Goal: Task Accomplishment & Management: Use online tool/utility

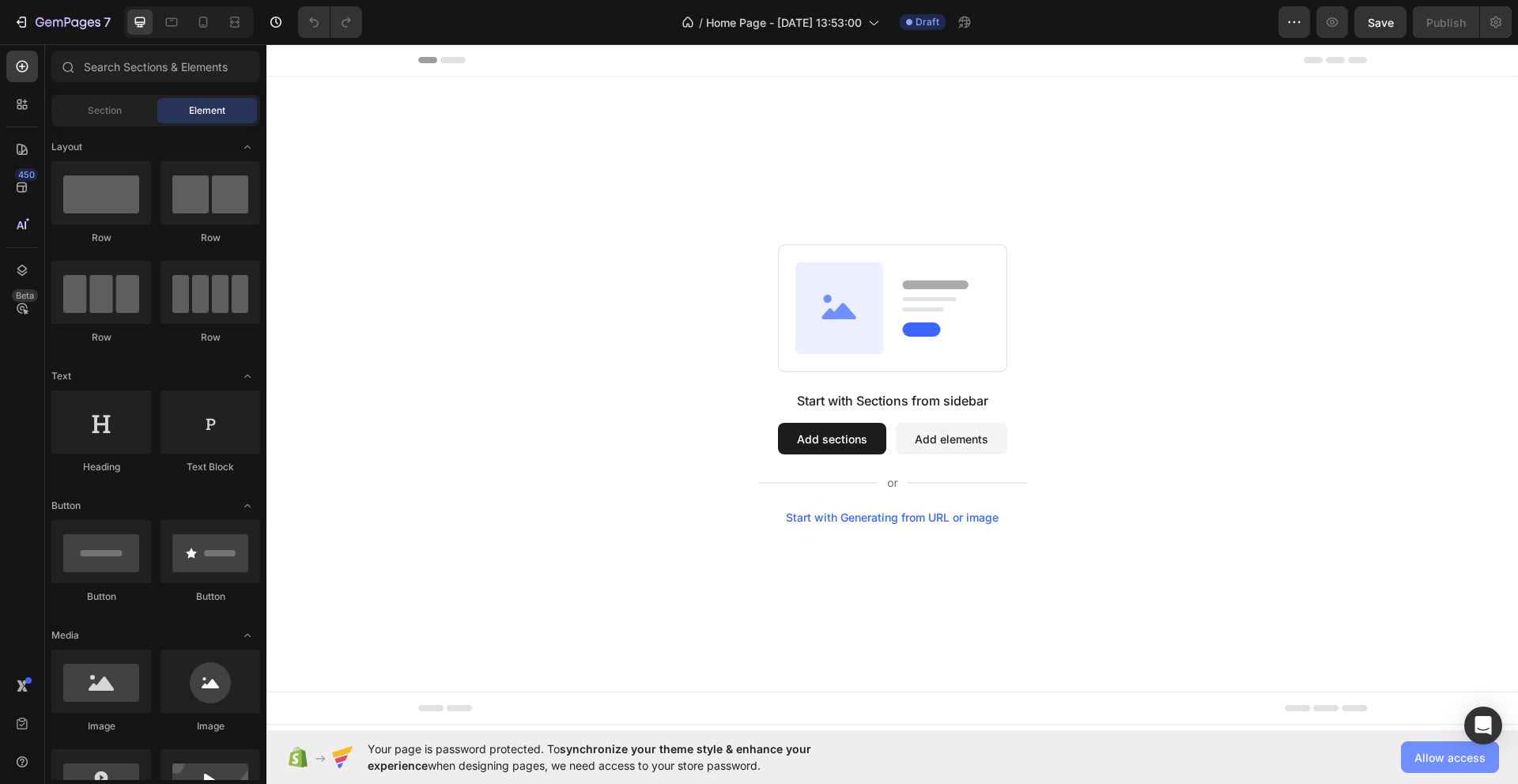
click at [1434, 754] on span "Allow access" at bounding box center [1451, 757] width 72 height 17
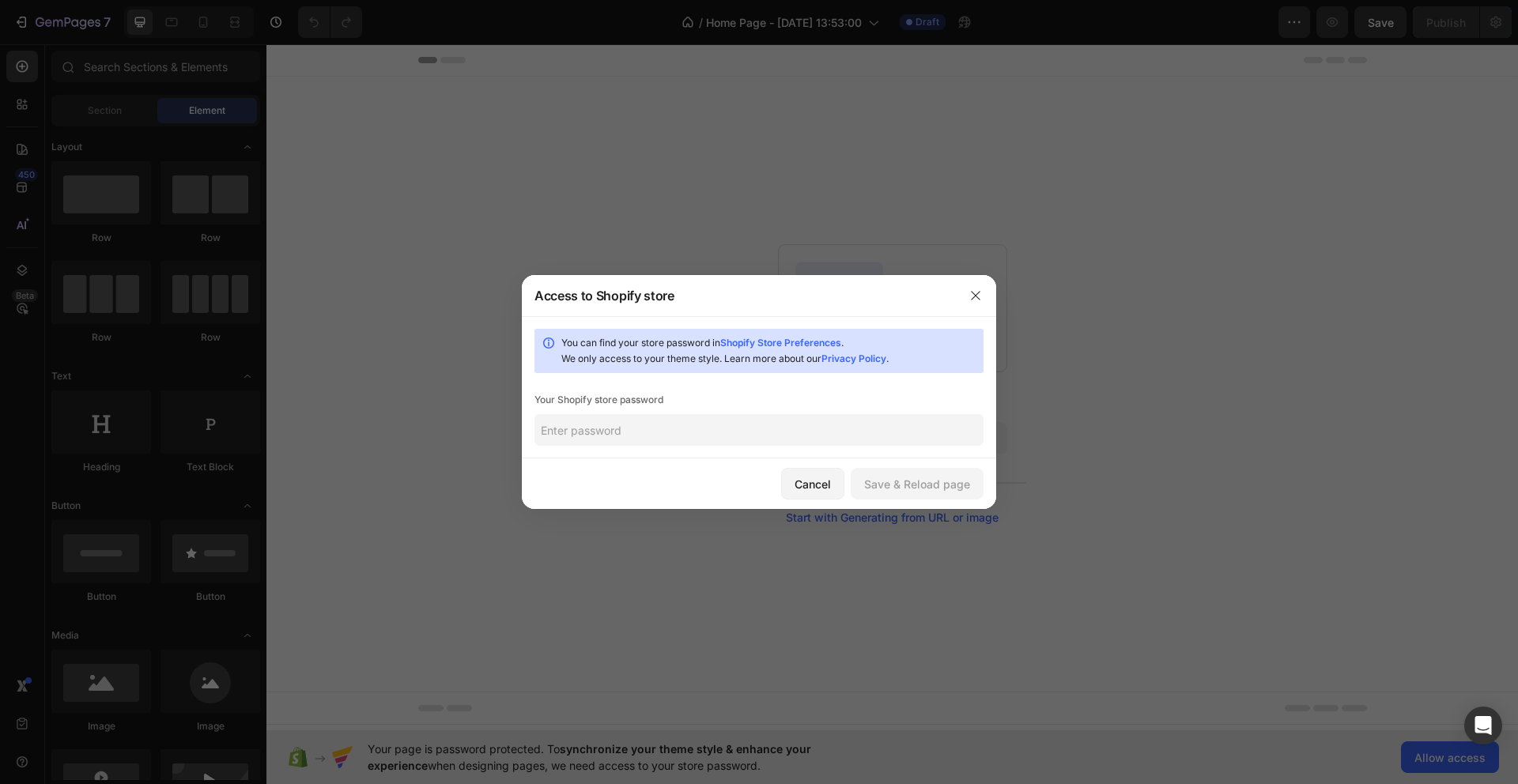
click at [662, 437] on input "text" at bounding box center [759, 430] width 449 height 31
paste input "Juli1515maislonga"
click at [933, 484] on div "Save & Reload page" at bounding box center [917, 484] width 106 height 17
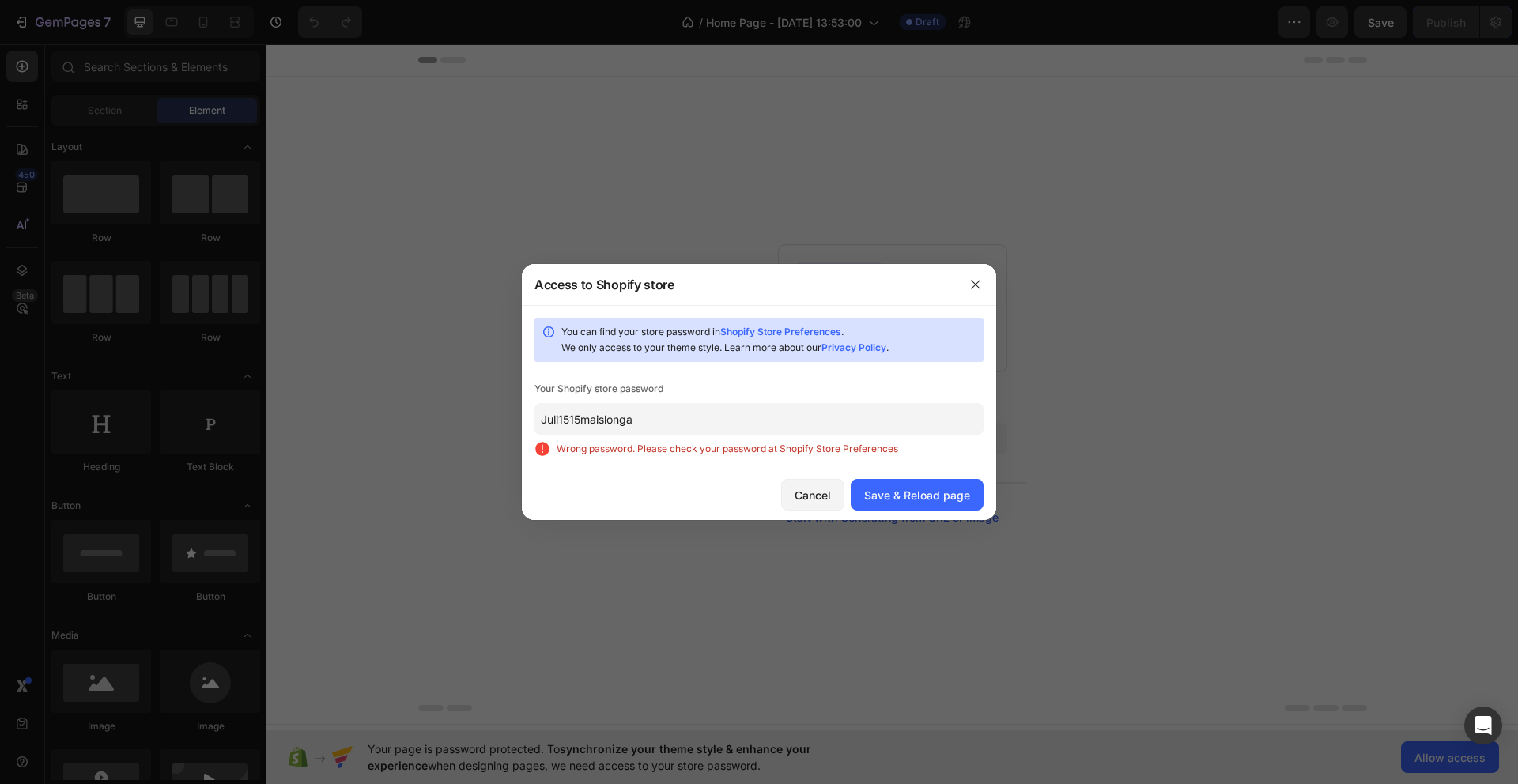
drag, startPoint x: 656, startPoint y: 418, endPoint x: 505, endPoint y: 416, distance: 151.0
click at [505, 416] on div "Access to Shopify store You can find your store password in Shopify Store Prefe…" at bounding box center [759, 392] width 1518 height 784
drag, startPoint x: 662, startPoint y: 418, endPoint x: 528, endPoint y: 418, distance: 134.0
click at [528, 418] on div "You can find your store password in Shopify Store Preferences . We only access …" at bounding box center [759, 387] width 475 height 165
paste input "gawlyo"
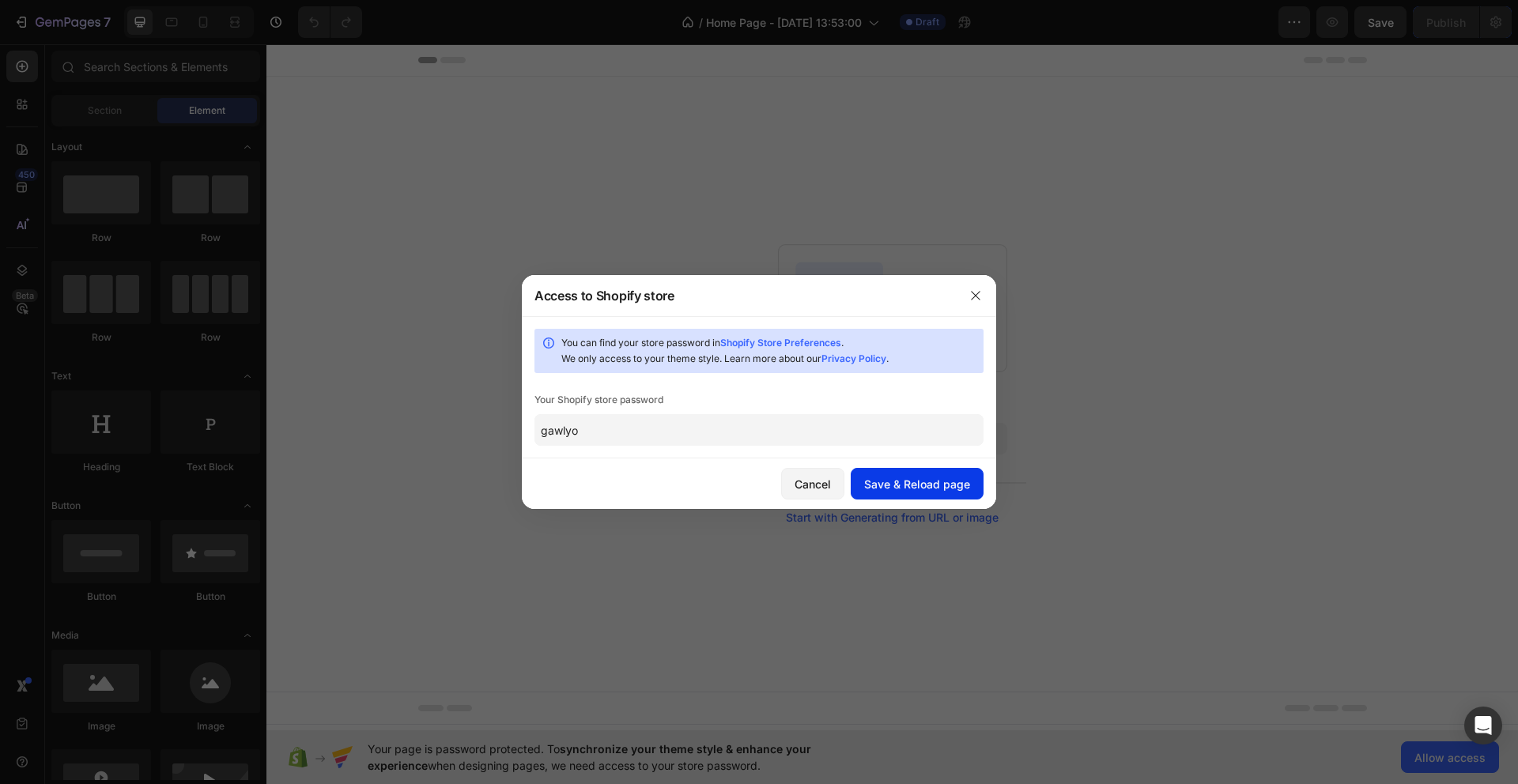
type input "gawlyo"
click at [959, 485] on div "Save & Reload page" at bounding box center [917, 484] width 106 height 17
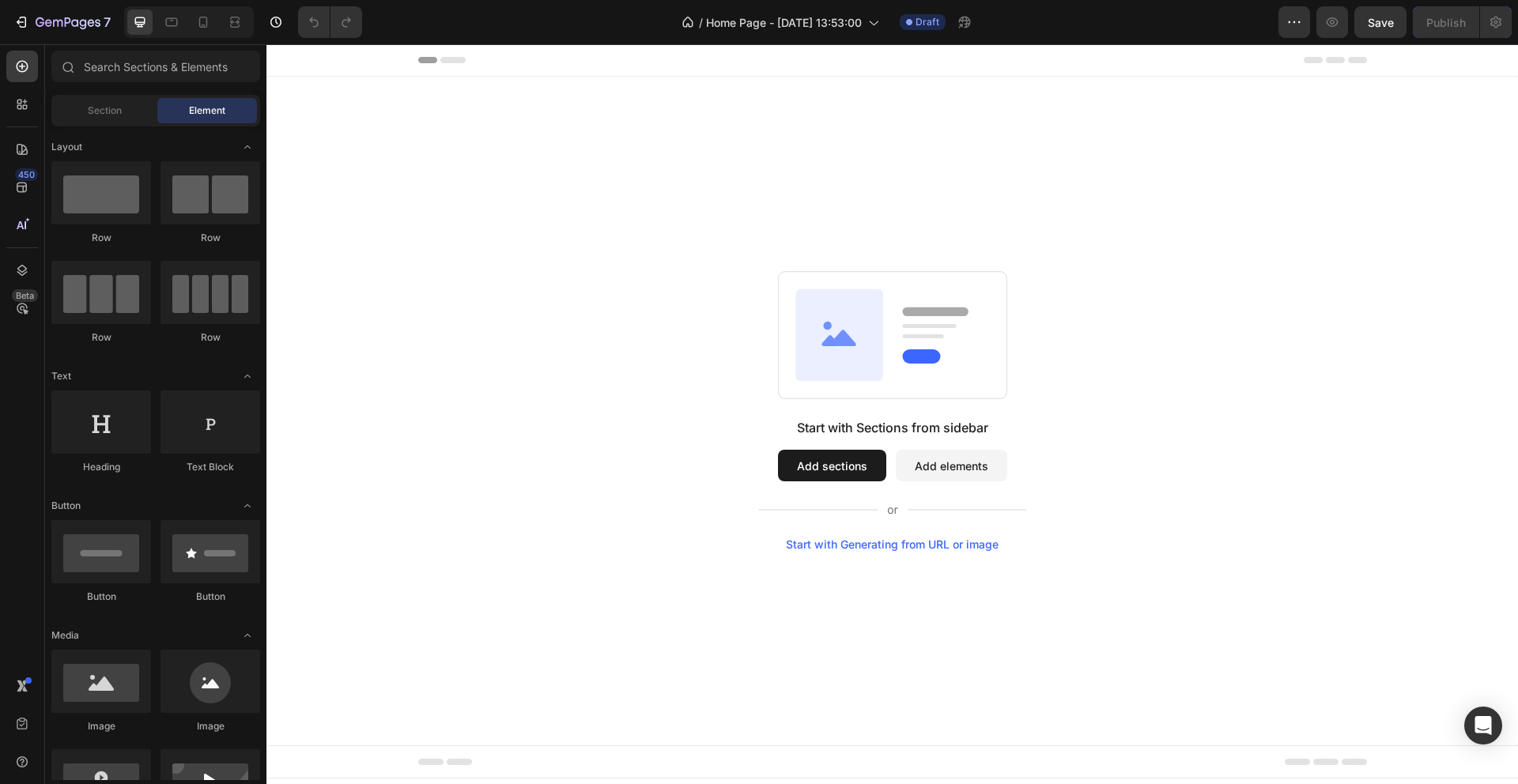
click at [932, 470] on button "Add elements" at bounding box center [952, 466] width 112 height 31
click at [952, 542] on div "Start with Generating from URL or image" at bounding box center [892, 544] width 213 height 13
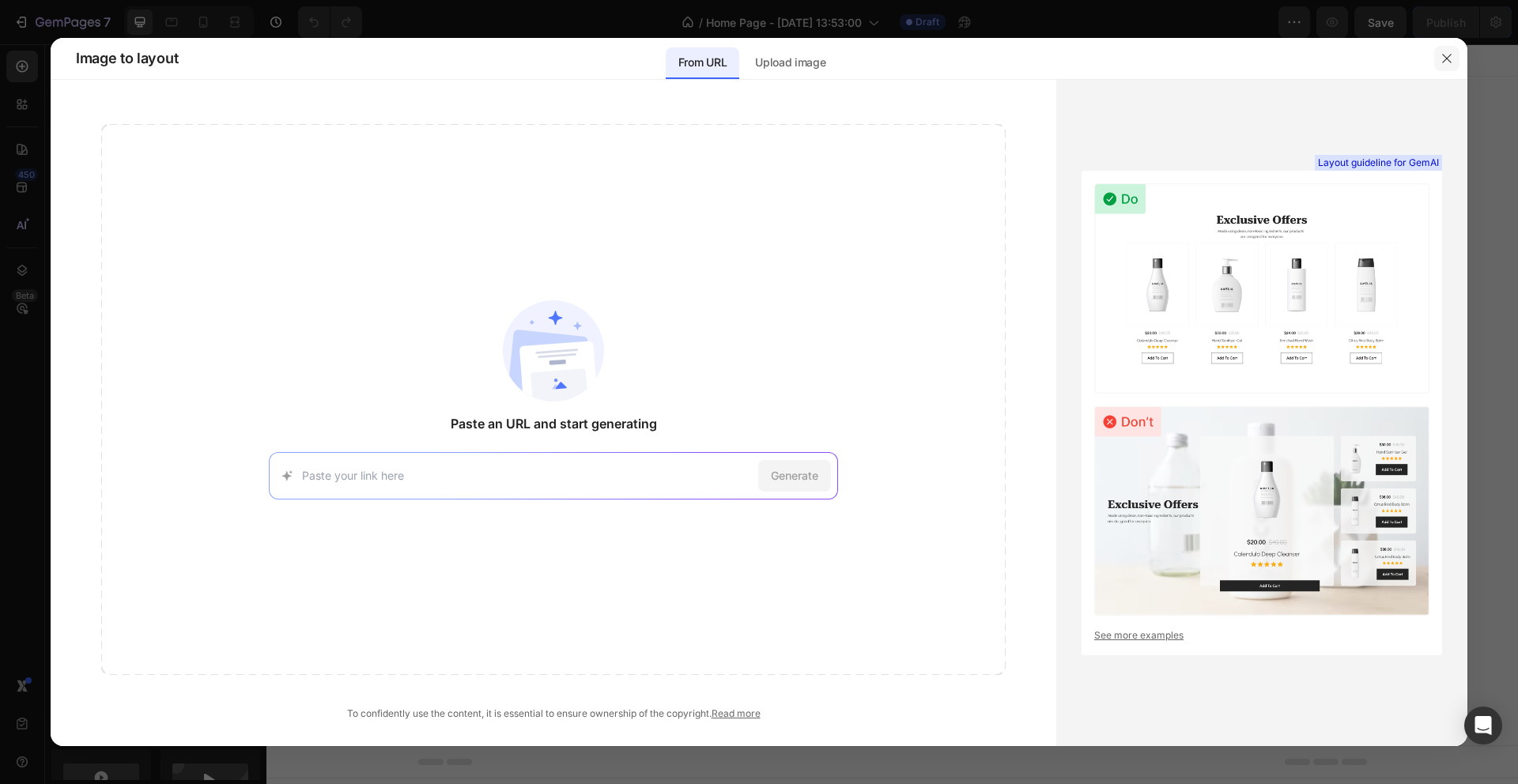
click at [1449, 58] on icon "button" at bounding box center [1446, 58] width 13 height 13
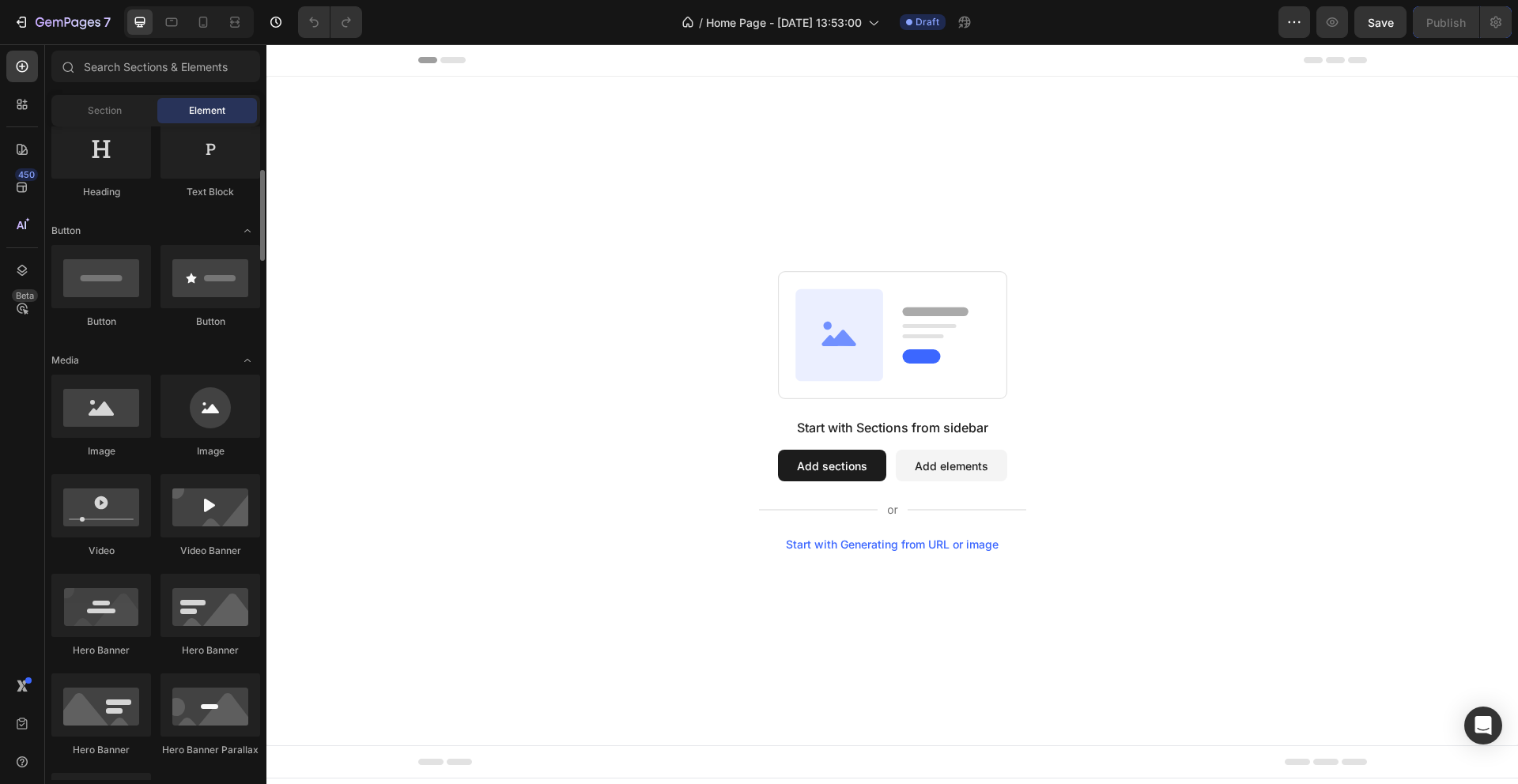
scroll to position [280, 0]
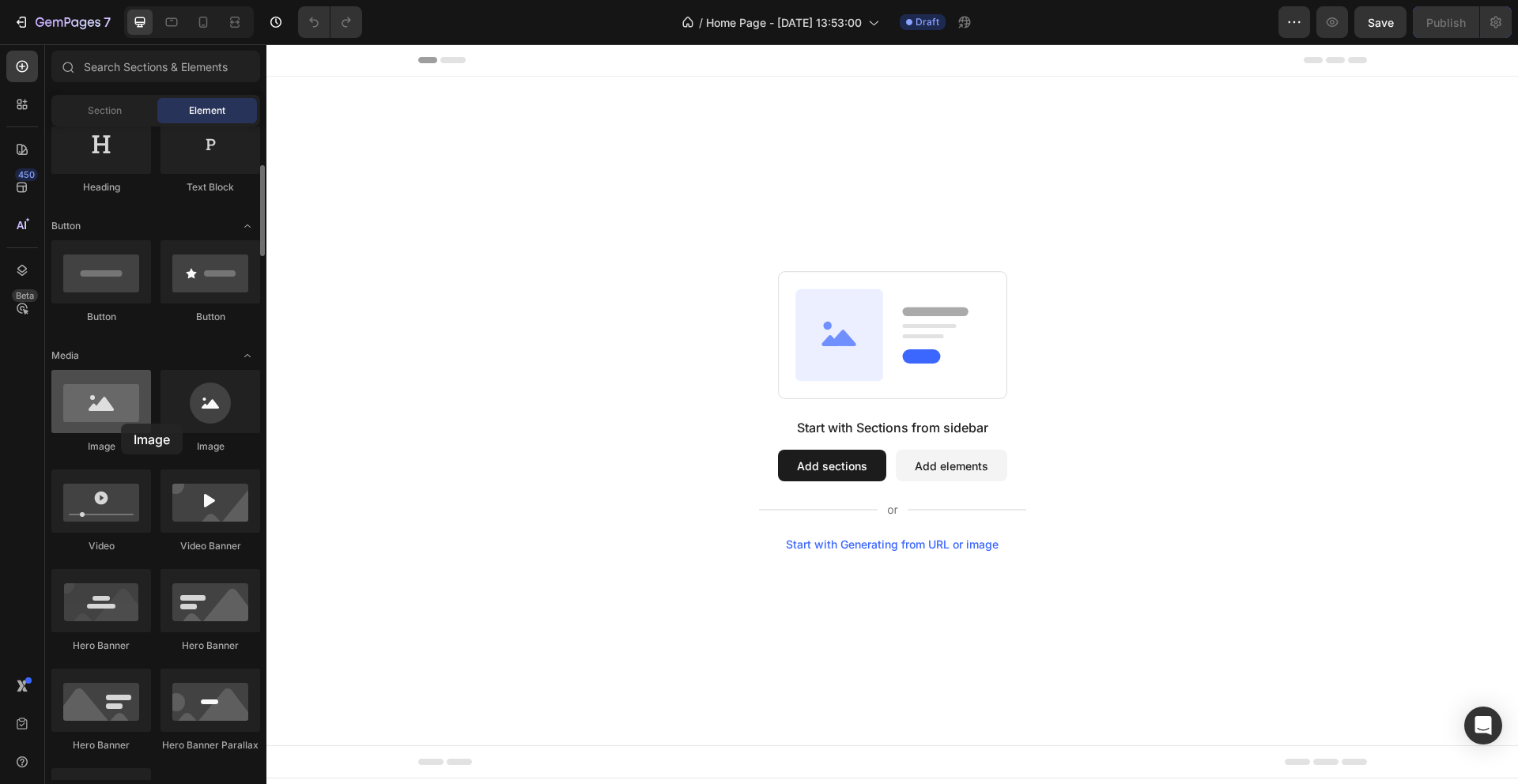
click at [121, 424] on div at bounding box center [101, 401] width 99 height 64
click at [195, 422] on div at bounding box center [210, 401] width 99 height 64
click at [802, 481] on button "Add sections" at bounding box center [832, 466] width 108 height 31
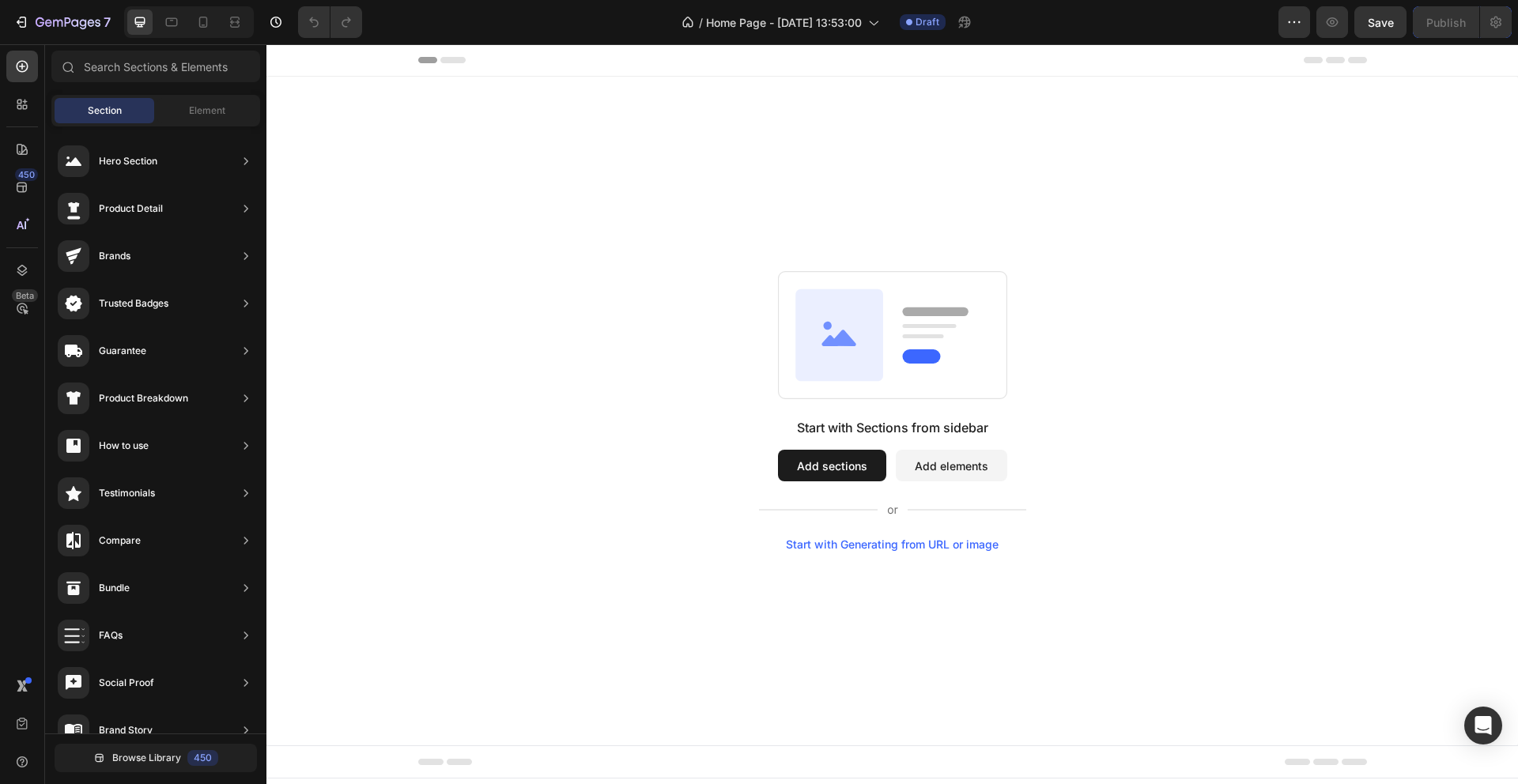
click at [898, 408] on div "Start with Sections from sidebar Add sections Add elements Start with Generatin…" at bounding box center [892, 411] width 1138 height 280
click at [899, 382] on rect at bounding box center [892, 336] width 229 height 127
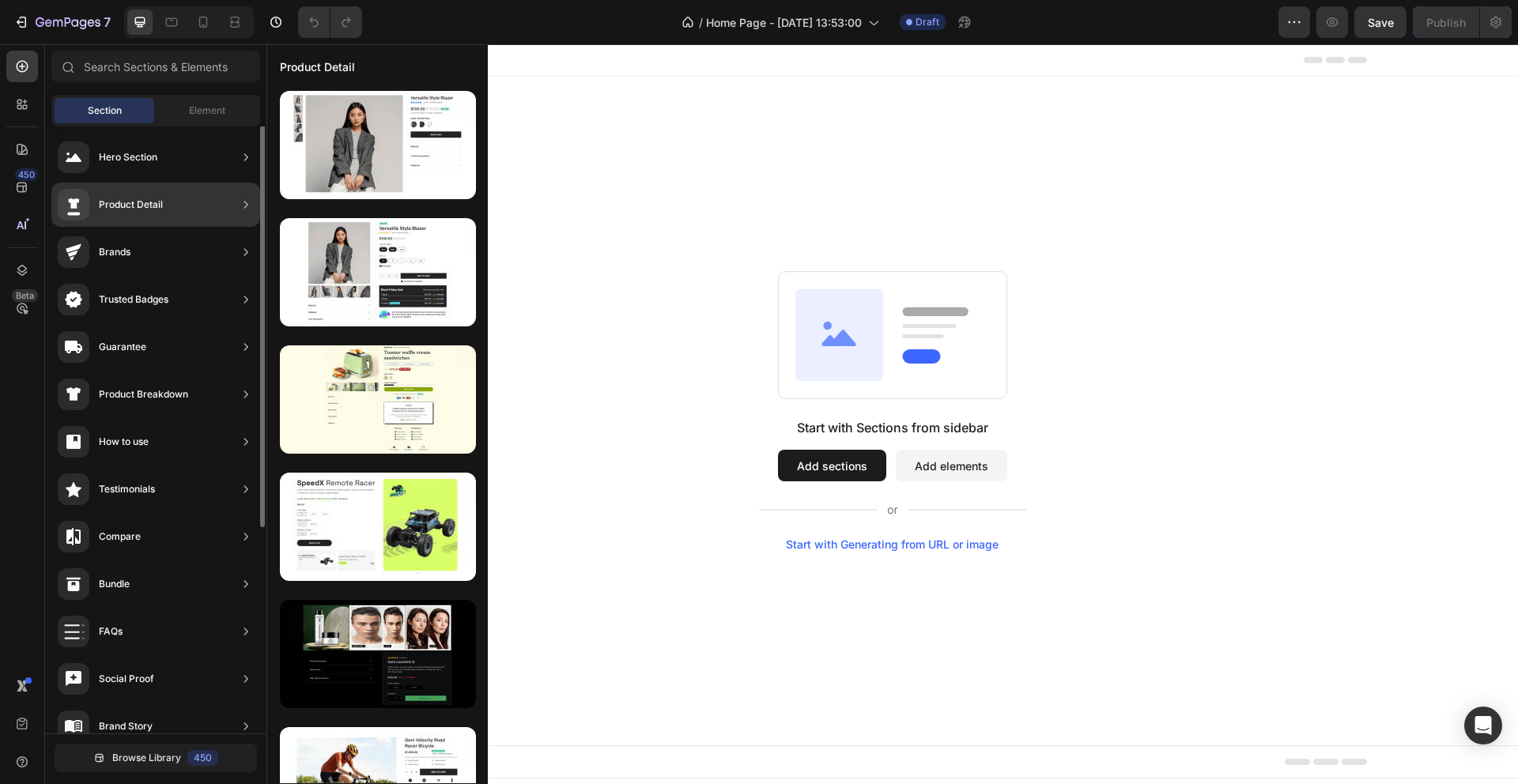
scroll to position [3, 0]
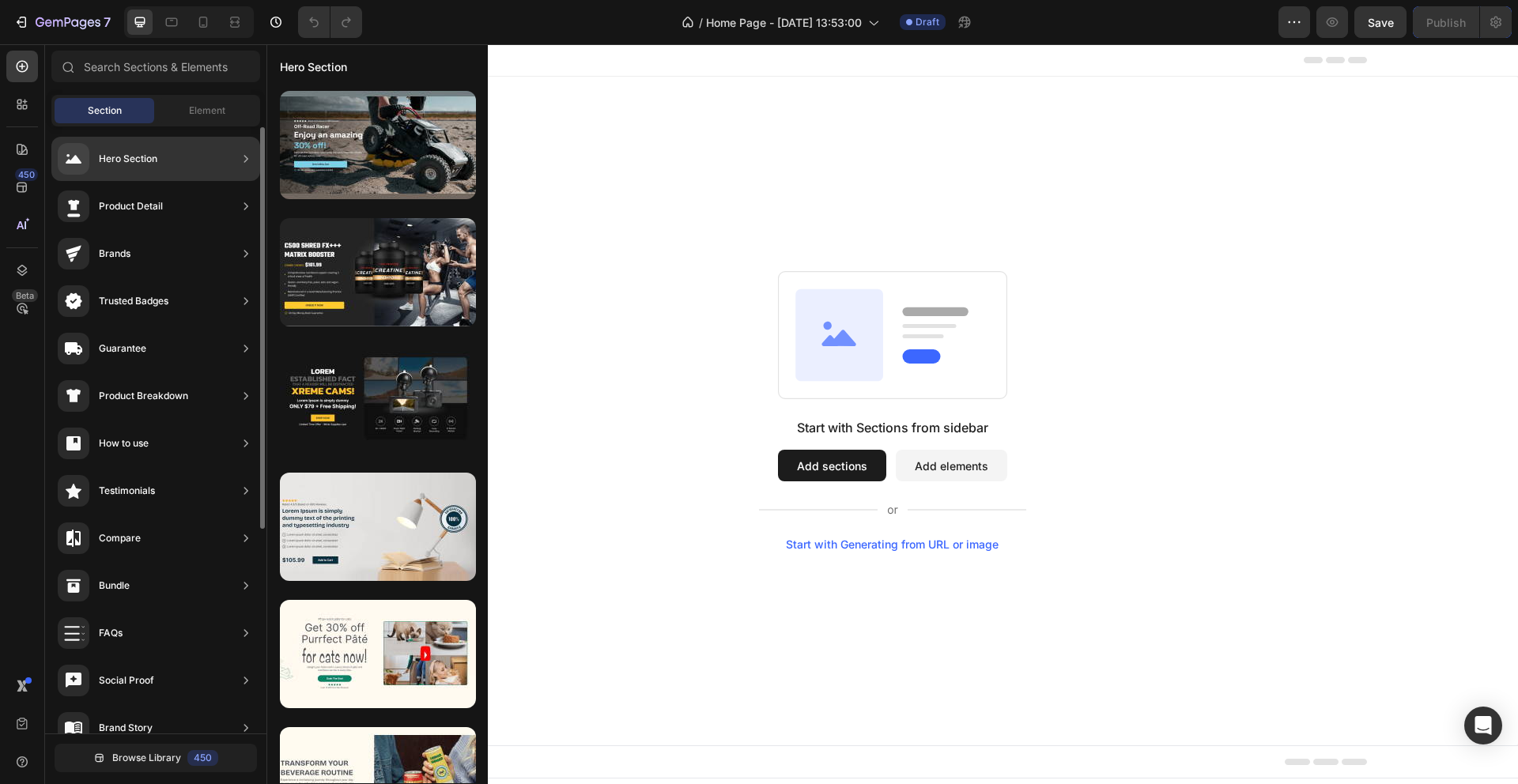
click at [172, 169] on div "Hero Section" at bounding box center [155, 159] width 209 height 44
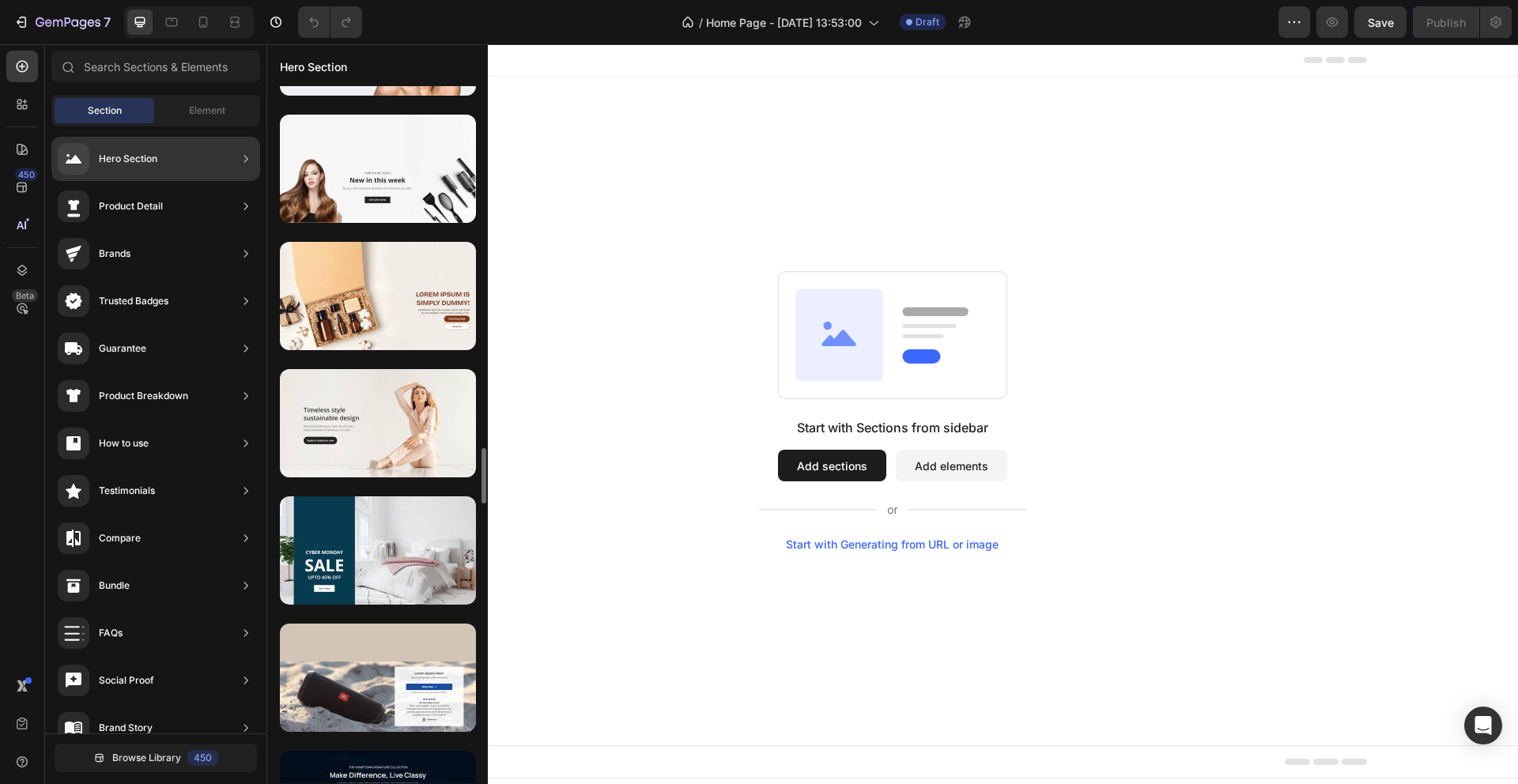
scroll to position [4616, 0]
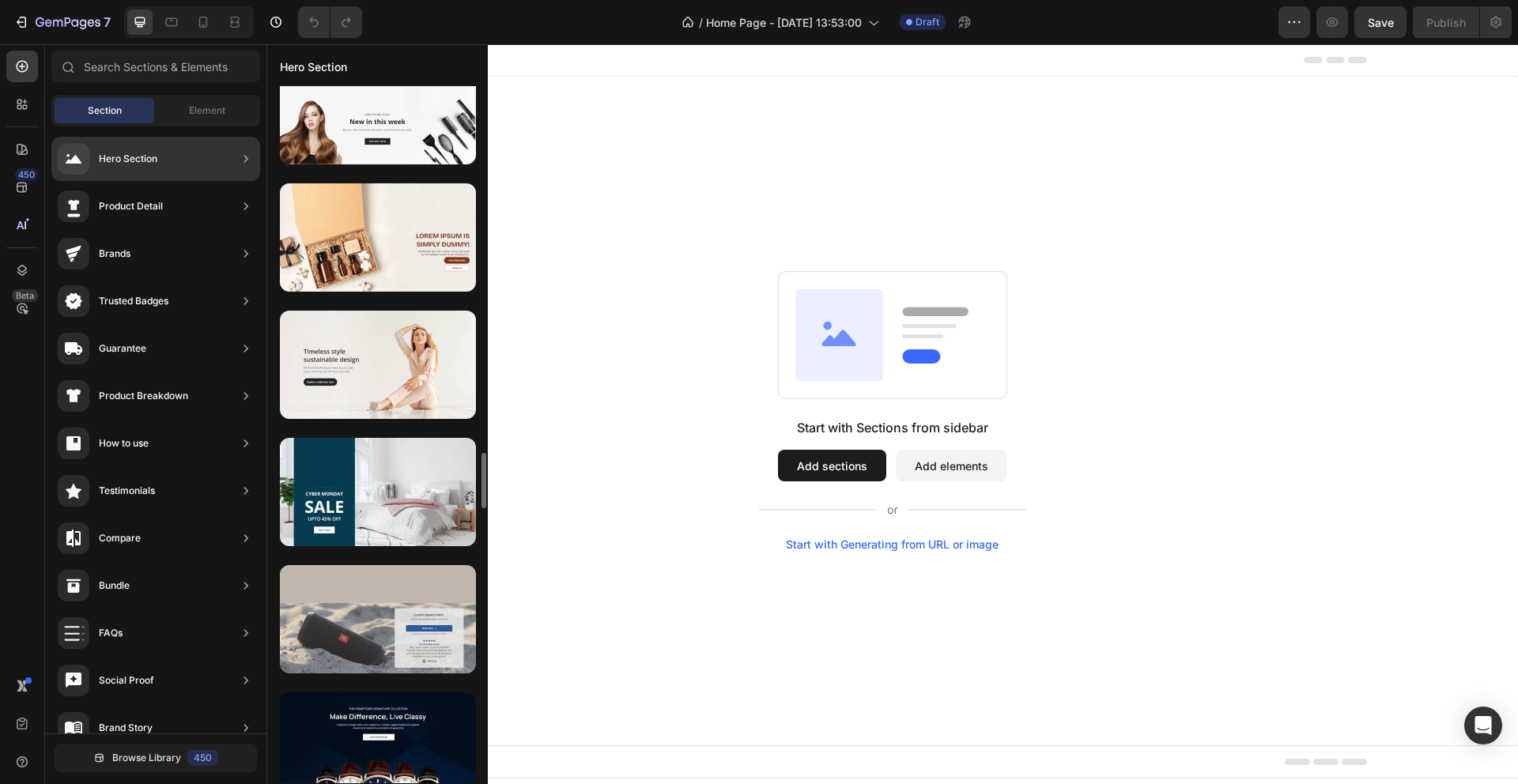
click at [359, 597] on div at bounding box center [378, 619] width 196 height 108
click at [356, 596] on div at bounding box center [378, 619] width 196 height 108
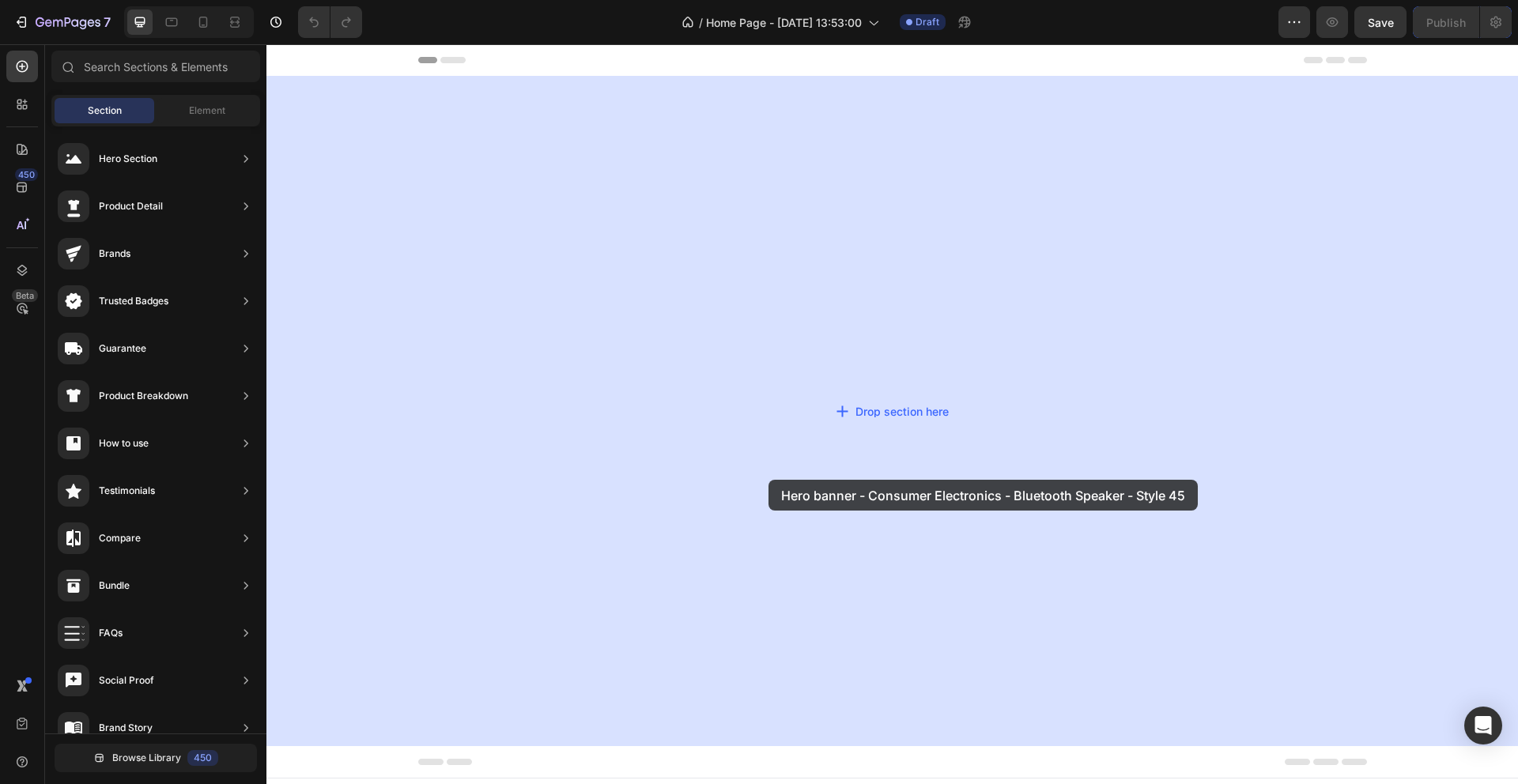
drag, startPoint x: 642, startPoint y: 650, endPoint x: 754, endPoint y: 479, distance: 204.4
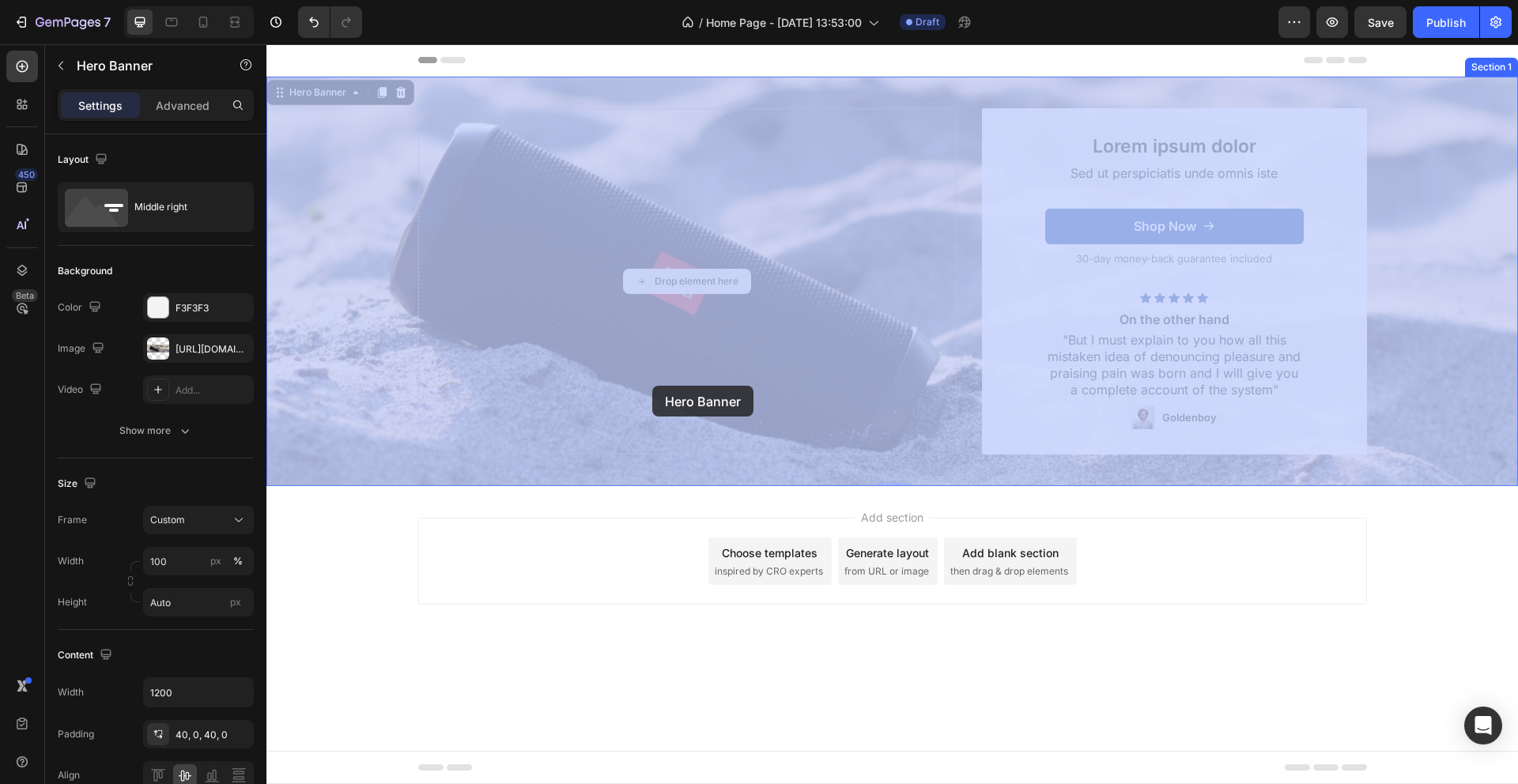
drag, startPoint x: 690, startPoint y: 348, endPoint x: 653, endPoint y: 385, distance: 52.3
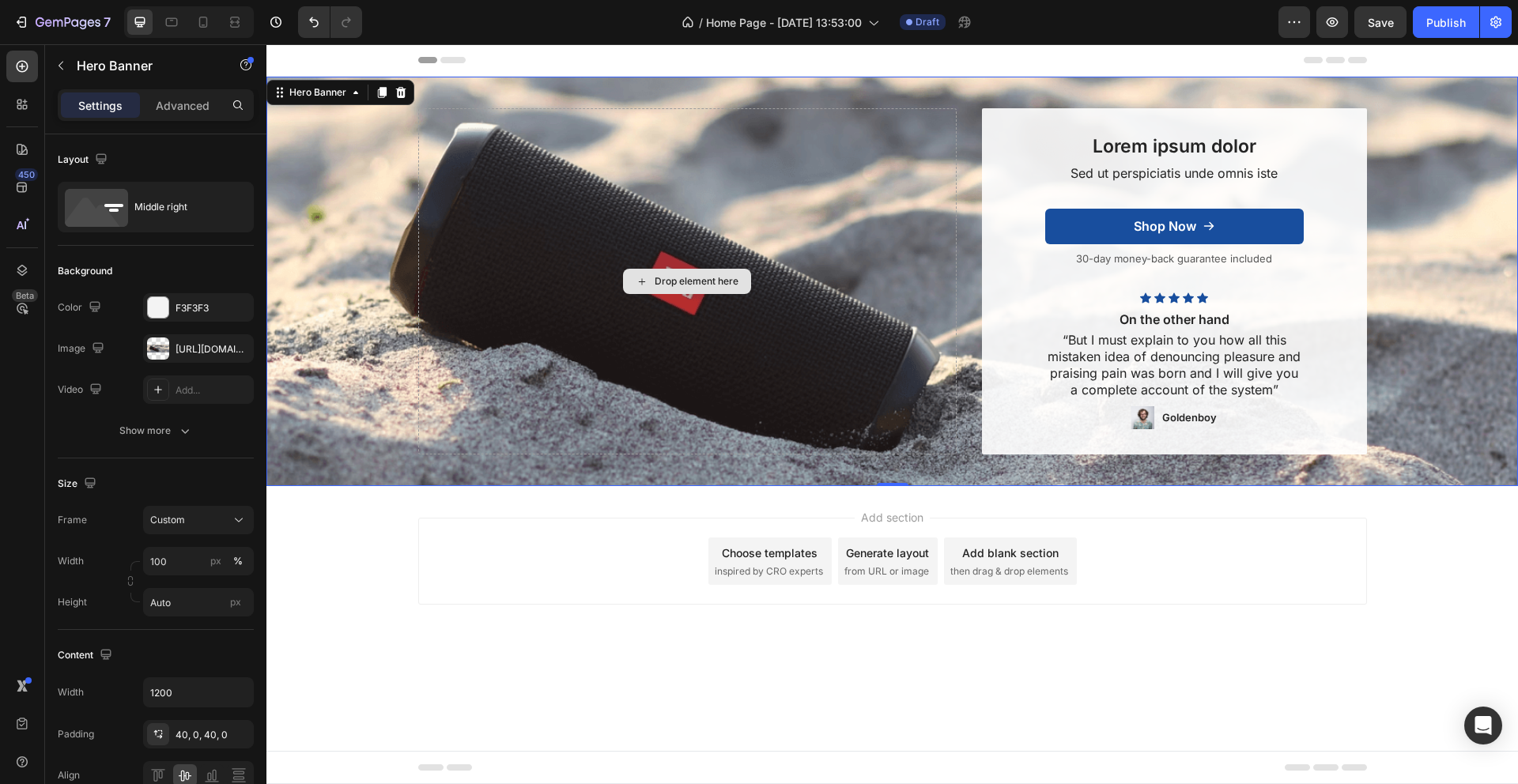
click at [587, 351] on div "Drop element here" at bounding box center [687, 281] width 538 height 346
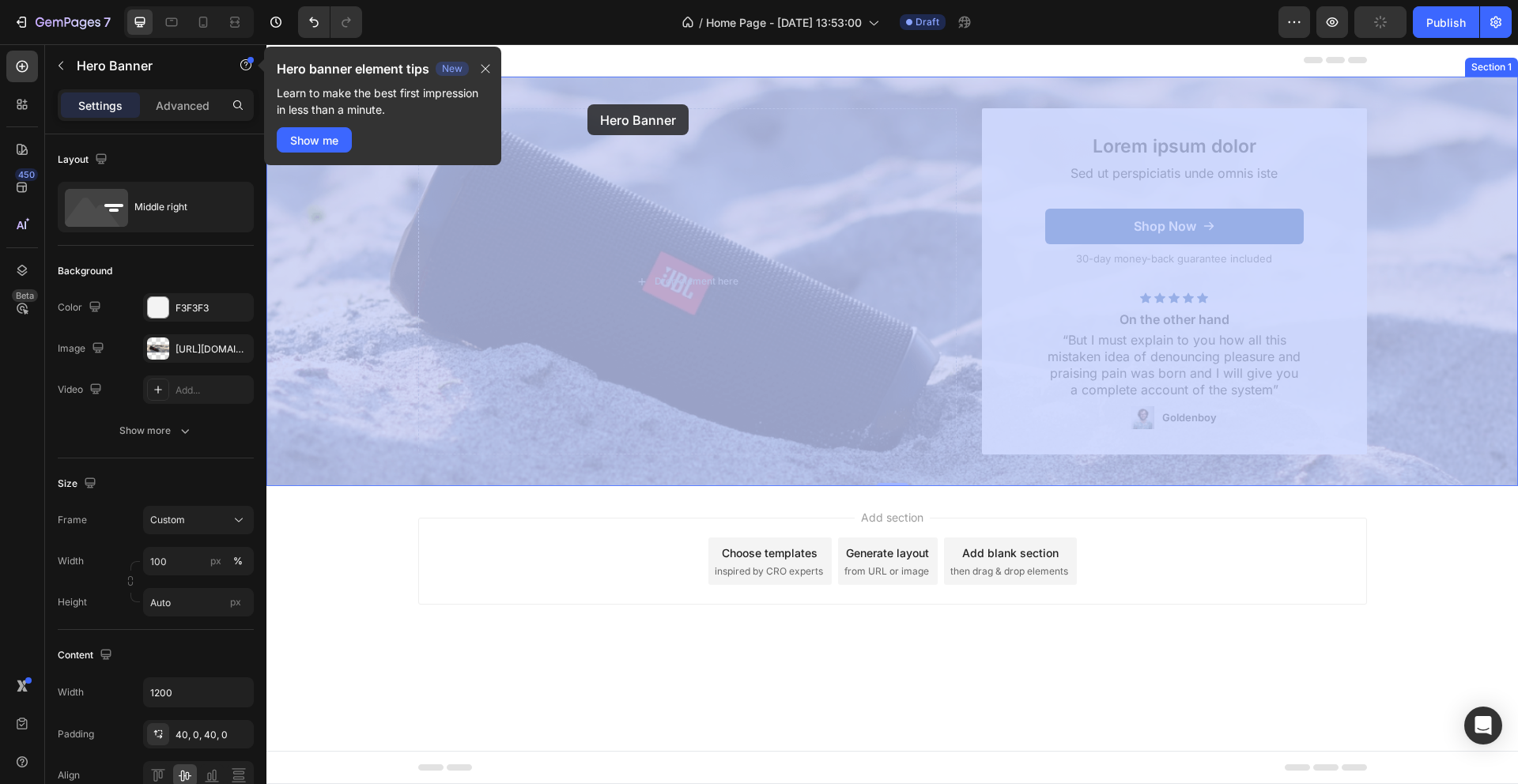
drag, startPoint x: 587, startPoint y: 119, endPoint x: 584, endPoint y: 104, distance: 15.3
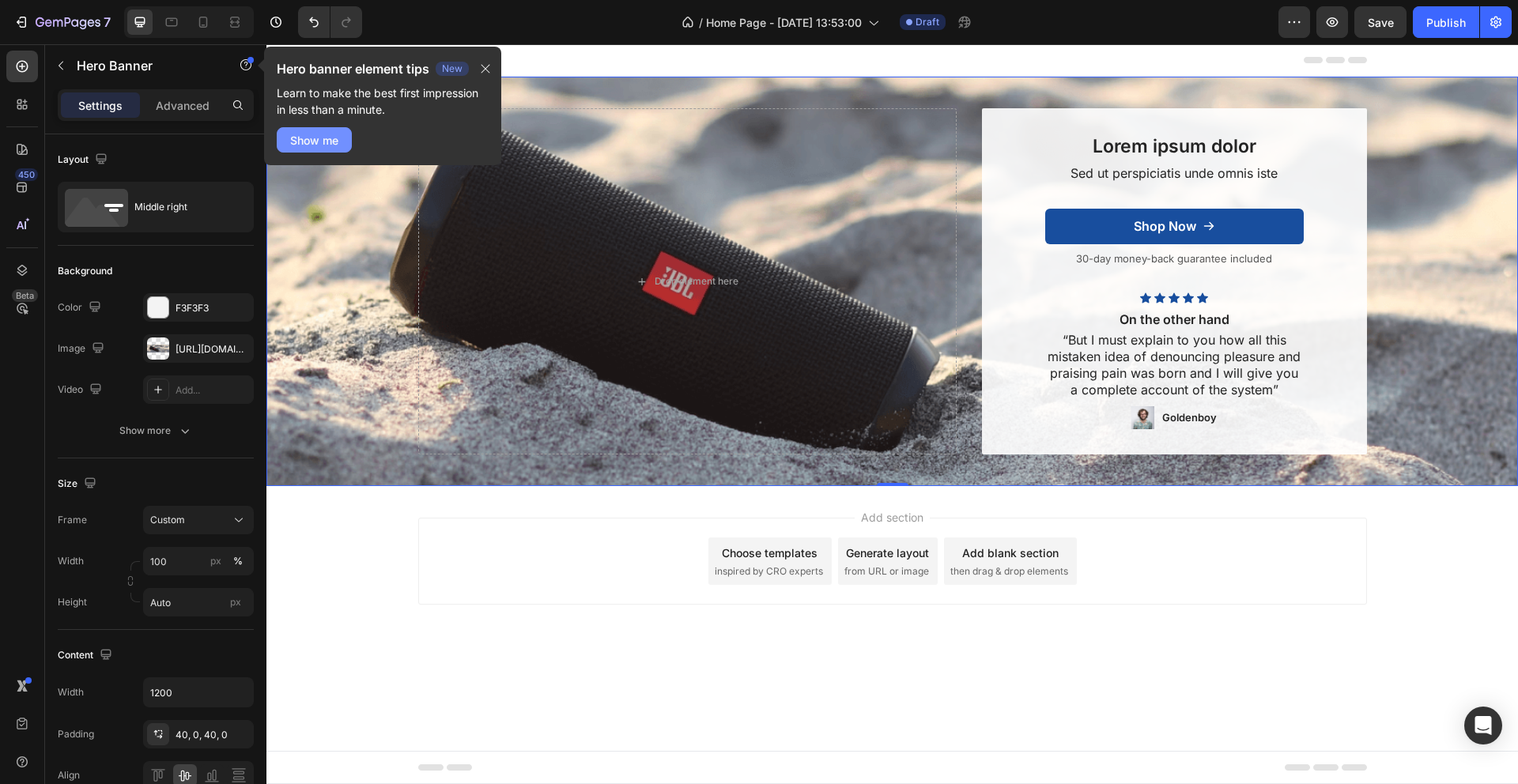
click at [330, 151] on button "Show me" at bounding box center [314, 140] width 75 height 25
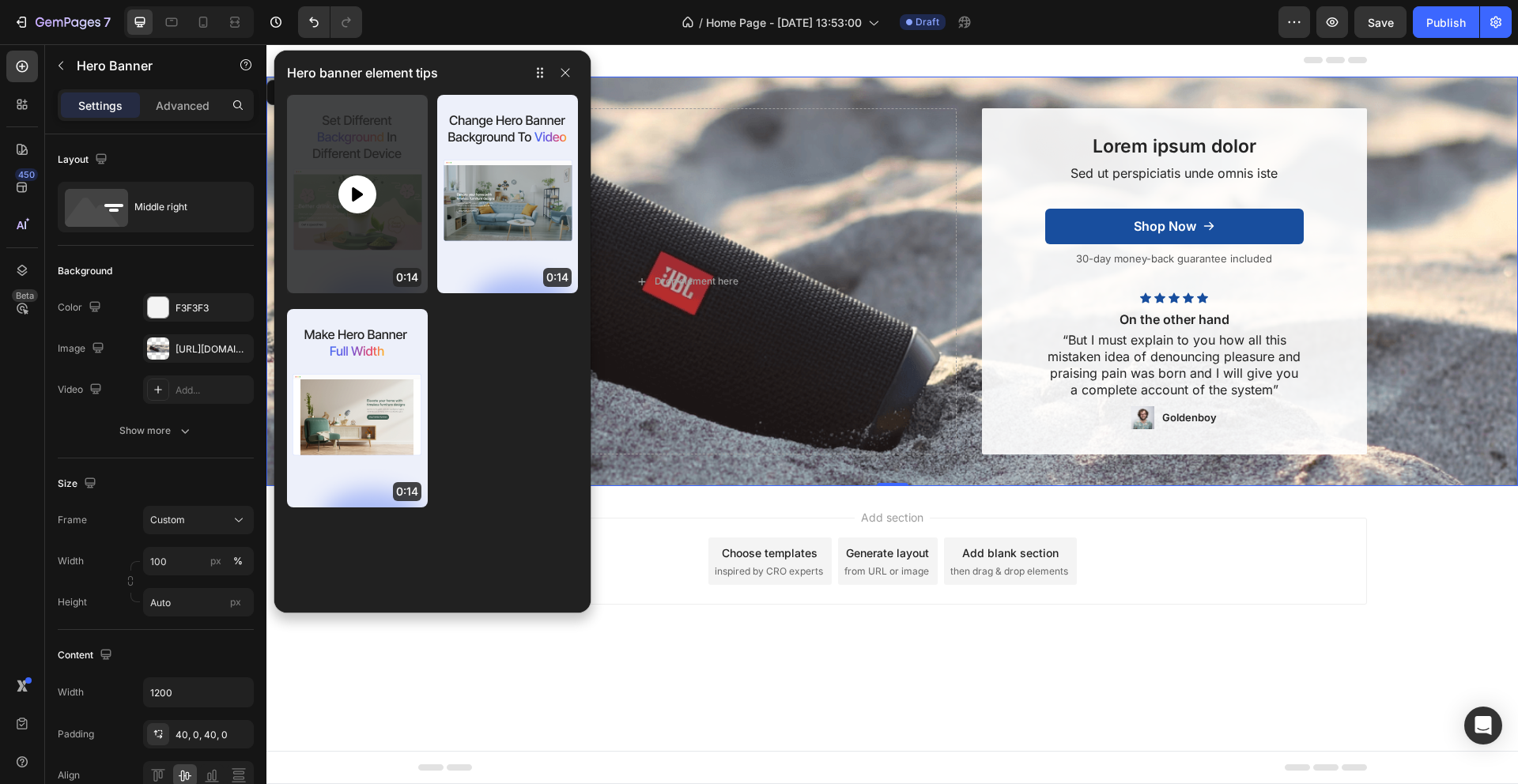
click at [359, 190] on icon at bounding box center [358, 194] width 19 height 19
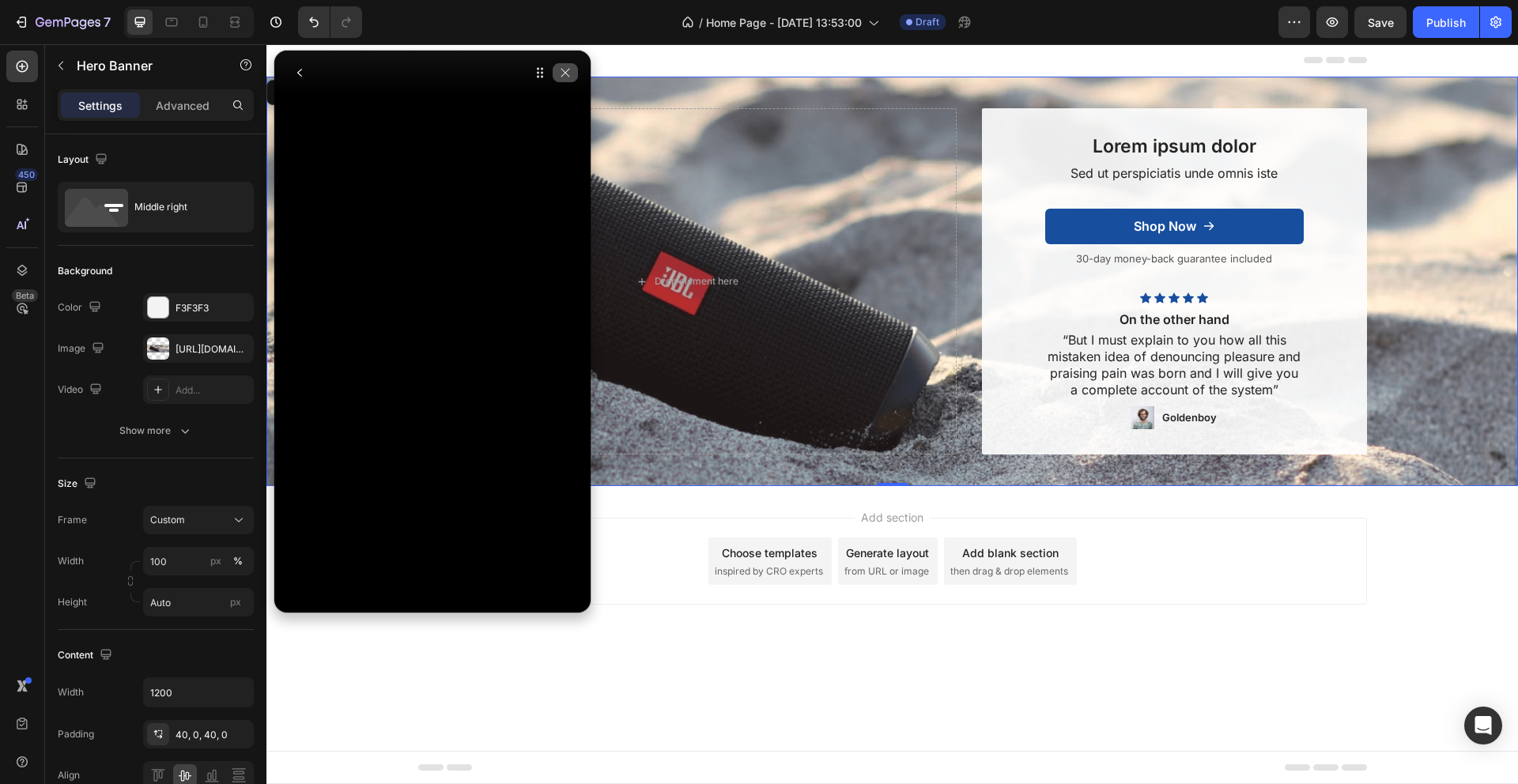
click at [569, 72] on icon "button" at bounding box center [565, 72] width 13 height 13
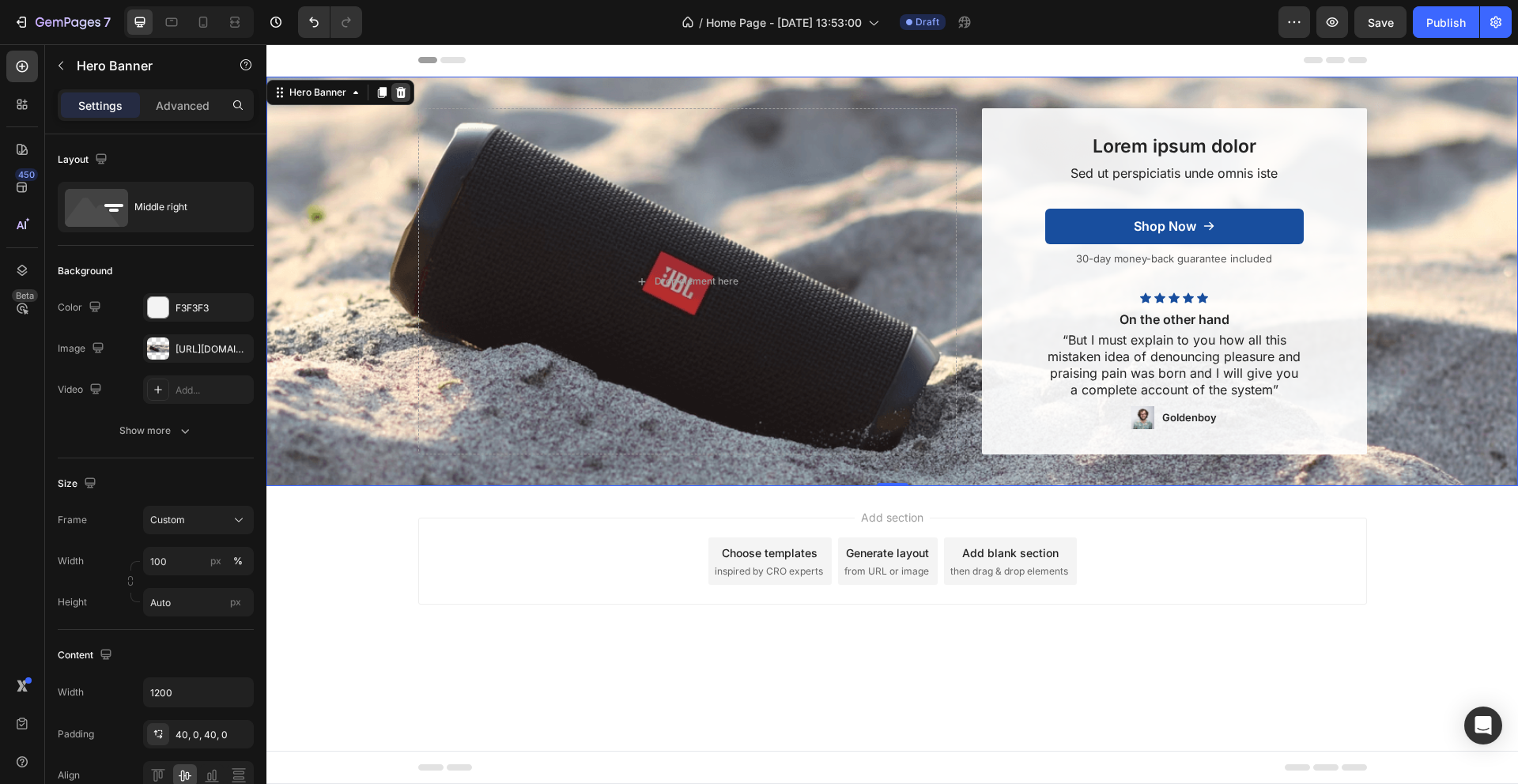
click at [402, 88] on icon at bounding box center [401, 92] width 10 height 11
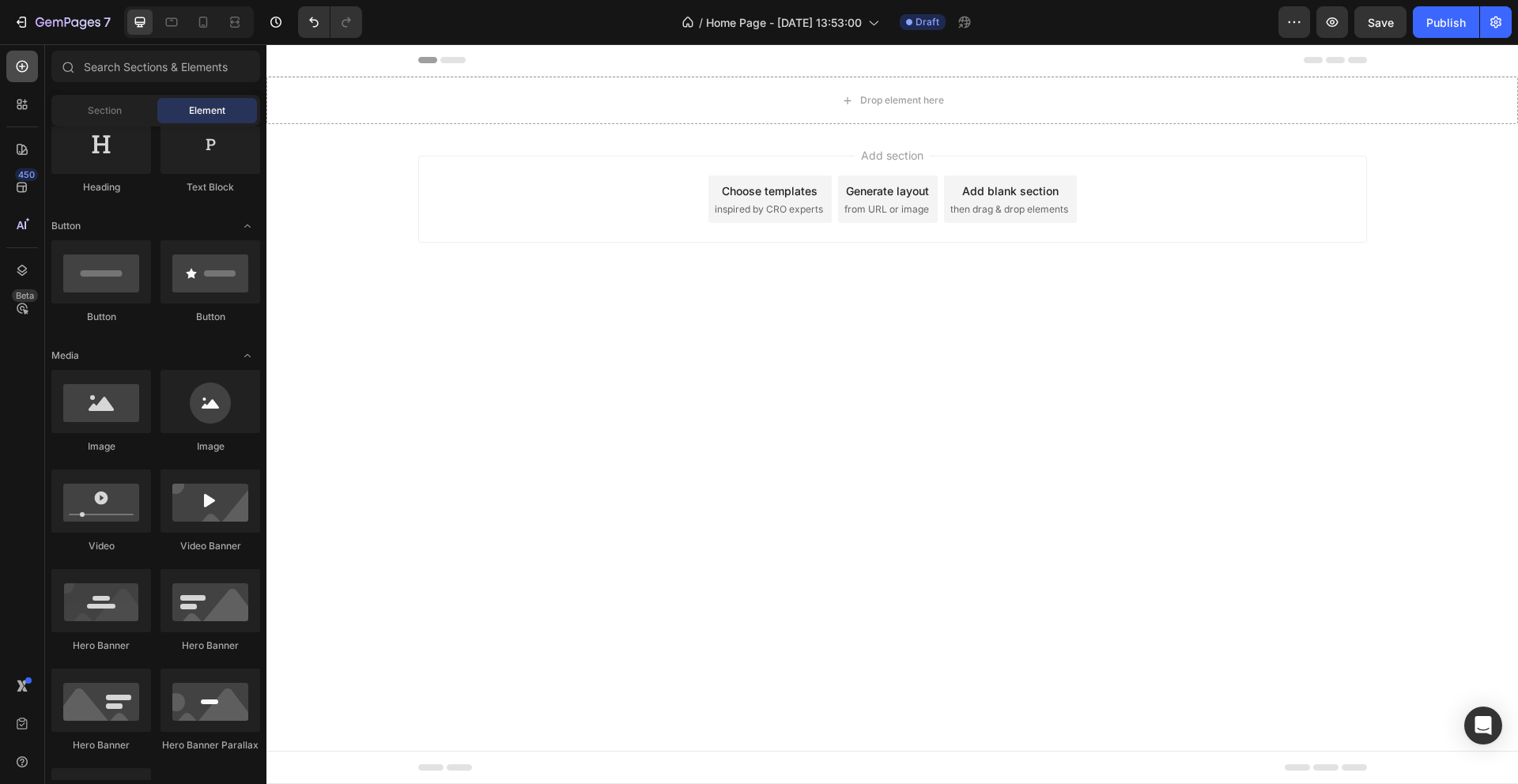
click at [17, 78] on div at bounding box center [22, 66] width 31 height 31
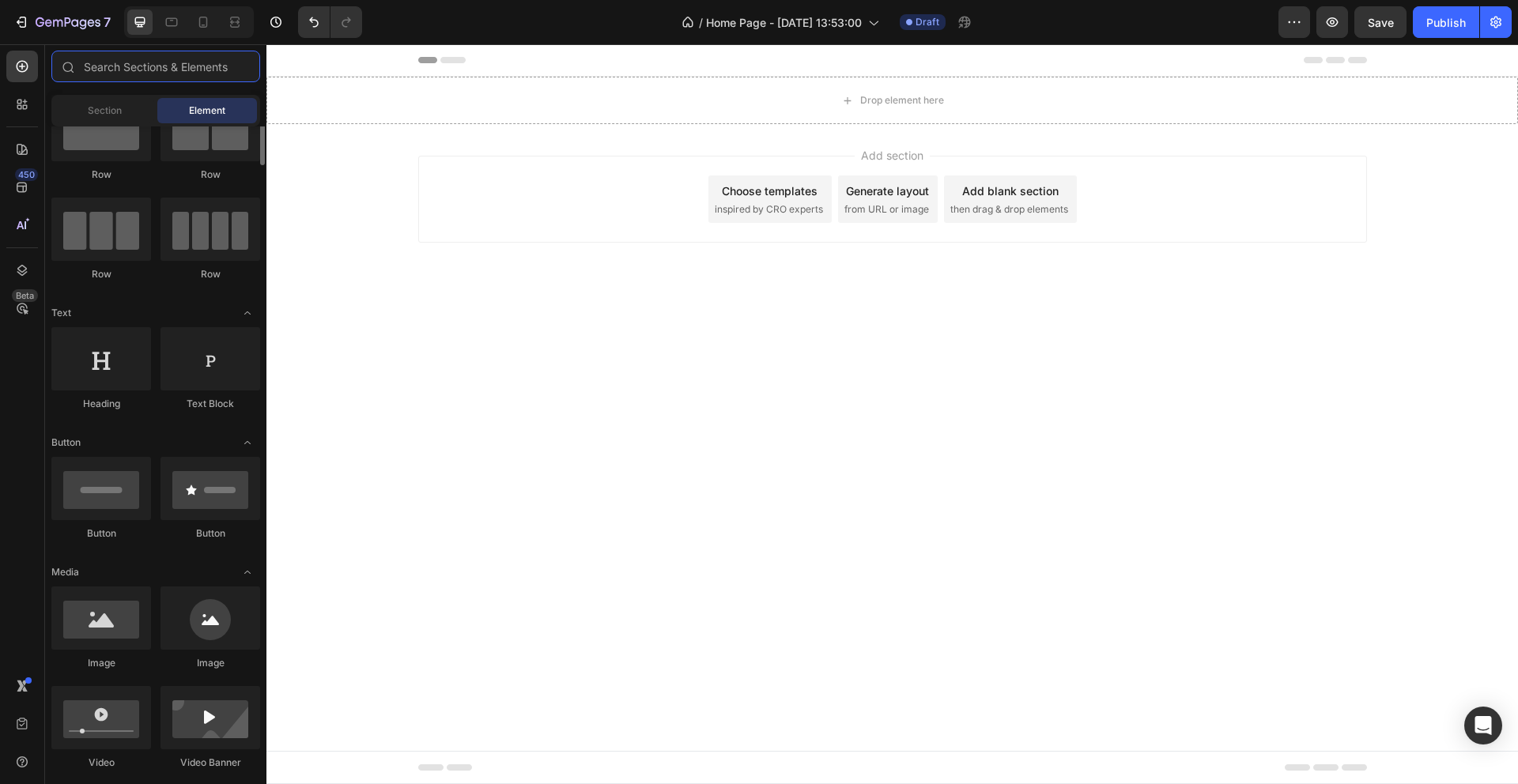
scroll to position [0, 0]
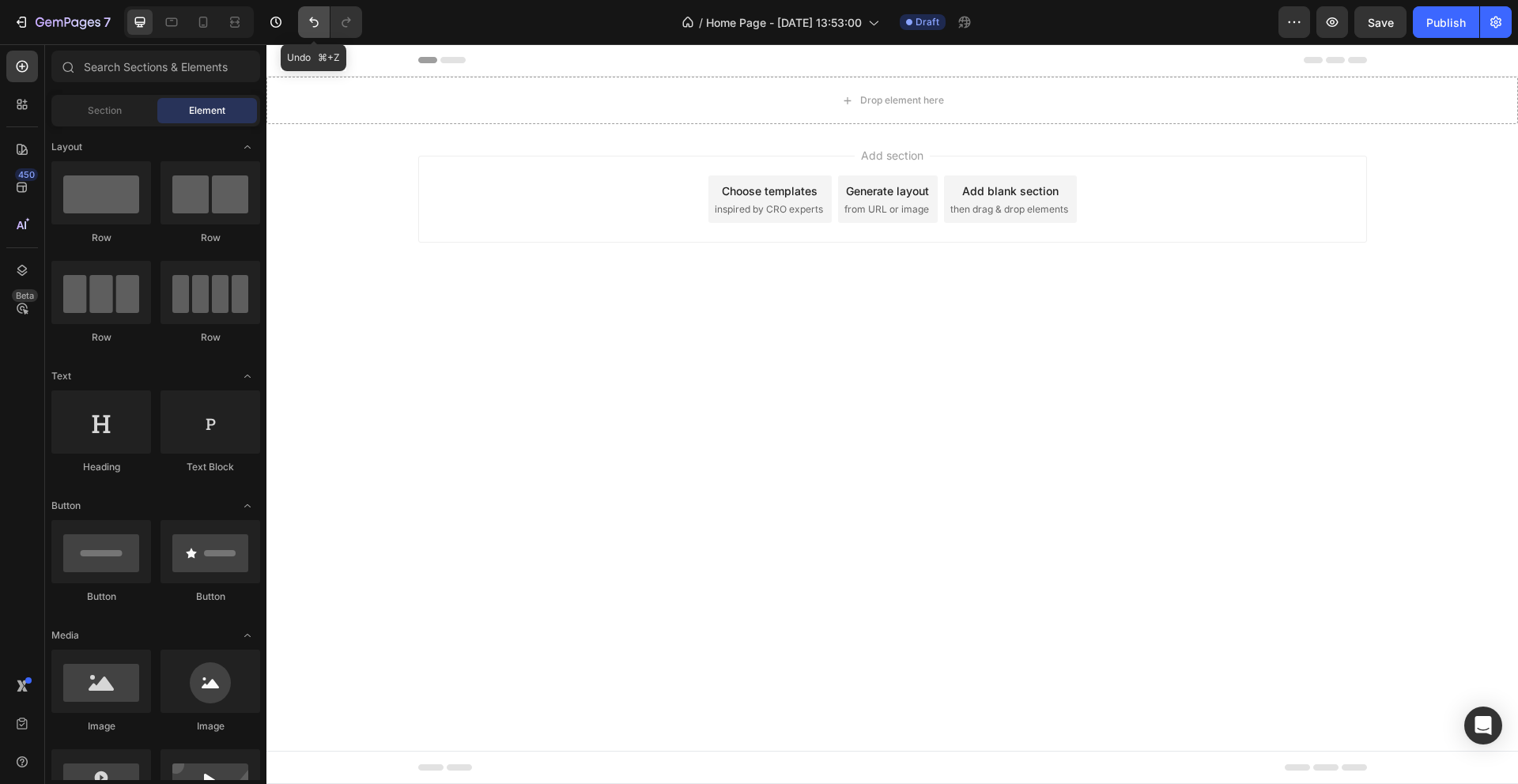
click at [312, 21] on icon "Undo/Redo" at bounding box center [314, 22] width 16 height 16
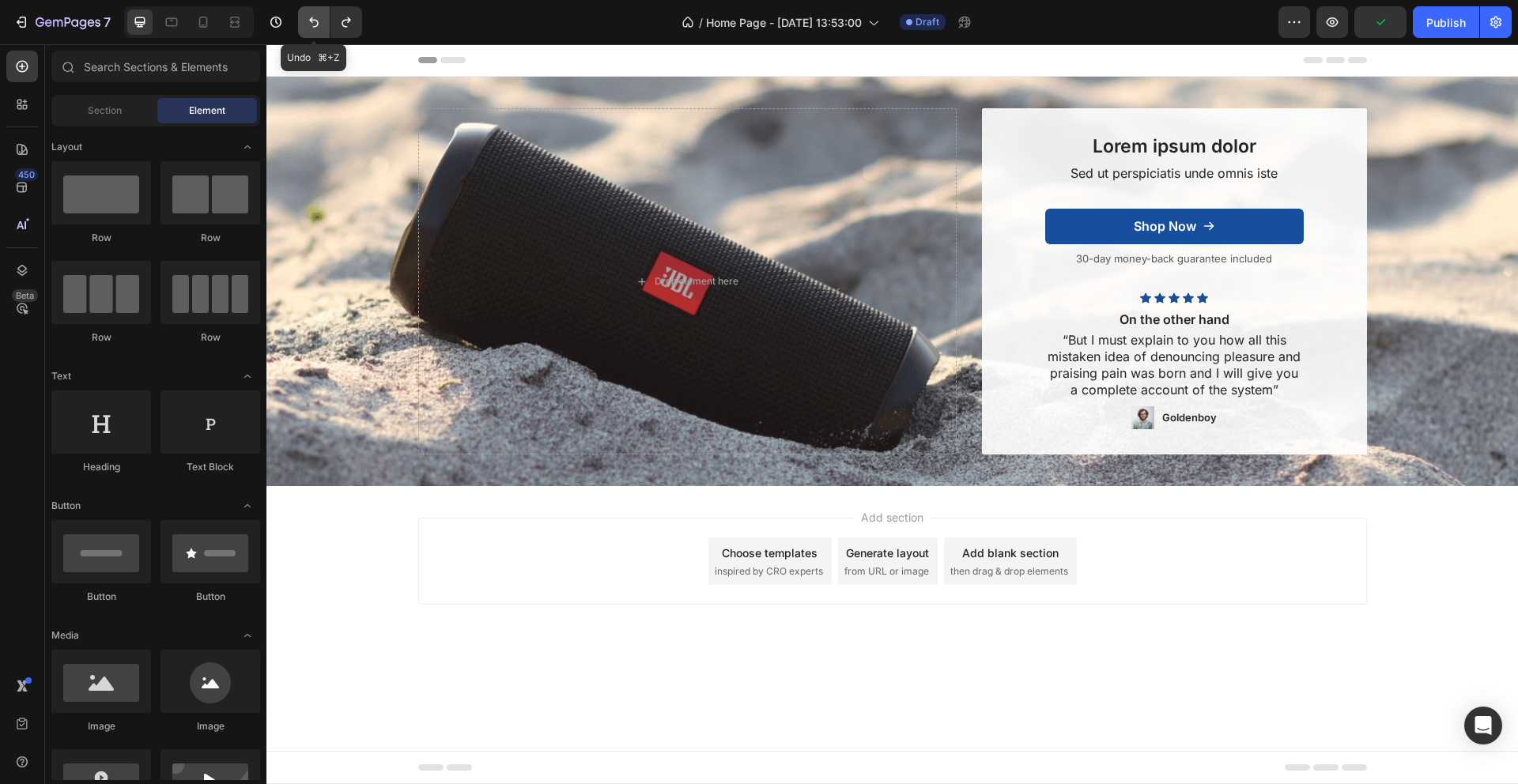
click at [311, 21] on icon "Undo/Redo" at bounding box center [313, 23] width 10 height 10
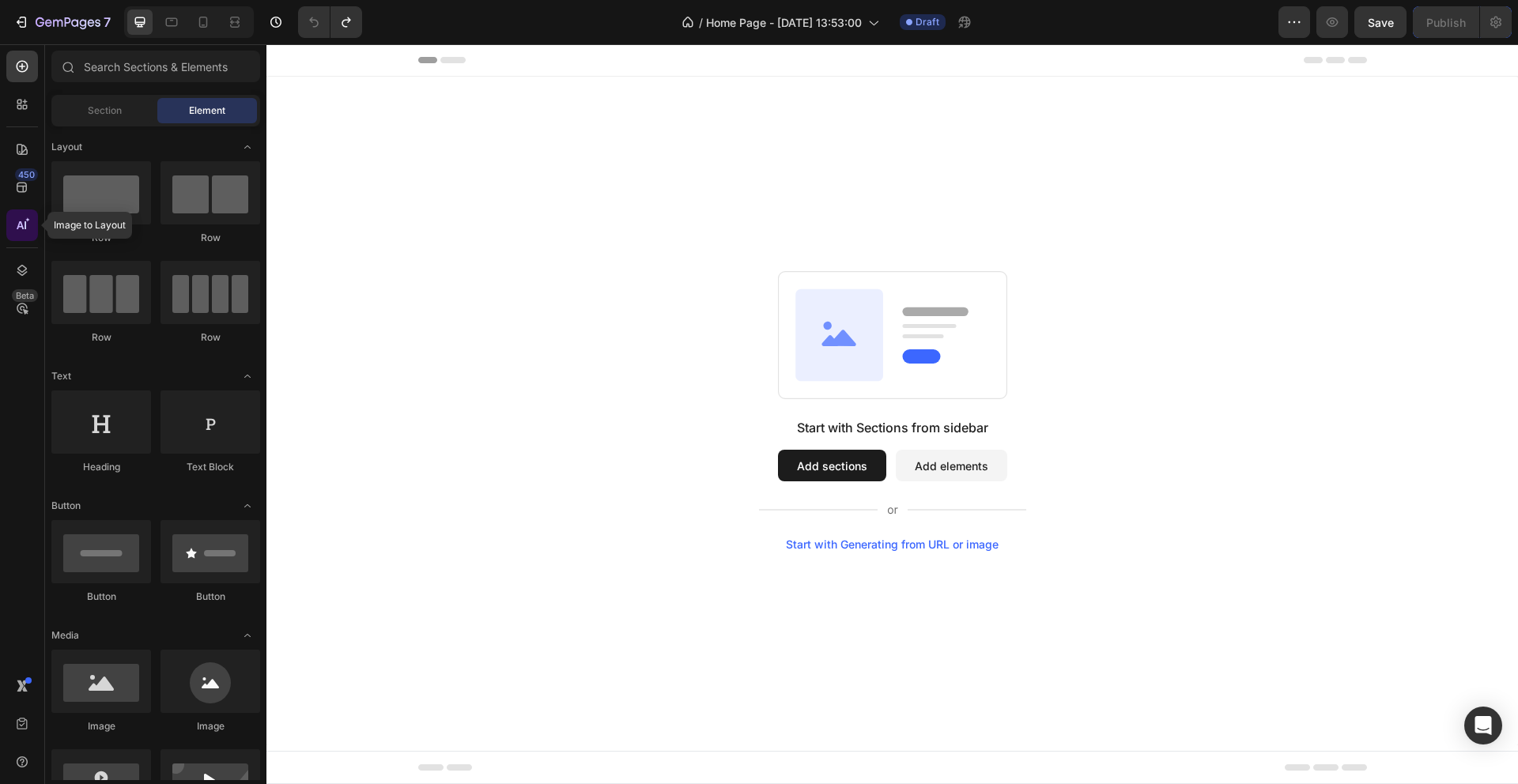
click at [30, 225] on icon at bounding box center [22, 225] width 16 height 16
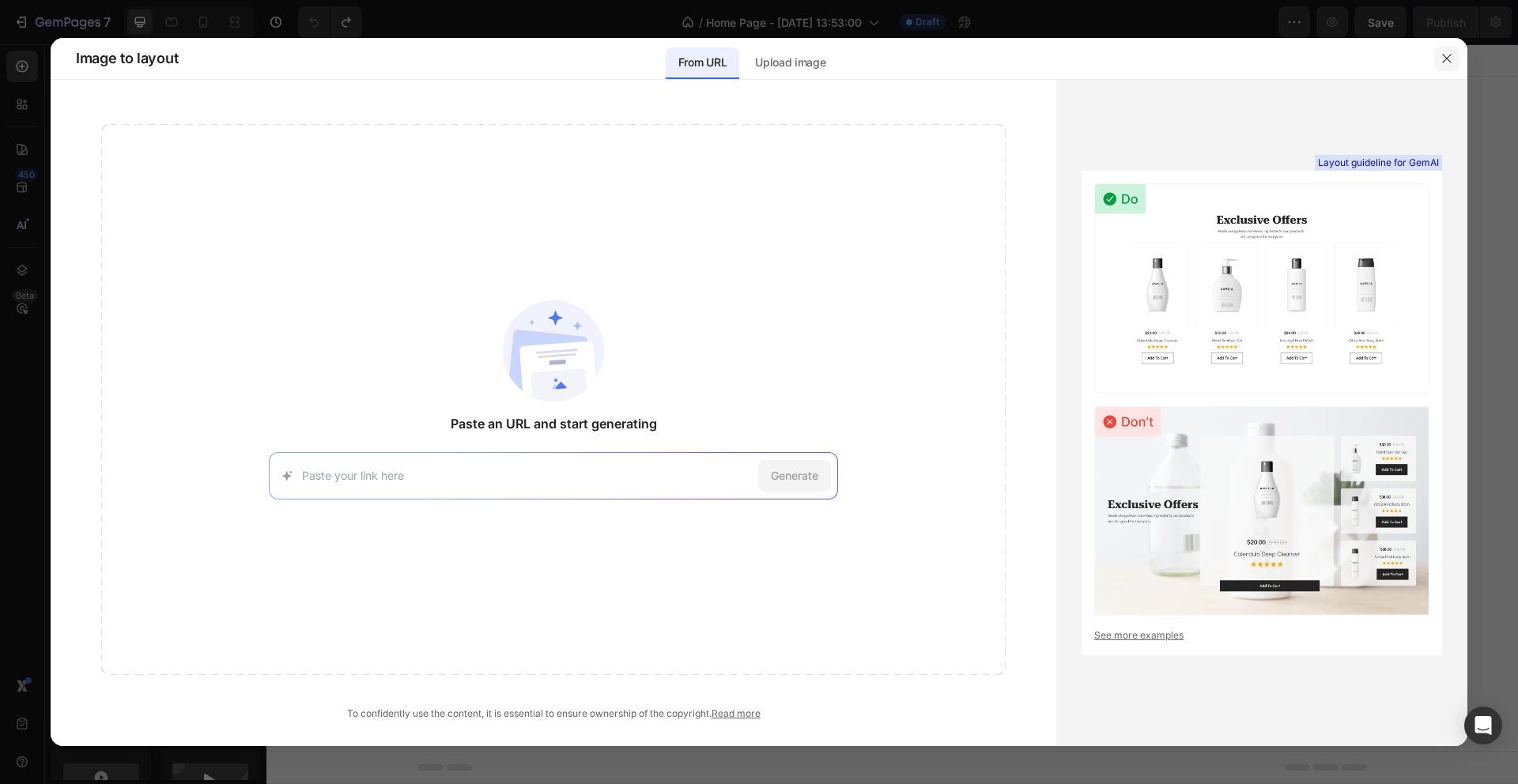
click at [1458, 60] on button "button" at bounding box center [1446, 58] width 25 height 25
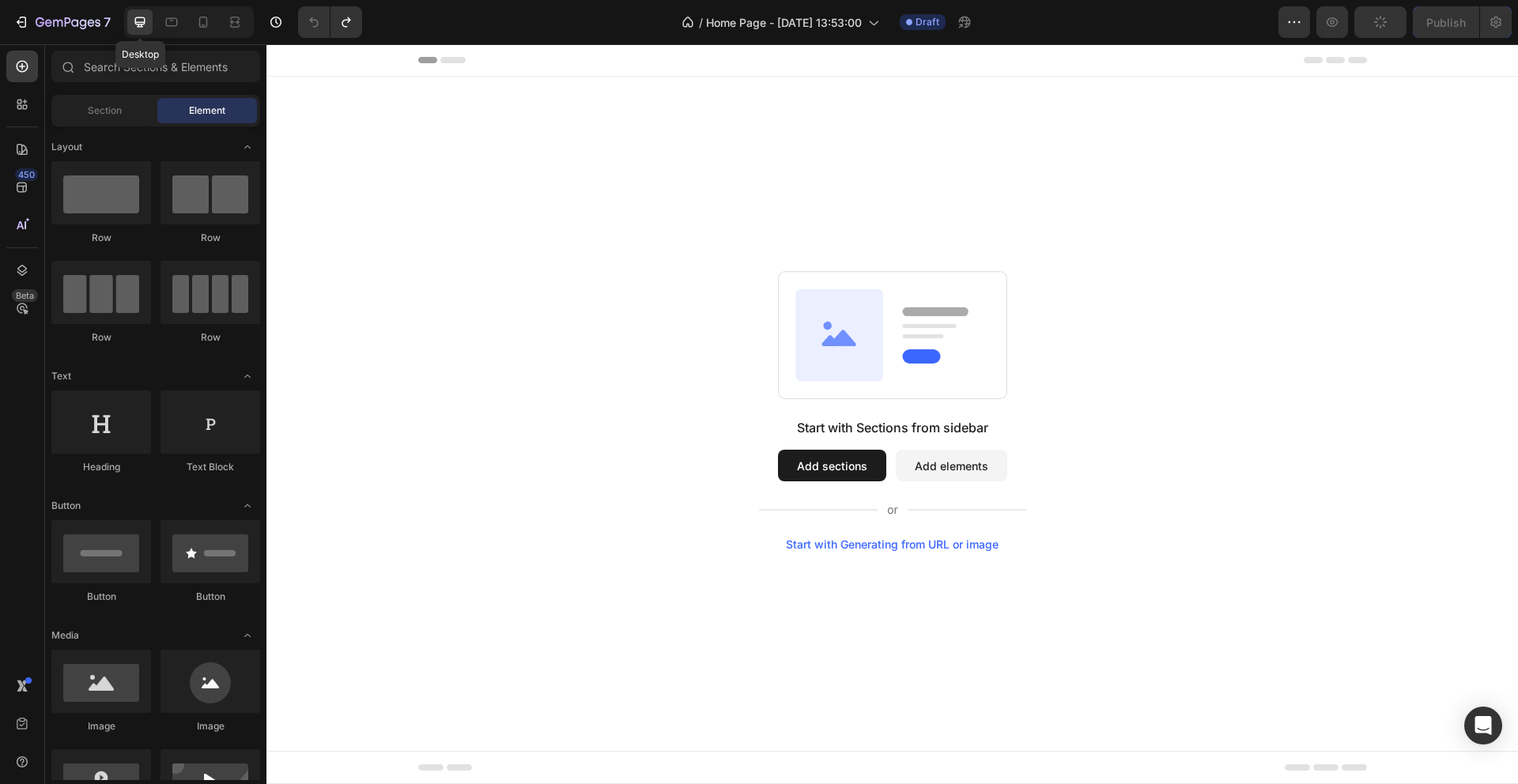
click at [141, 25] on icon at bounding box center [140, 23] width 10 height 10
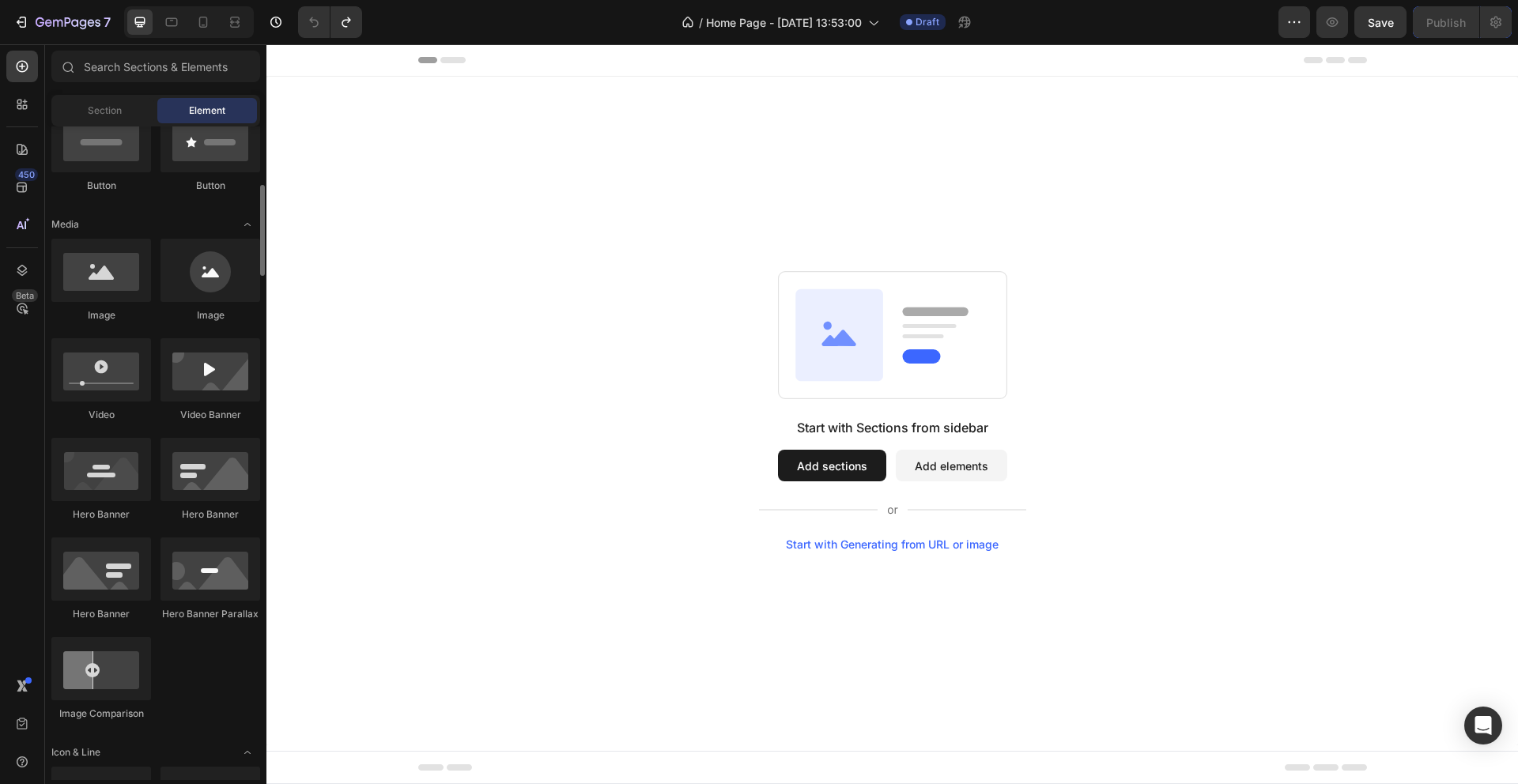
scroll to position [412, 0]
click at [123, 467] on div at bounding box center [101, 467] width 99 height 64
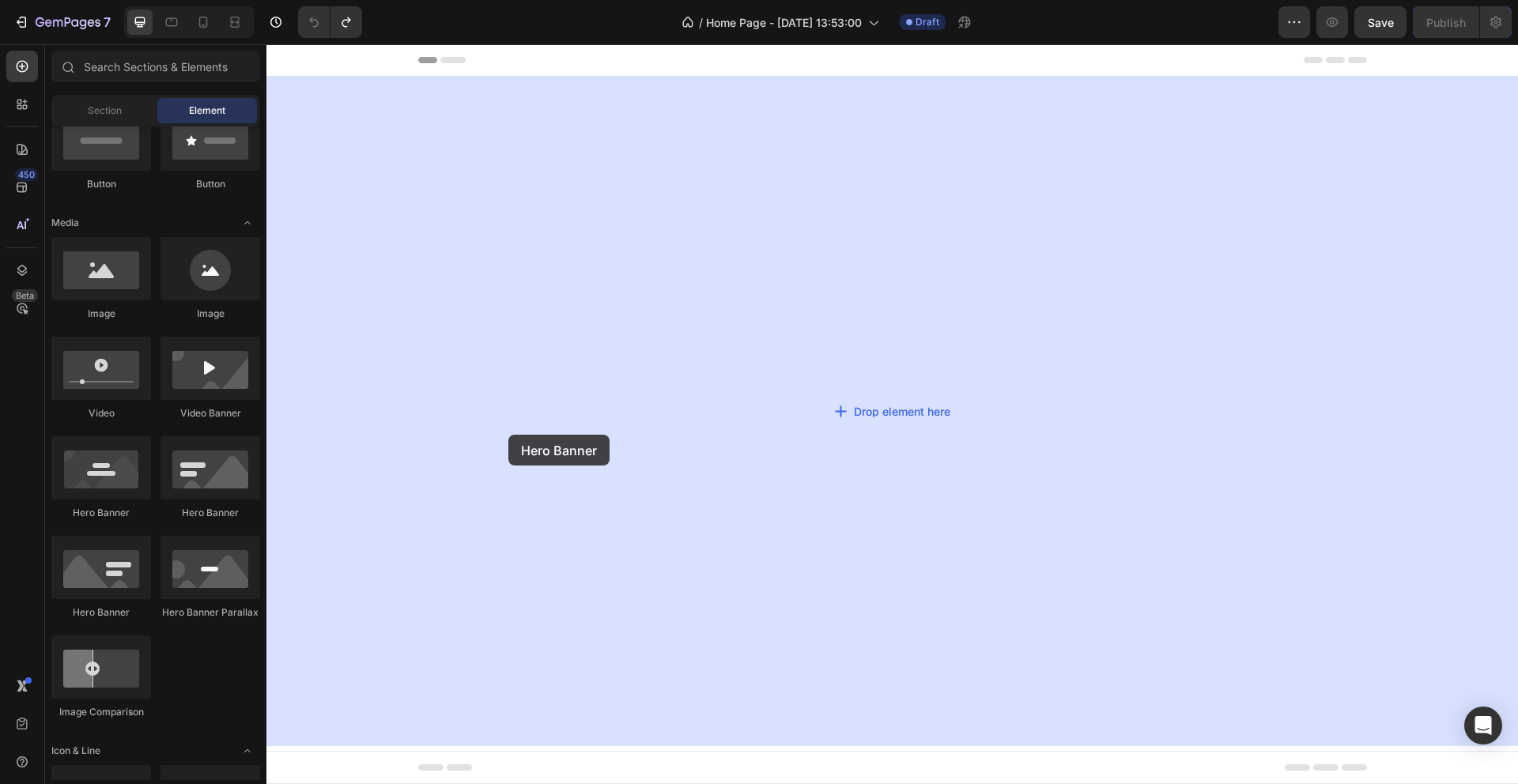
drag, startPoint x: 394, startPoint y: 502, endPoint x: 509, endPoint y: 435, distance: 133.1
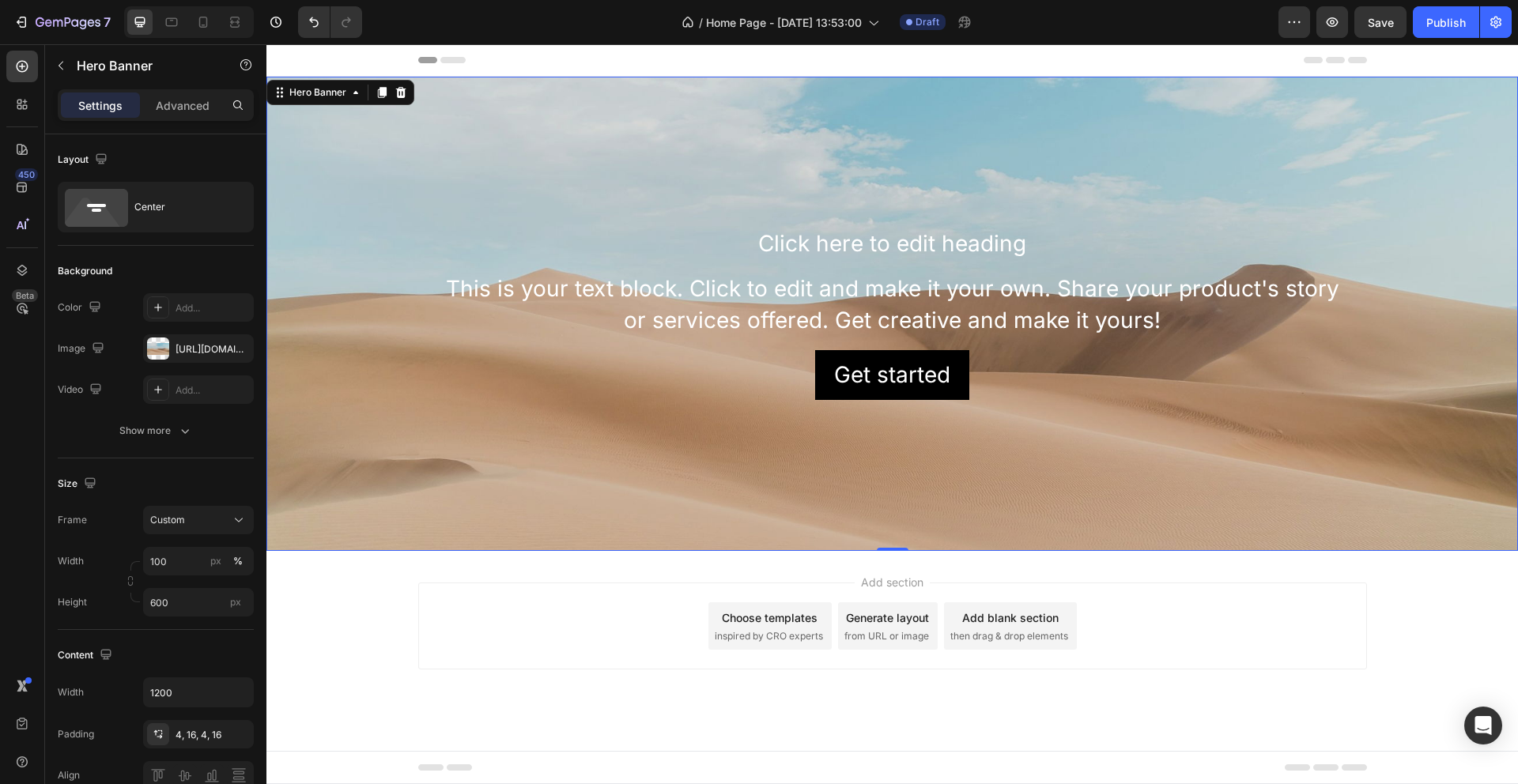
drag, startPoint x: 364, startPoint y: 114, endPoint x: 375, endPoint y: 106, distance: 13.6
click at [364, 115] on div "Background Image" at bounding box center [892, 314] width 1252 height 474
click at [401, 92] on icon at bounding box center [400, 92] width 13 height 13
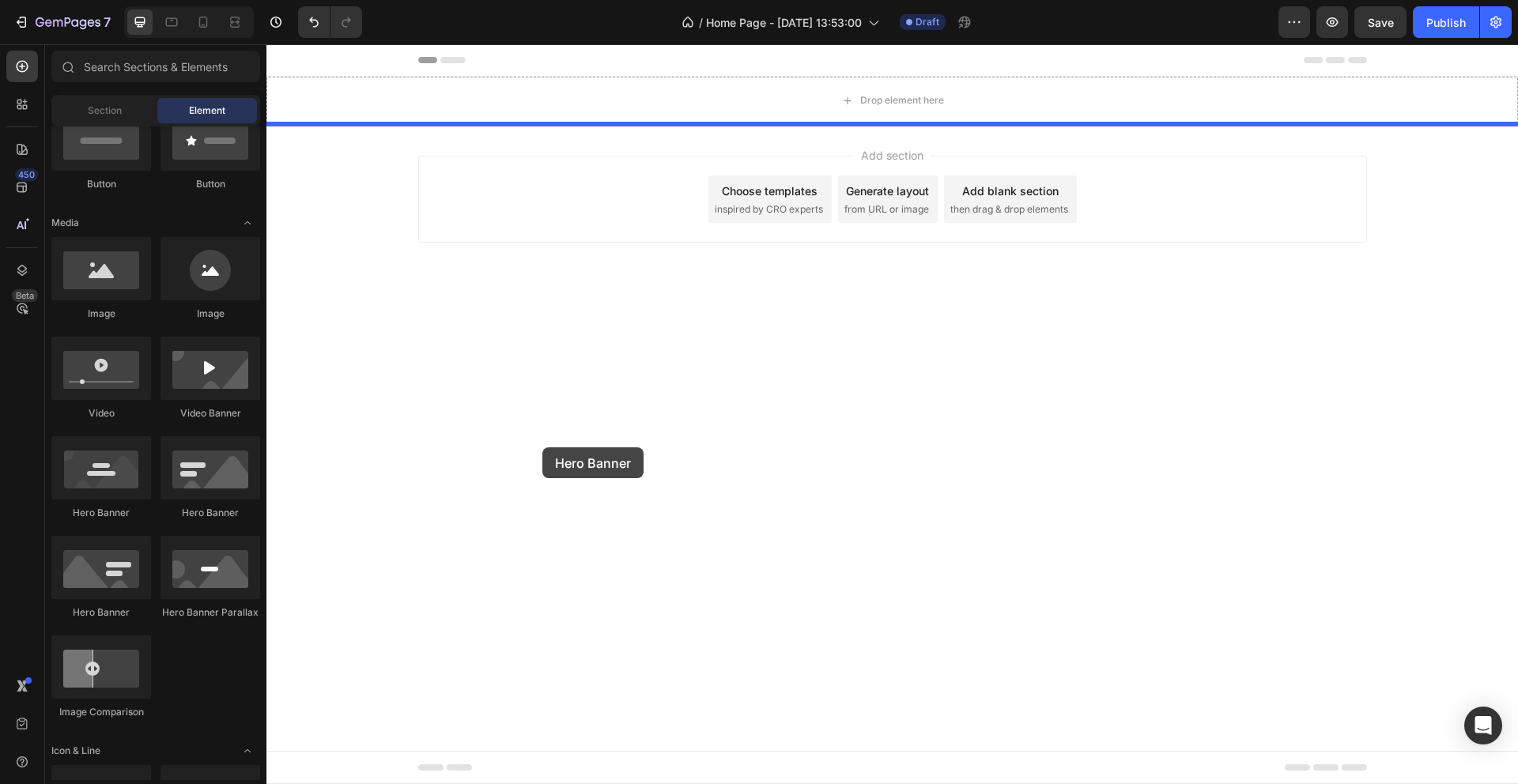
drag, startPoint x: 444, startPoint y: 518, endPoint x: 658, endPoint y: 435, distance: 229.5
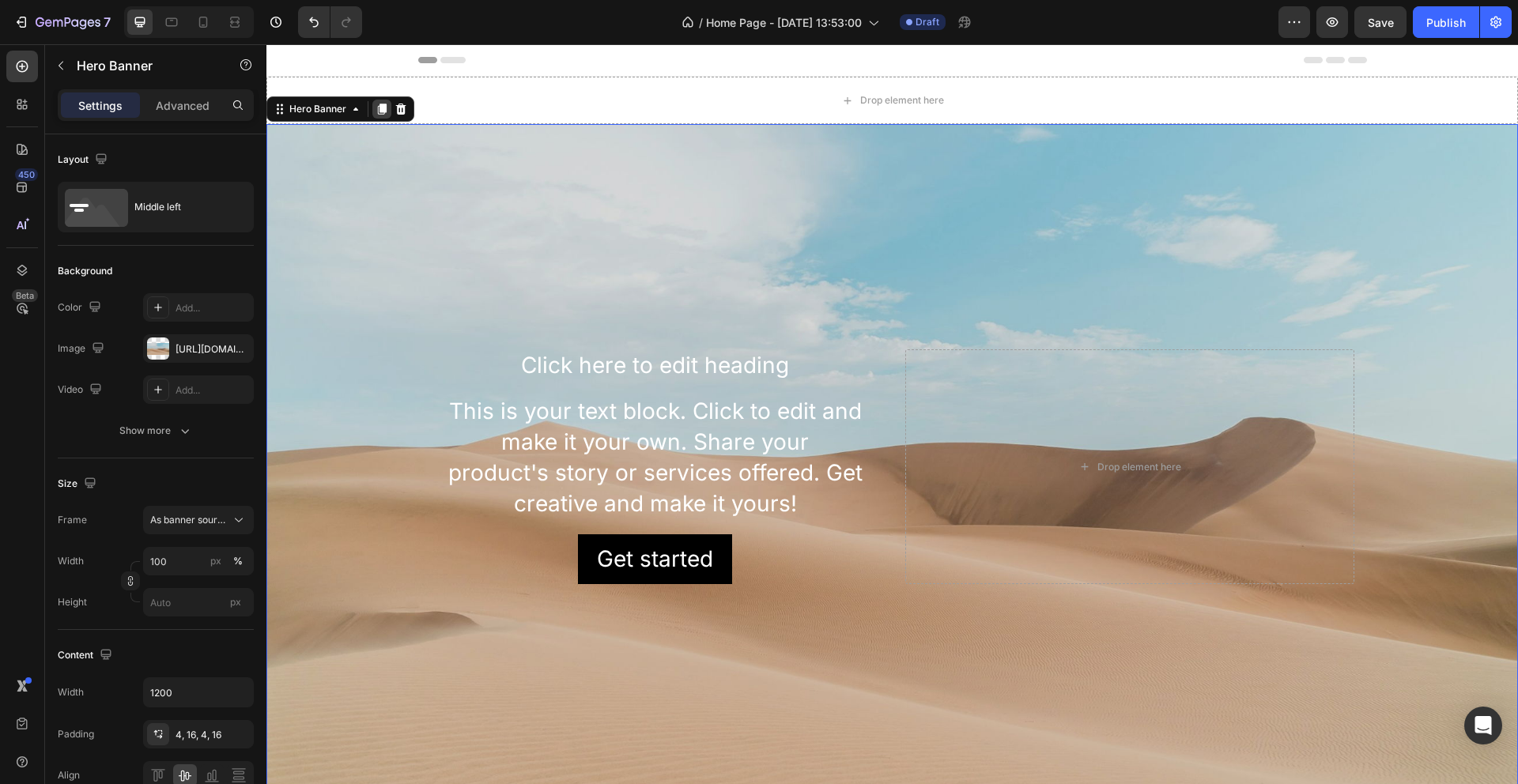
click at [384, 107] on icon at bounding box center [382, 109] width 9 height 11
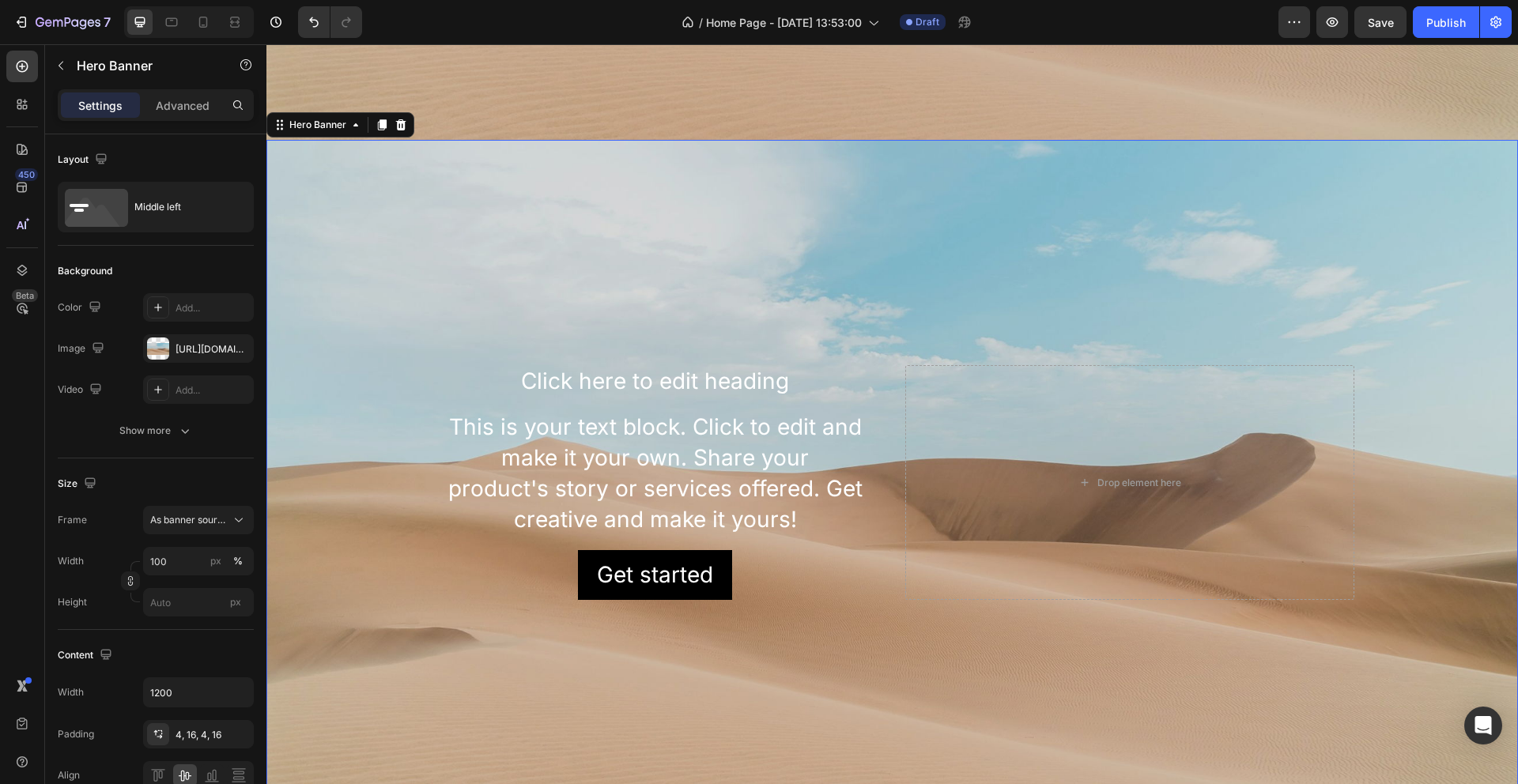
scroll to position [704, 0]
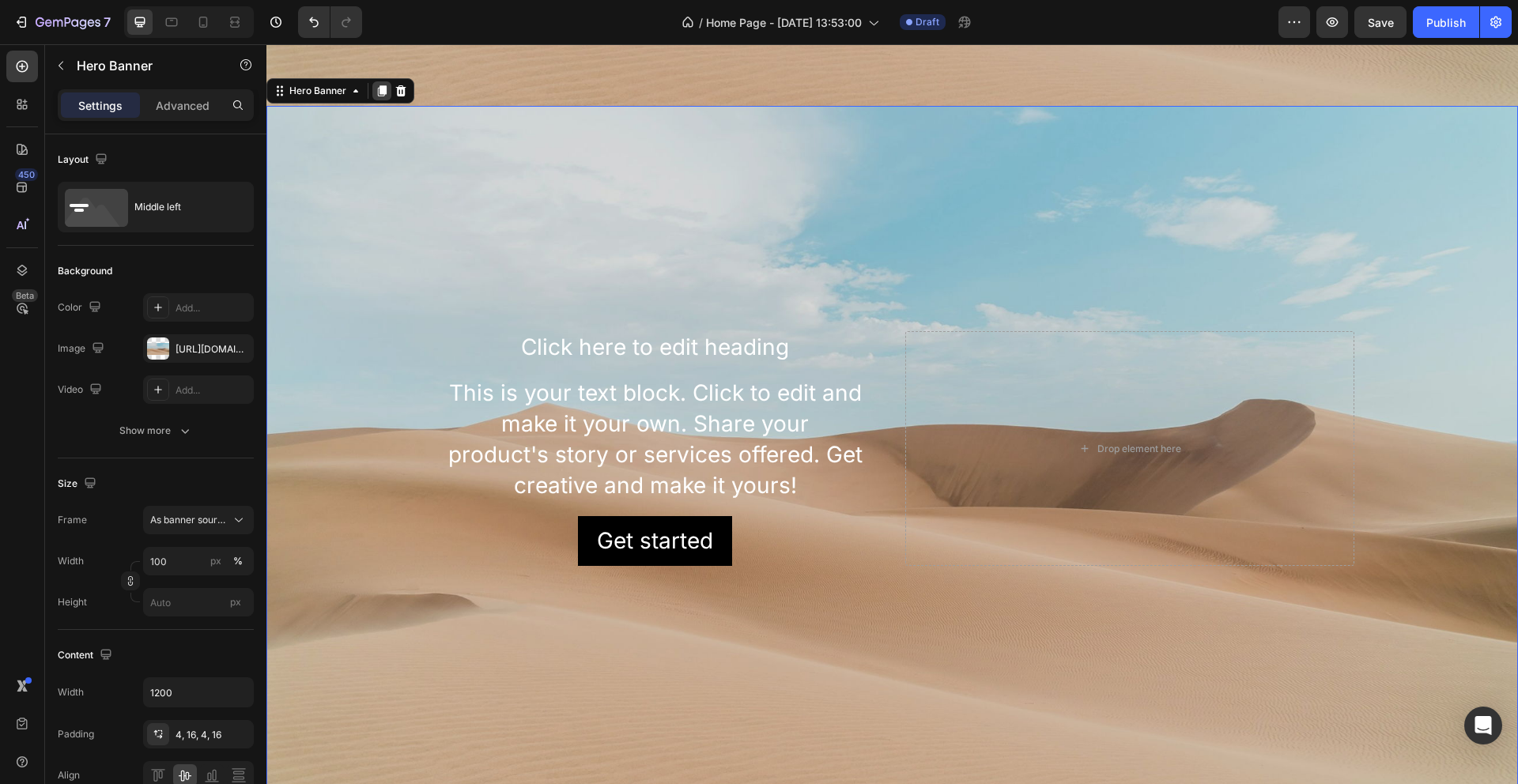
click at [384, 93] on div at bounding box center [382, 91] width 19 height 19
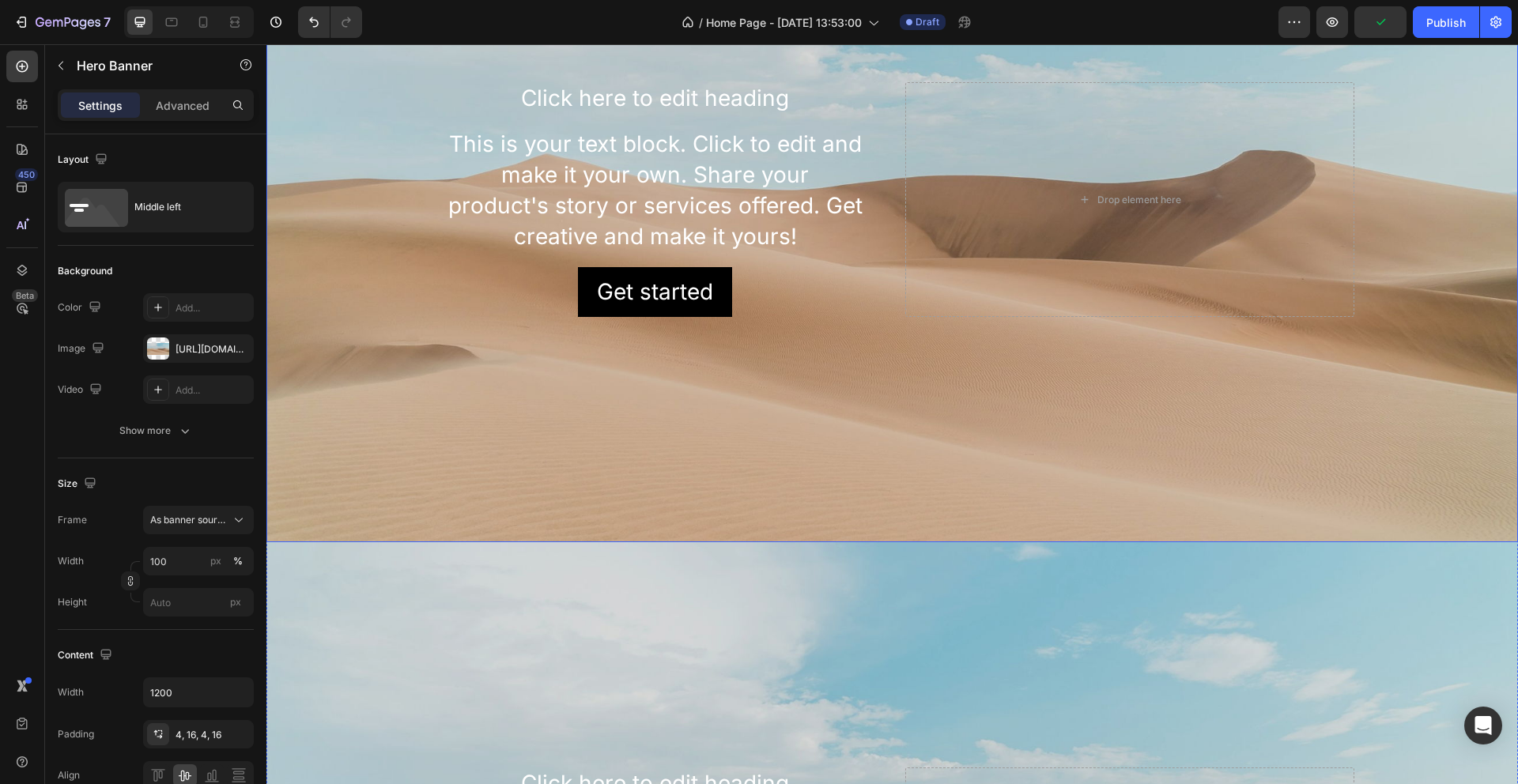
scroll to position [0, 0]
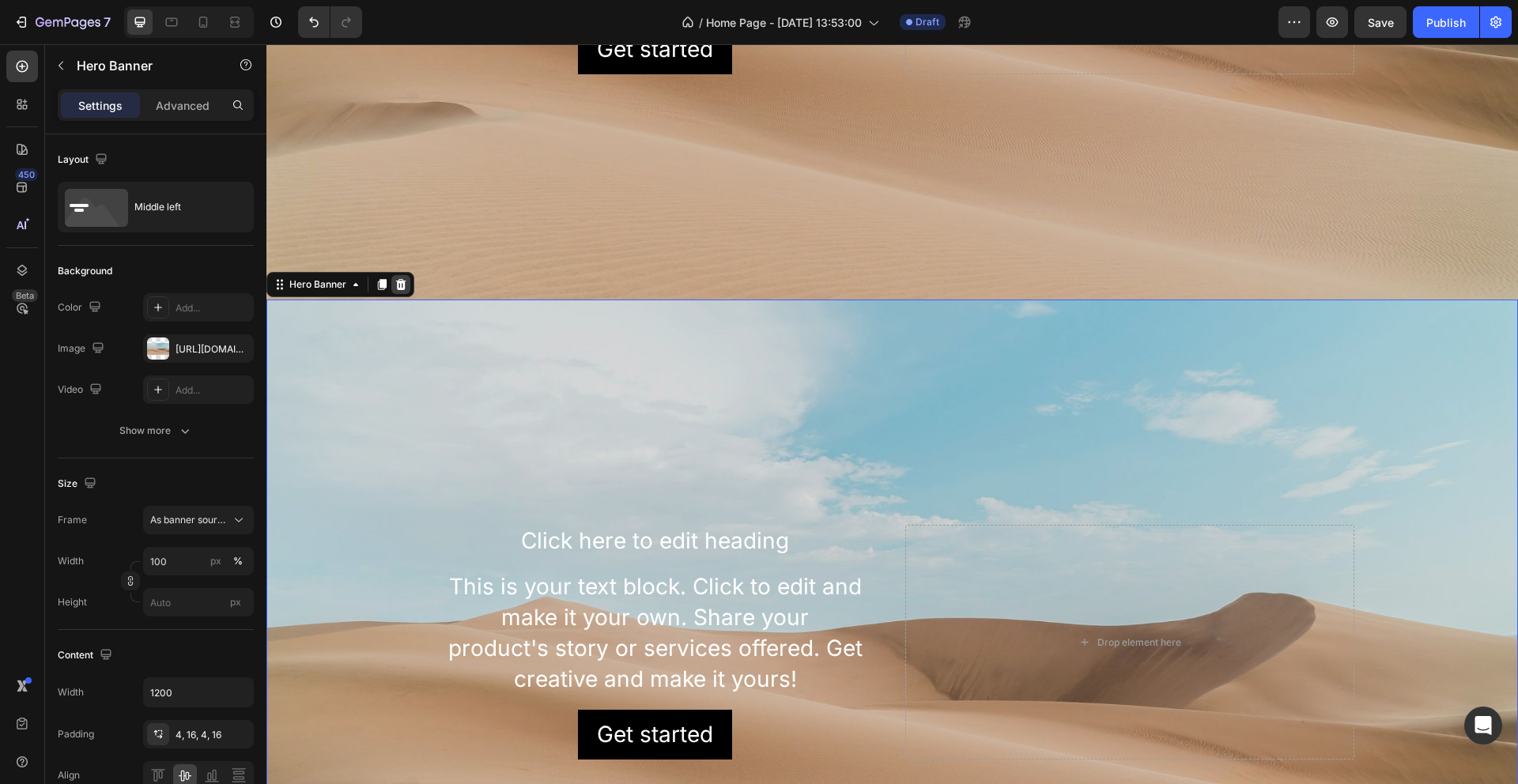
click at [404, 279] on icon at bounding box center [401, 284] width 10 height 11
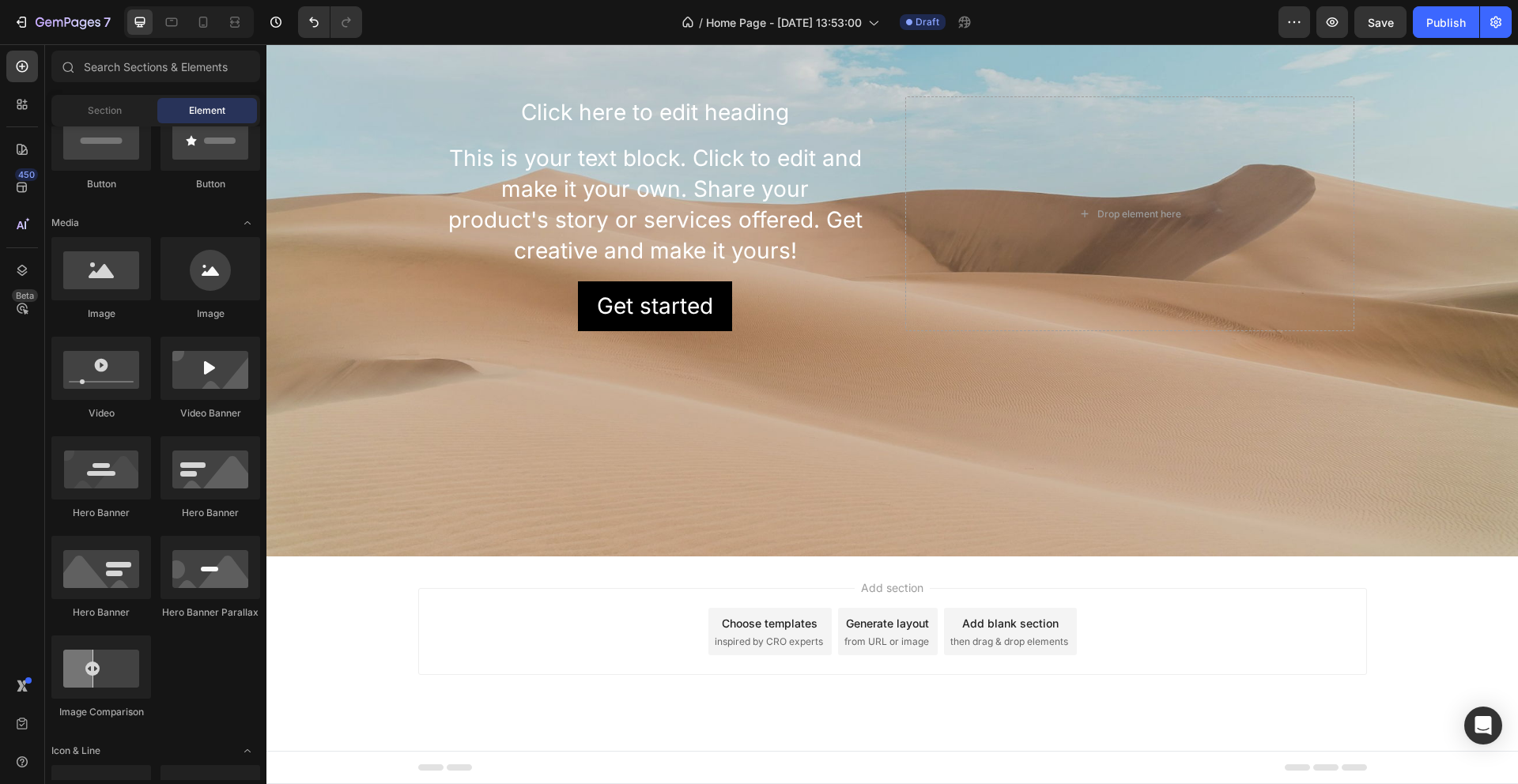
scroll to position [925, 0]
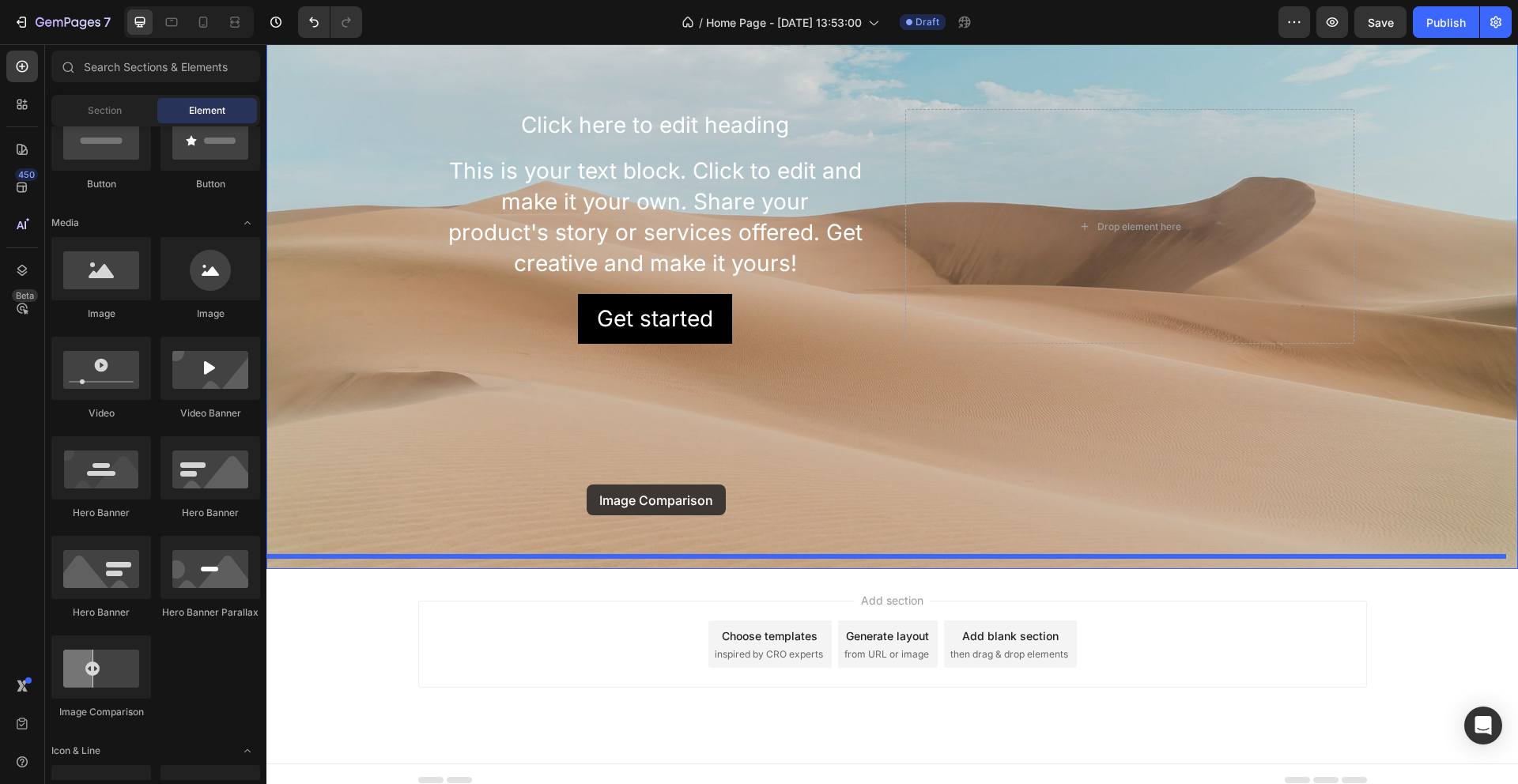
drag, startPoint x: 362, startPoint y: 712, endPoint x: 589, endPoint y: 483, distance: 322.4
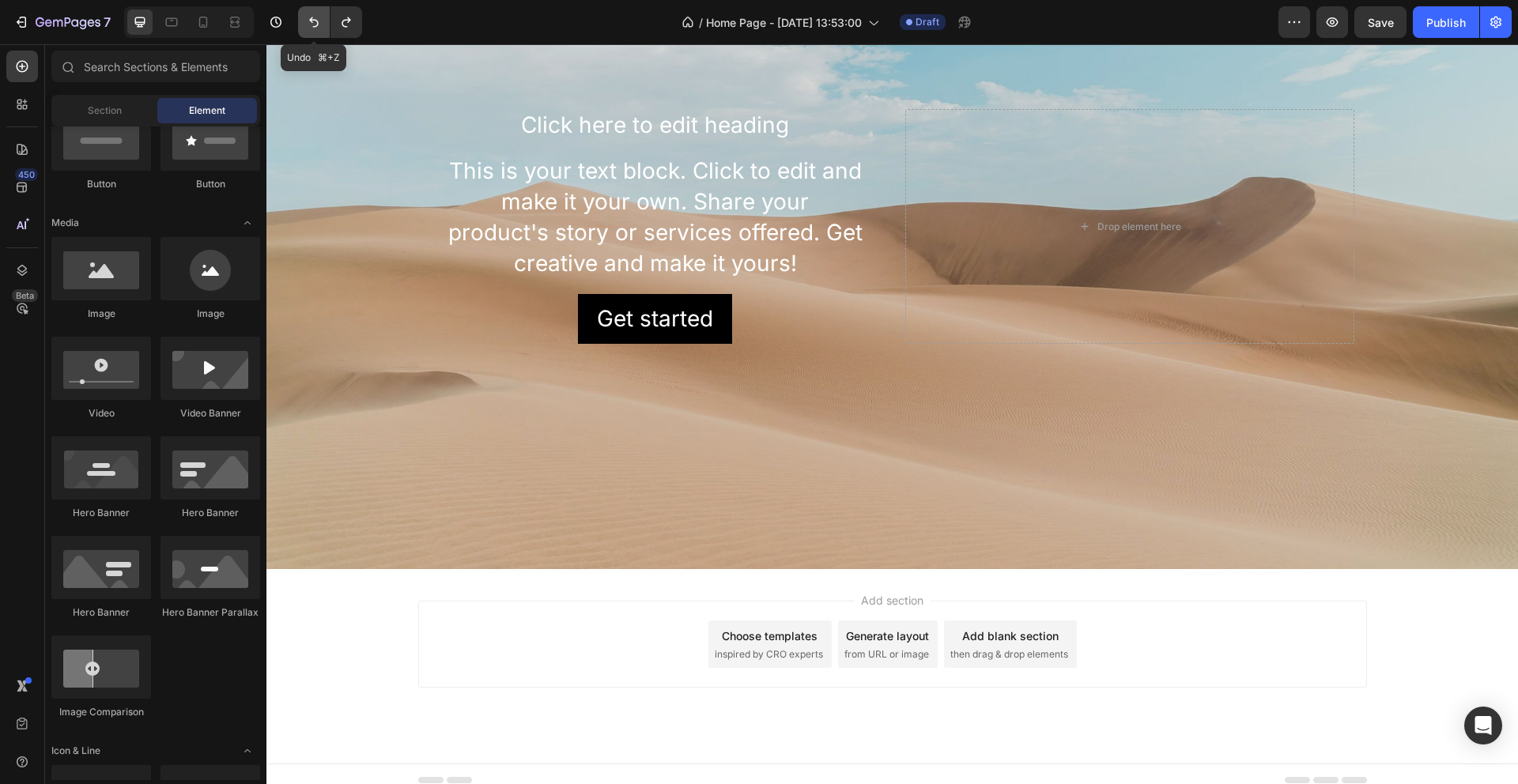
click at [317, 19] on icon "Undo/Redo" at bounding box center [314, 22] width 16 height 16
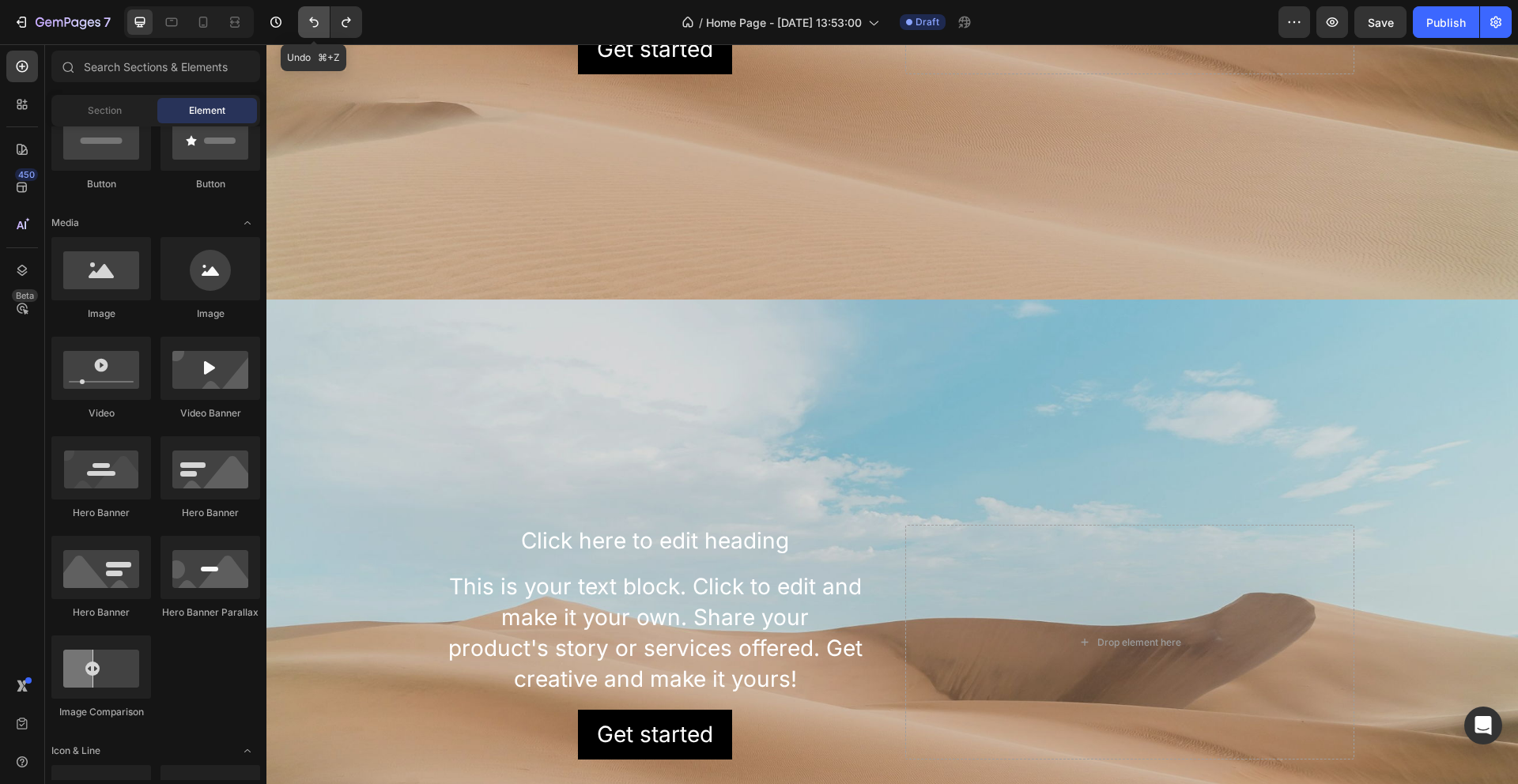
click at [317, 19] on icon "Undo/Redo" at bounding box center [314, 22] width 16 height 16
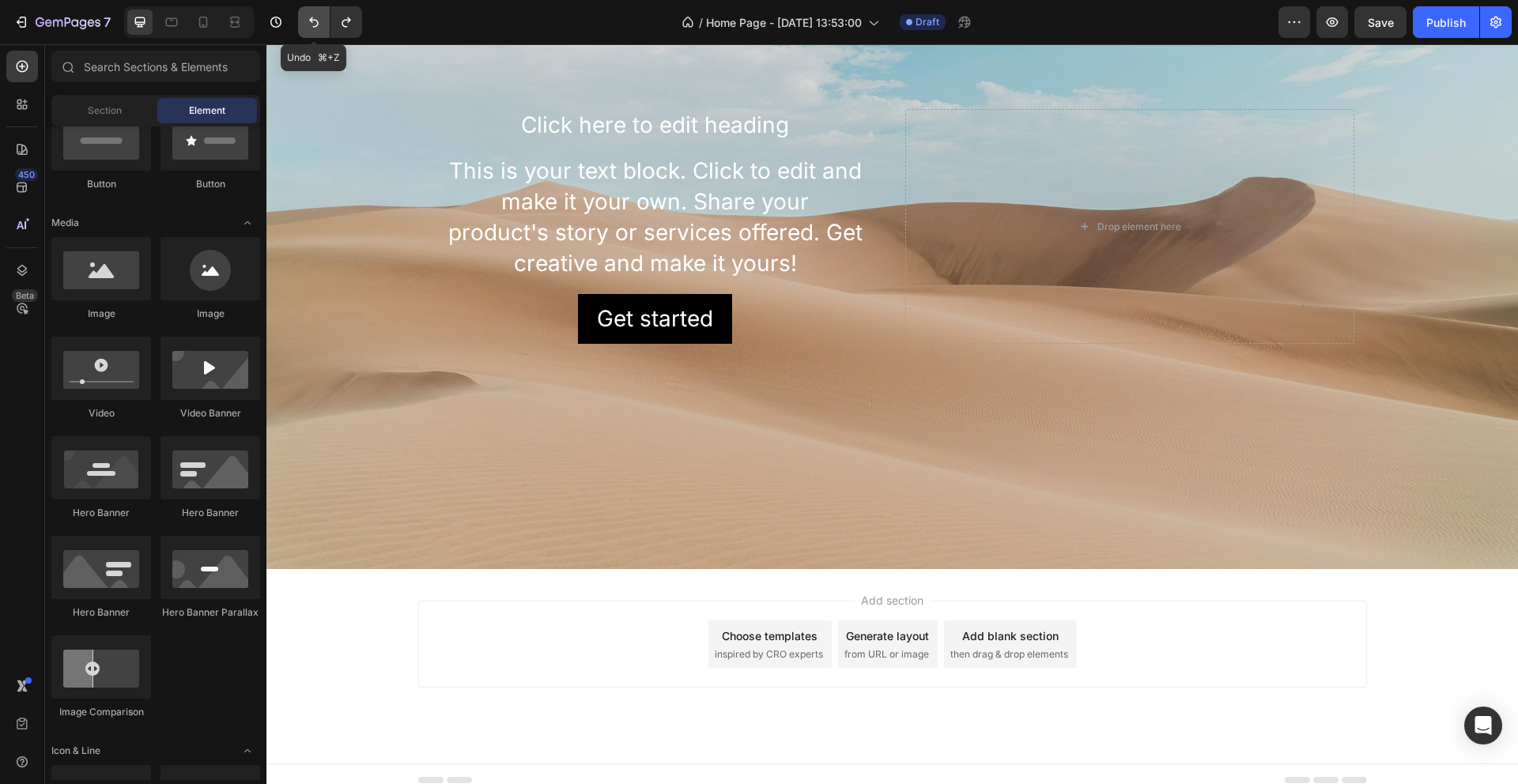
click at [317, 19] on icon "Undo/Redo" at bounding box center [314, 22] width 16 height 16
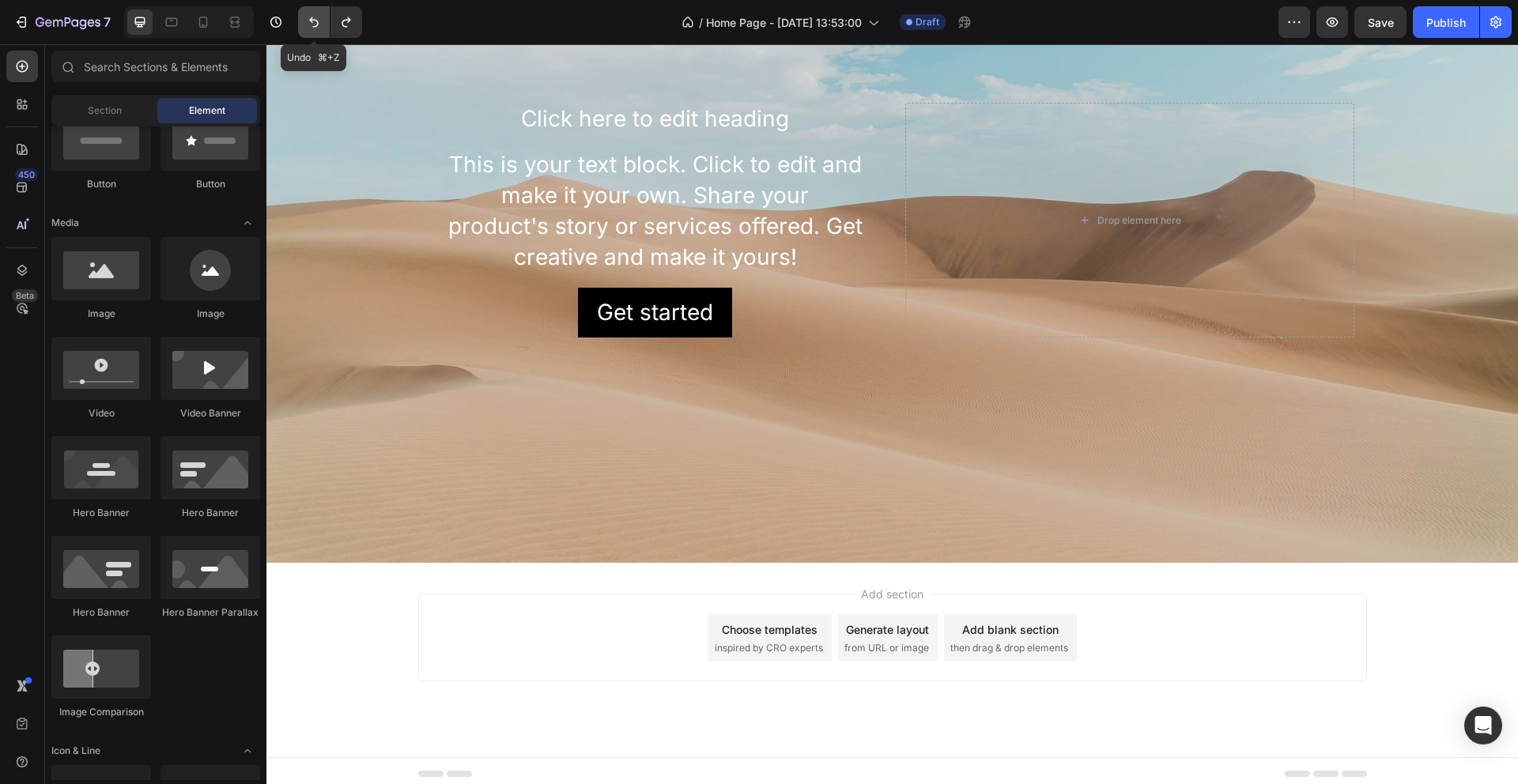
click at [317, 19] on icon "Undo/Redo" at bounding box center [314, 22] width 16 height 16
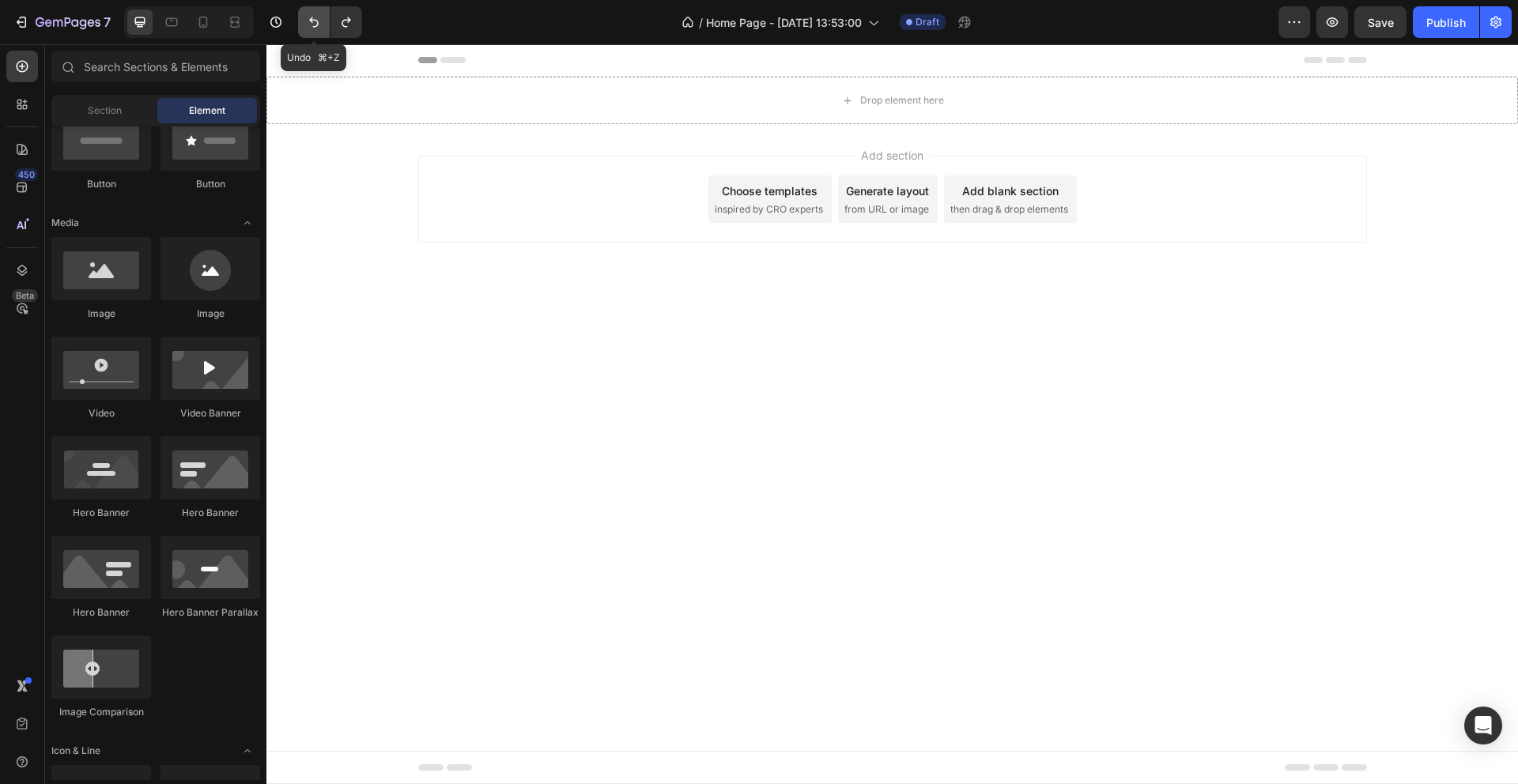
click at [317, 19] on icon "Undo/Redo" at bounding box center [314, 22] width 16 height 16
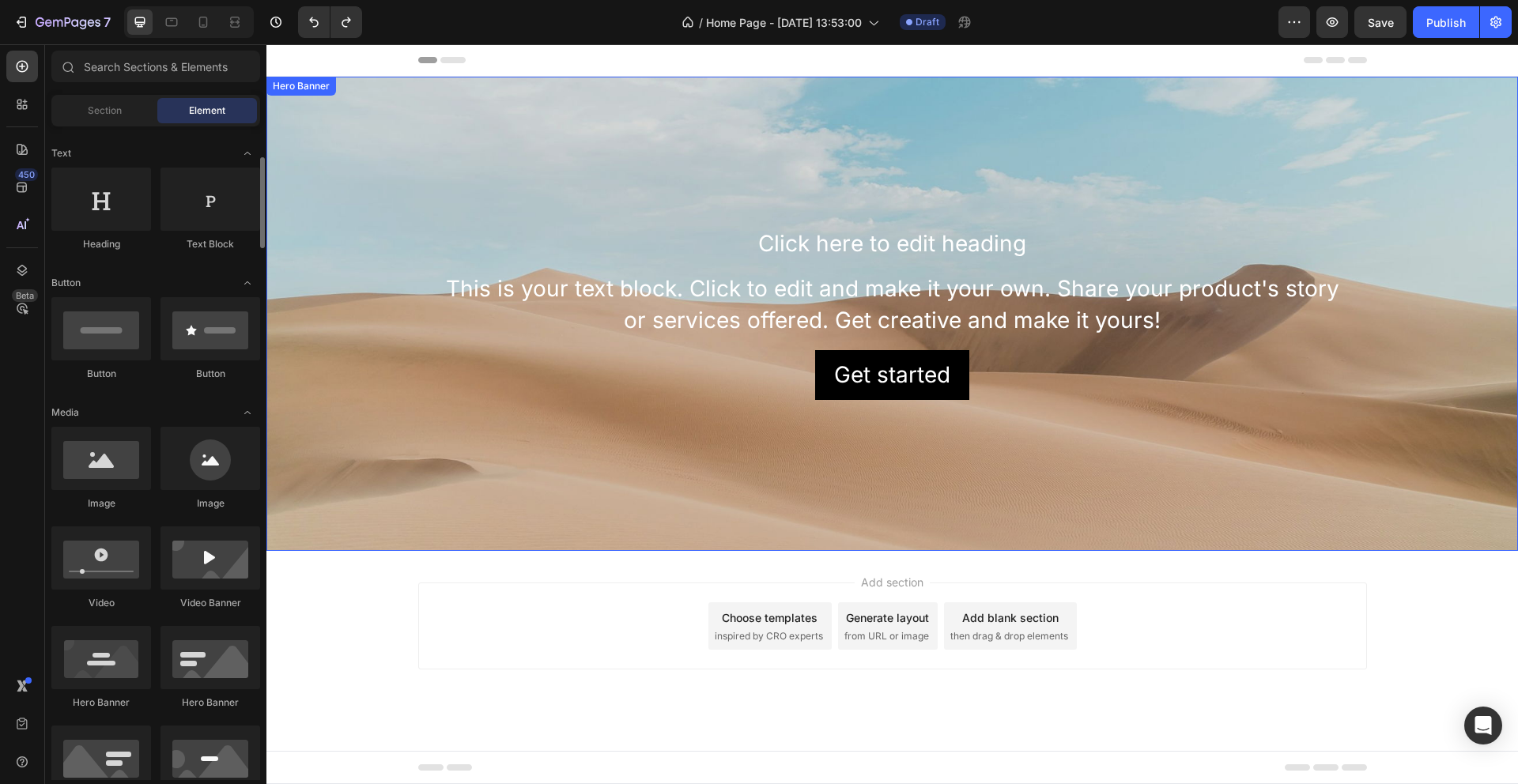
scroll to position [222, 0]
click at [308, 26] on icon "Undo/Redo" at bounding box center [314, 22] width 16 height 16
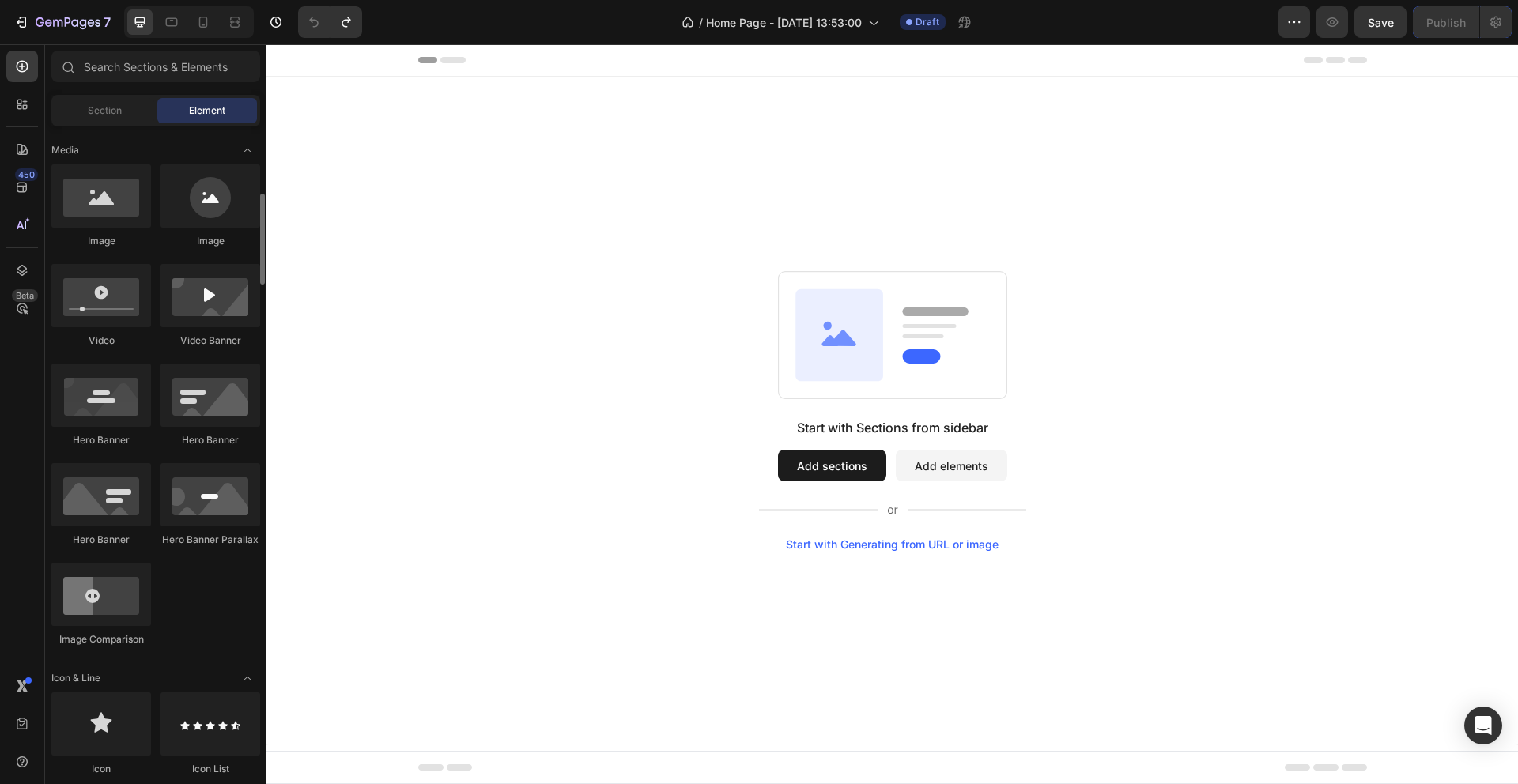
scroll to position [444, 0]
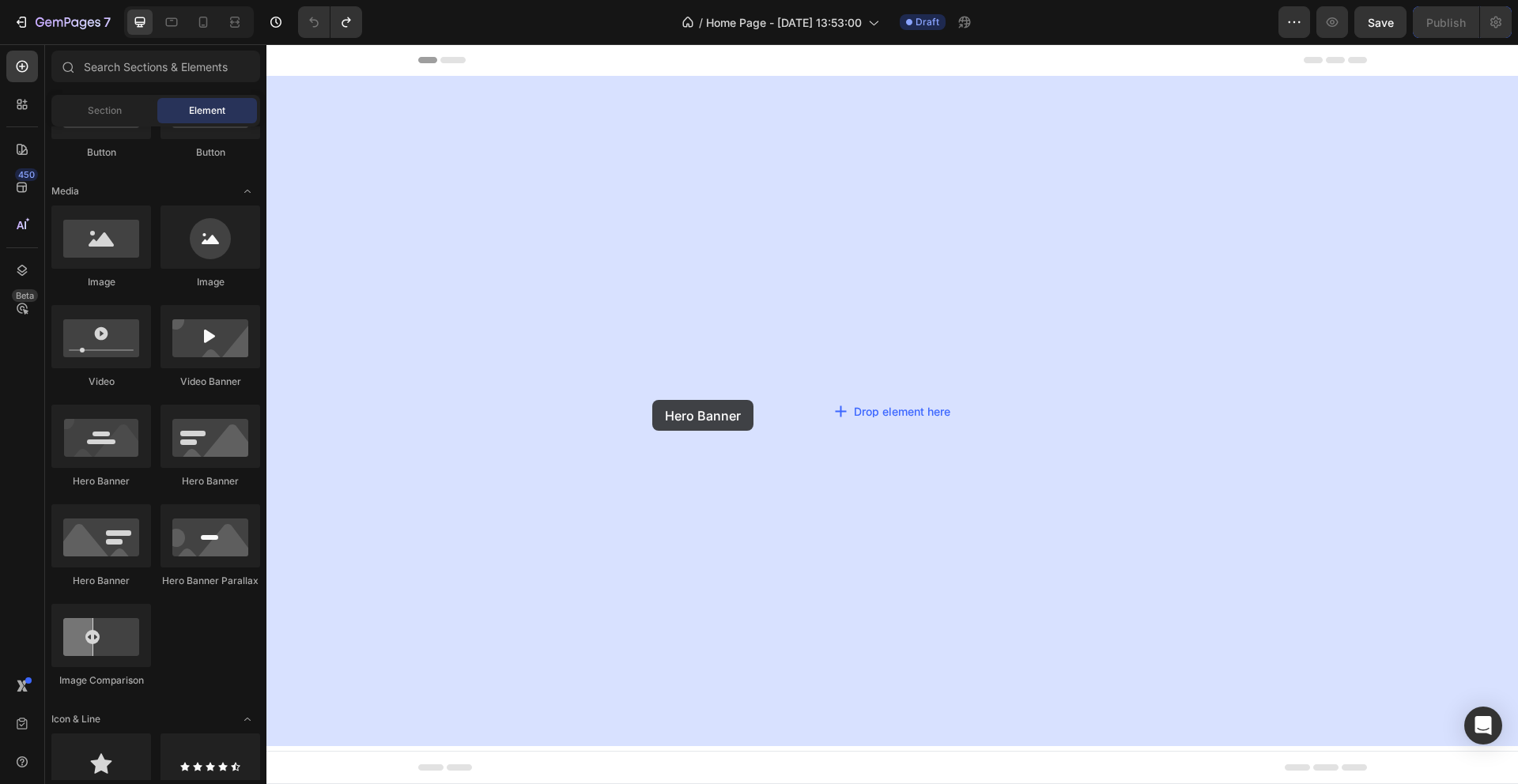
drag, startPoint x: 476, startPoint y: 484, endPoint x: 653, endPoint y: 400, distance: 195.9
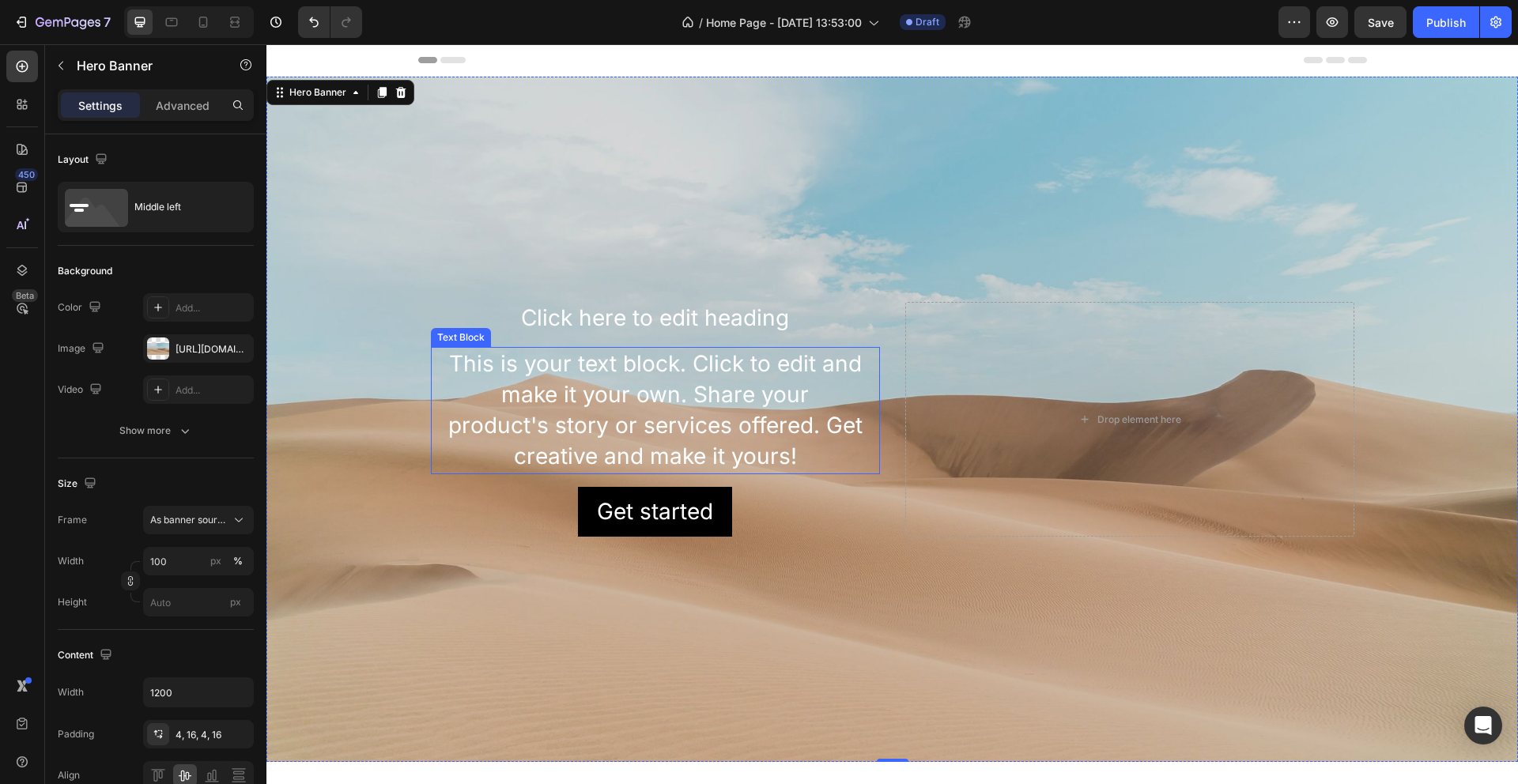
click at [814, 454] on div "This is your text block. Click to edit and make it your own. Share your product…" at bounding box center [655, 411] width 449 height 127
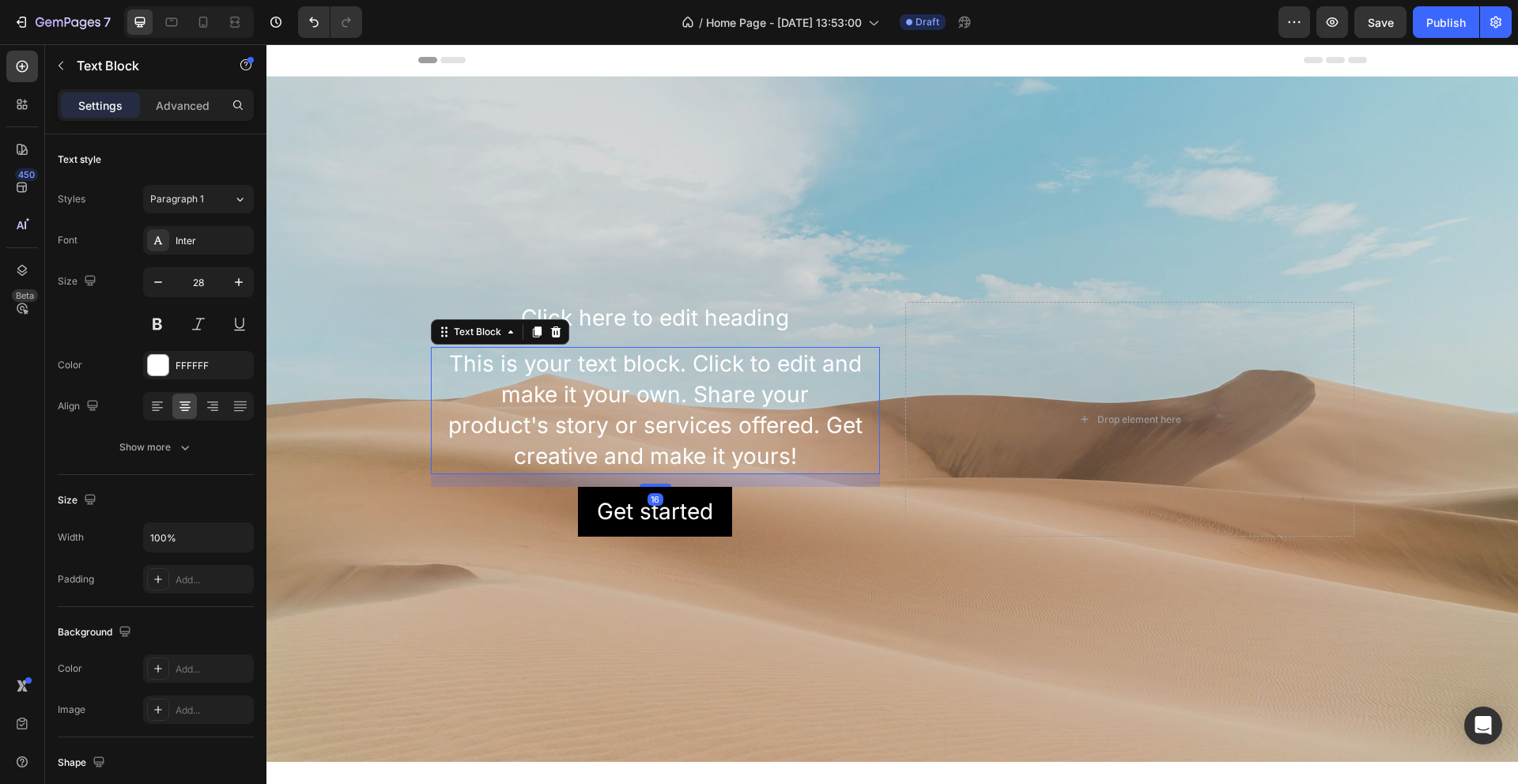
click at [814, 454] on div "This is your text block. Click to edit and make it your own. Share your product…" at bounding box center [655, 411] width 449 height 127
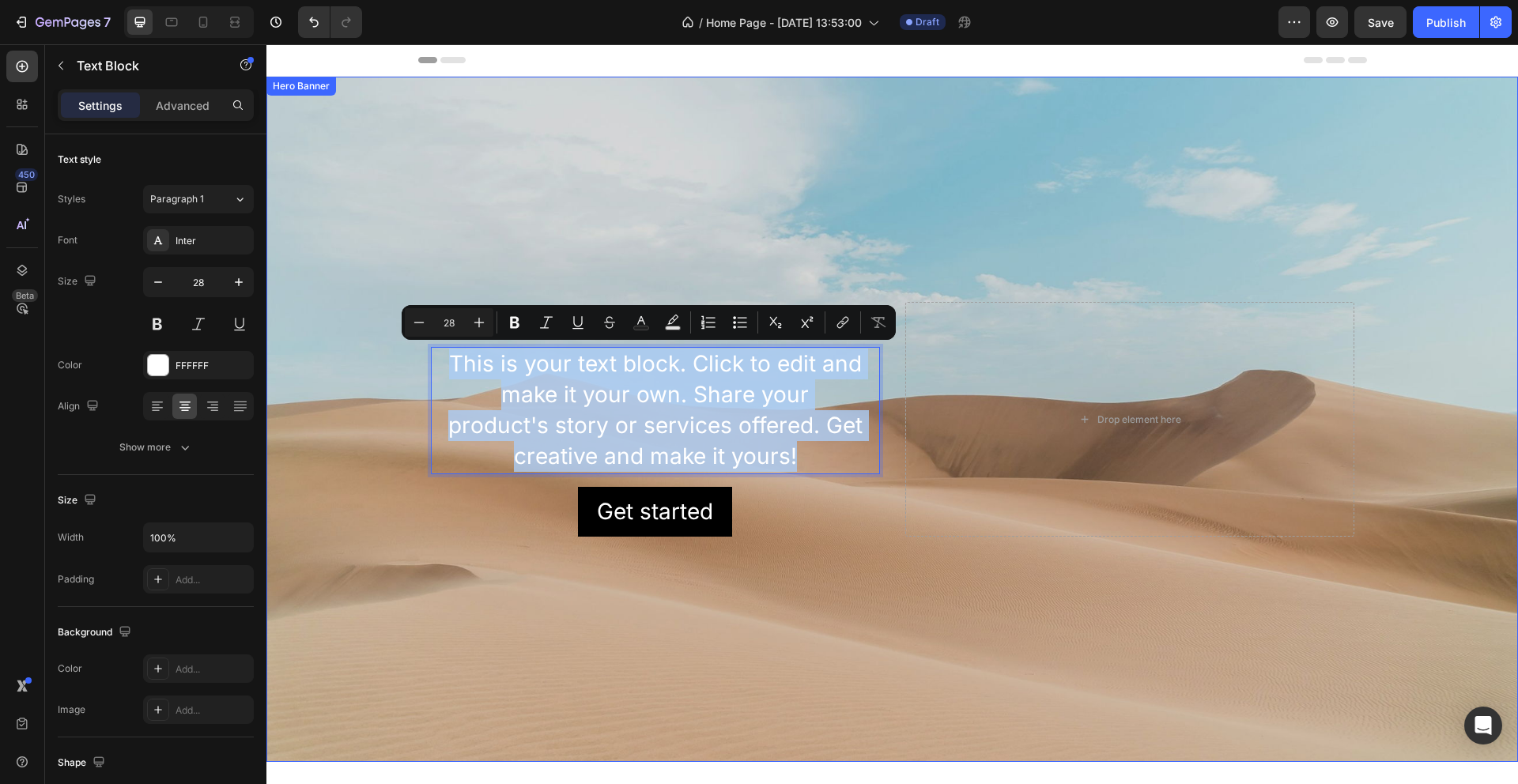
drag, startPoint x: 447, startPoint y: 358, endPoint x: 817, endPoint y: 474, distance: 387.8
click at [817, 474] on div "Click here to edit heading Heading This is your text block. Click to edit and m…" at bounding box center [655, 419] width 449 height 234
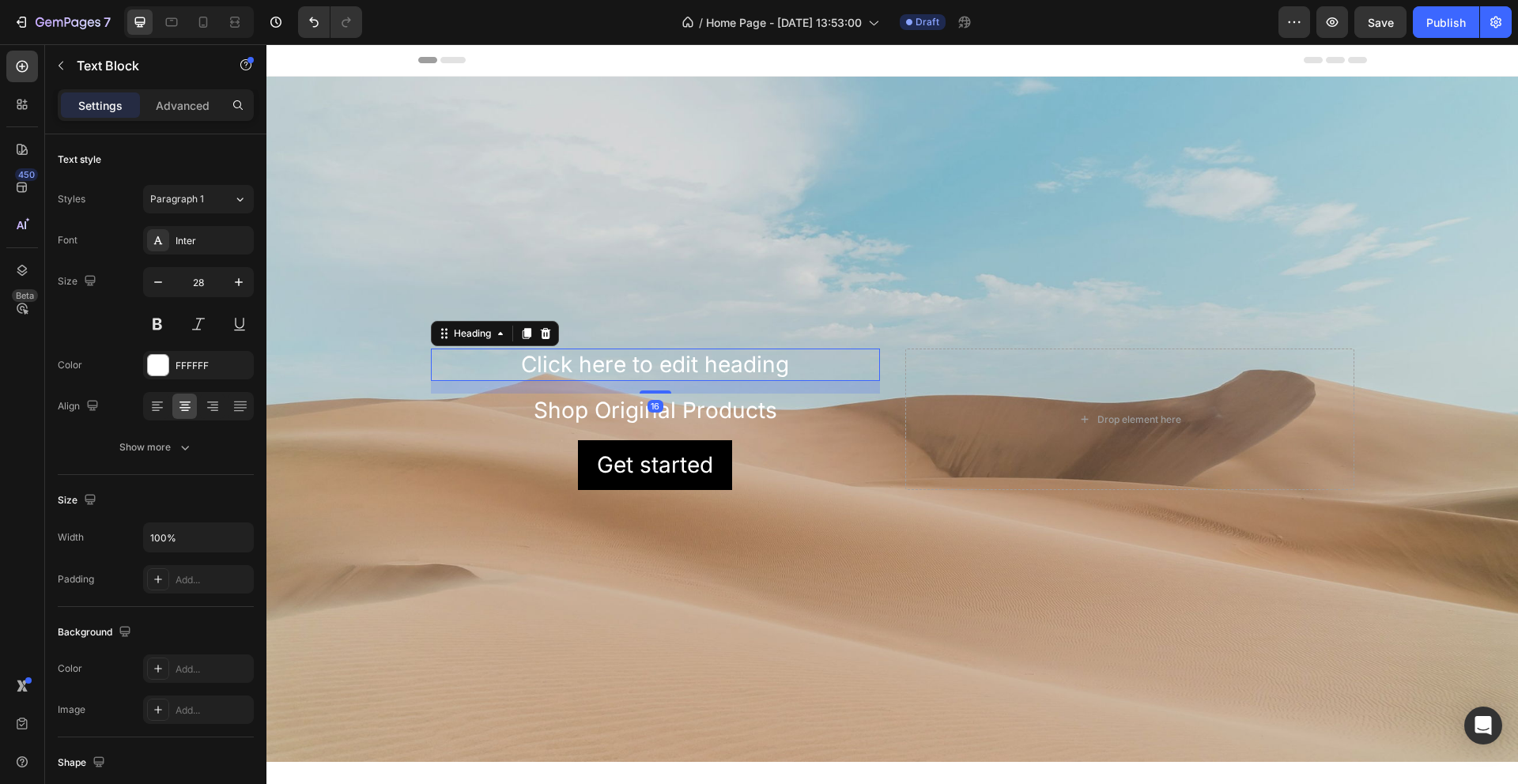
click at [752, 375] on h2 "Click here to edit heading" at bounding box center [655, 365] width 449 height 31
click at [782, 358] on h2 "Click here to edit heading" at bounding box center [655, 365] width 449 height 31
click at [782, 358] on p "Click here to edit heading" at bounding box center [655, 365] width 446 height 29
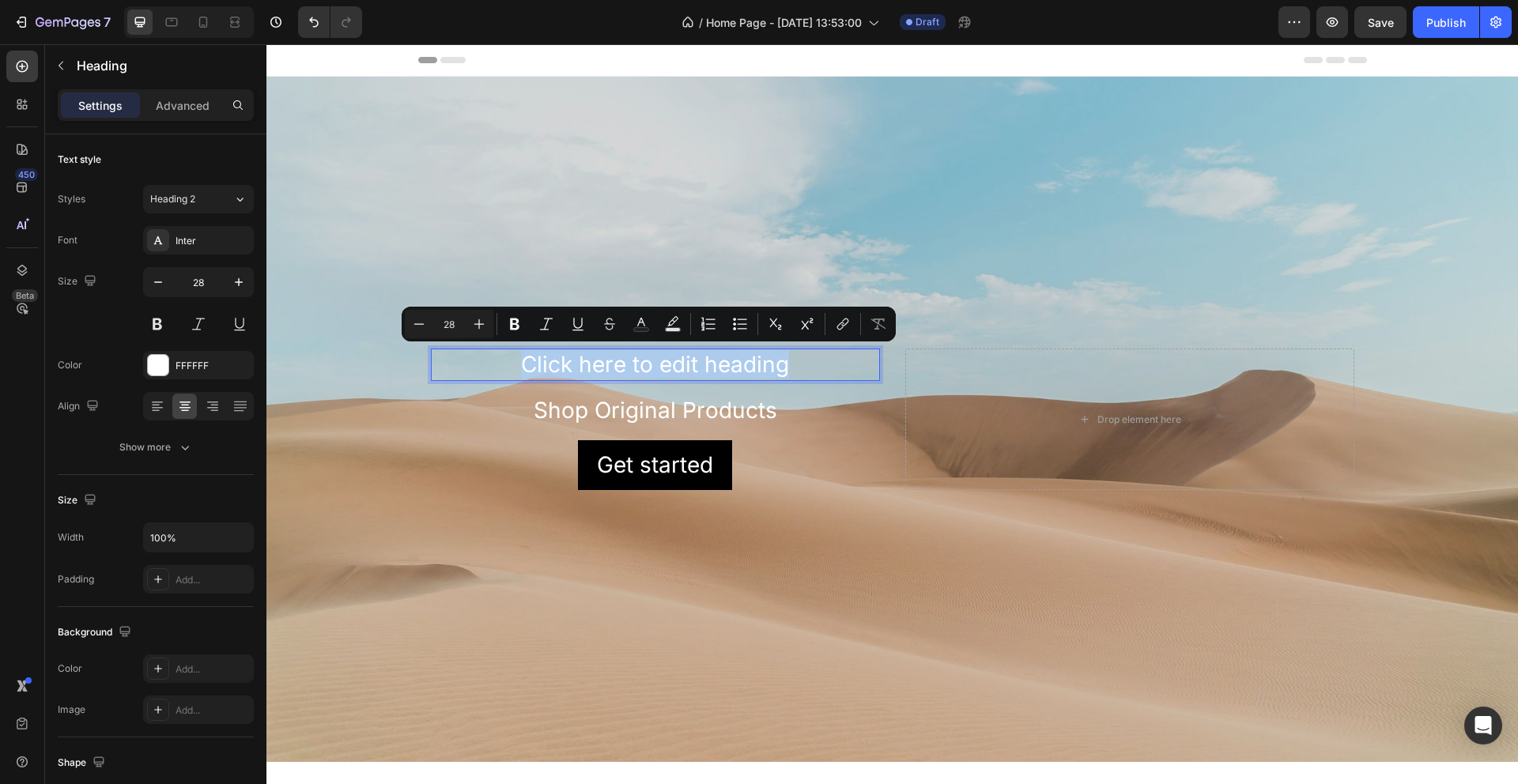
drag, startPoint x: 767, startPoint y: 360, endPoint x: 516, endPoint y: 351, distance: 251.2
click at [516, 351] on p "Click here to edit heading" at bounding box center [655, 365] width 446 height 29
click at [804, 256] on div "Background Image" at bounding box center [892, 419] width 1252 height 685
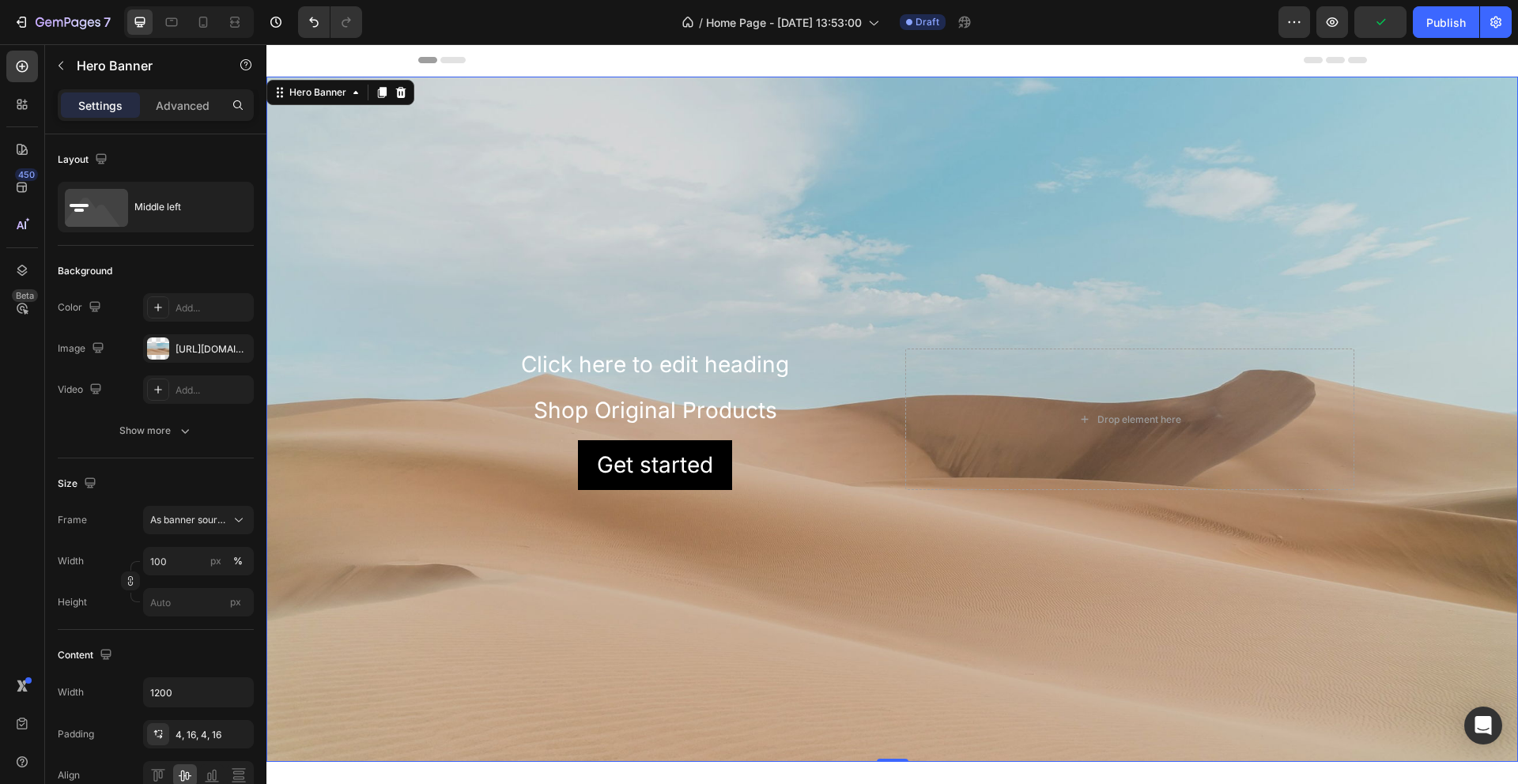
click at [1111, 528] on div "Background Image" at bounding box center [892, 419] width 1252 height 685
click at [1084, 417] on icon at bounding box center [1084, 419] width 13 height 13
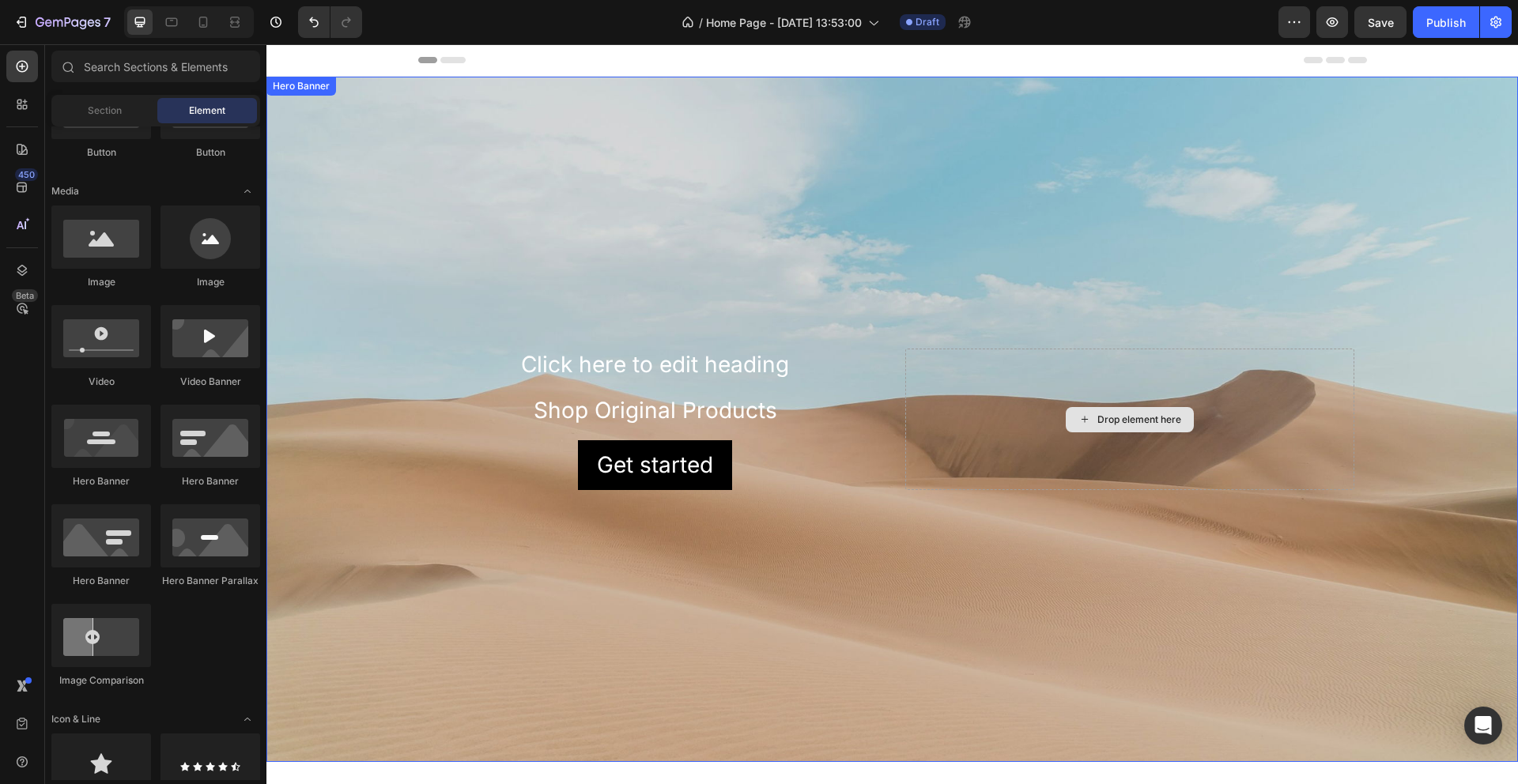
click at [1078, 416] on icon at bounding box center [1084, 419] width 13 height 13
click at [1081, 416] on icon at bounding box center [1084, 419] width 6 height 6
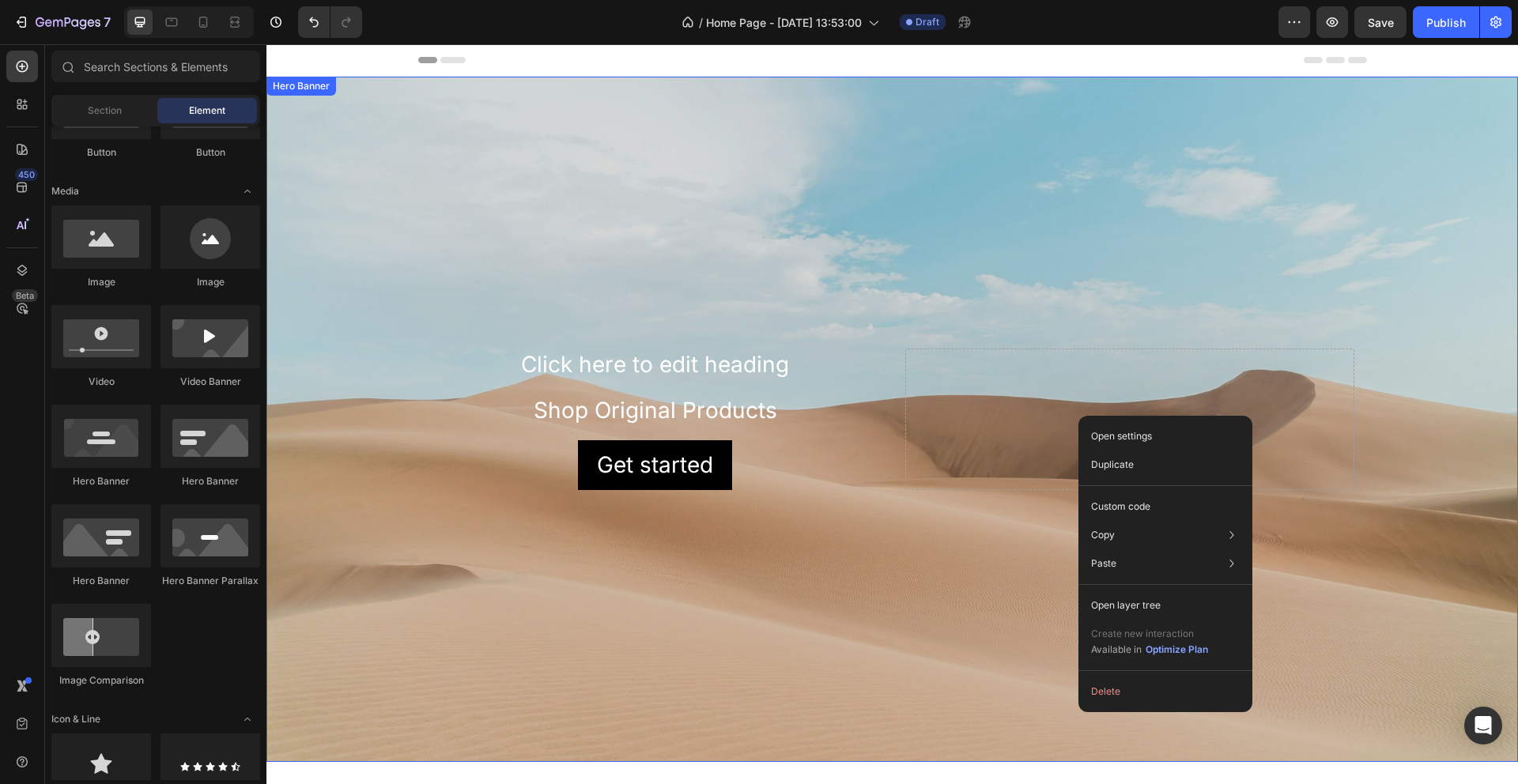
click at [990, 331] on div "Background Image" at bounding box center [892, 419] width 1252 height 685
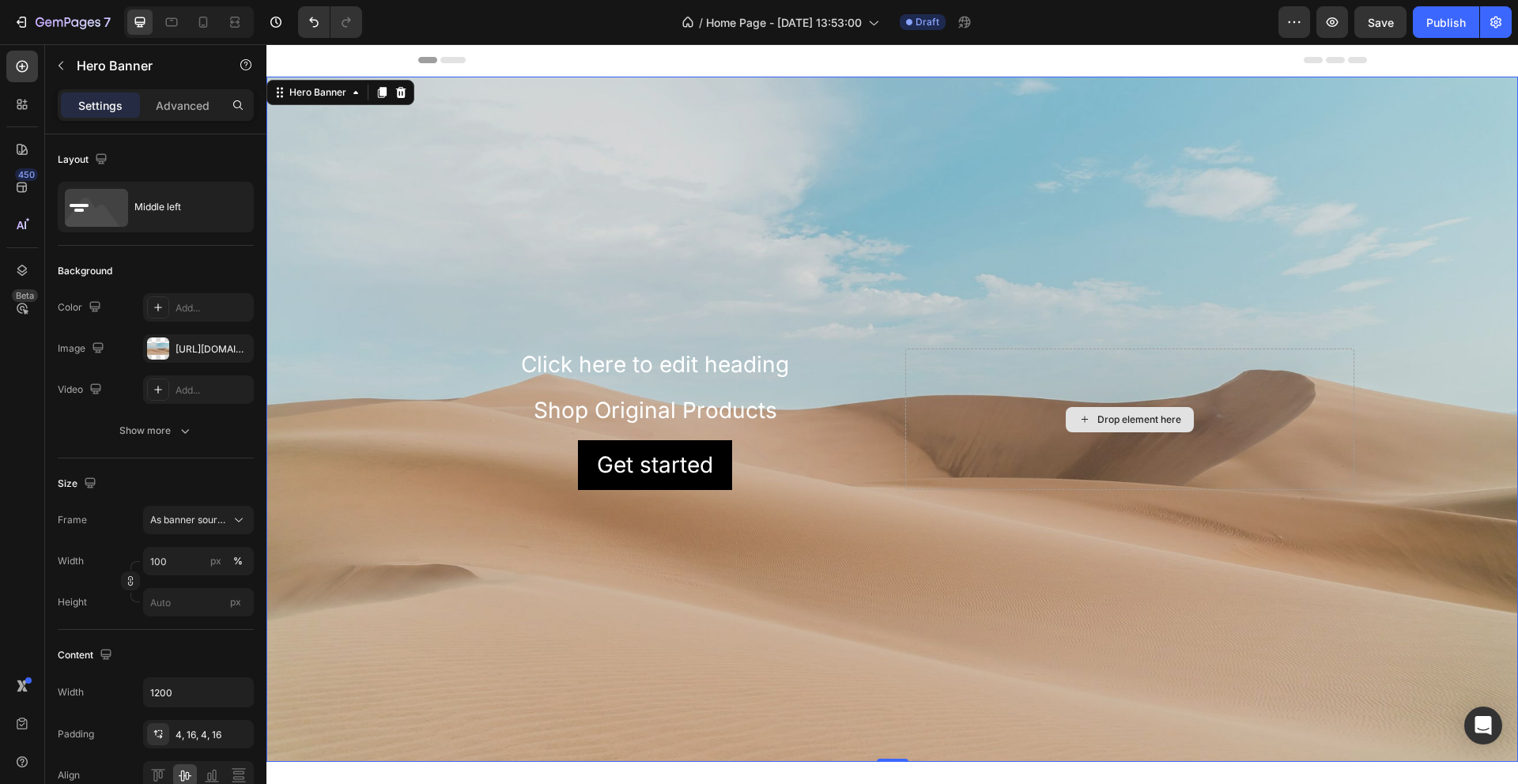
click at [1123, 431] on div "Drop element here" at bounding box center [1130, 419] width 449 height 141
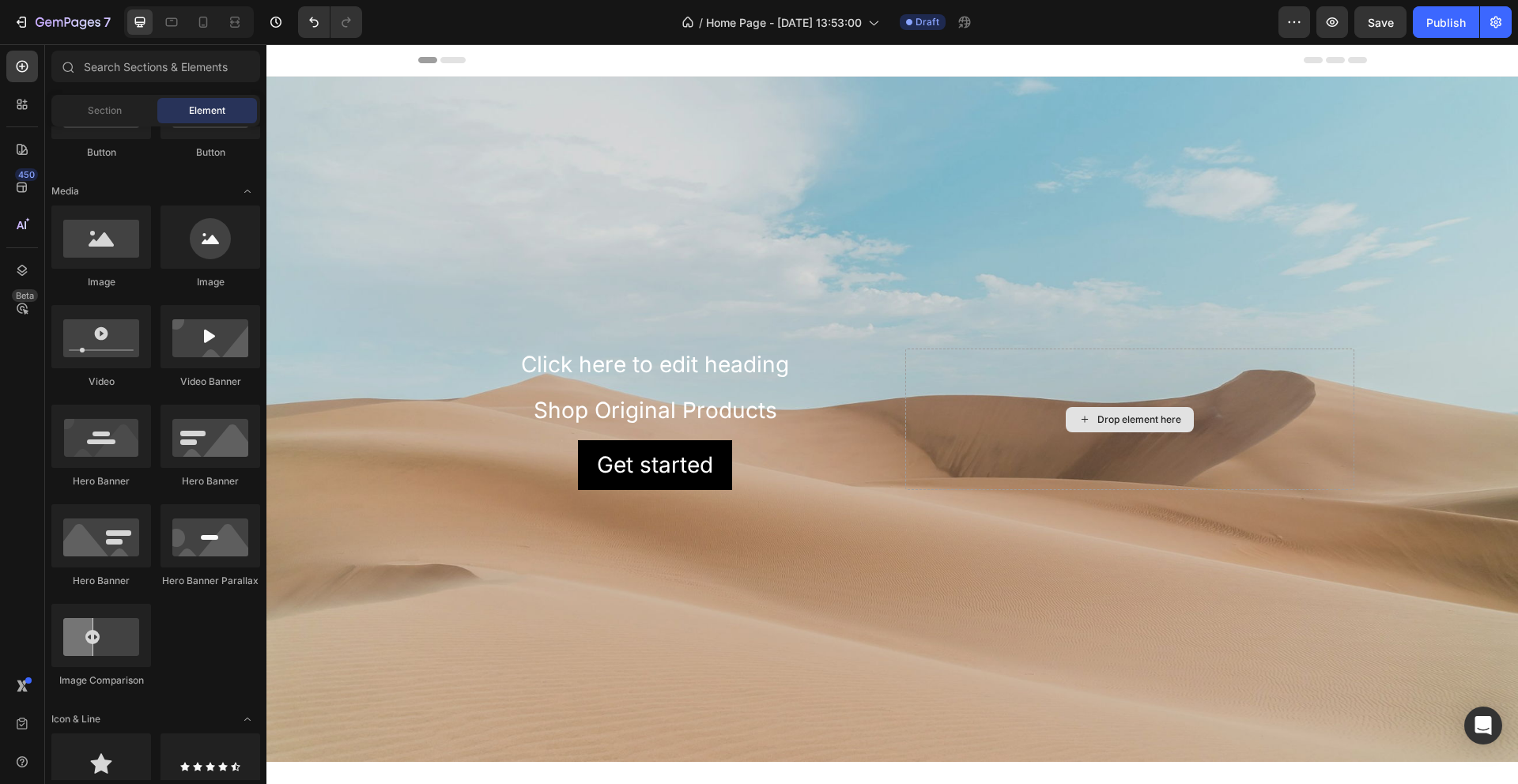
click at [1078, 416] on icon at bounding box center [1084, 419] width 13 height 13
click at [1081, 416] on icon at bounding box center [1084, 419] width 6 height 6
click at [1094, 333] on div "Background Image" at bounding box center [892, 419] width 1252 height 685
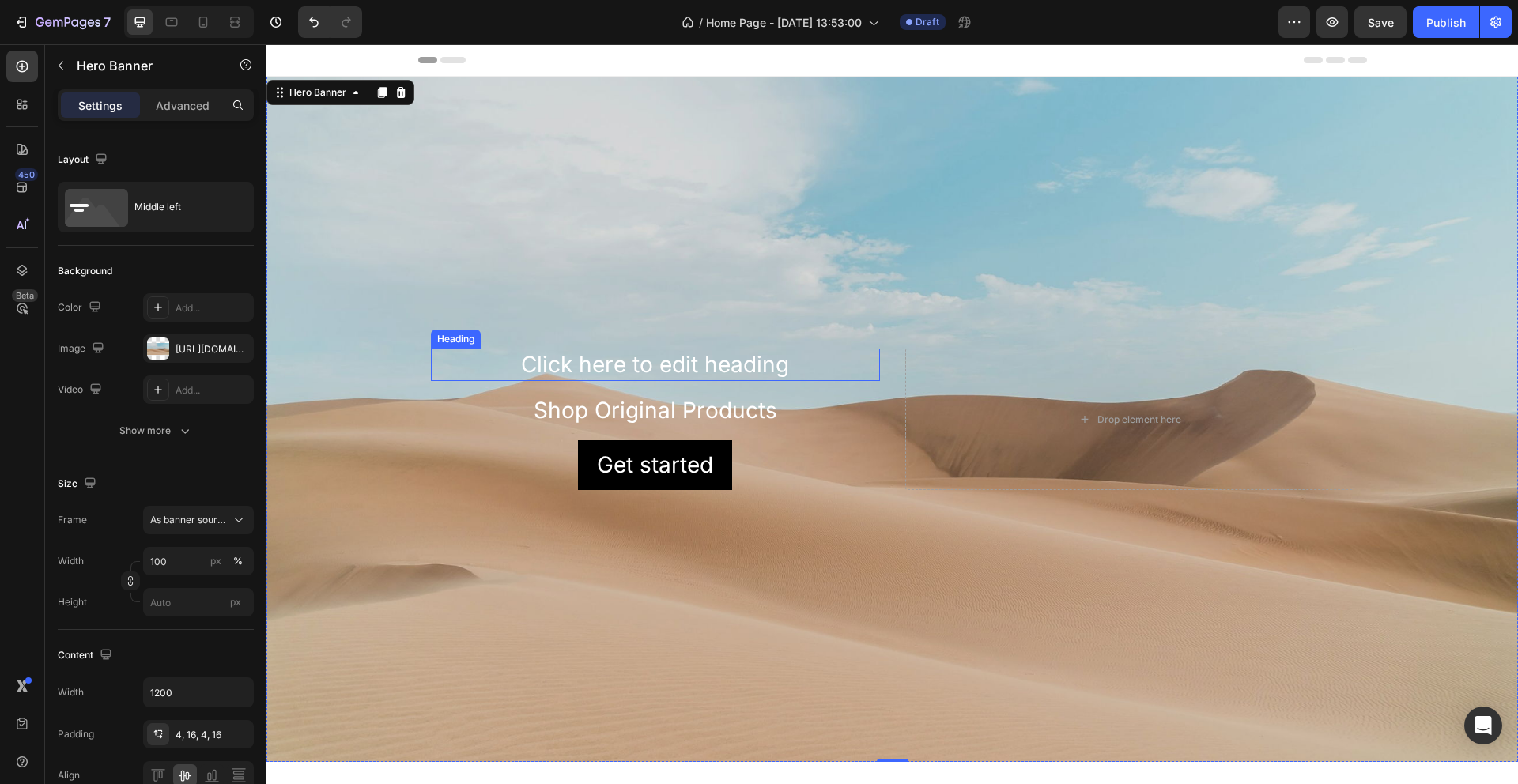
click at [696, 364] on p "Click here to edit heading" at bounding box center [655, 365] width 446 height 29
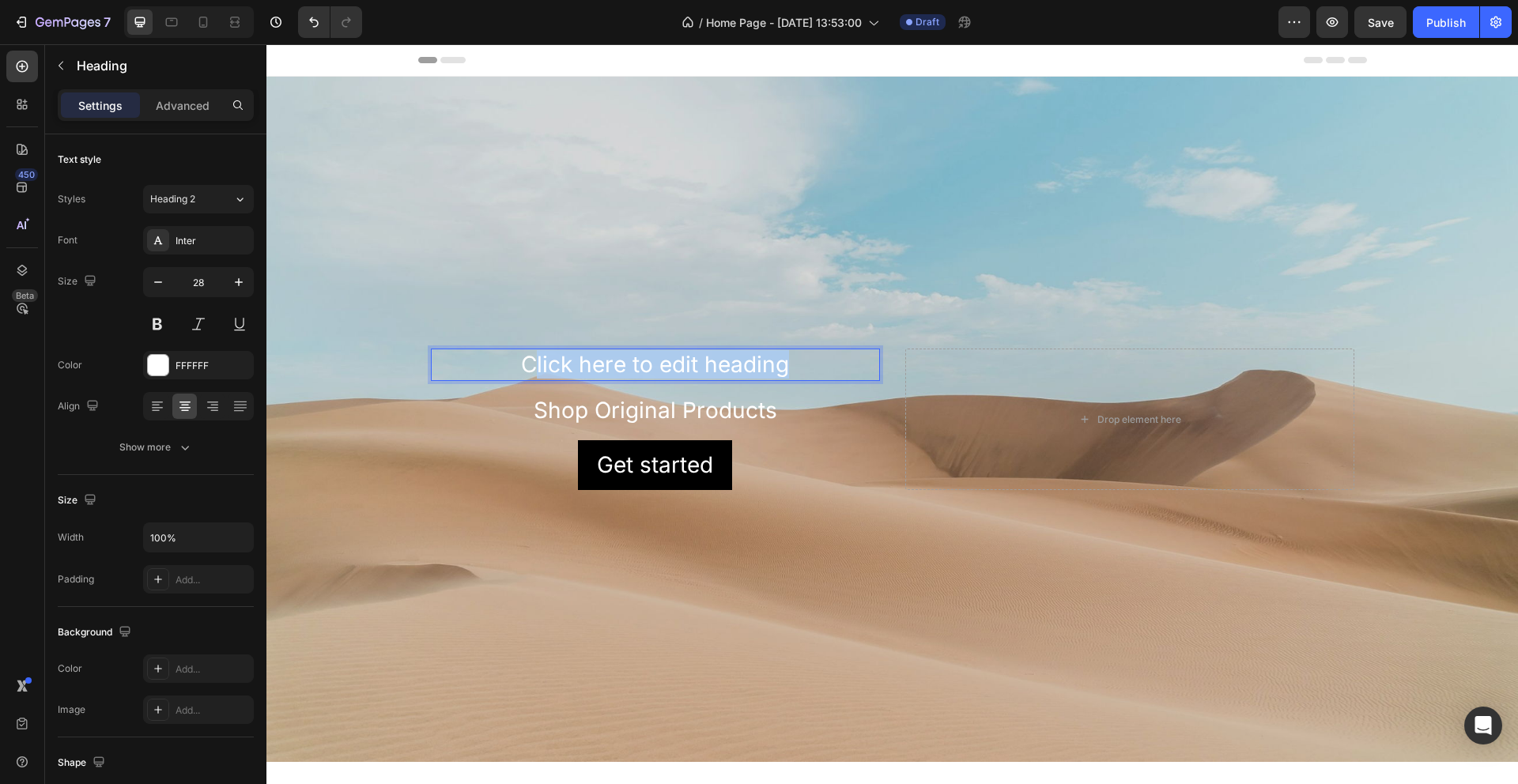
drag, startPoint x: 806, startPoint y: 358, endPoint x: 524, endPoint y: 350, distance: 282.1
click at [524, 351] on p "Click here to edit heading" at bounding box center [655, 365] width 446 height 29
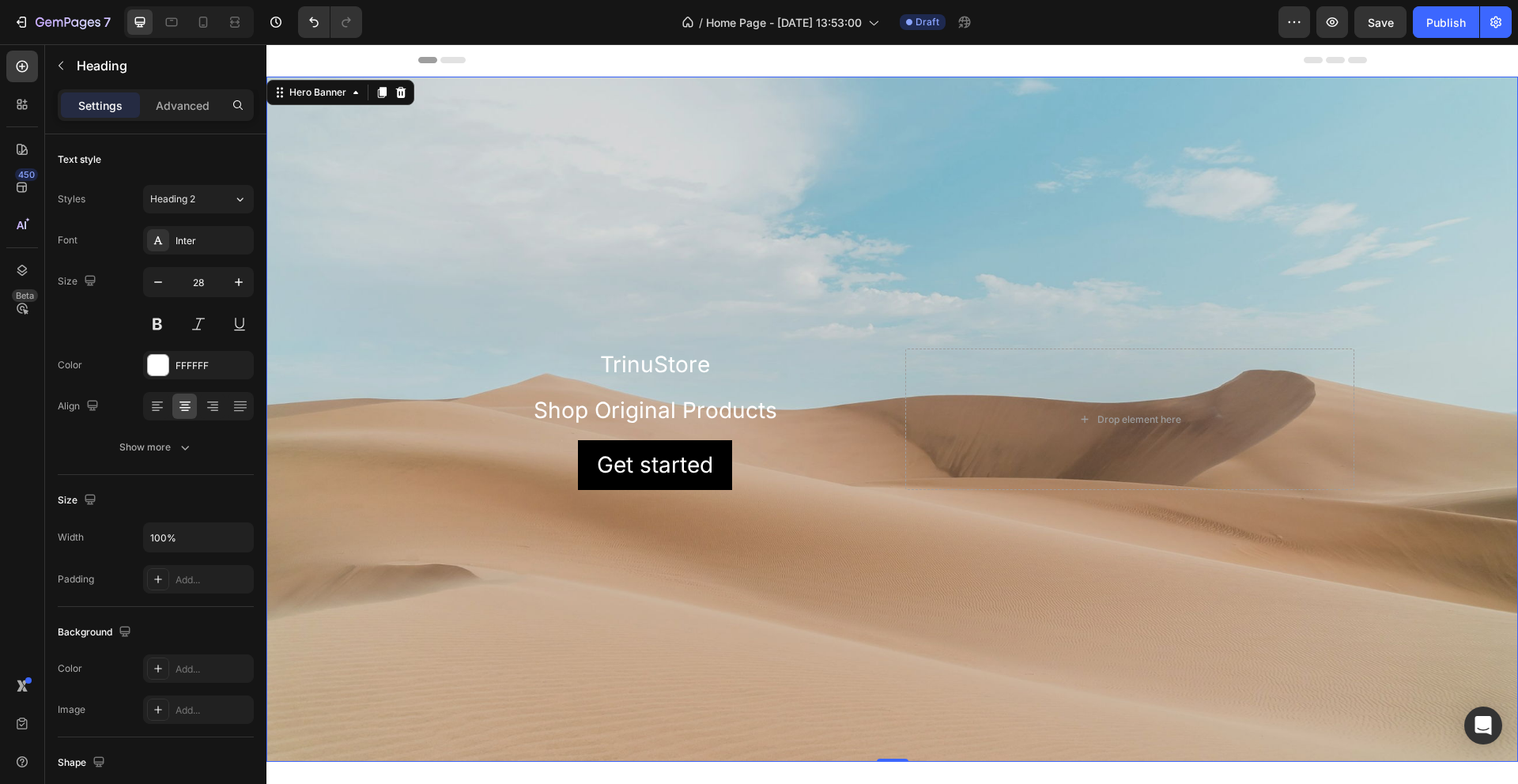
click at [933, 521] on div "Background Image" at bounding box center [892, 419] width 1252 height 685
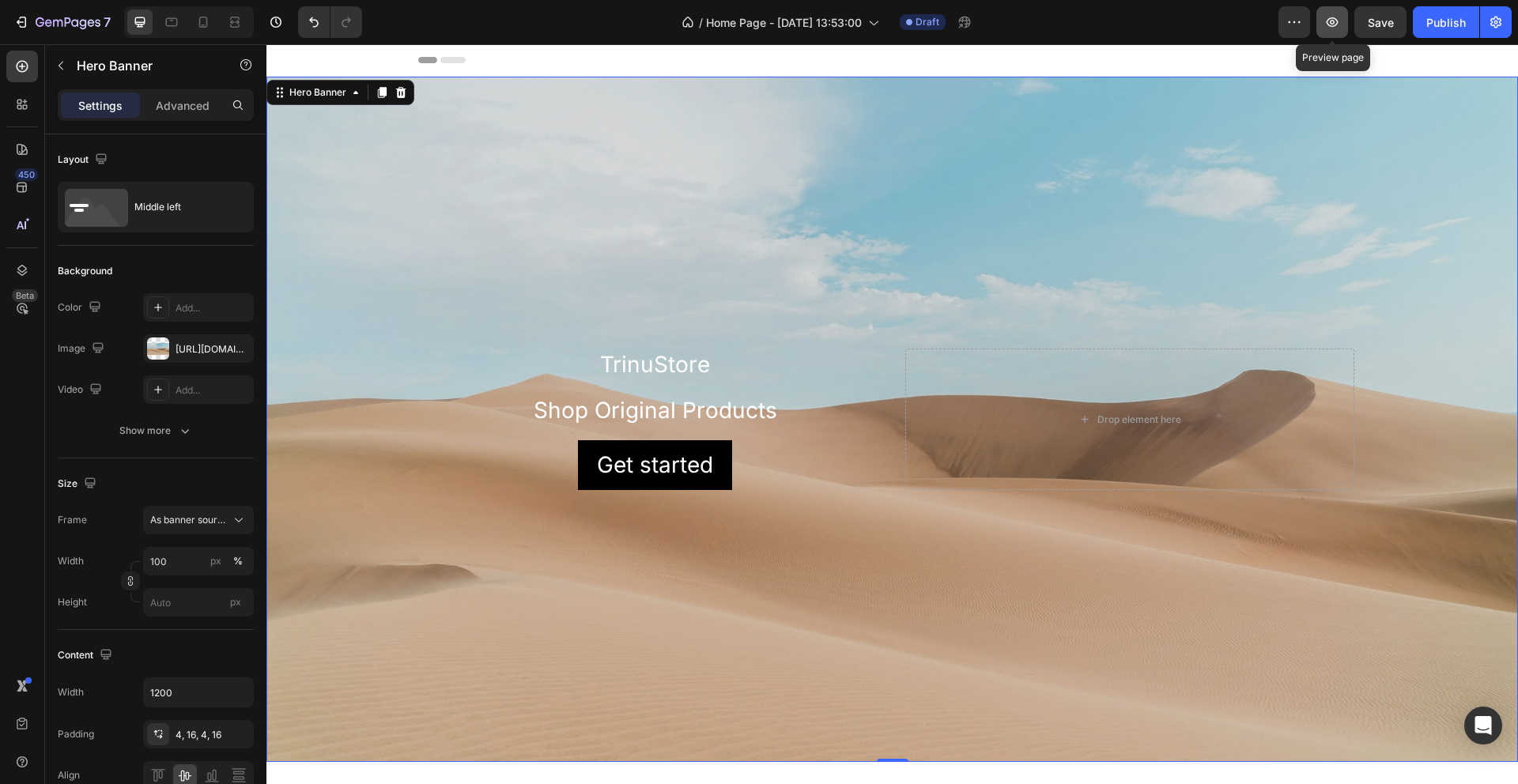
click at [1330, 18] on icon "button" at bounding box center [1333, 22] width 12 height 10
click at [672, 354] on p "TrinuStore" at bounding box center [655, 365] width 446 height 29
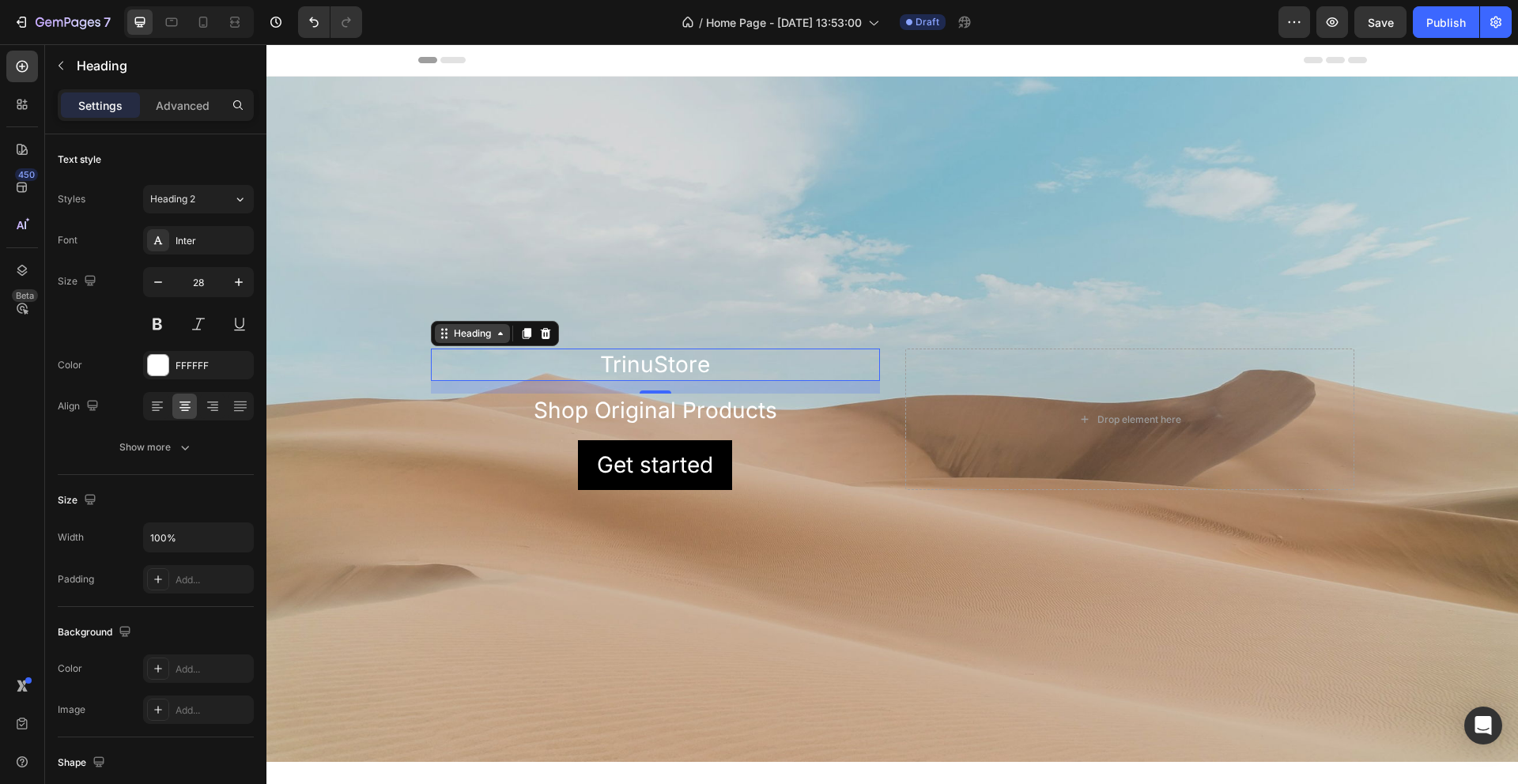
click at [494, 333] on icon at bounding box center [500, 333] width 13 height 13
click at [648, 283] on div "Background Image" at bounding box center [892, 419] width 1252 height 685
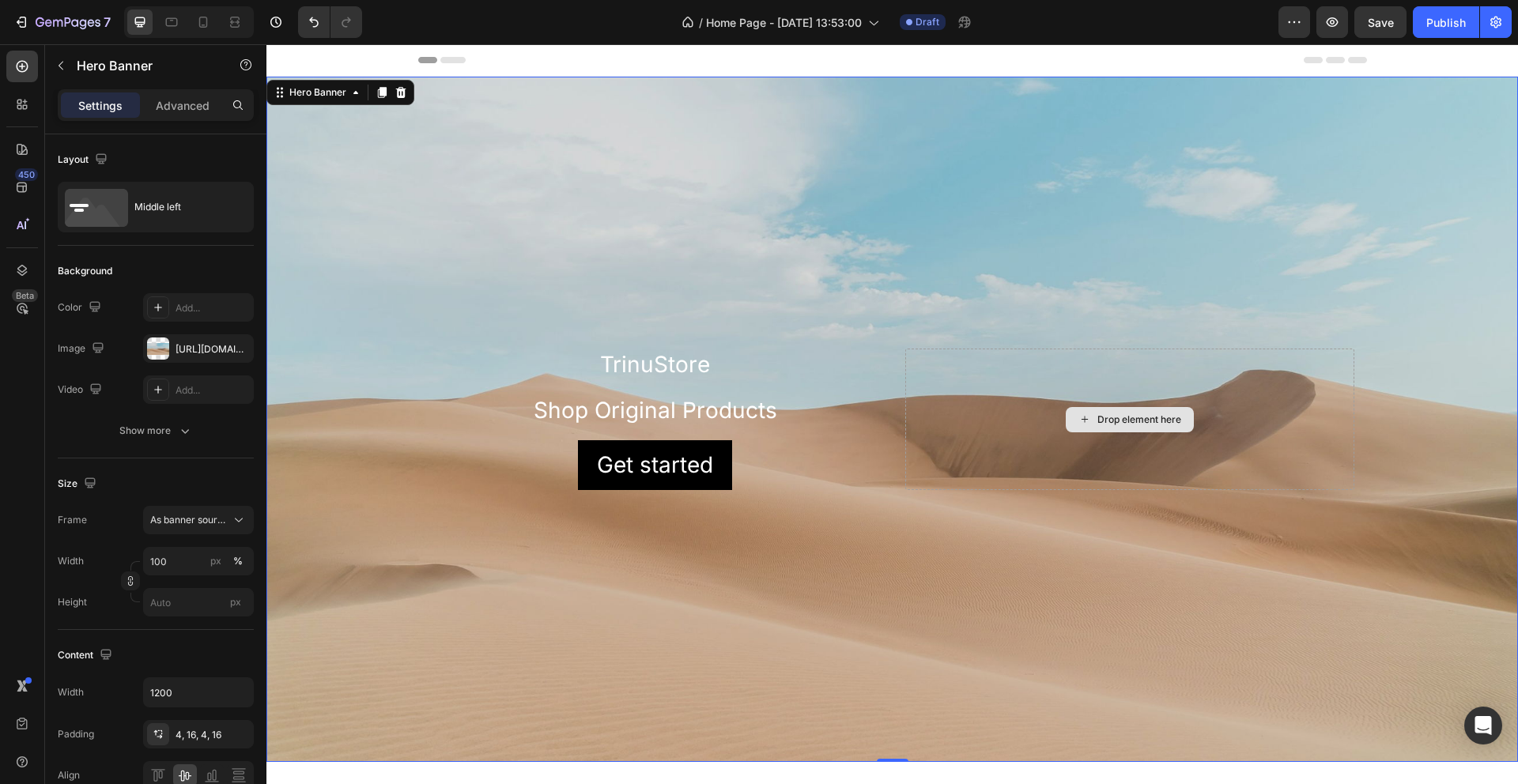
click at [1029, 416] on div "Drop element here" at bounding box center [1130, 419] width 449 height 141
click at [1078, 414] on icon at bounding box center [1084, 419] width 13 height 13
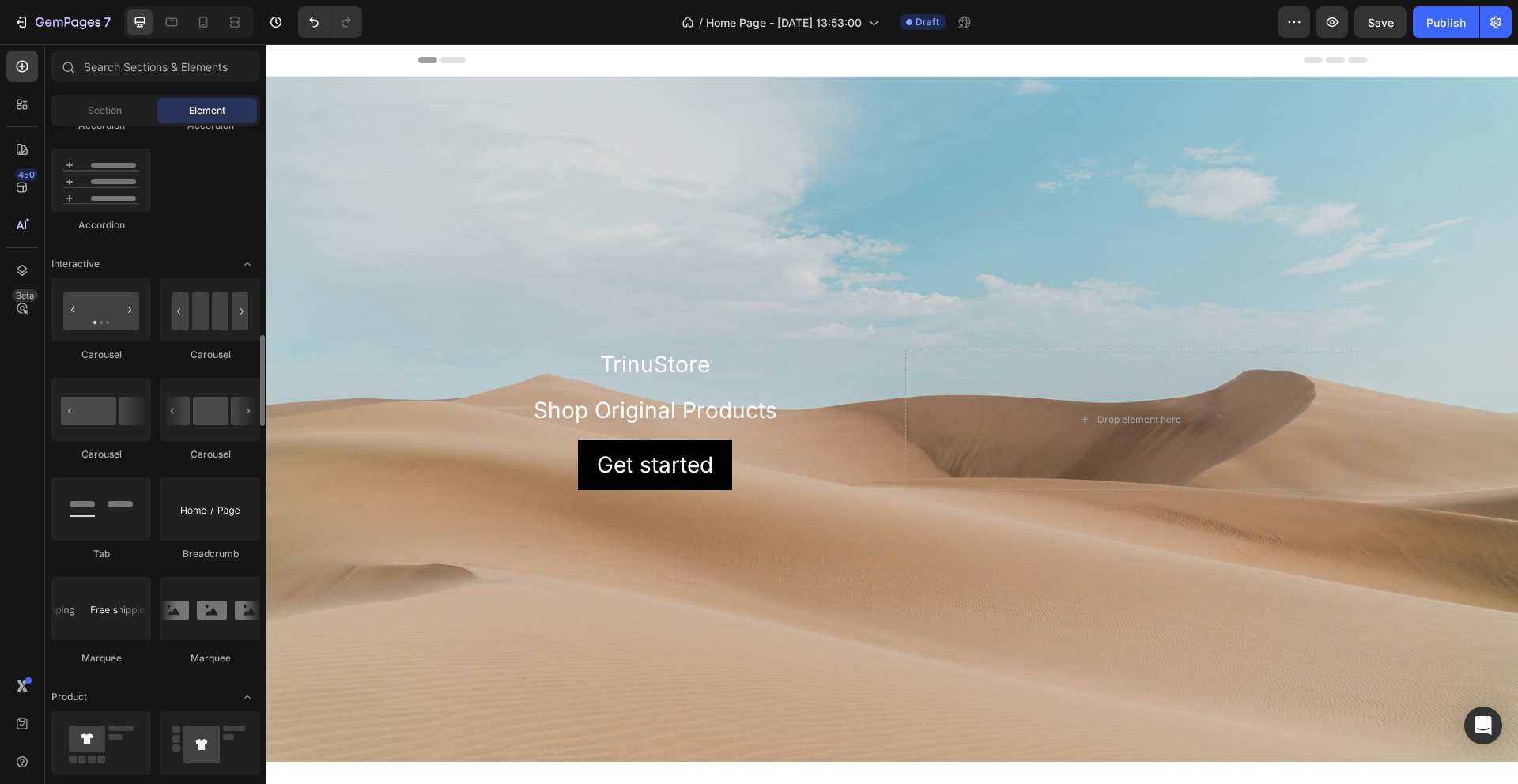
scroll to position [1466, 0]
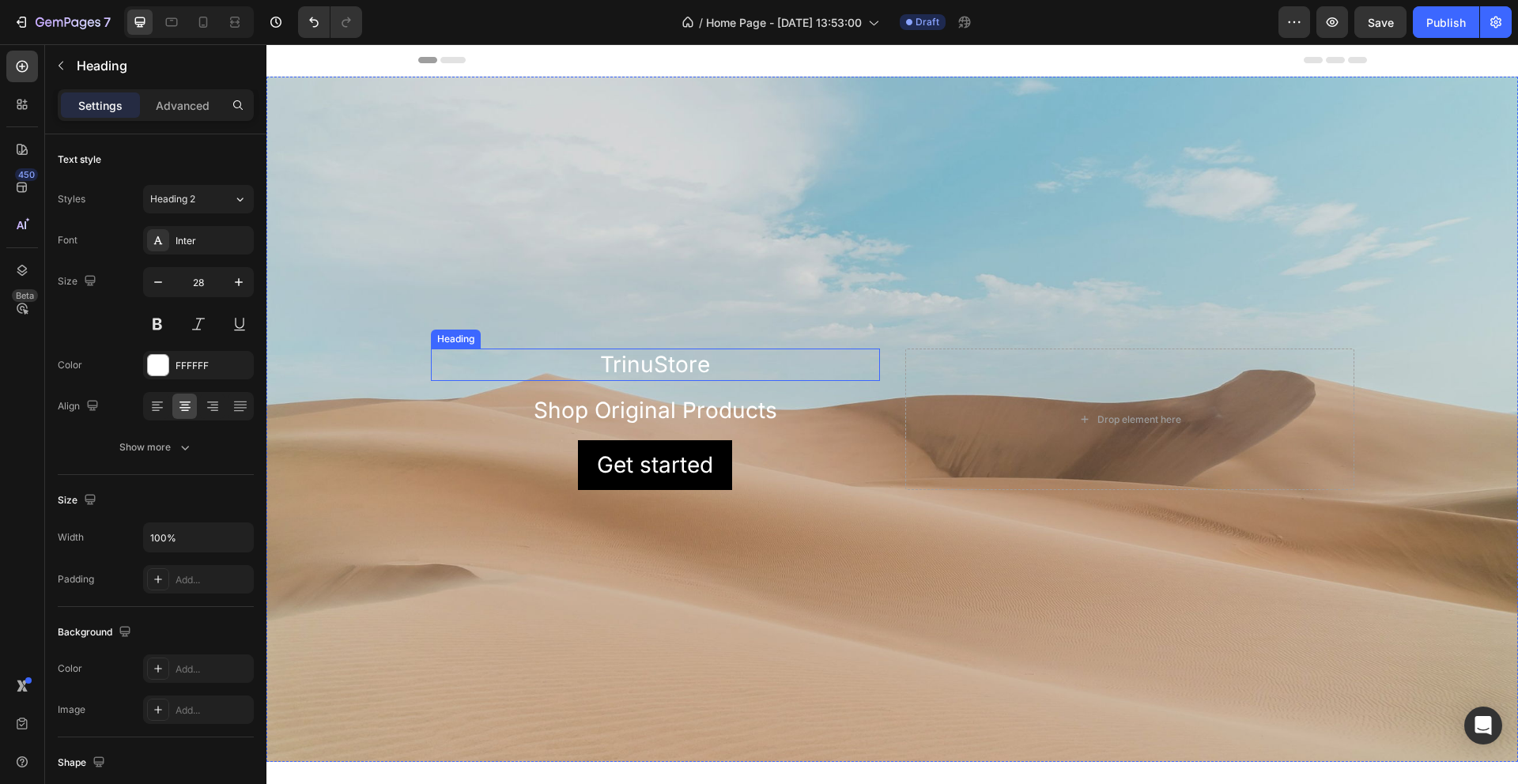
click at [674, 367] on p "TrinuStore" at bounding box center [655, 365] width 446 height 29
click at [717, 366] on p "TrinuStore" at bounding box center [655, 365] width 446 height 29
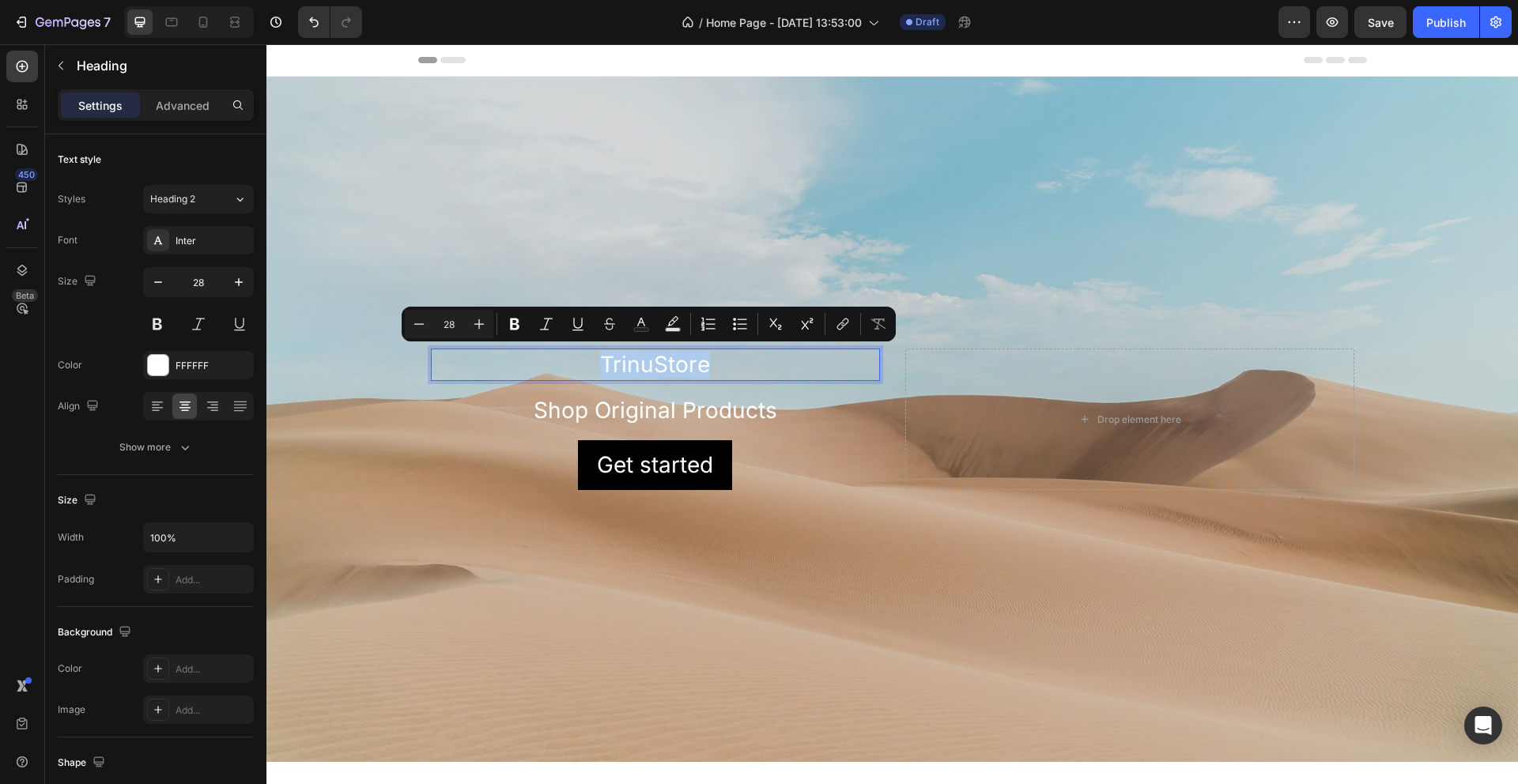
drag, startPoint x: 710, startPoint y: 363, endPoint x: 564, endPoint y: 362, distance: 146.0
click at [564, 362] on p "TrinuStore" at bounding box center [655, 365] width 446 height 29
click at [478, 323] on icon "Editor contextual toolbar" at bounding box center [480, 324] width 10 height 10
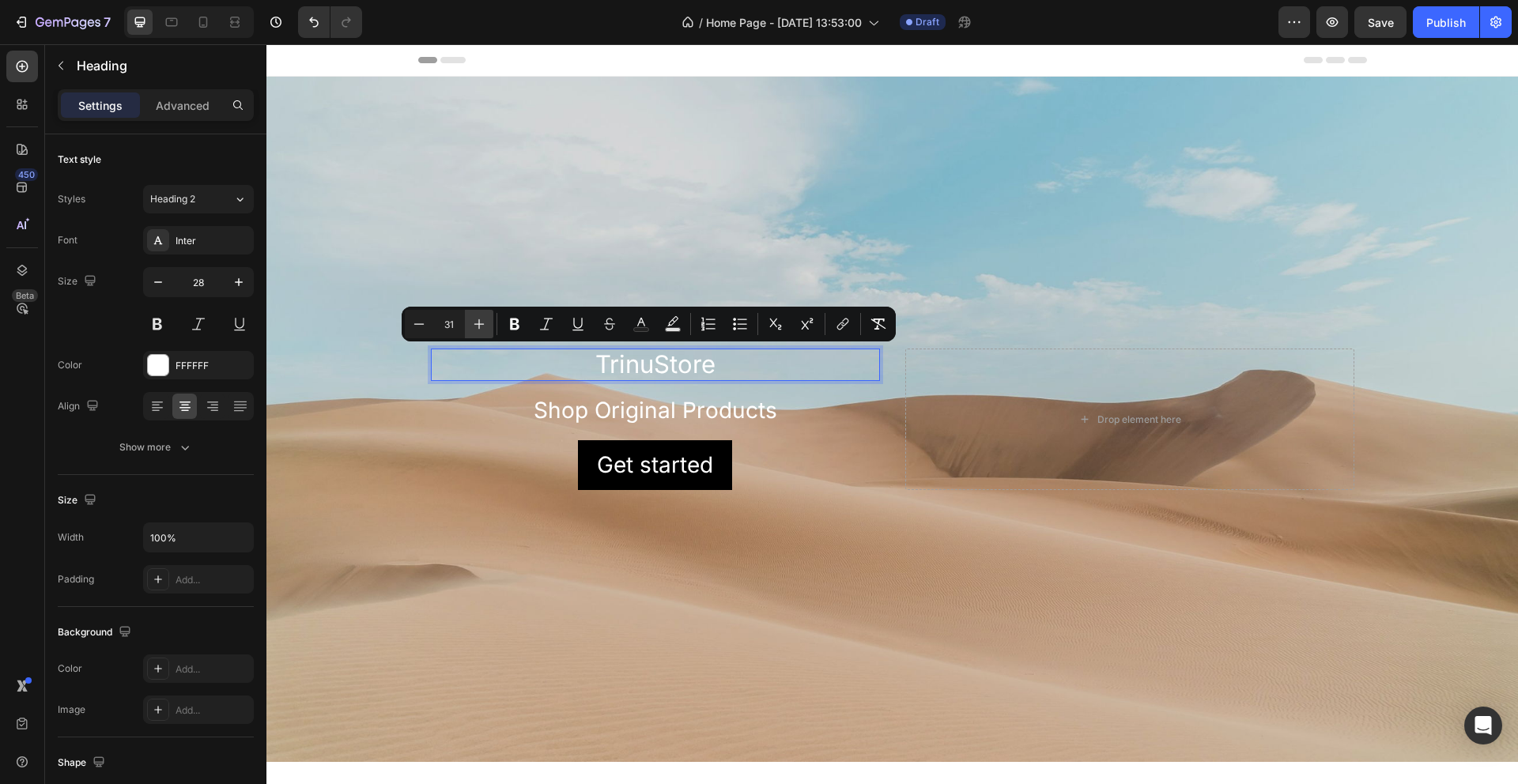
click at [478, 323] on icon "Editor contextual toolbar" at bounding box center [480, 324] width 10 height 10
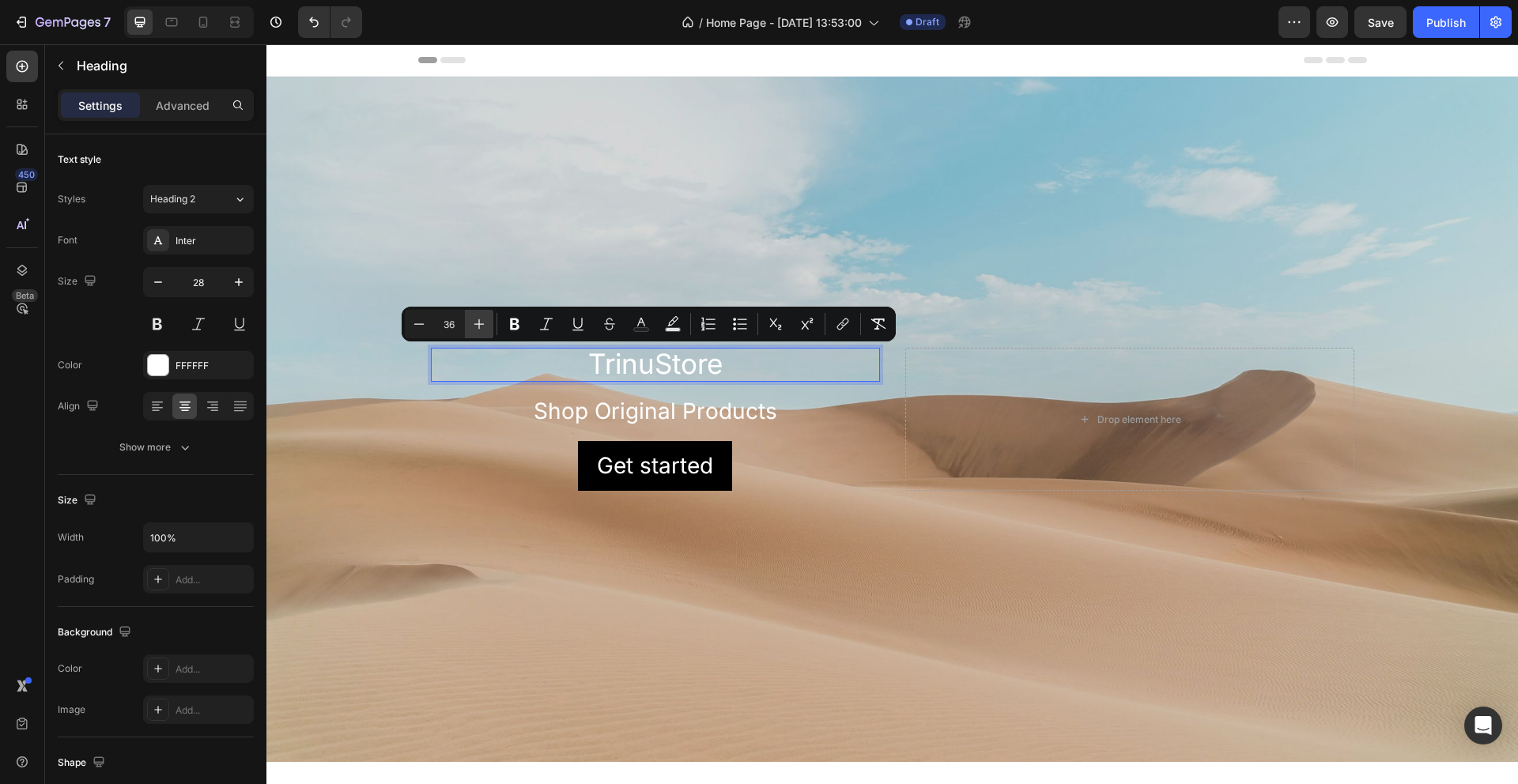
click at [478, 323] on icon "Editor contextual toolbar" at bounding box center [480, 324] width 10 height 10
drag, startPoint x: 459, startPoint y: 321, endPoint x: 434, endPoint y: 322, distance: 25.0
click at [435, 322] on input "39" at bounding box center [449, 324] width 31 height 19
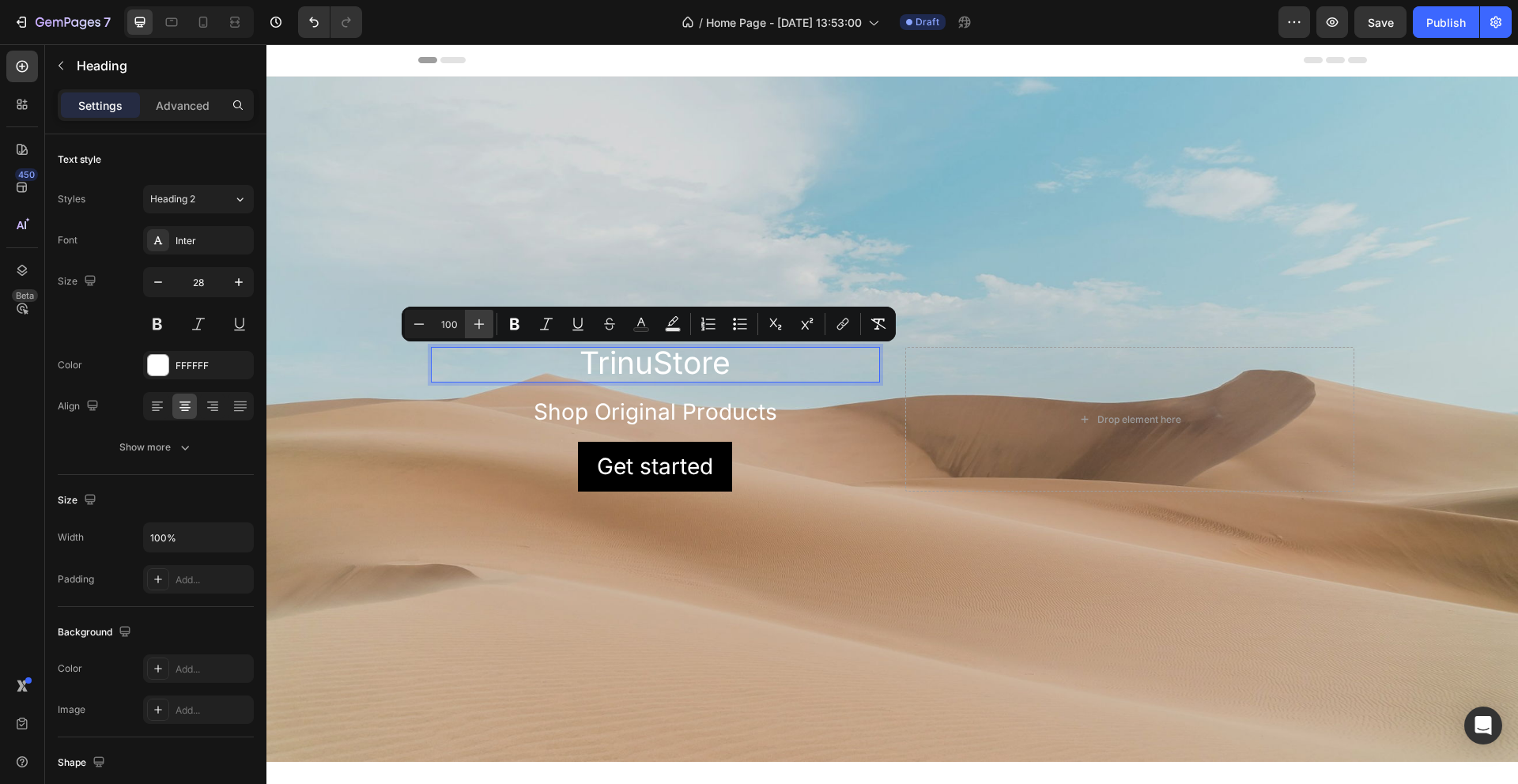
type input "100"
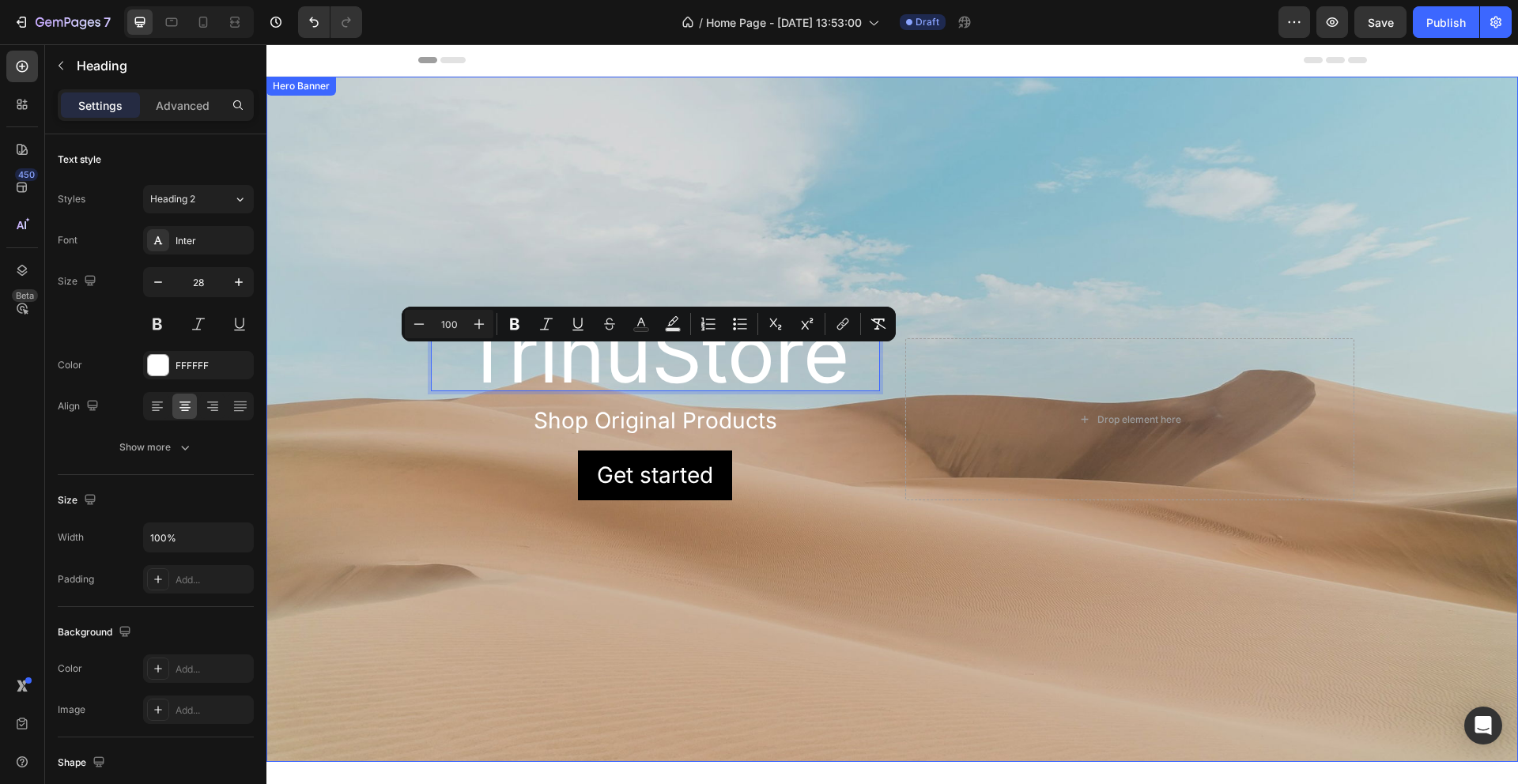
click at [942, 244] on div "Background Image" at bounding box center [892, 419] width 1252 height 685
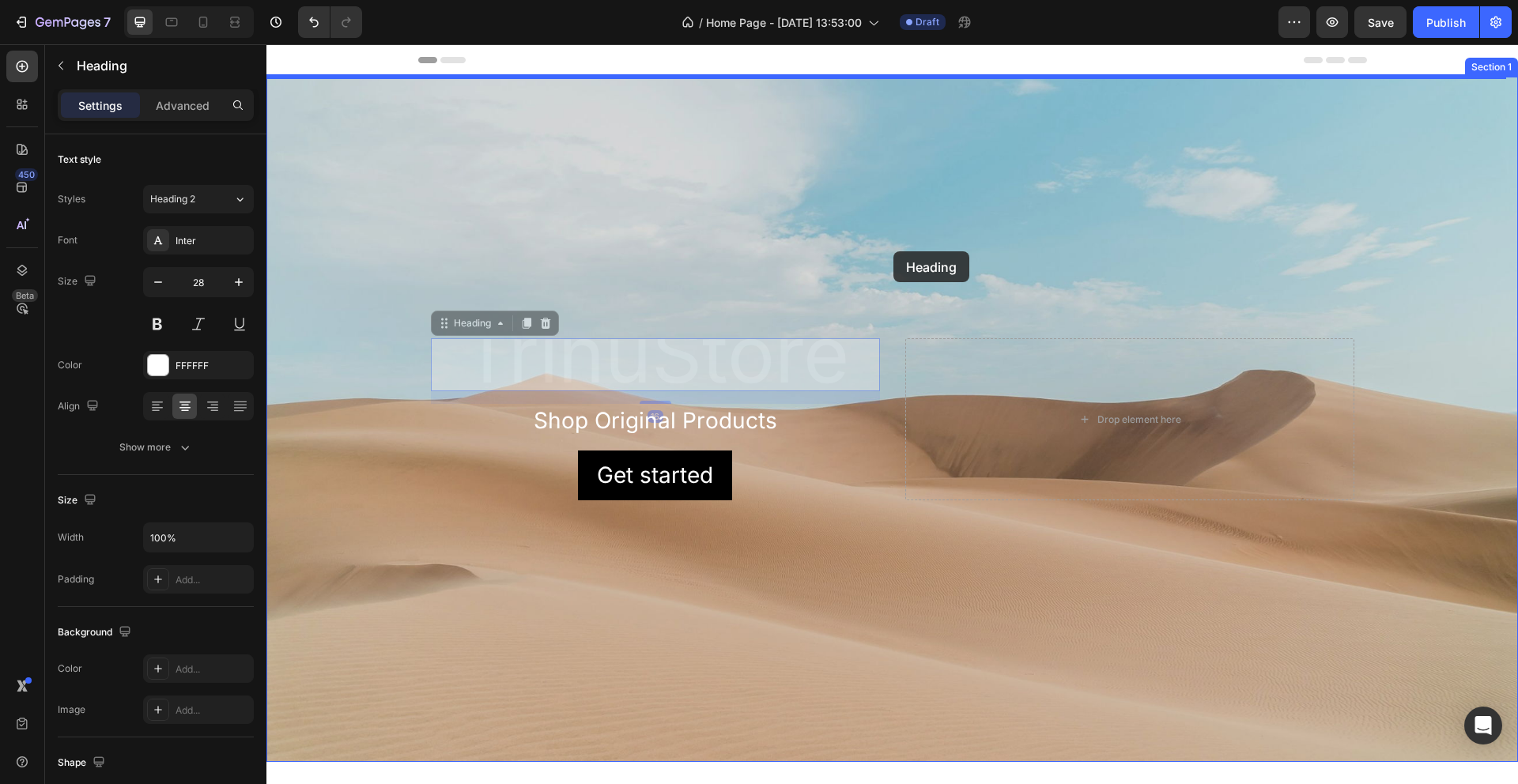
drag, startPoint x: 778, startPoint y: 350, endPoint x: 897, endPoint y: 249, distance: 156.1
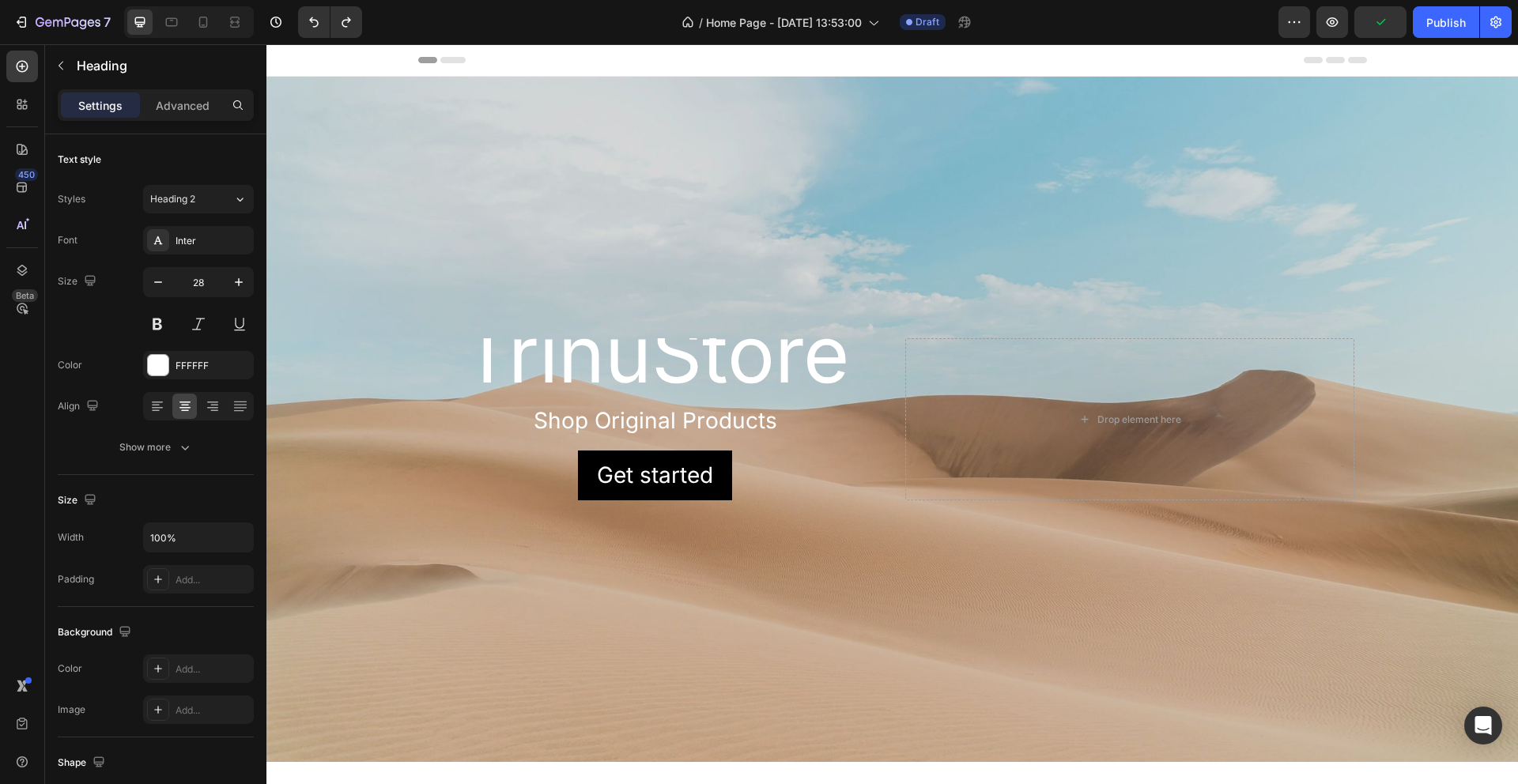
click at [756, 343] on span "TrinuStore" at bounding box center [655, 354] width 387 height 96
drag, startPoint x: 854, startPoint y: 347, endPoint x: 913, endPoint y: 288, distance: 83.4
click at [856, 346] on p "TrinuStore" at bounding box center [655, 365] width 446 height 49
click at [938, 263] on div "Background Image" at bounding box center [892, 419] width 1252 height 685
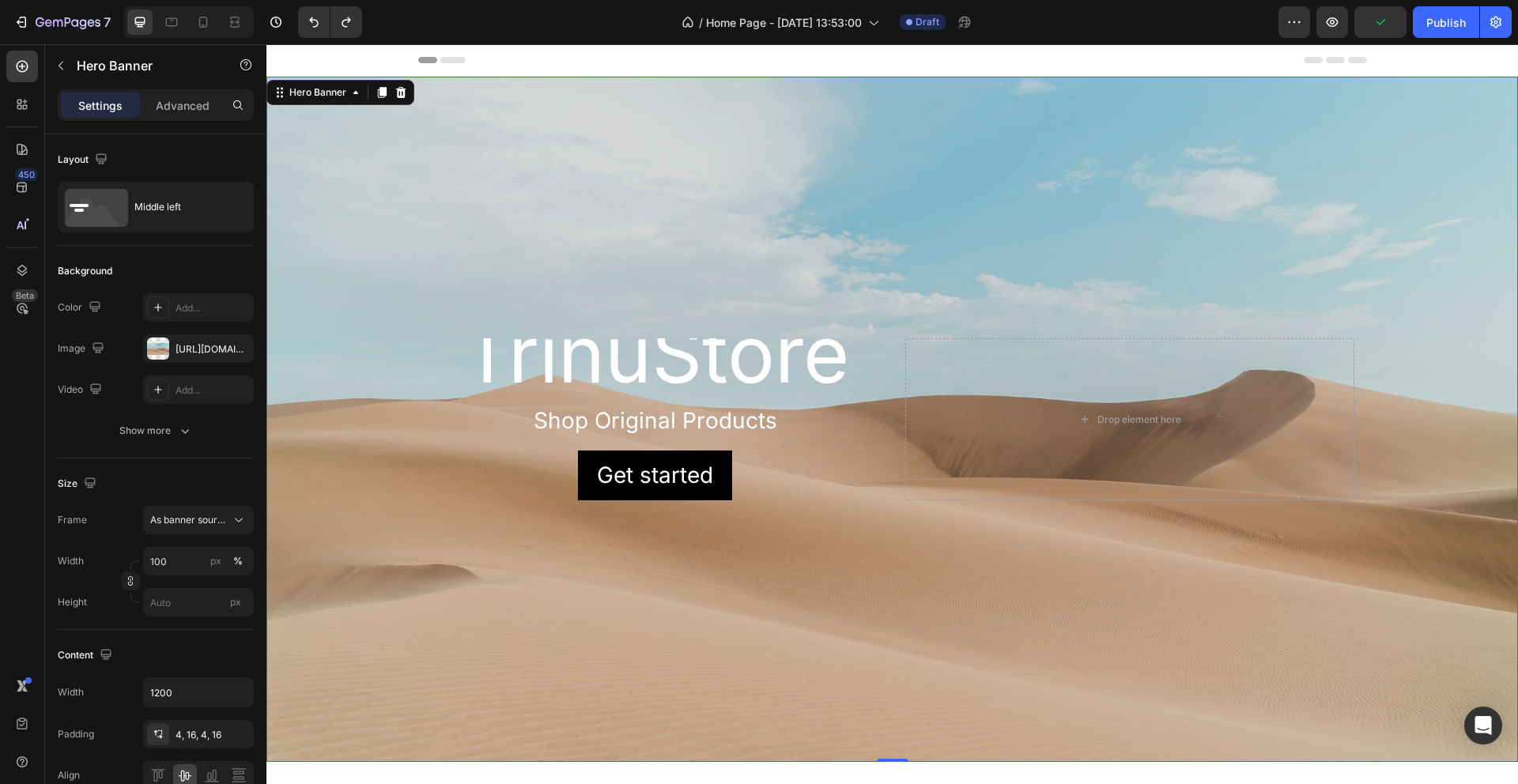
click at [1132, 215] on div "Background Image" at bounding box center [892, 419] width 1252 height 685
click at [769, 350] on span "TrinuStore" at bounding box center [655, 354] width 387 height 96
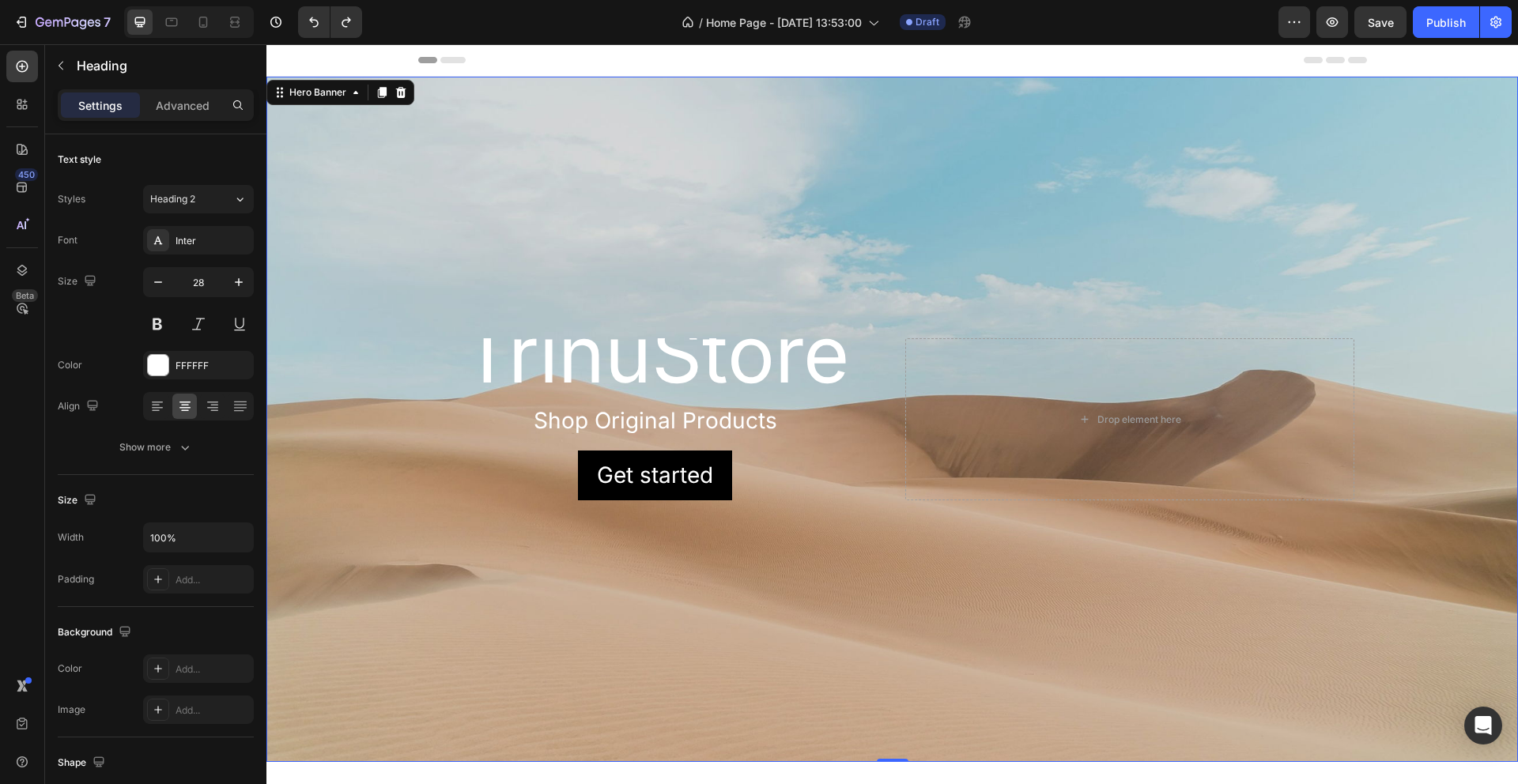
click at [961, 245] on div "Background Image" at bounding box center [892, 419] width 1252 height 685
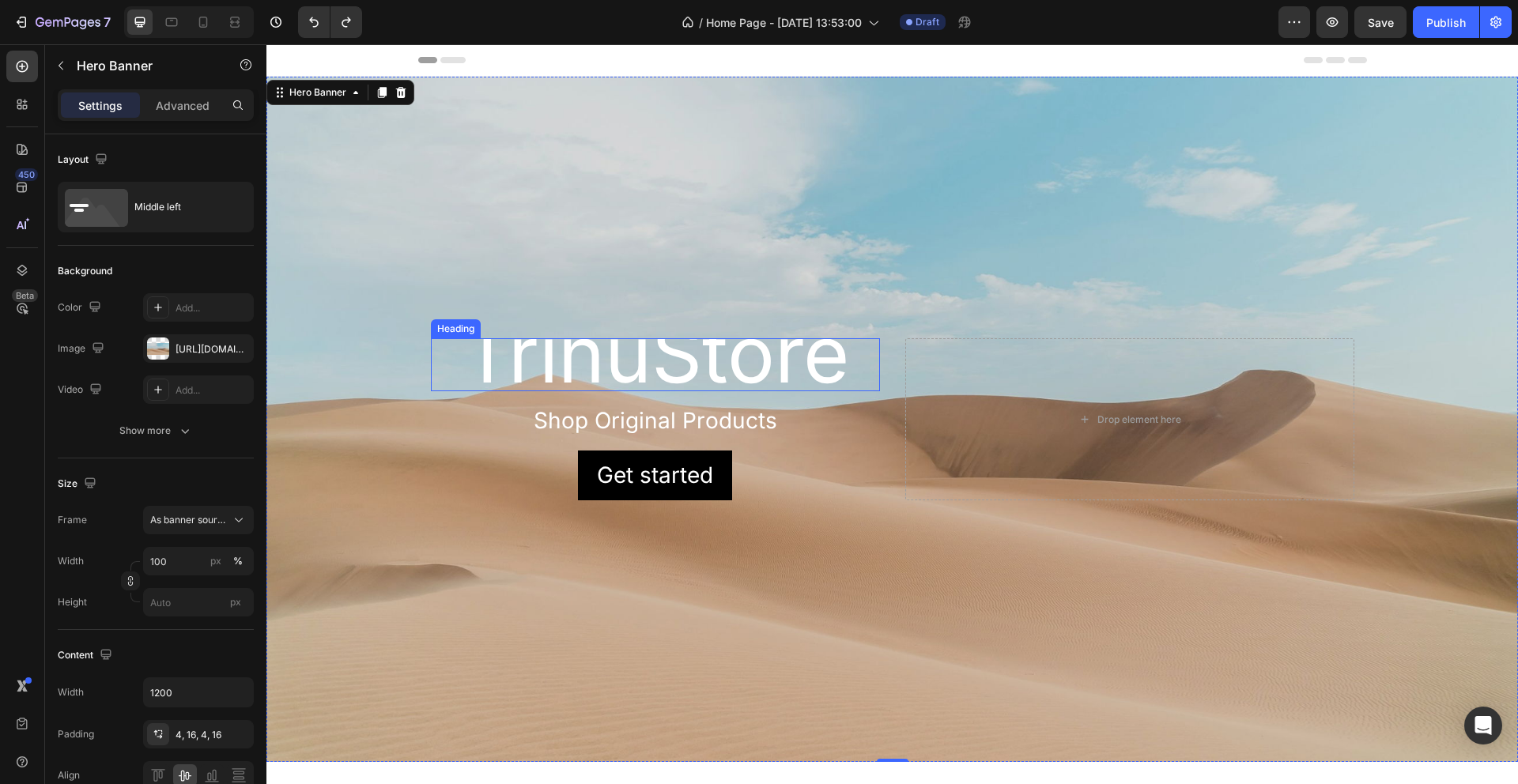
click at [815, 347] on span "TrinuStore" at bounding box center [655, 354] width 387 height 96
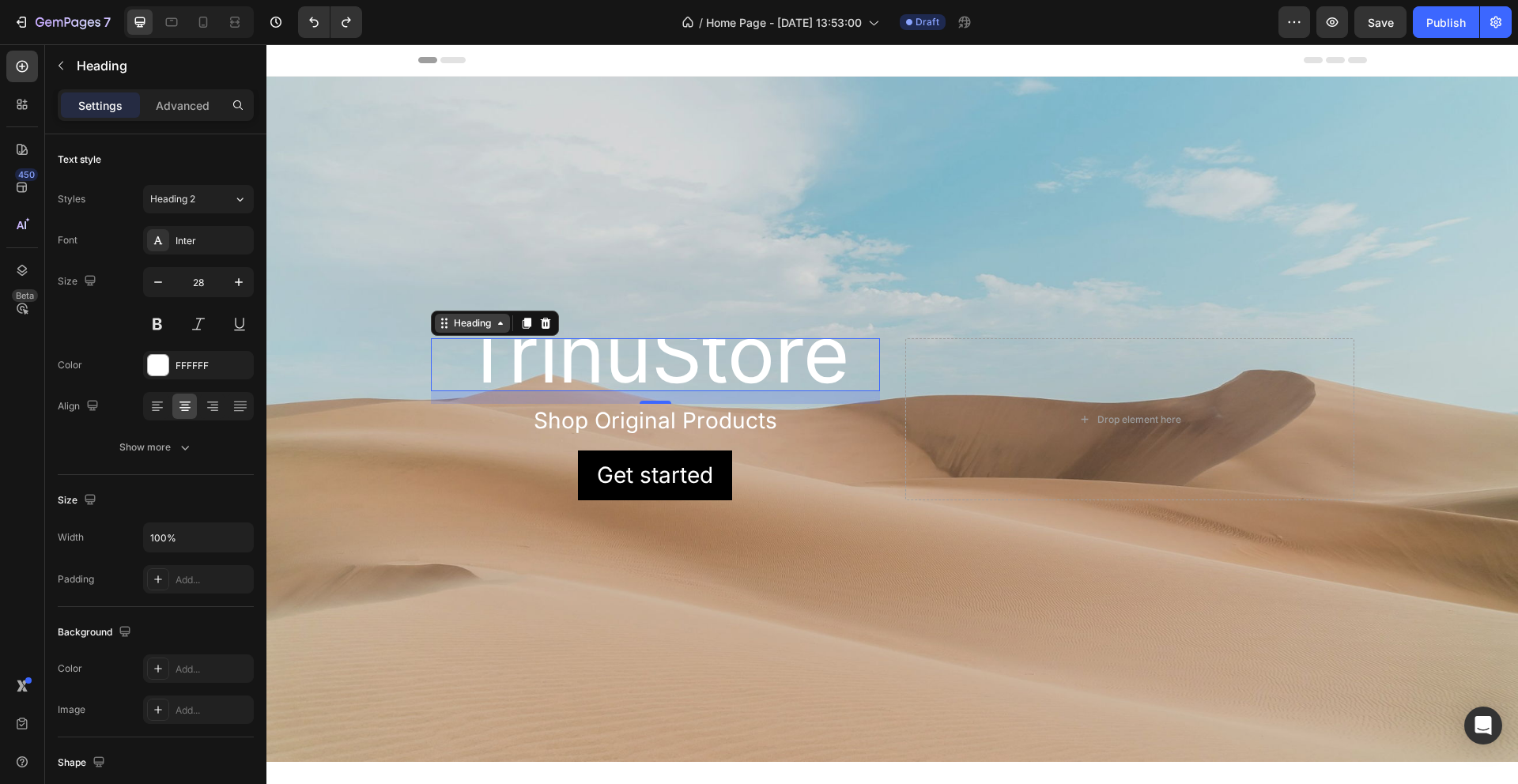
click at [441, 323] on icon at bounding box center [442, 324] width 3 height 3
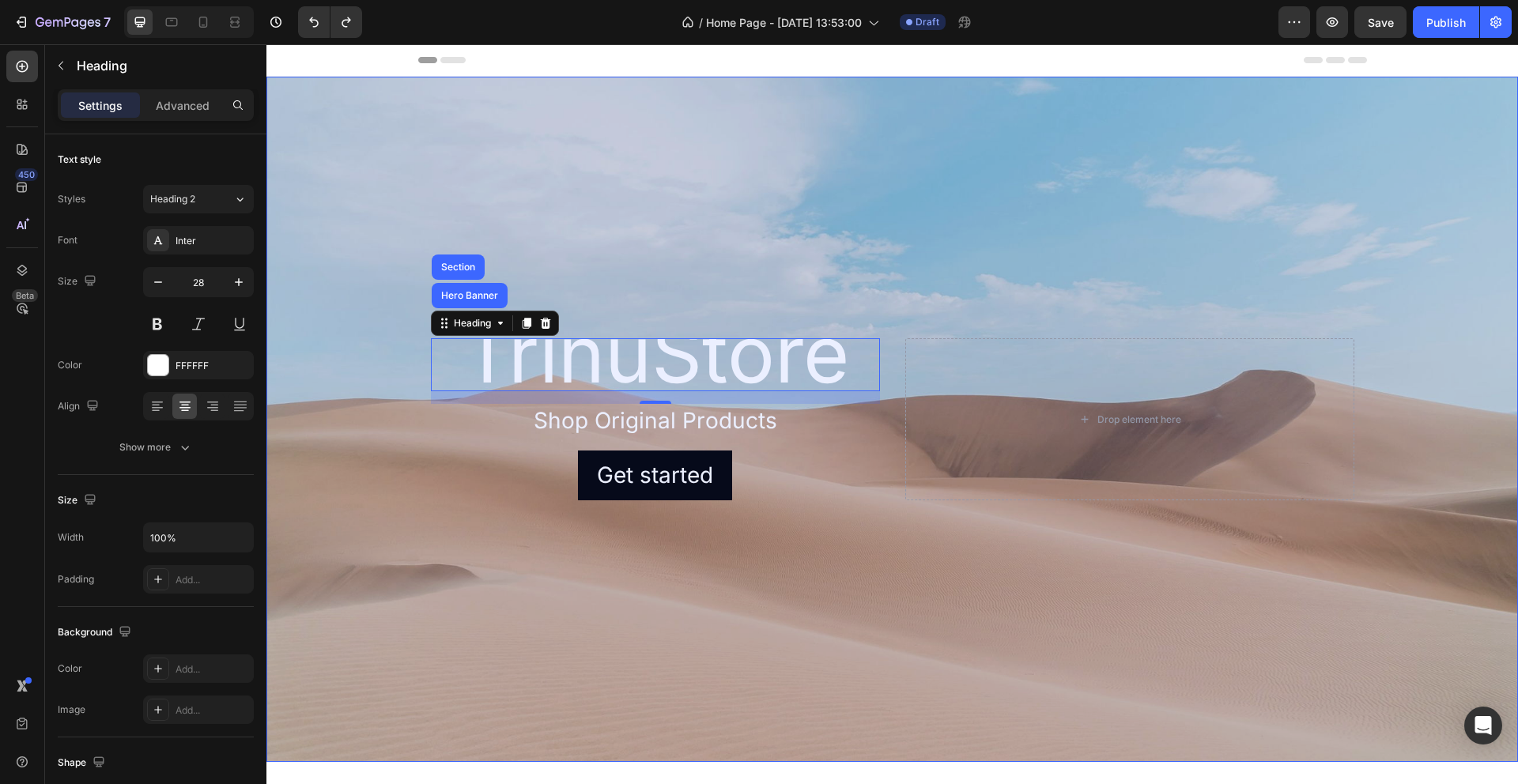
click at [715, 262] on div "Background Image" at bounding box center [892, 419] width 1252 height 685
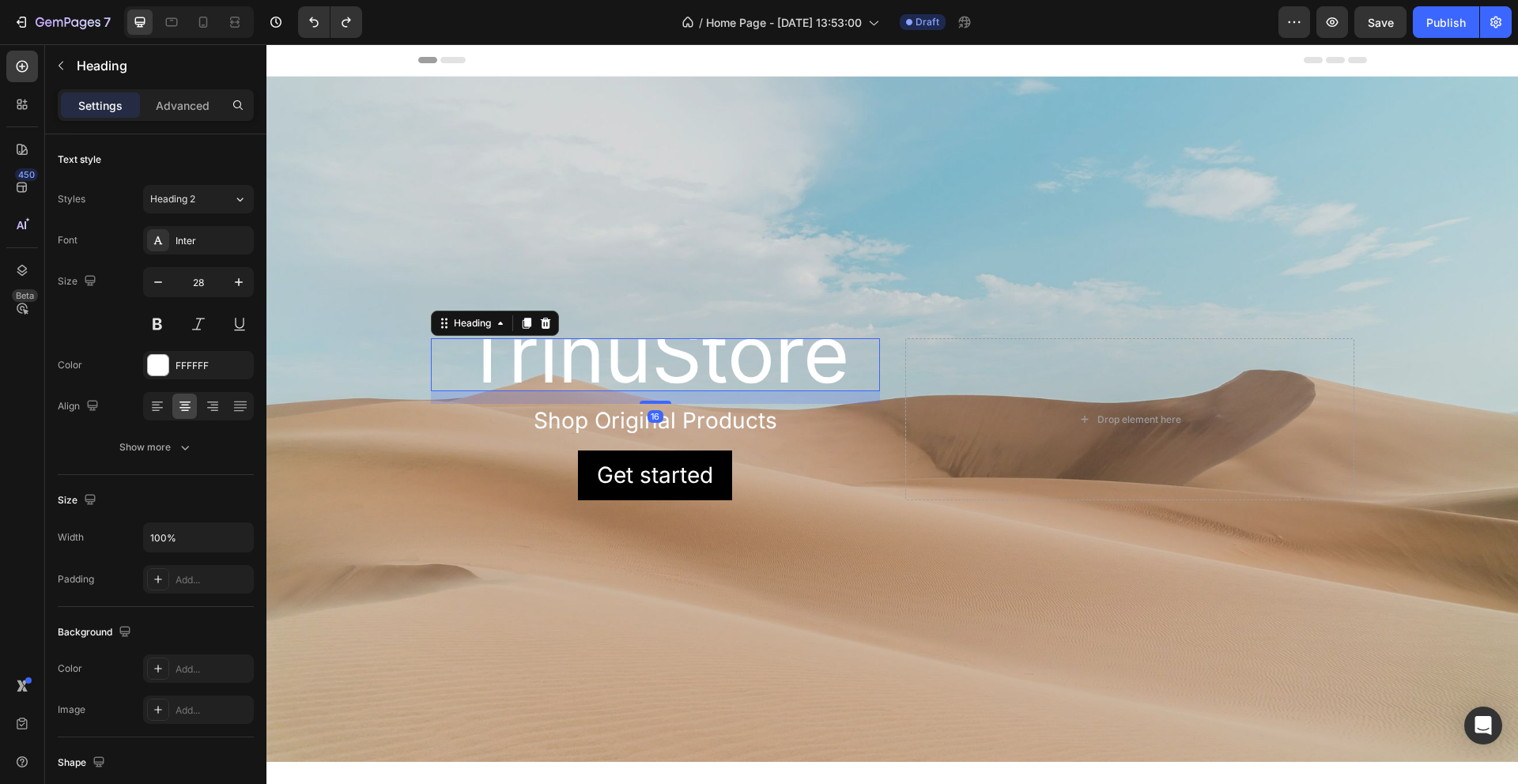
click at [742, 351] on span "TrinuStore" at bounding box center [655, 354] width 387 height 96
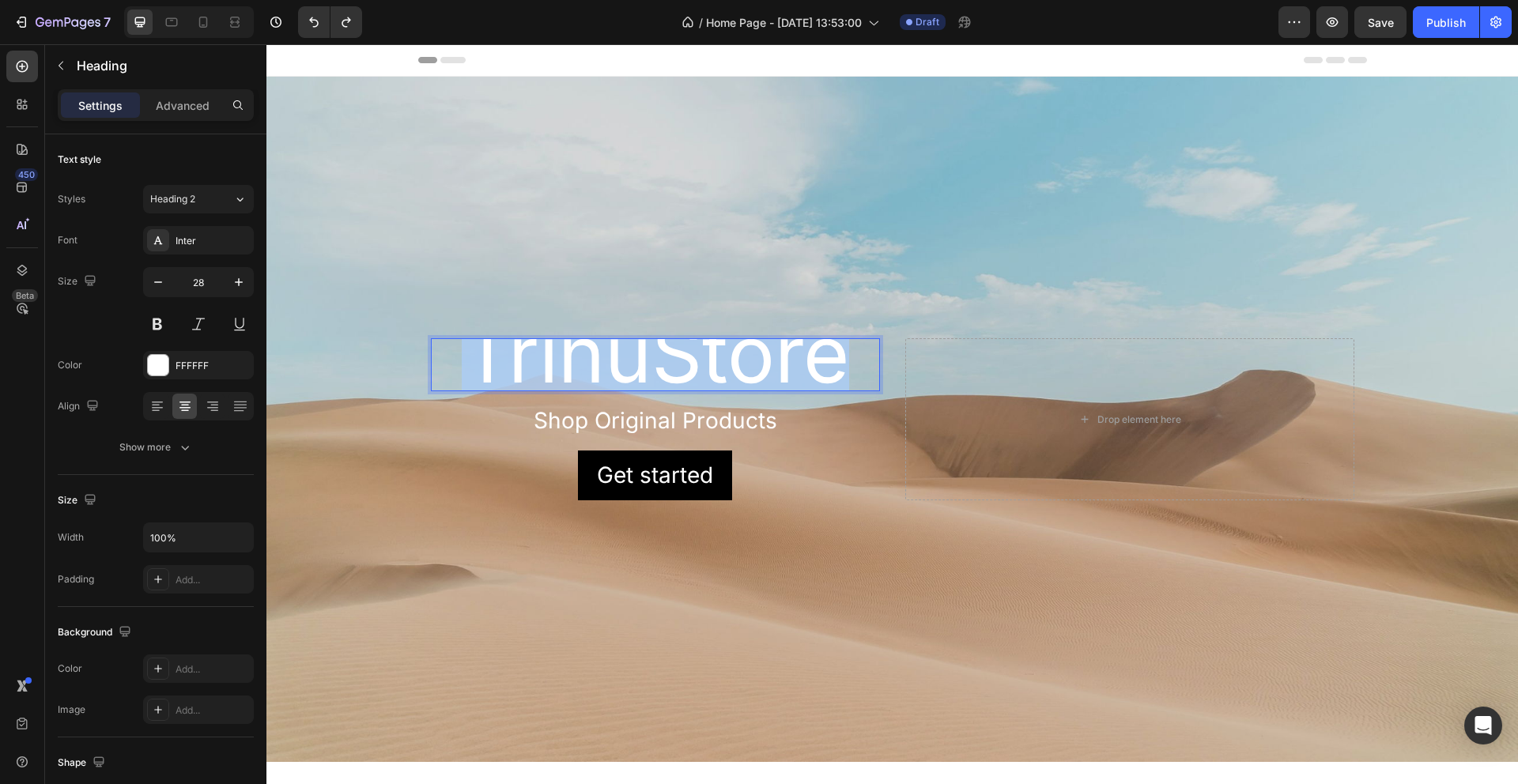
click at [574, 358] on span "TrinuStore" at bounding box center [655, 354] width 387 height 96
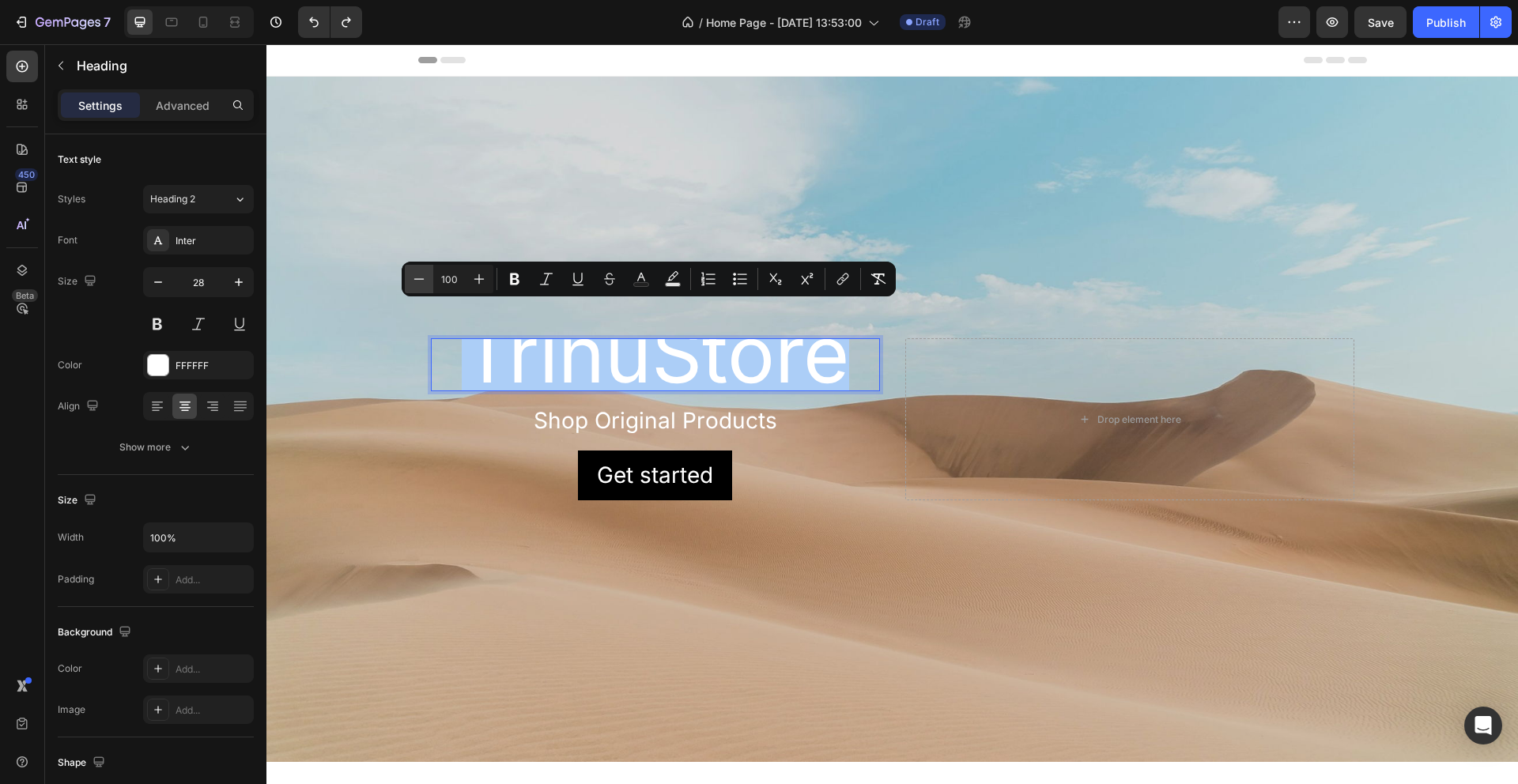
click at [421, 278] on icon "Editor contextual toolbar" at bounding box center [420, 278] width 10 height 1
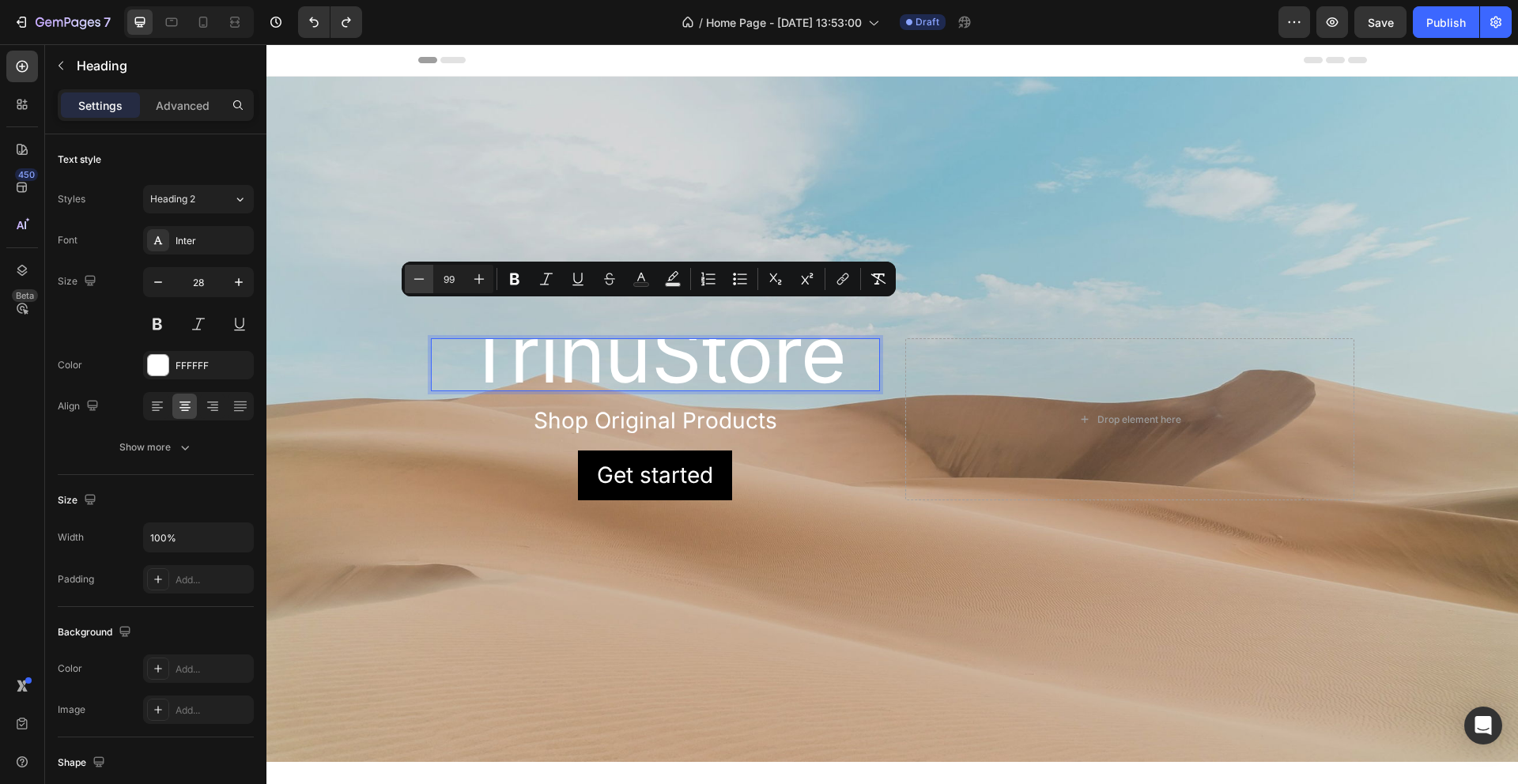
click at [421, 278] on icon "Editor contextual toolbar" at bounding box center [420, 278] width 10 height 1
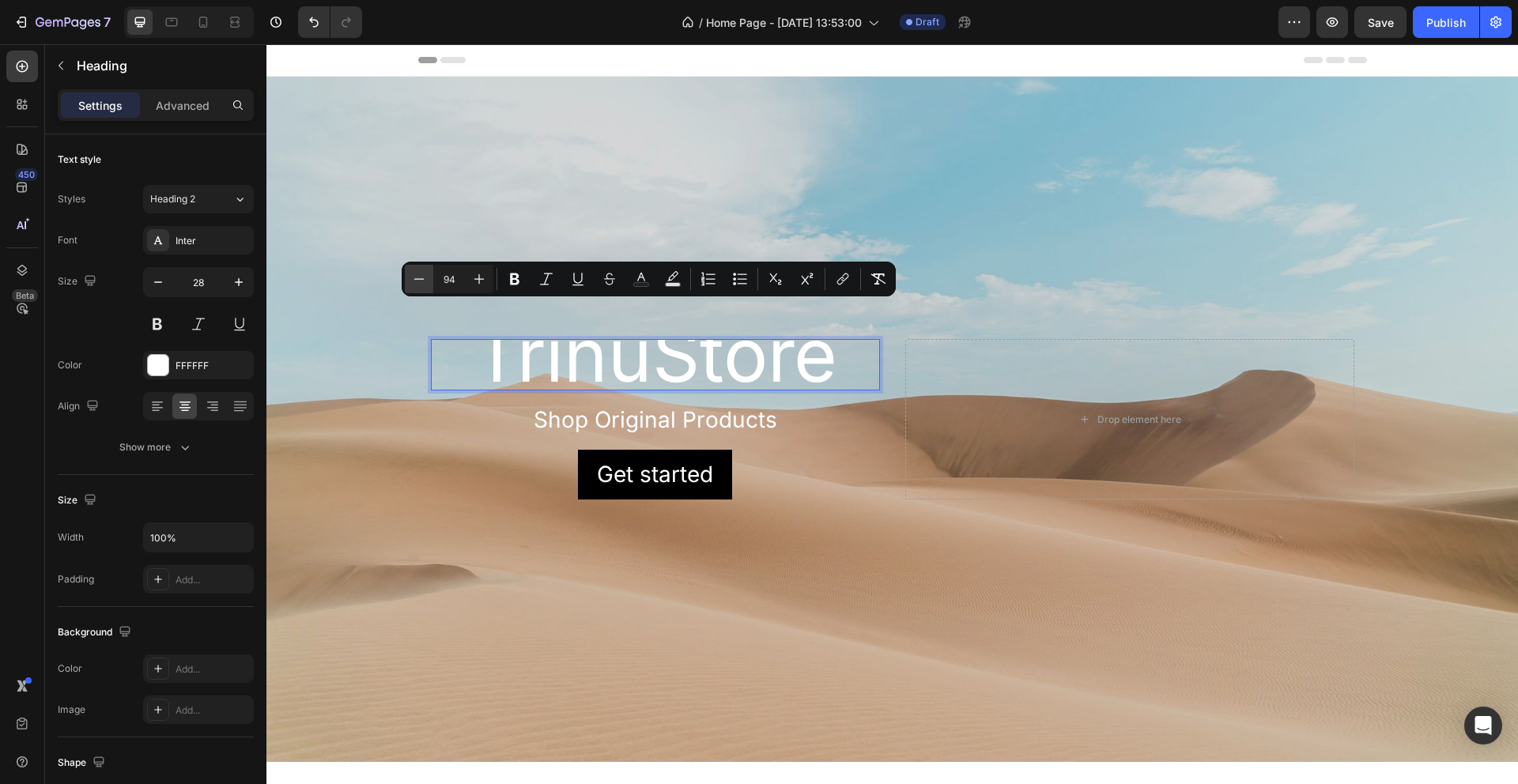
click at [421, 278] on icon "Editor contextual toolbar" at bounding box center [420, 278] width 10 height 1
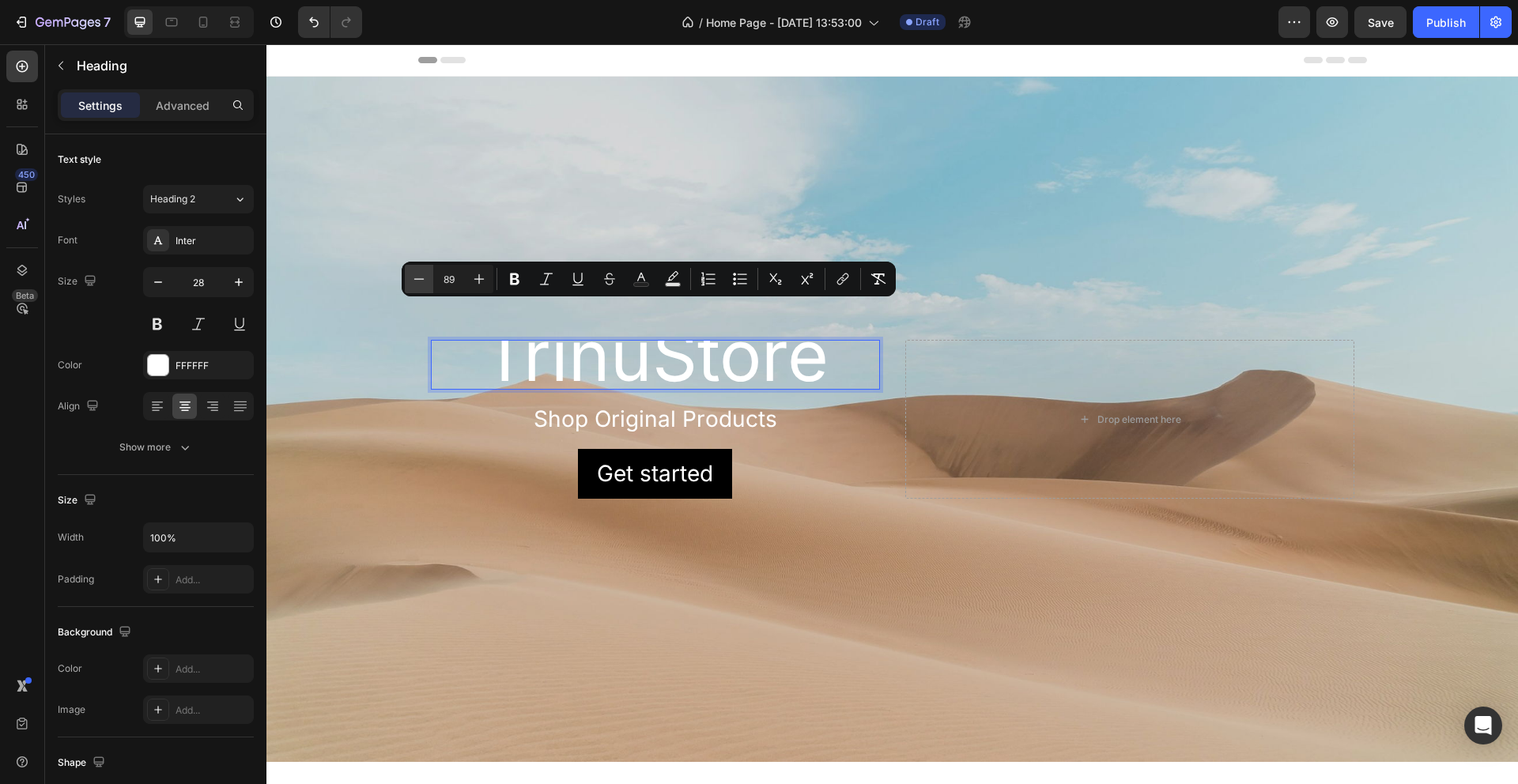
click at [421, 278] on icon "Editor contextual toolbar" at bounding box center [420, 278] width 10 height 1
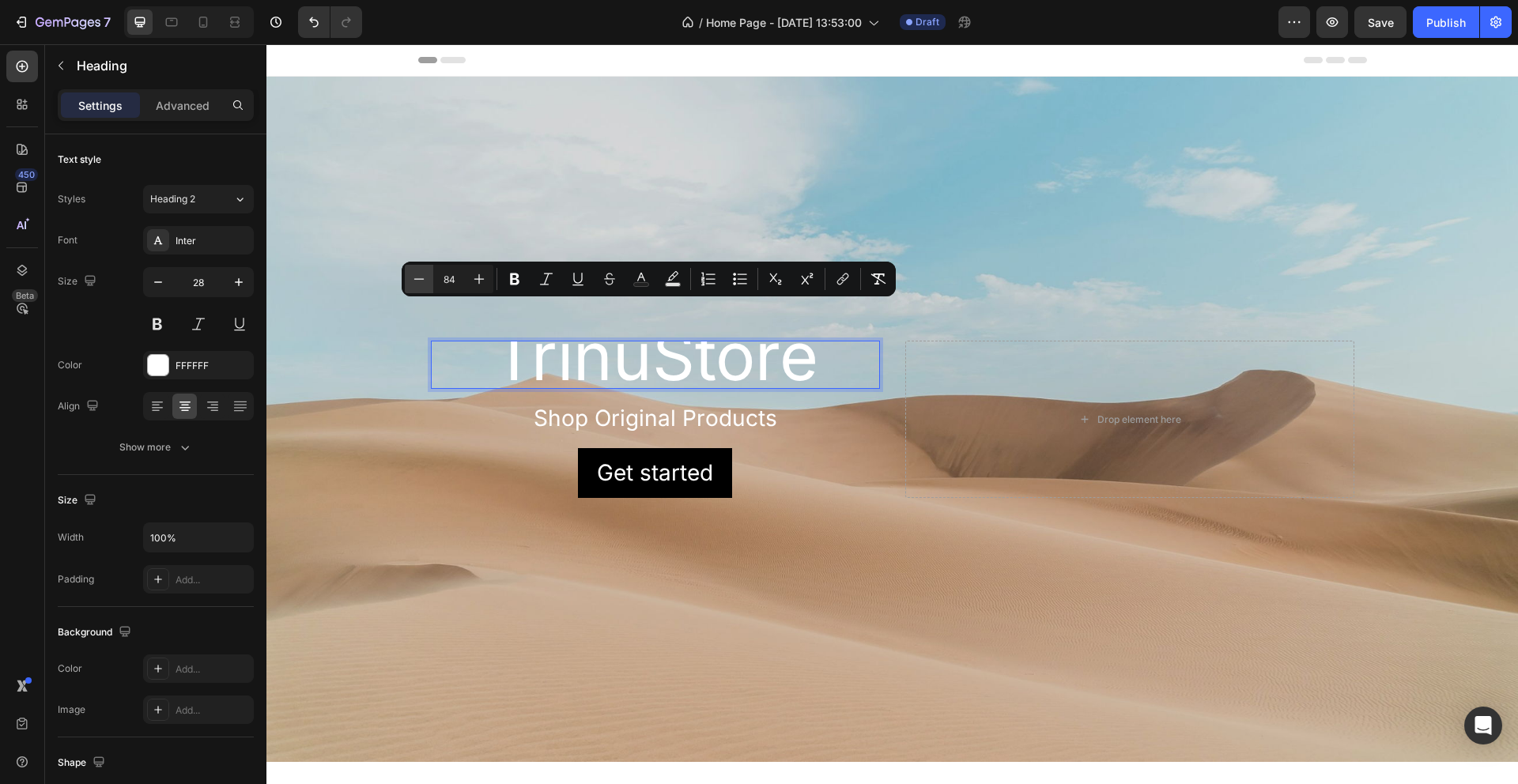
click at [421, 278] on icon "Editor contextual toolbar" at bounding box center [420, 278] width 10 height 1
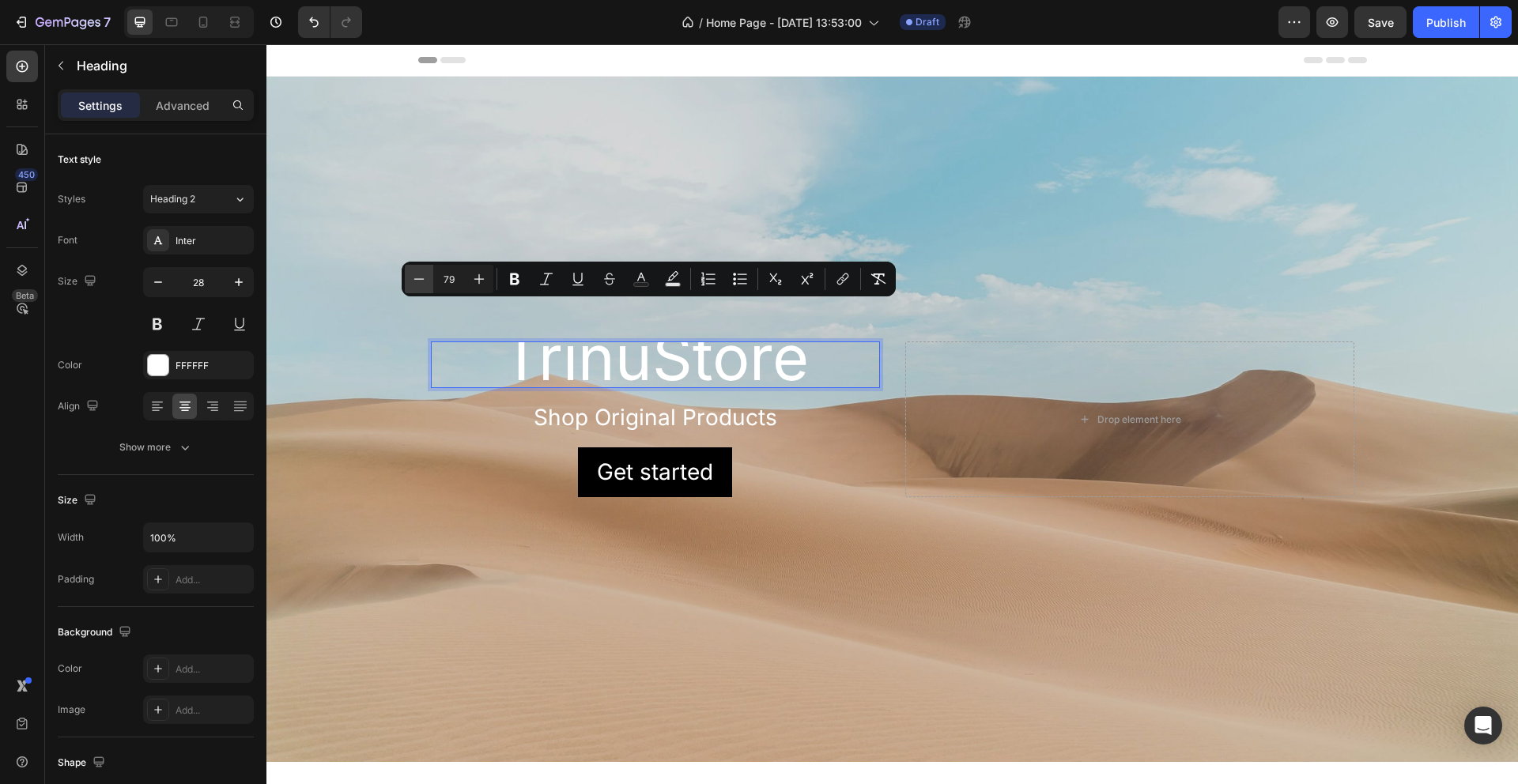
click at [421, 278] on icon "Editor contextual toolbar" at bounding box center [420, 278] width 10 height 1
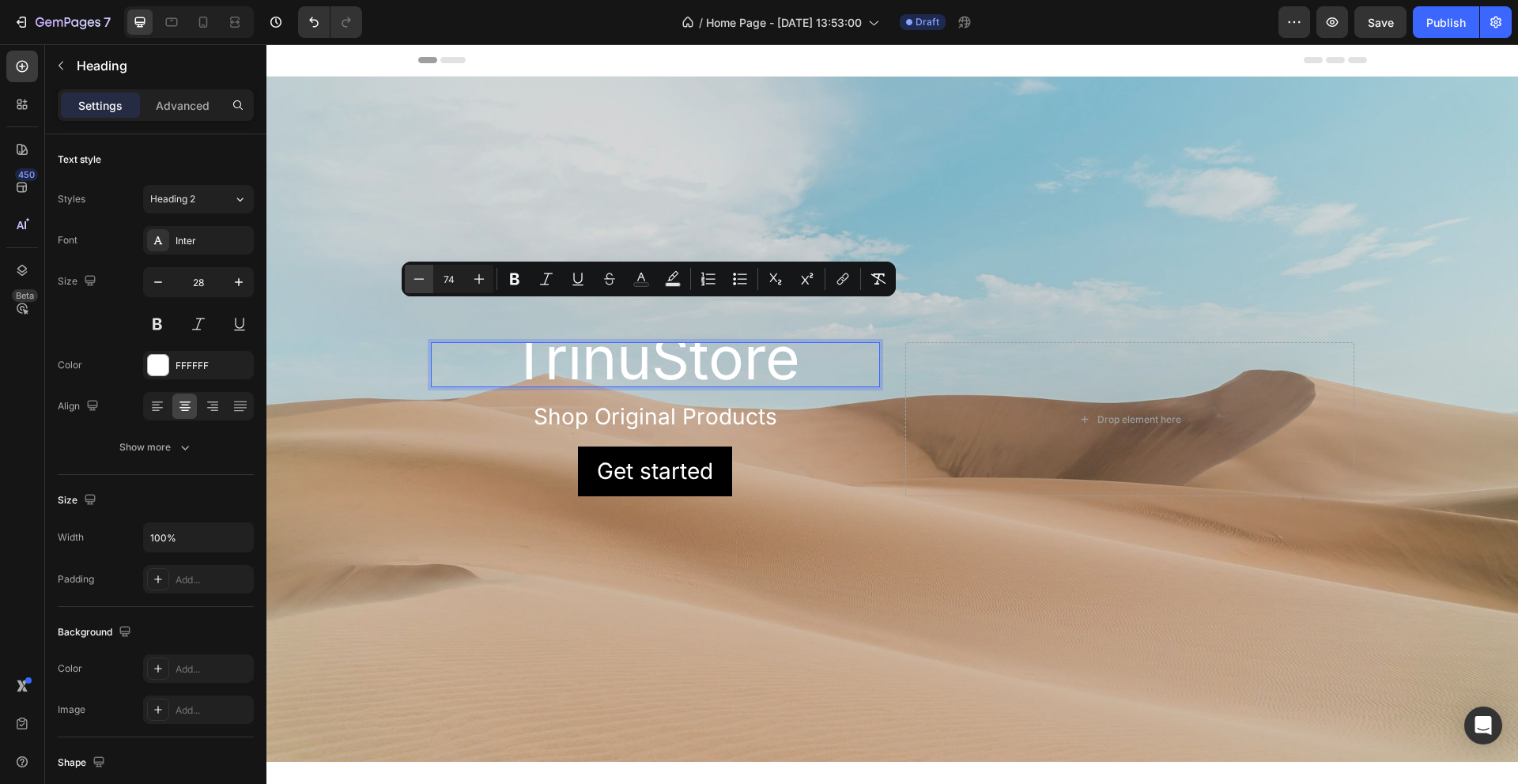
click at [421, 278] on icon "Editor contextual toolbar" at bounding box center [420, 278] width 10 height 1
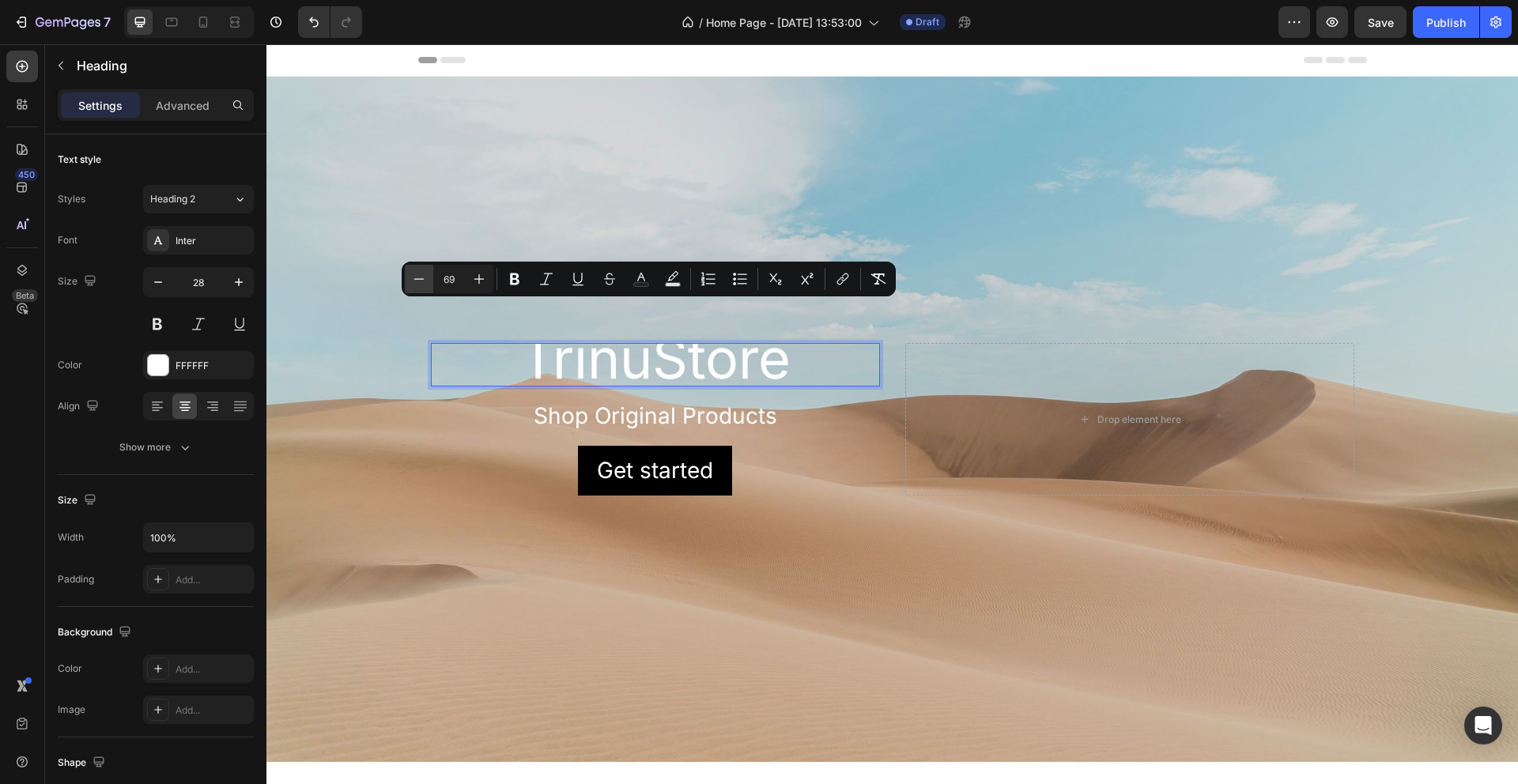
click at [421, 278] on icon "Editor contextual toolbar" at bounding box center [420, 278] width 10 height 1
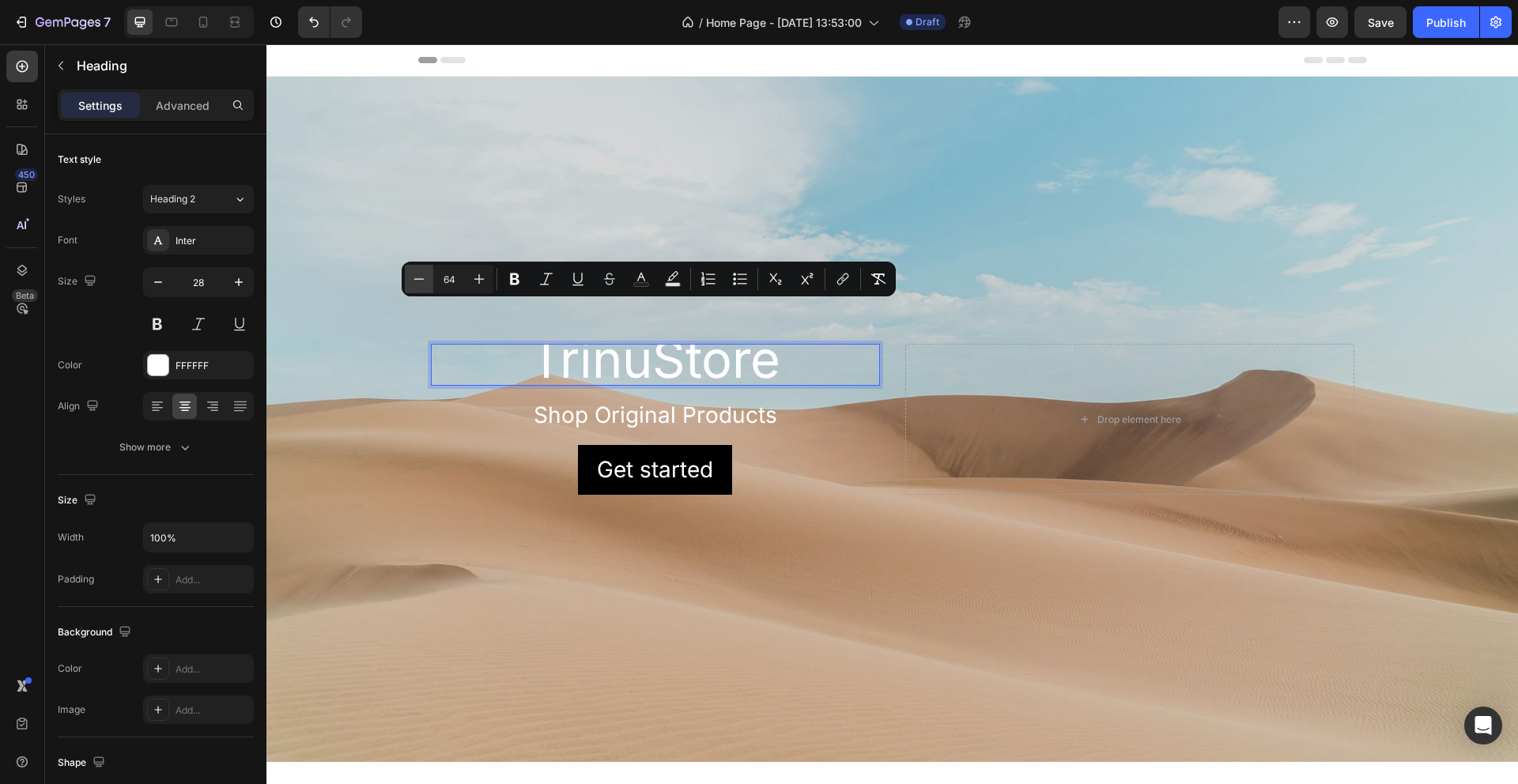
click at [421, 278] on icon "Editor contextual toolbar" at bounding box center [420, 278] width 10 height 1
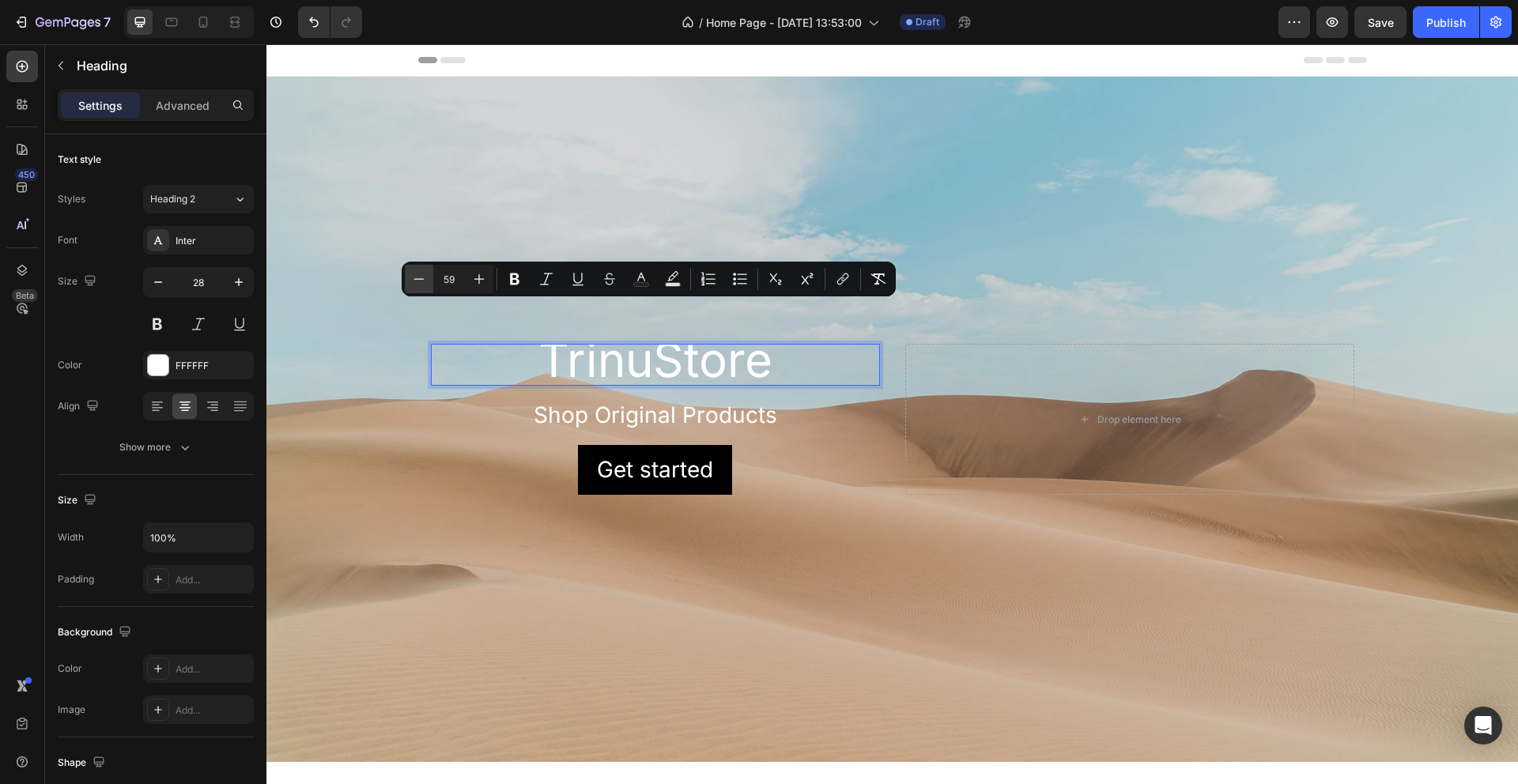
click at [421, 278] on icon "Editor contextual toolbar" at bounding box center [420, 278] width 10 height 1
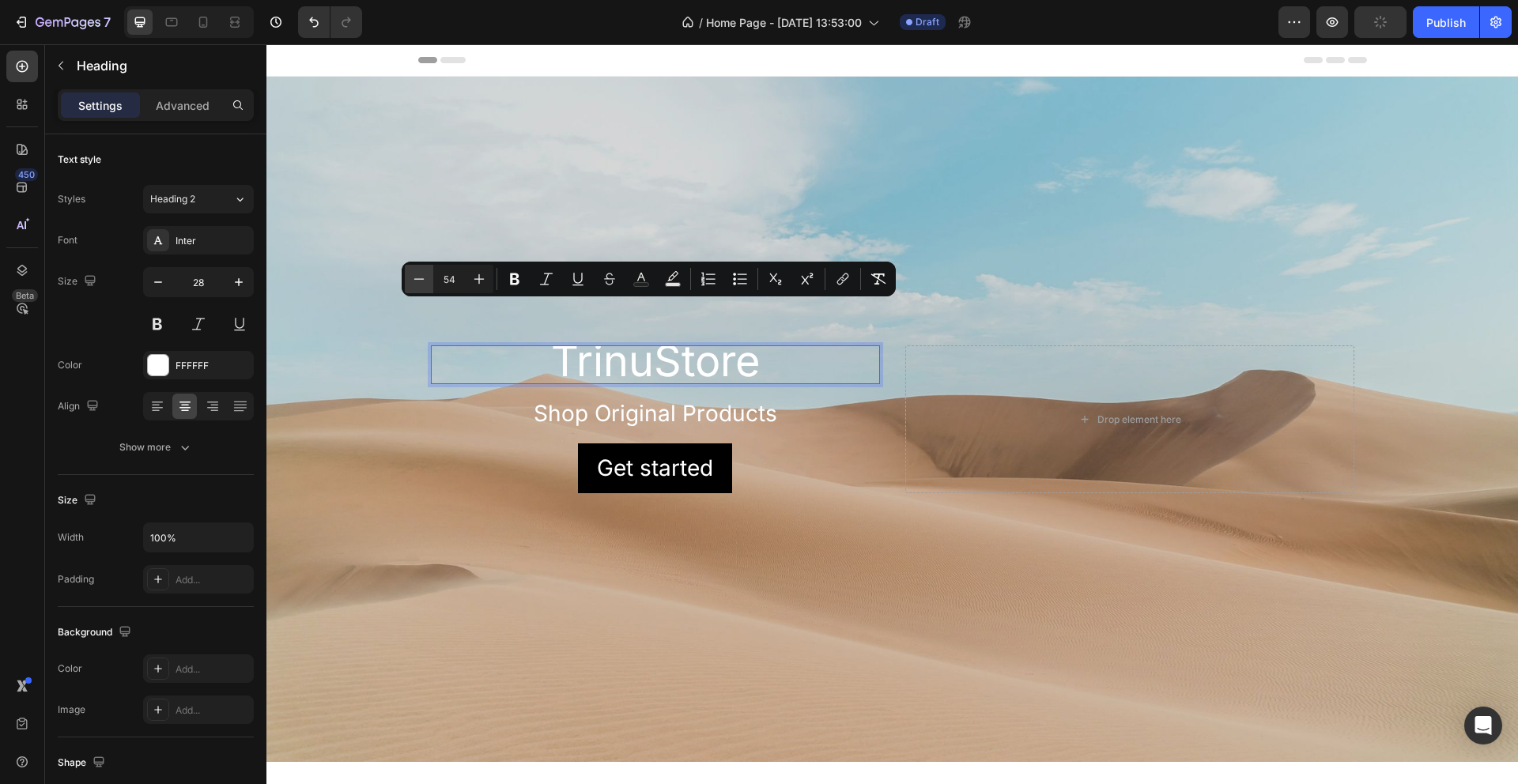
click at [421, 278] on icon "Editor contextual toolbar" at bounding box center [420, 278] width 10 height 1
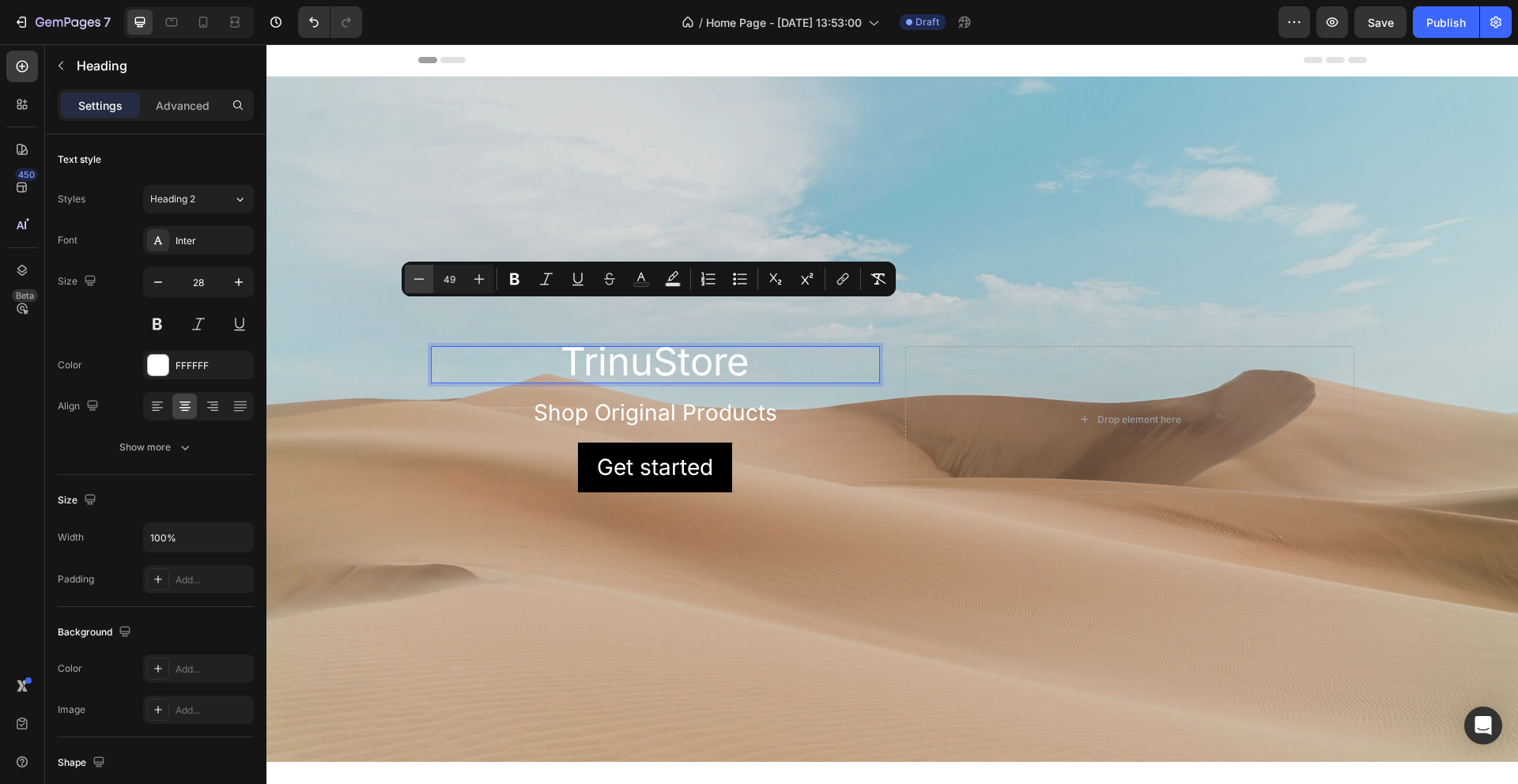
click at [421, 278] on icon "Editor contextual toolbar" at bounding box center [420, 278] width 10 height 1
type input "45"
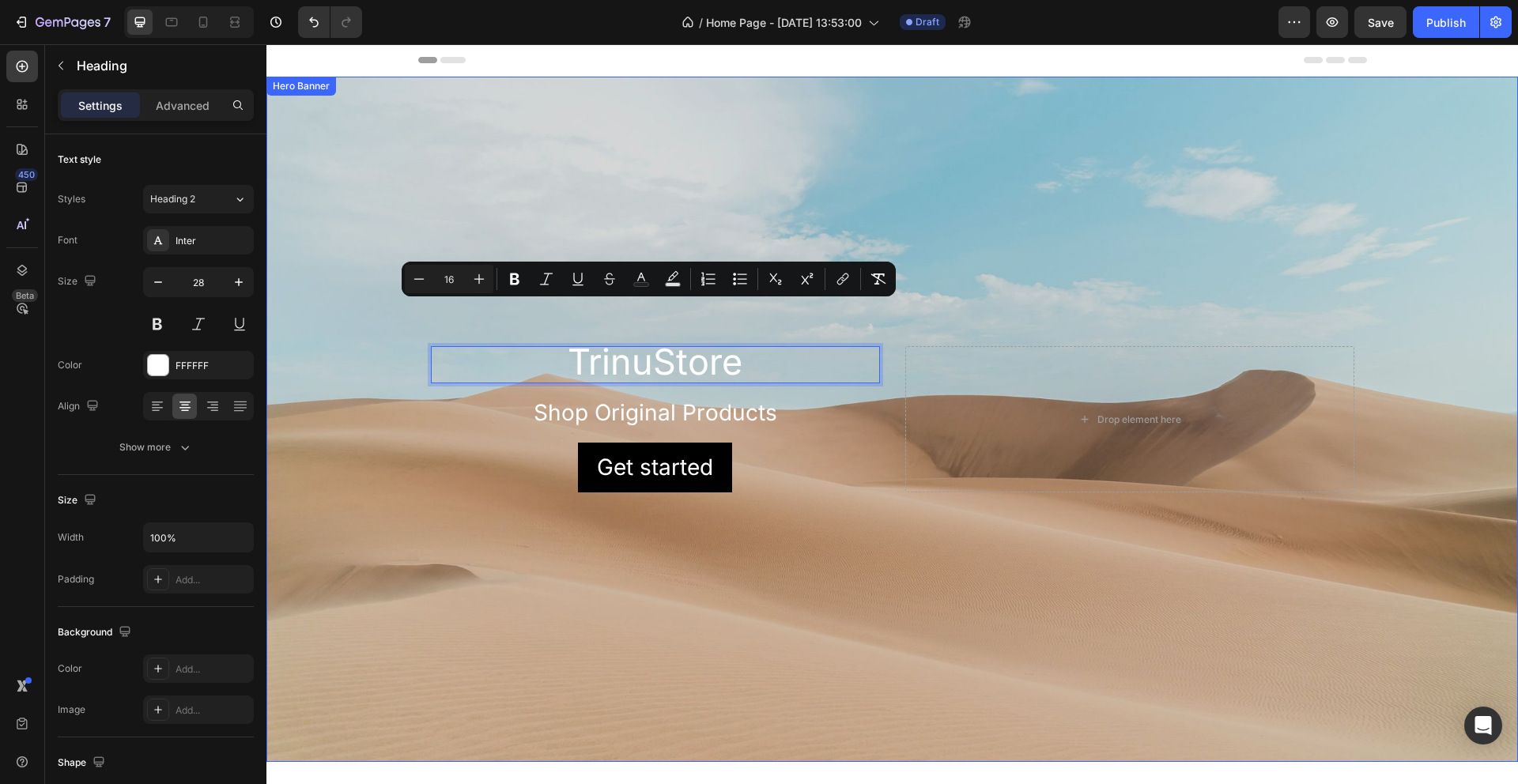
click at [711, 175] on div "Background Image" at bounding box center [892, 419] width 1252 height 685
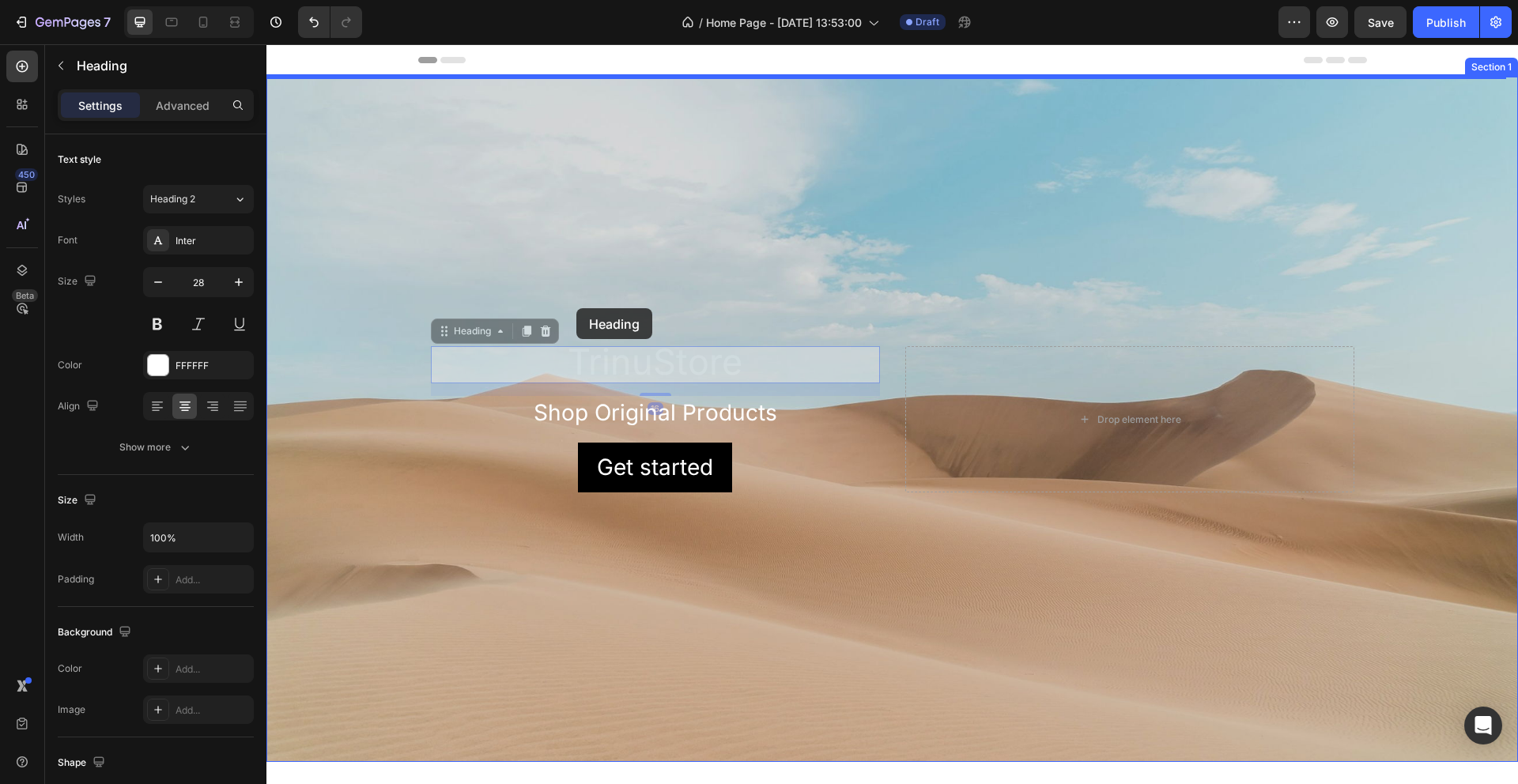
drag, startPoint x: 612, startPoint y: 354, endPoint x: 582, endPoint y: 325, distance: 41.7
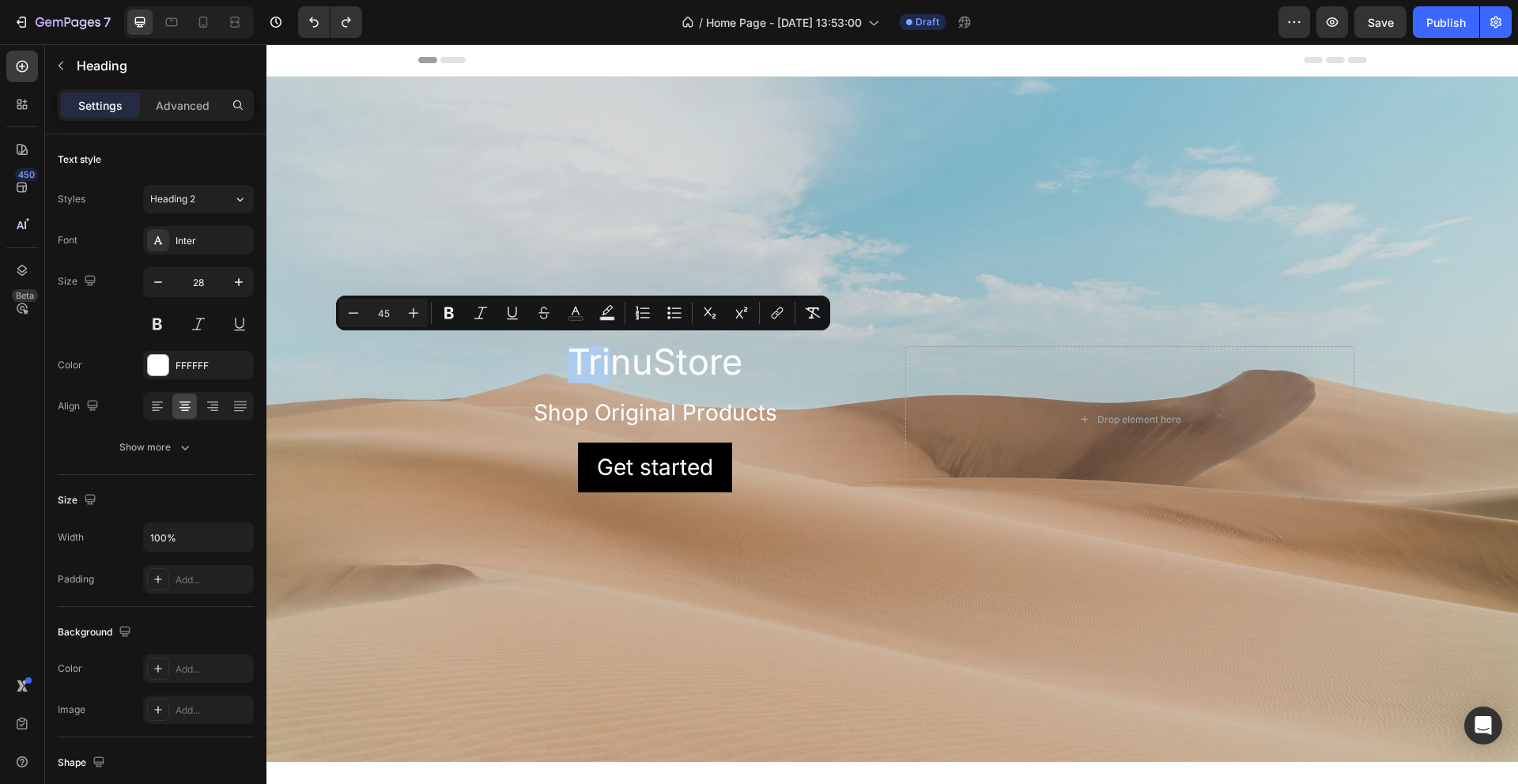
drag, startPoint x: 607, startPoint y: 362, endPoint x: 575, endPoint y: 351, distance: 33.8
click at [716, 228] on div "Background Image" at bounding box center [892, 419] width 1252 height 685
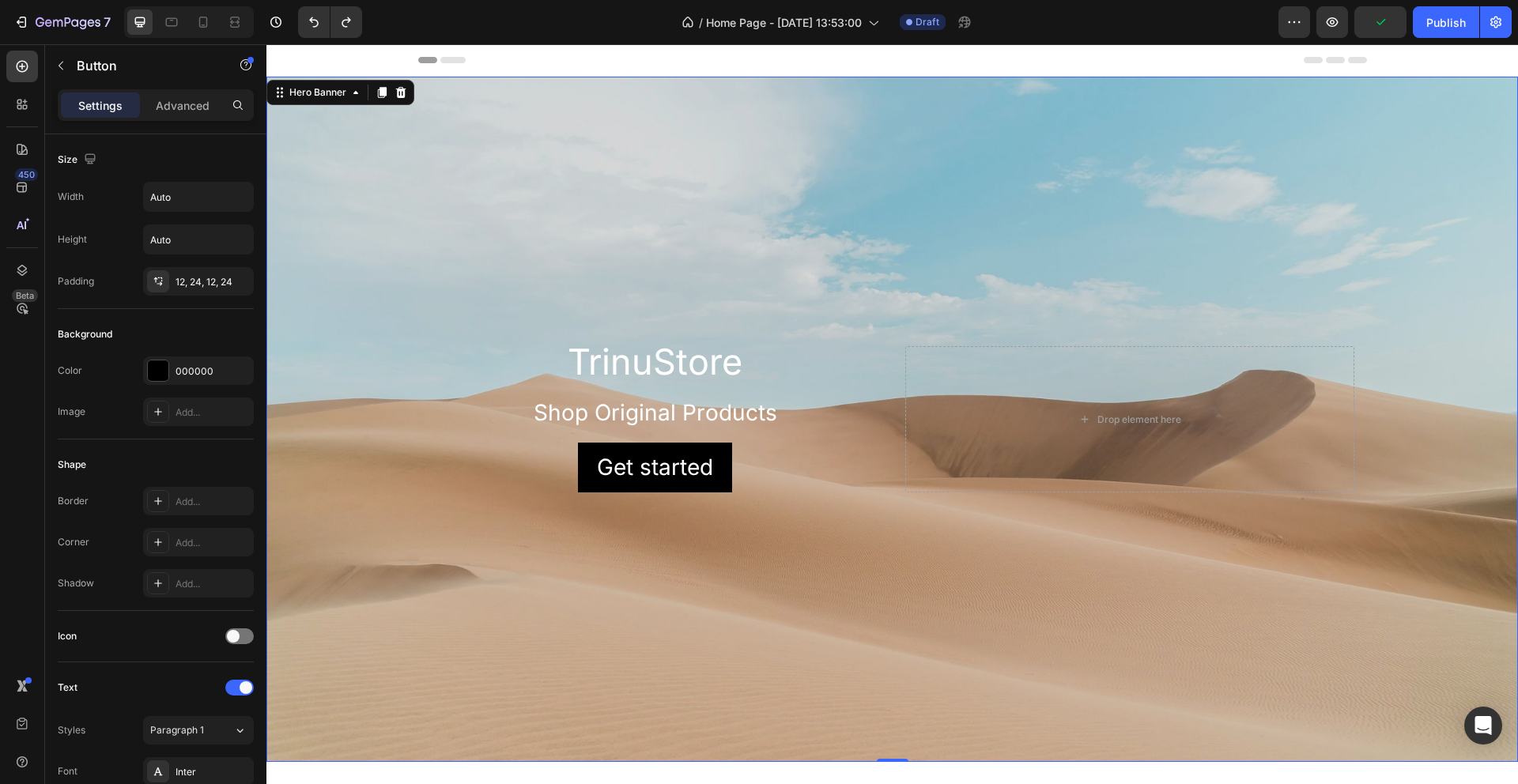
click at [746, 263] on div "Background Image" at bounding box center [892, 419] width 1252 height 685
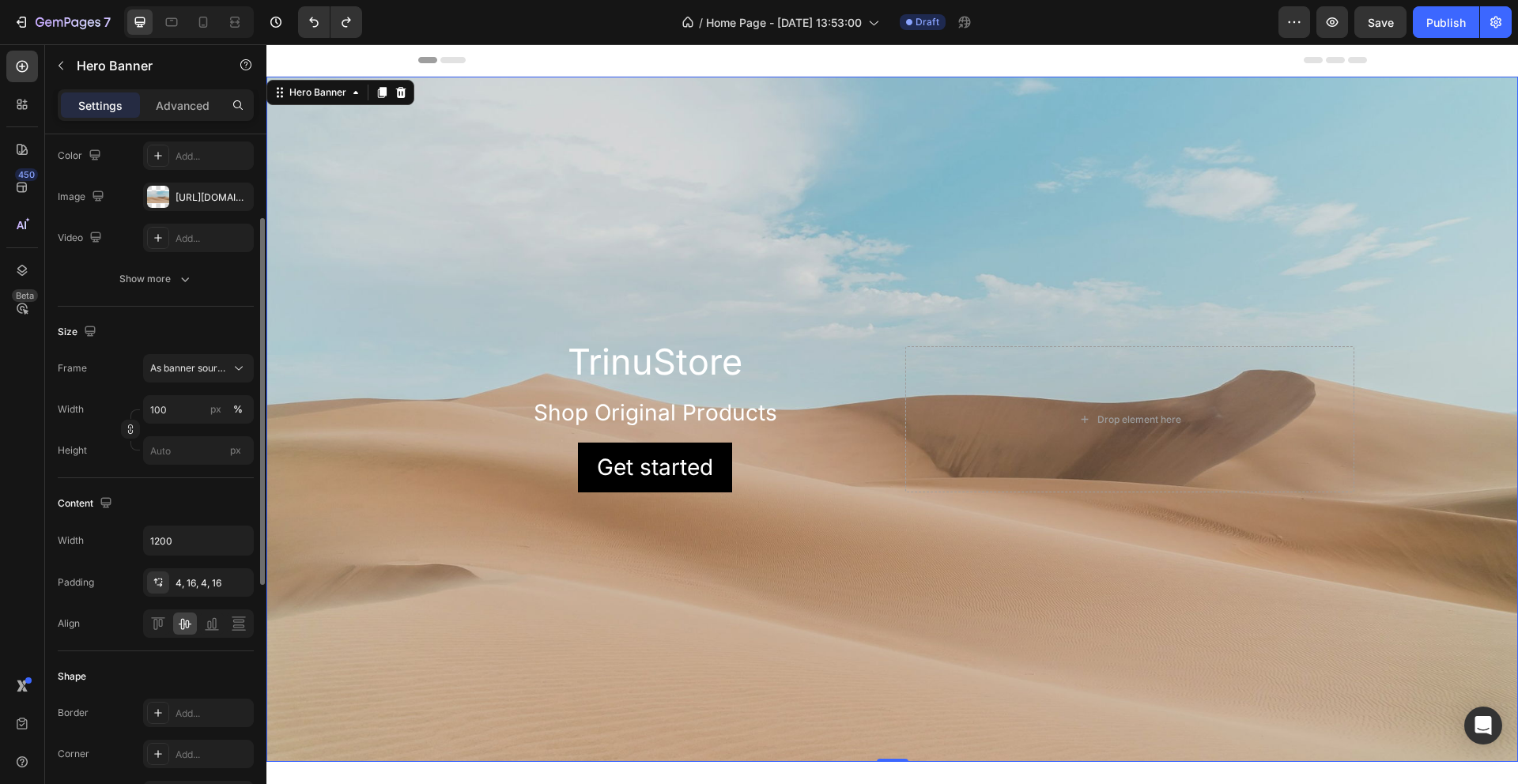
scroll to position [156, 0]
click at [51, 64] on button "button" at bounding box center [60, 65] width 25 height 25
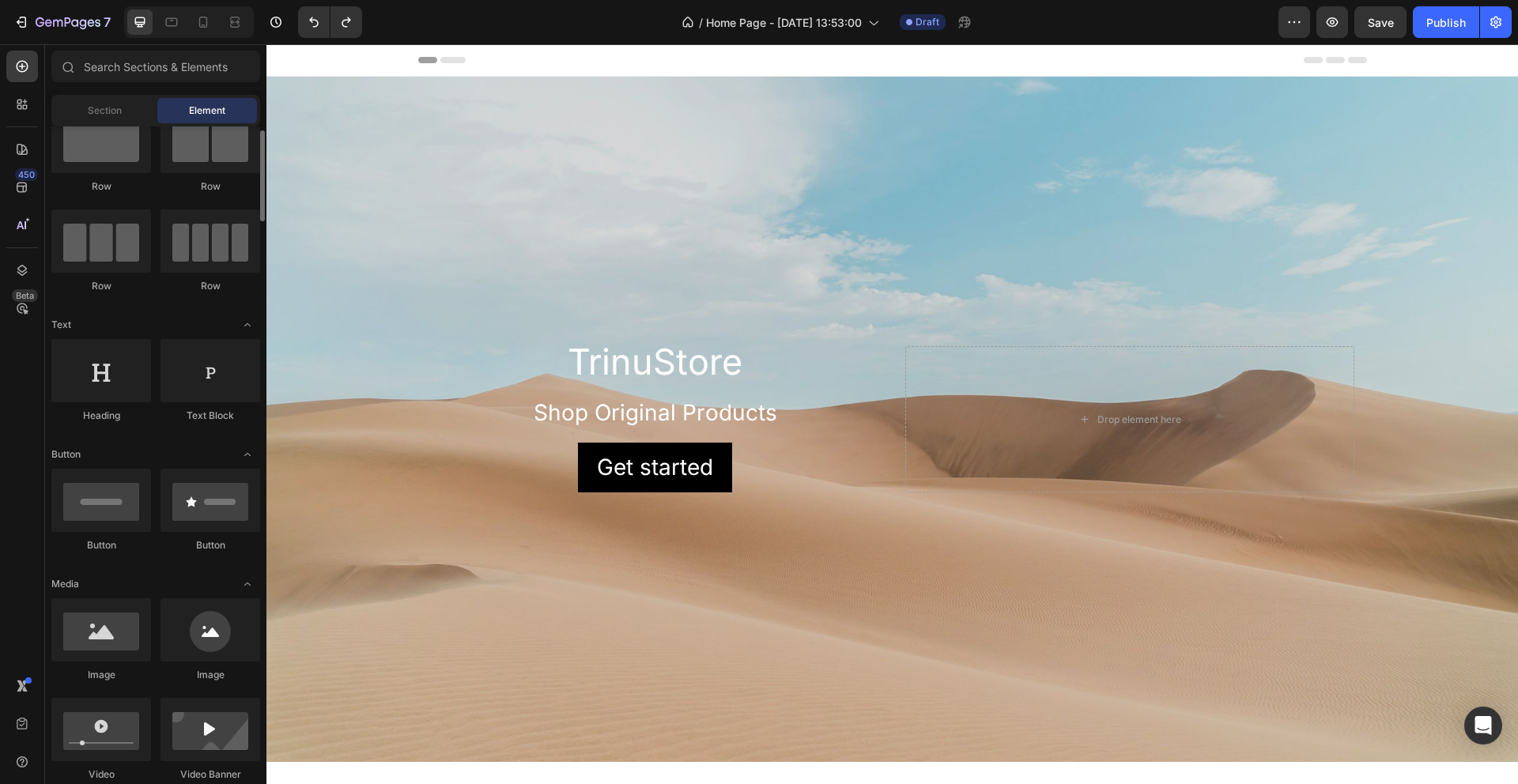
scroll to position [0, 0]
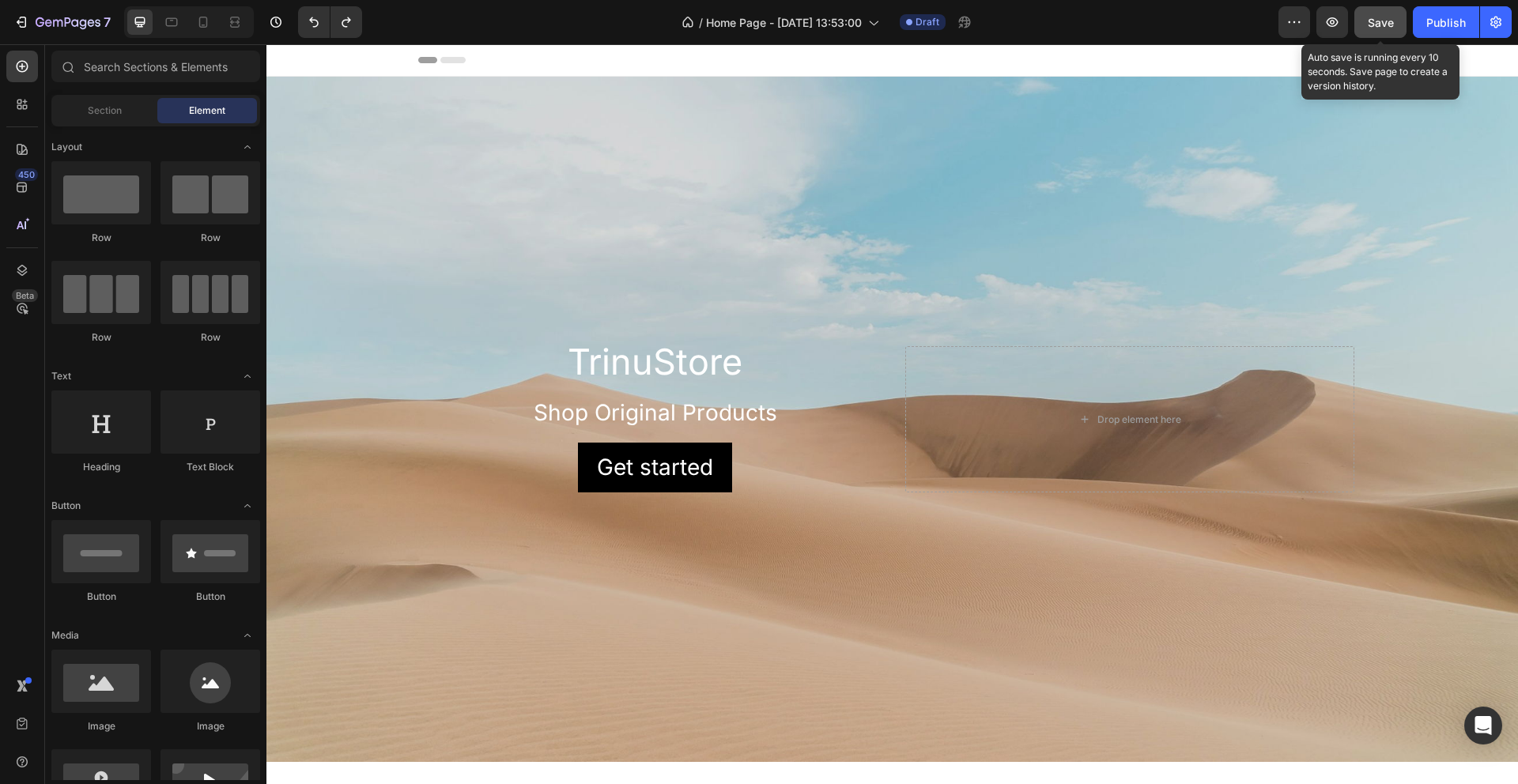
click at [1375, 28] on span "Save" at bounding box center [1381, 22] width 26 height 13
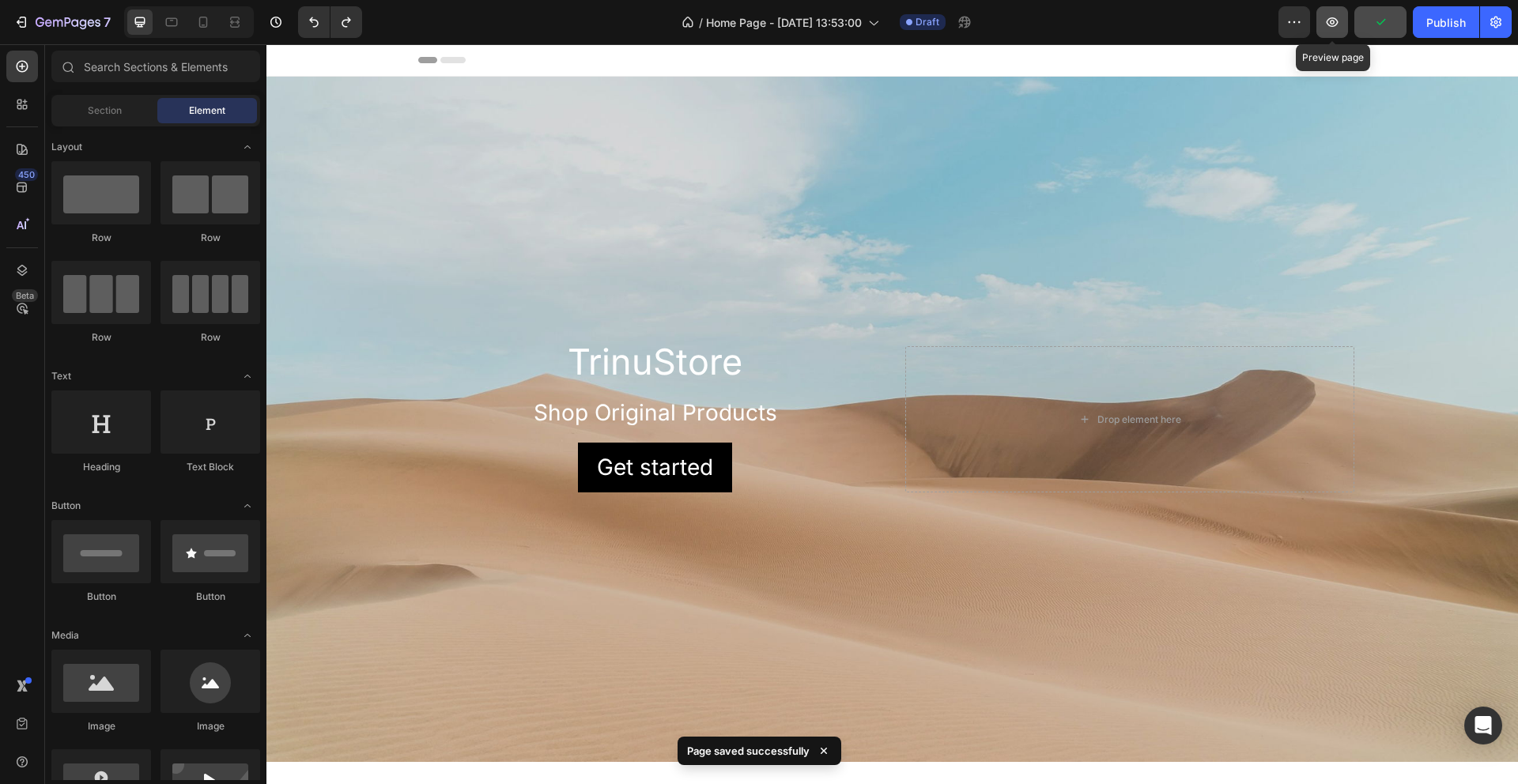
click at [1332, 26] on icon "button" at bounding box center [1333, 22] width 12 height 10
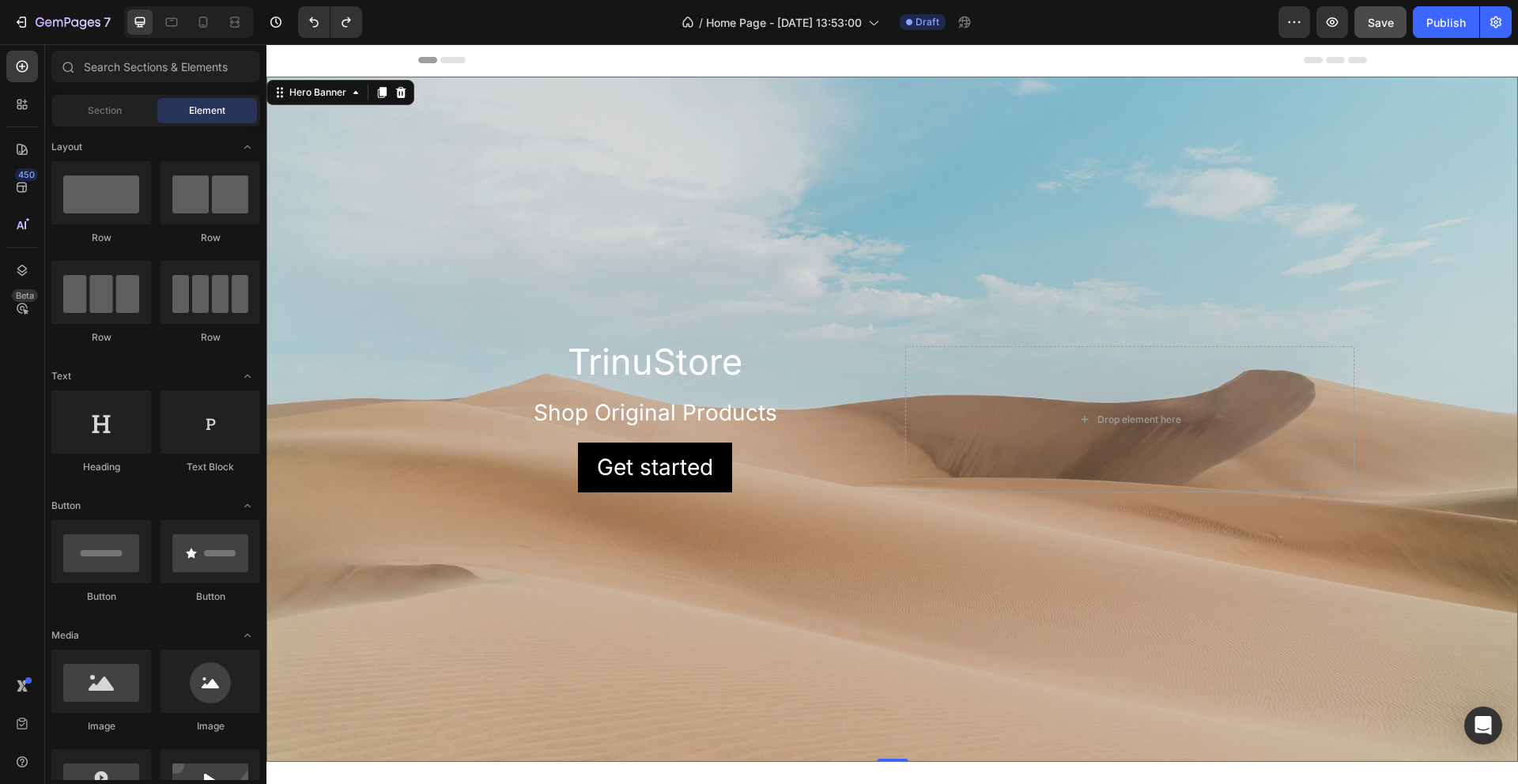
click at [473, 278] on div "Background Image" at bounding box center [892, 419] width 1252 height 685
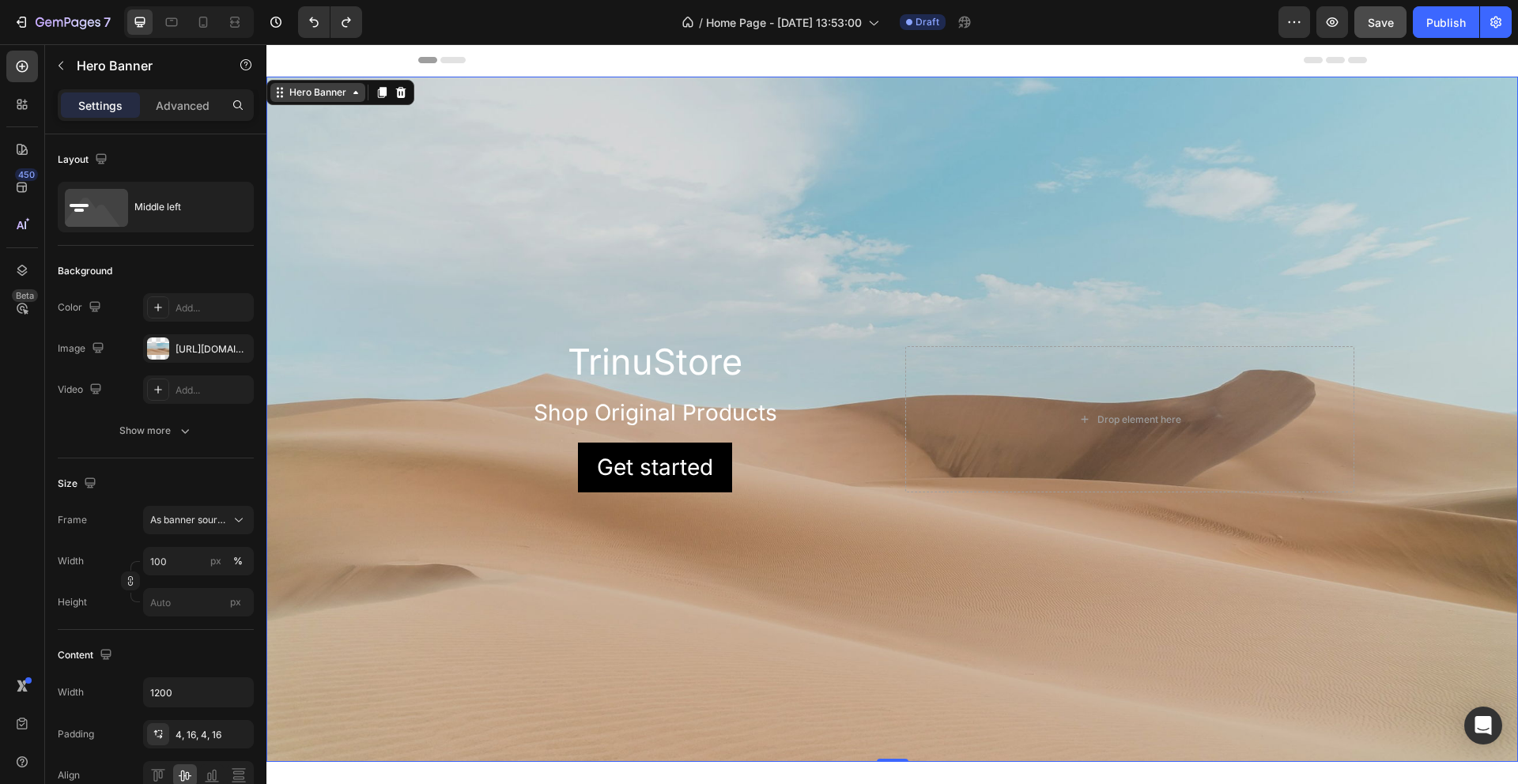
click at [325, 89] on div "Hero Banner" at bounding box center [318, 92] width 64 height 14
click at [352, 97] on icon at bounding box center [356, 92] width 13 height 13
click at [357, 94] on icon at bounding box center [356, 92] width 13 height 13
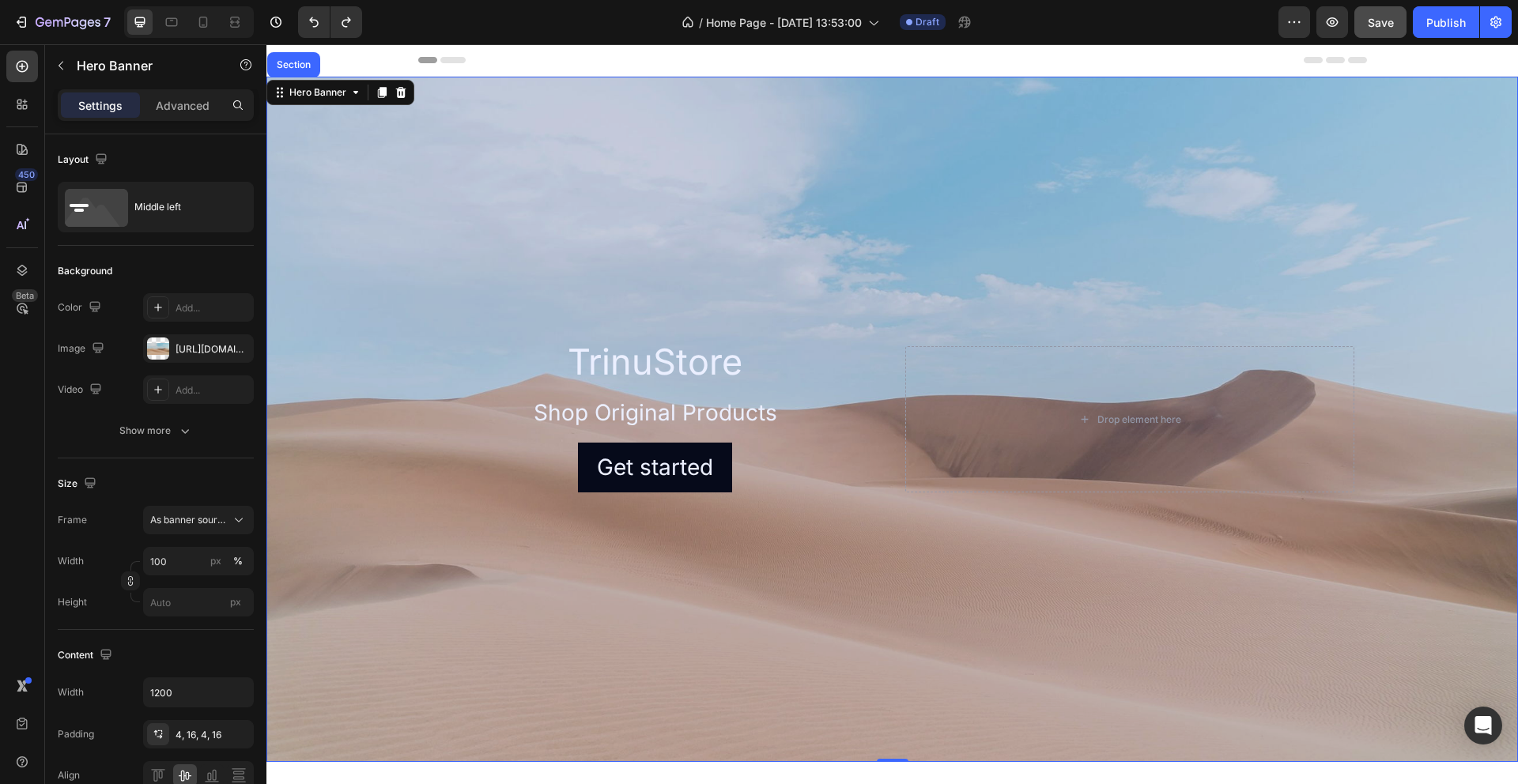
click at [314, 77] on div "Section" at bounding box center [293, 65] width 53 height 25
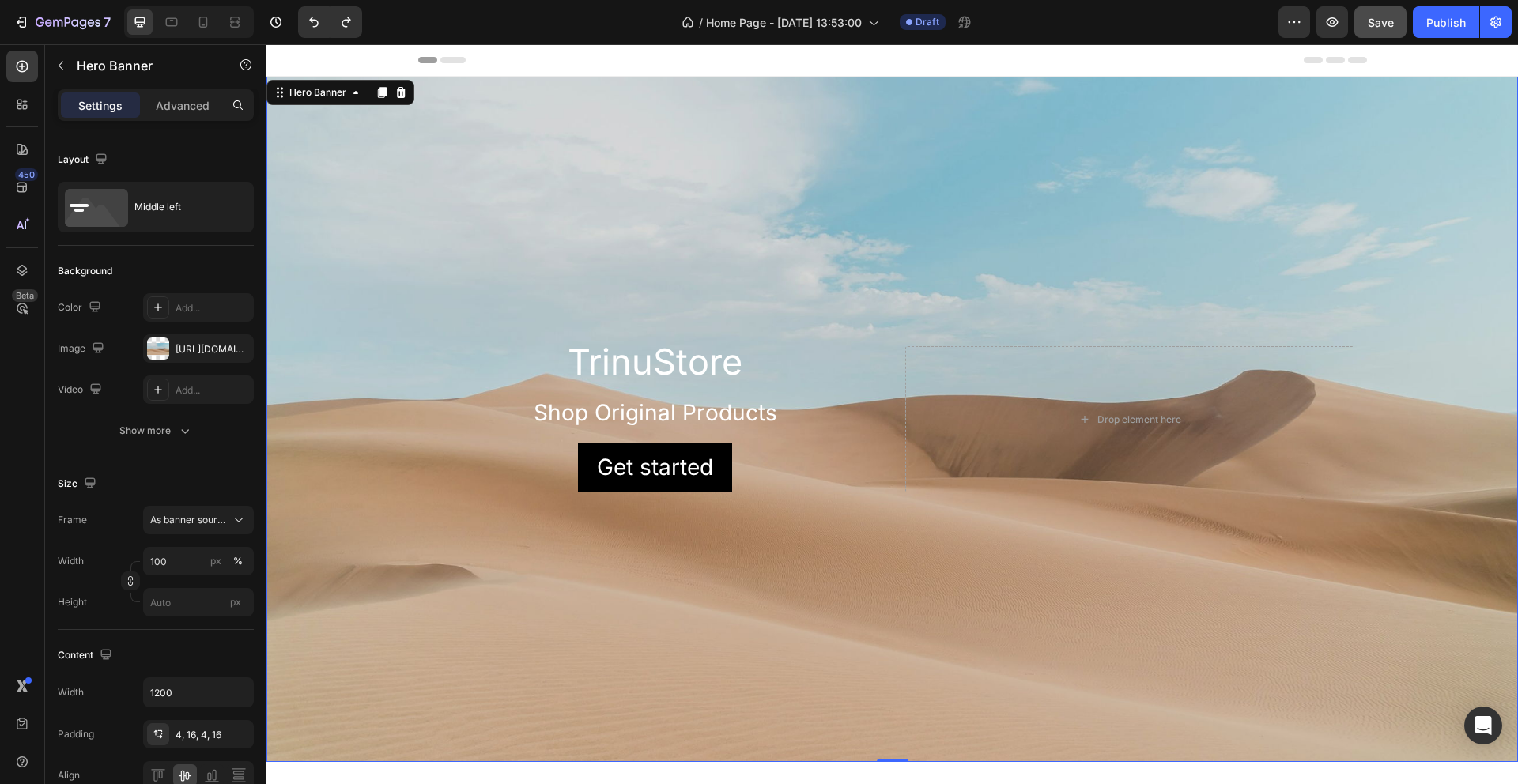
click at [715, 207] on div "Background Image" at bounding box center [892, 419] width 1252 height 685
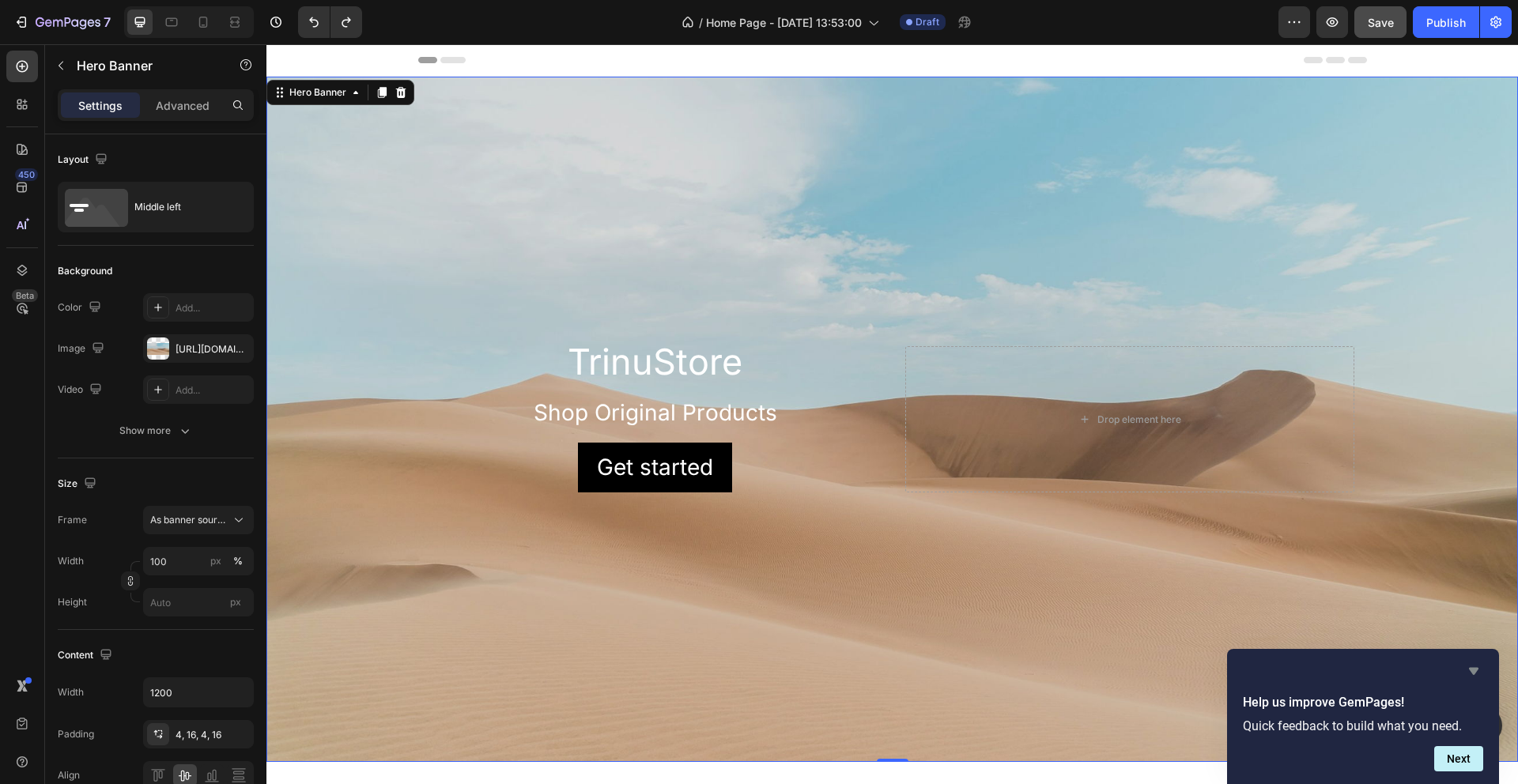
click at [1470, 672] on icon "Hide survey" at bounding box center [1474, 672] width 19 height 19
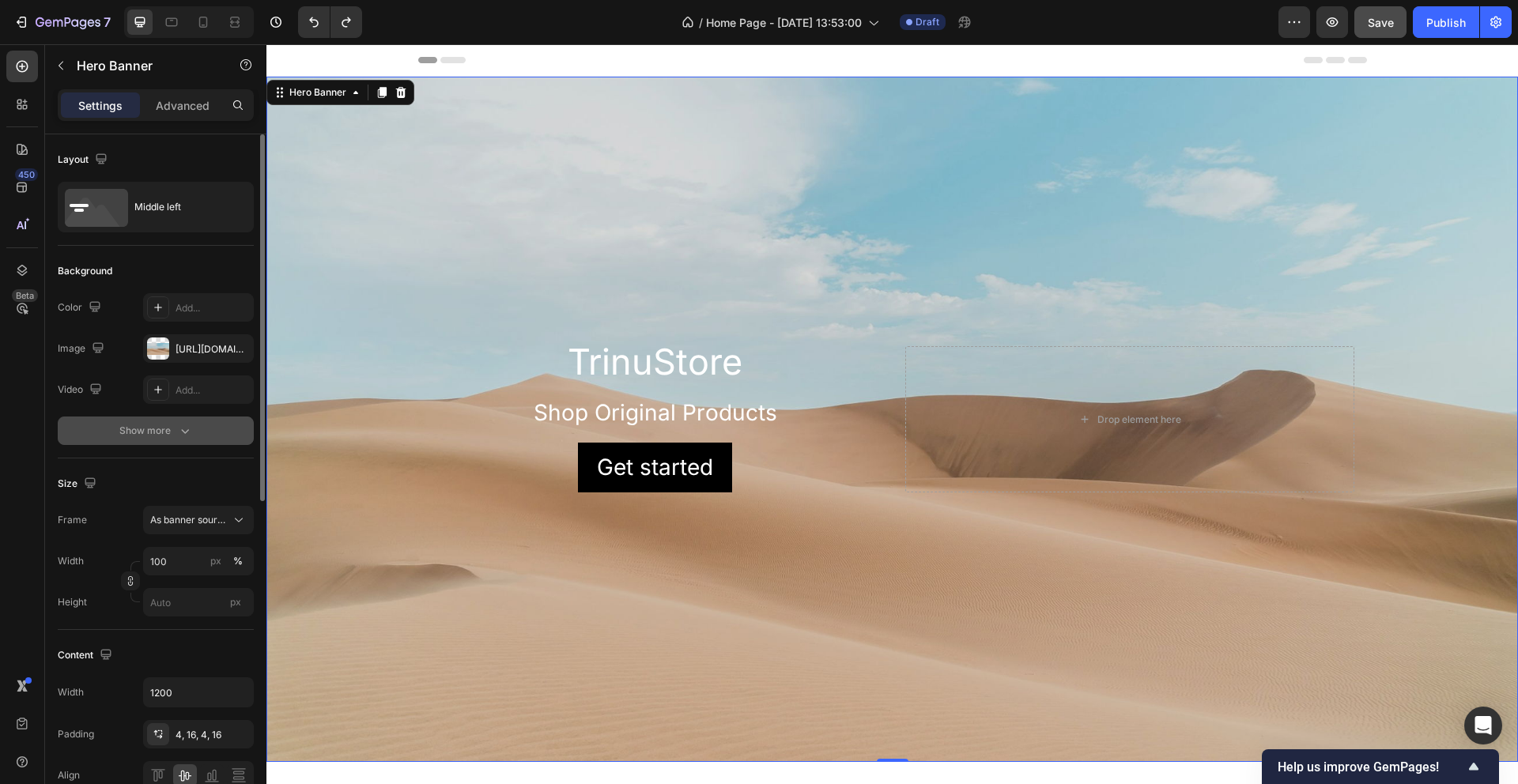
click at [180, 433] on icon "button" at bounding box center [185, 431] width 16 height 16
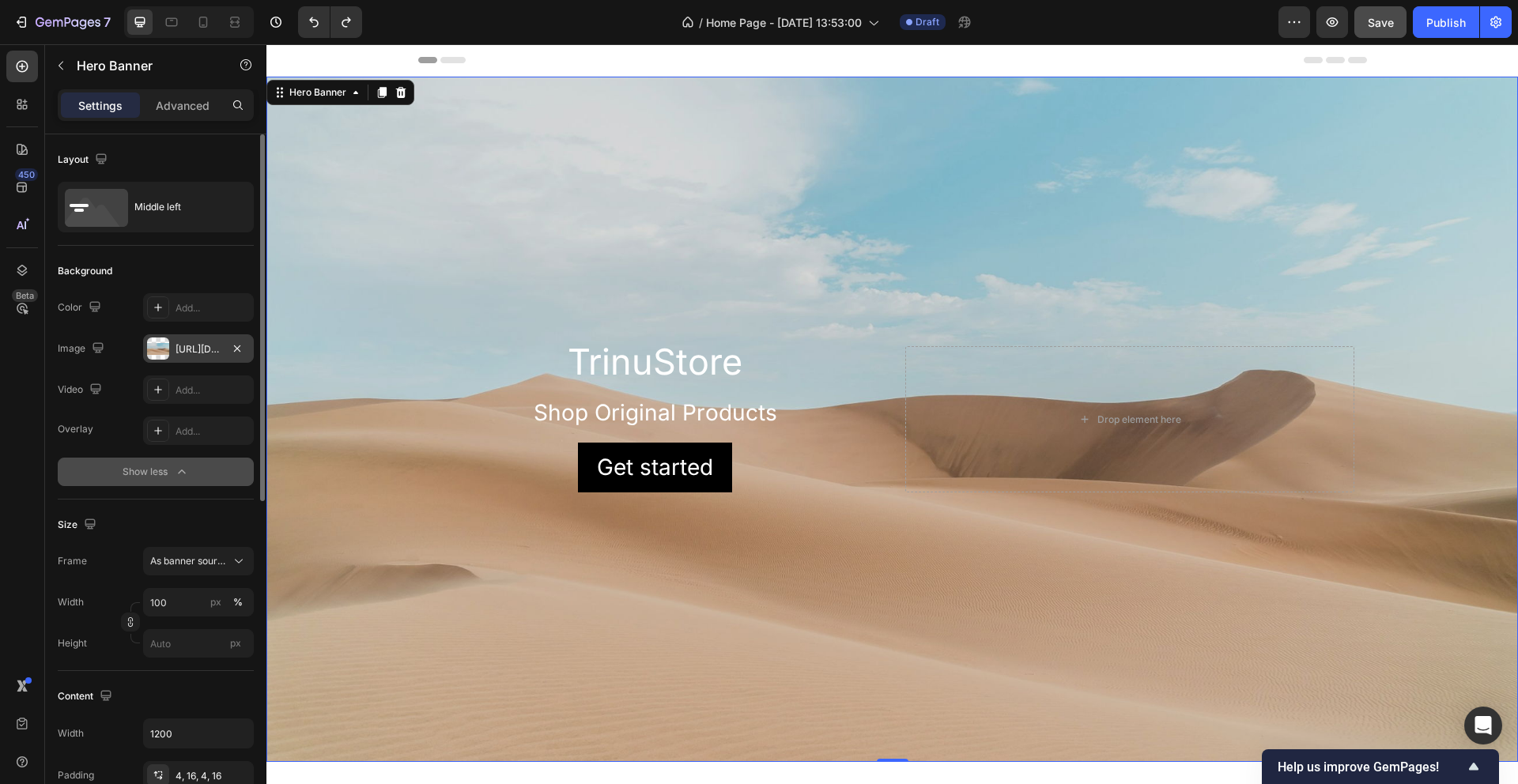
click at [163, 351] on div at bounding box center [158, 348] width 22 height 22
click at [74, 351] on div "Image" at bounding box center [82, 349] width 50 height 21
click at [97, 351] on icon "button" at bounding box center [98, 347] width 10 height 10
click at [101, 428] on icon "button" at bounding box center [101, 430] width 16 height 16
type input "Auto"
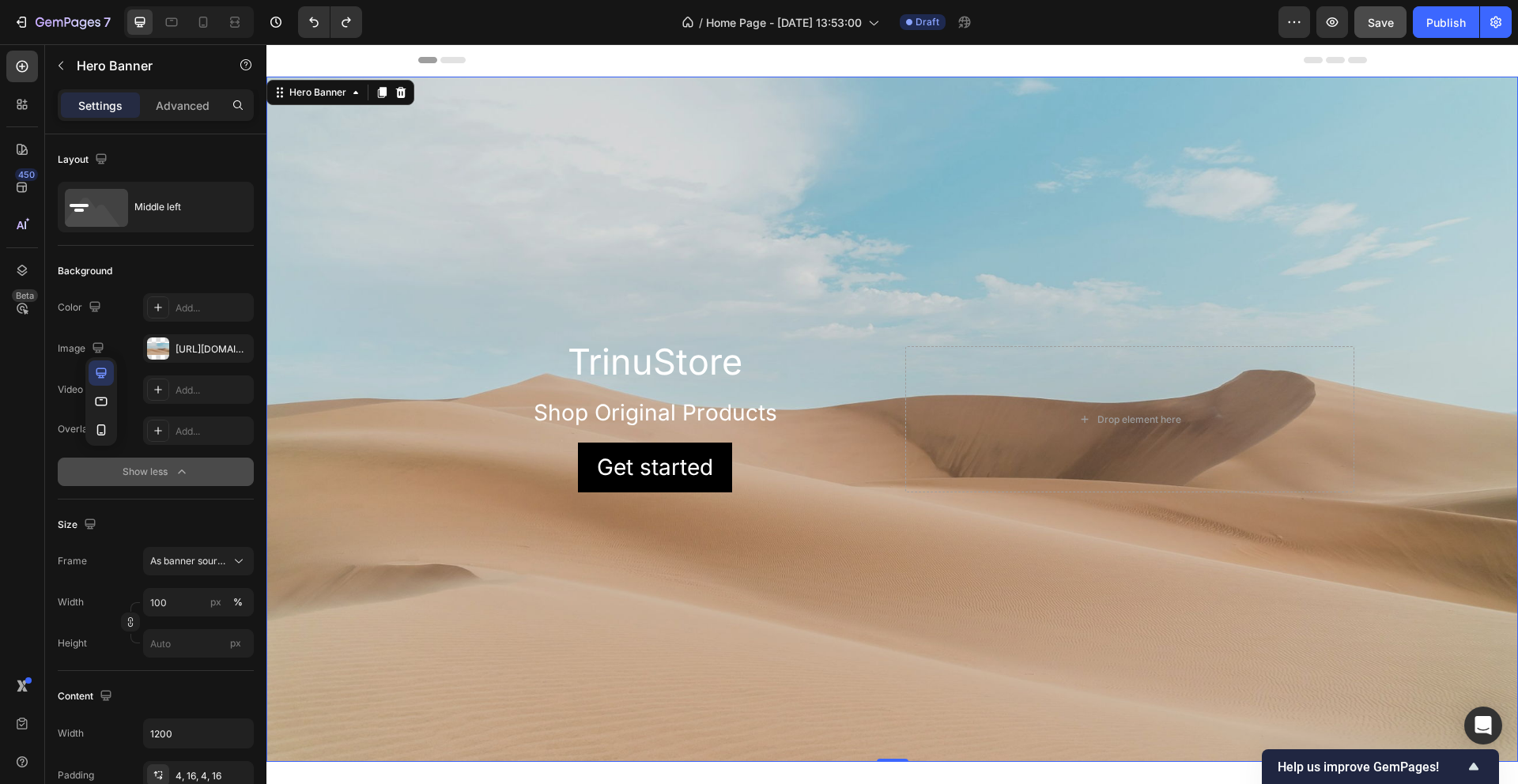
type input "100%"
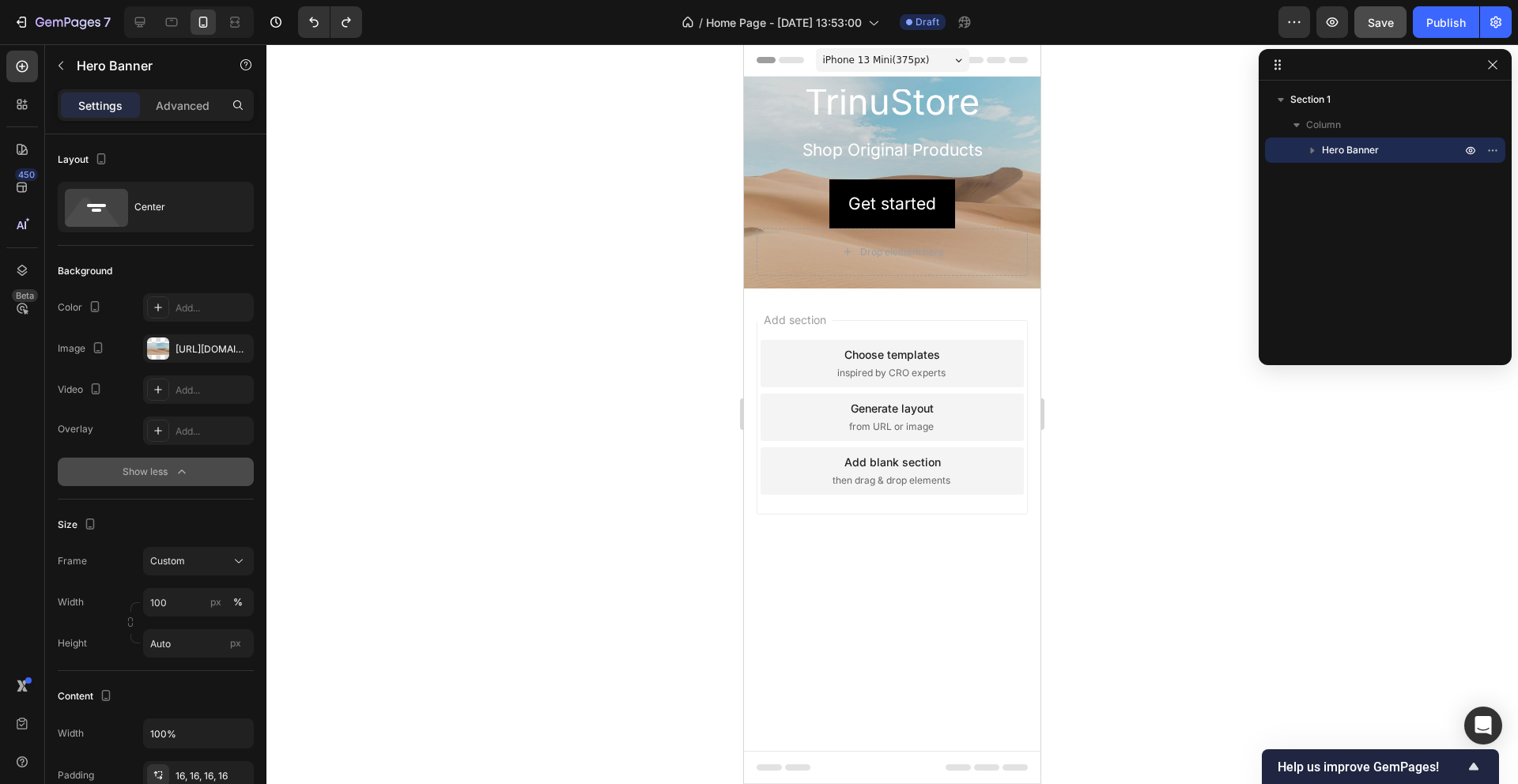
click at [980, 362] on div "Choose templates inspired by CRO experts" at bounding box center [892, 364] width 263 height 47
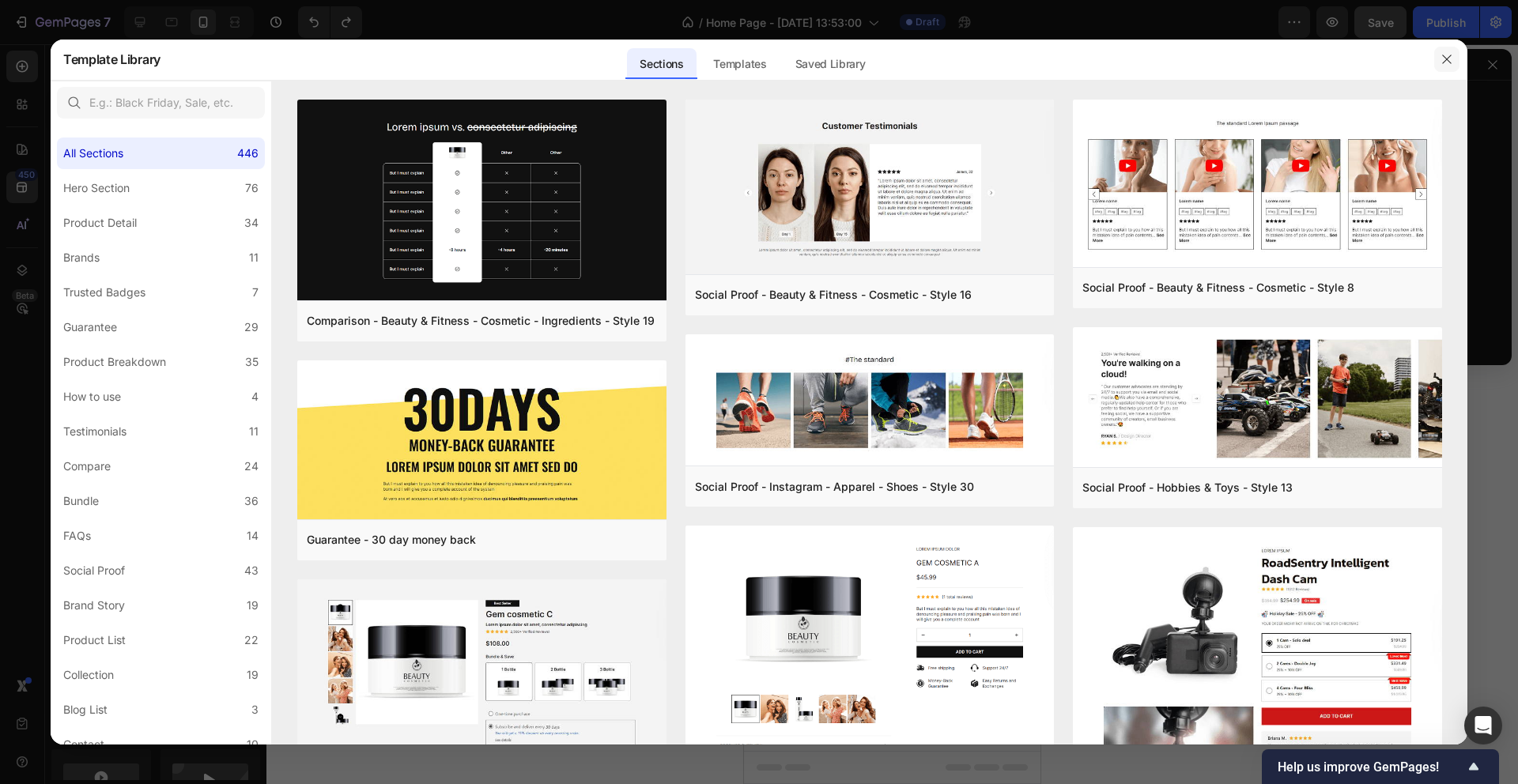
click at [1449, 57] on icon "button" at bounding box center [1446, 59] width 9 height 9
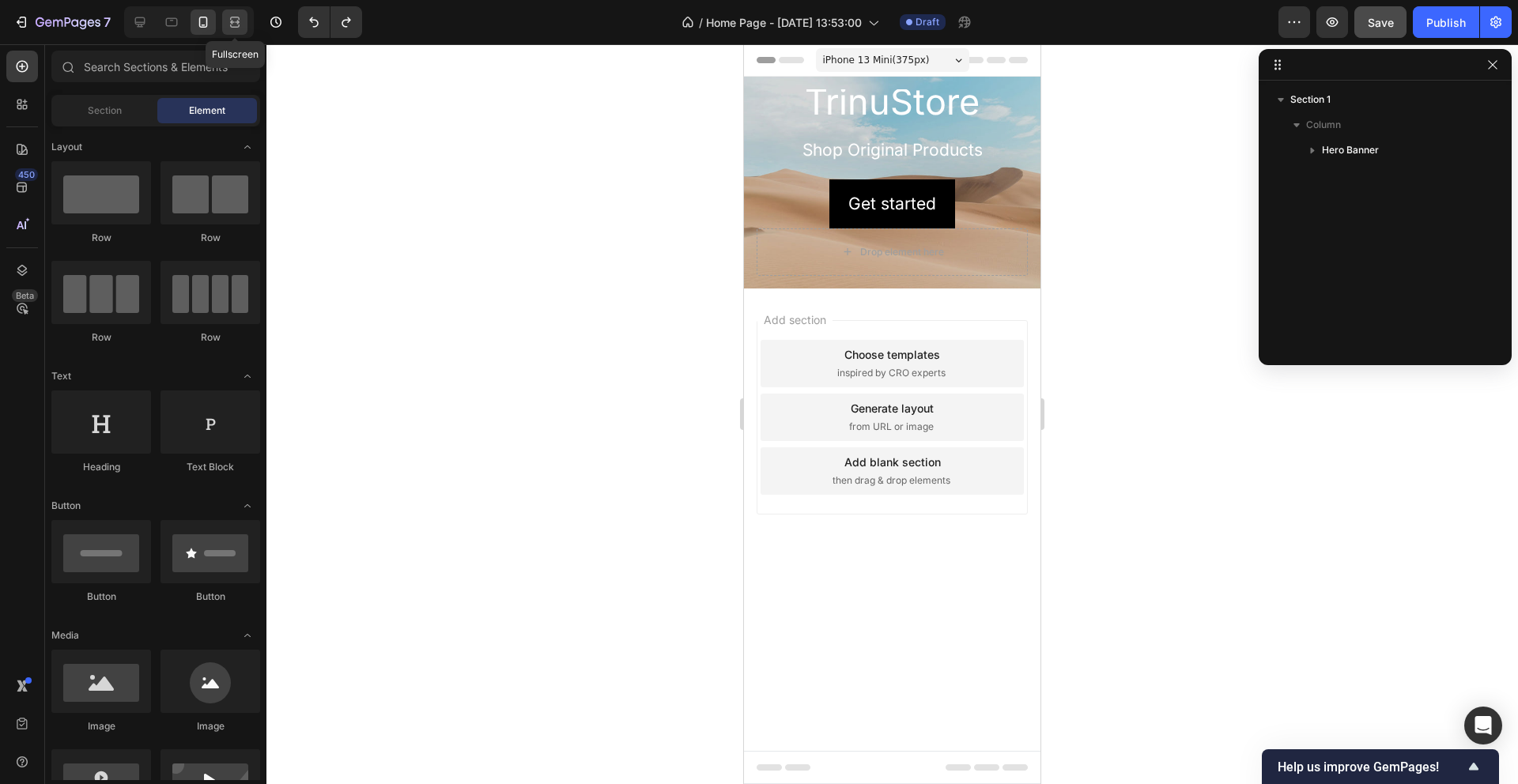
click at [236, 28] on icon at bounding box center [235, 22] width 16 height 16
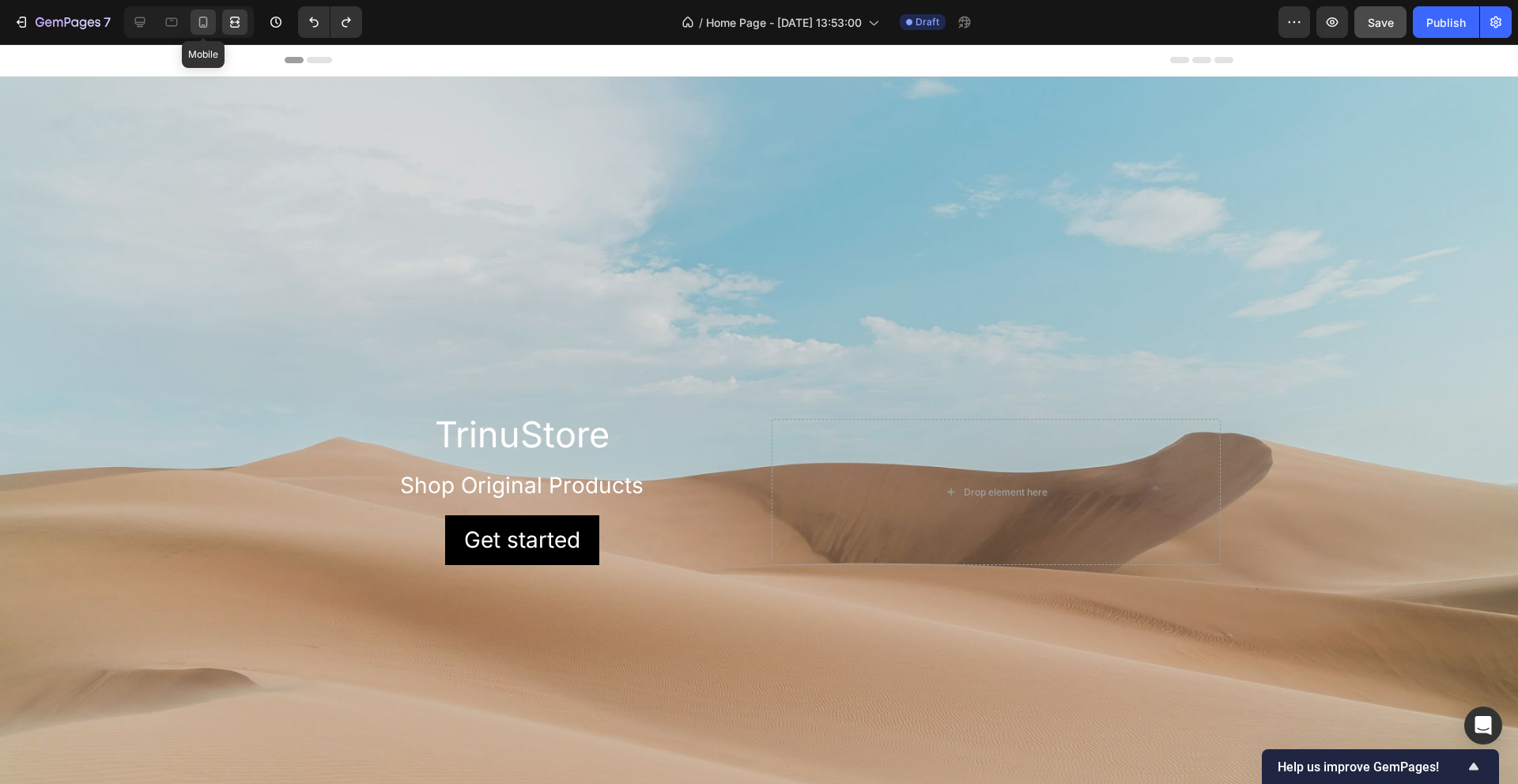
click at [204, 27] on icon at bounding box center [203, 22] width 9 height 11
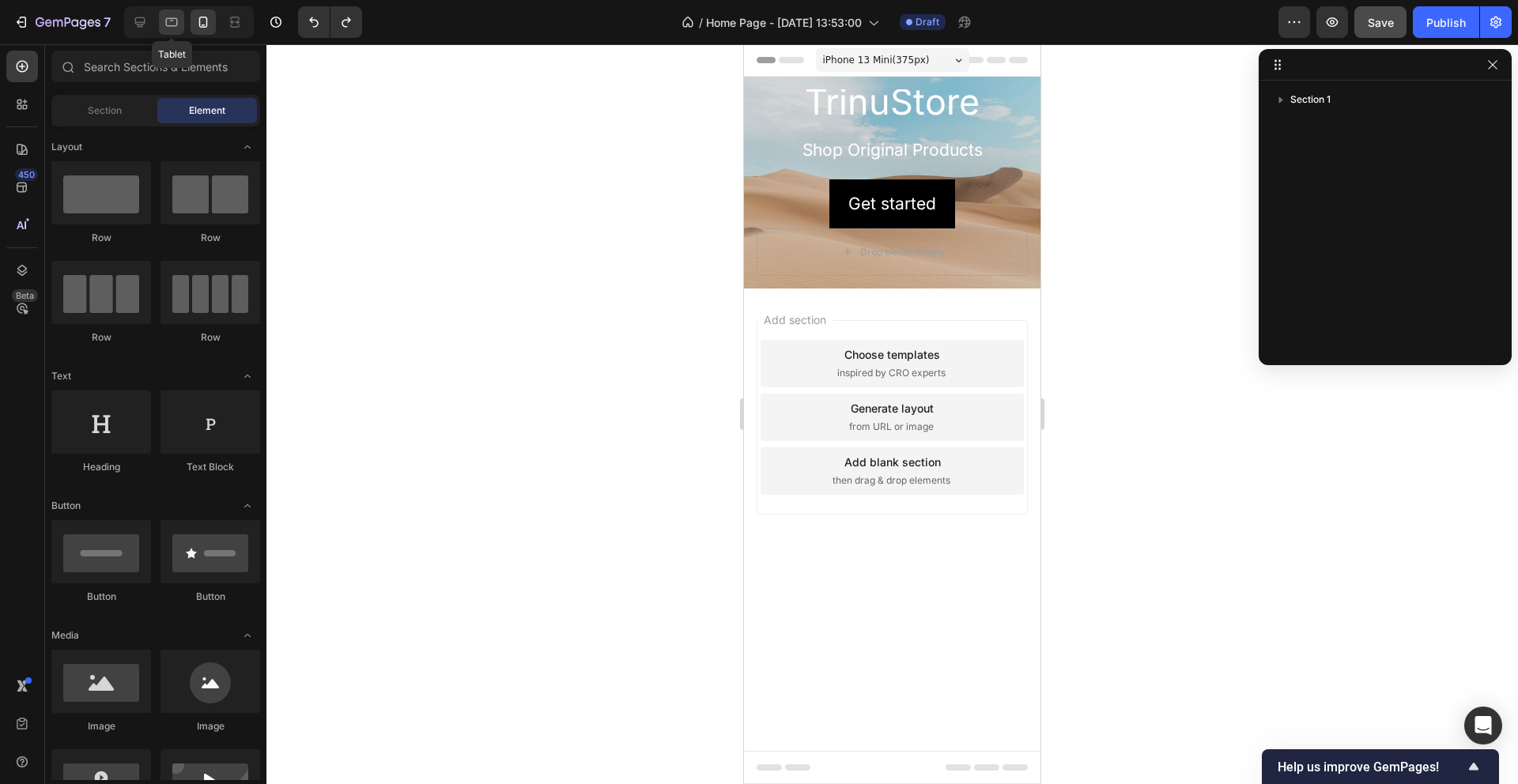
click at [177, 23] on icon at bounding box center [172, 23] width 12 height 9
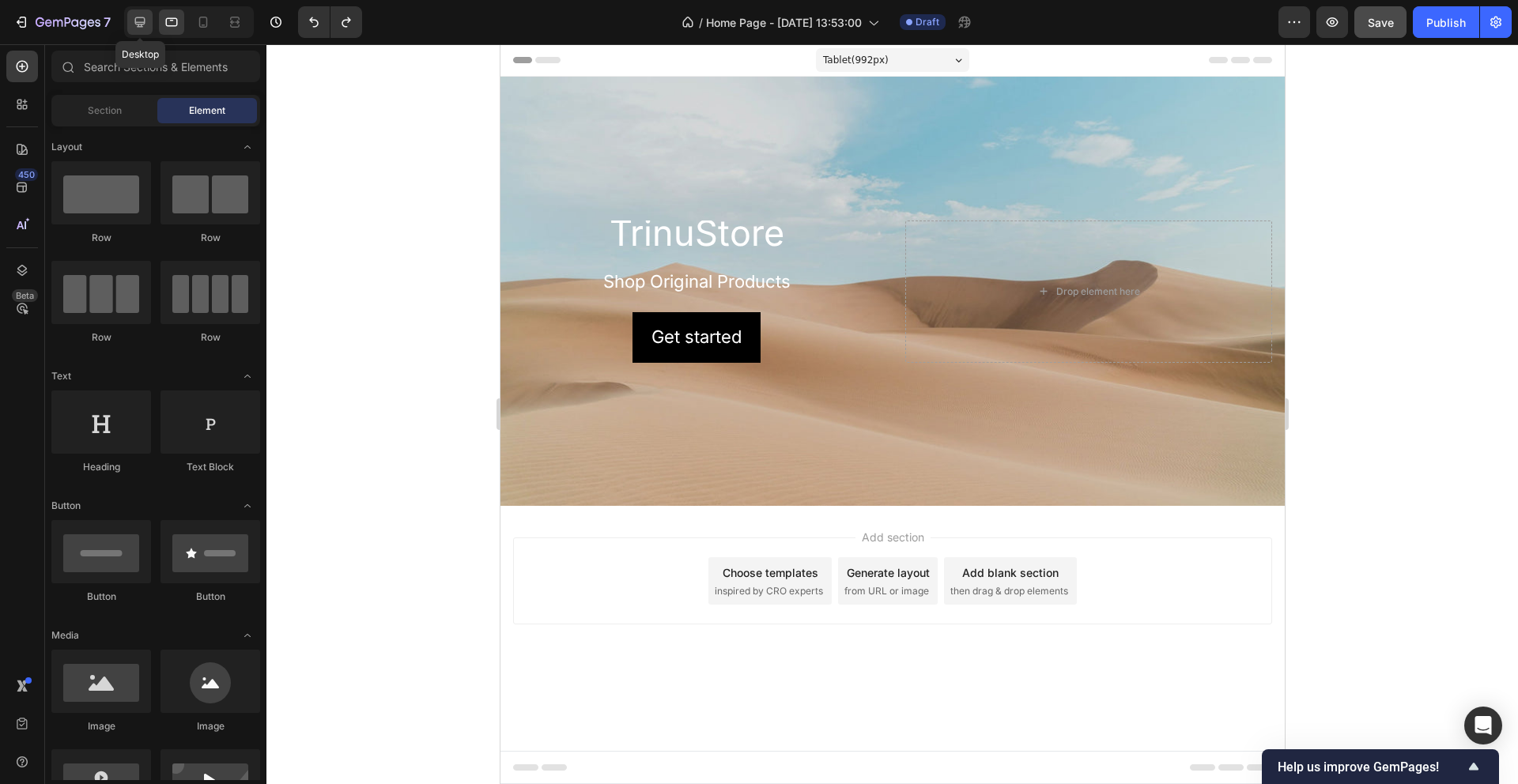
click at [147, 21] on div at bounding box center [140, 22] width 25 height 25
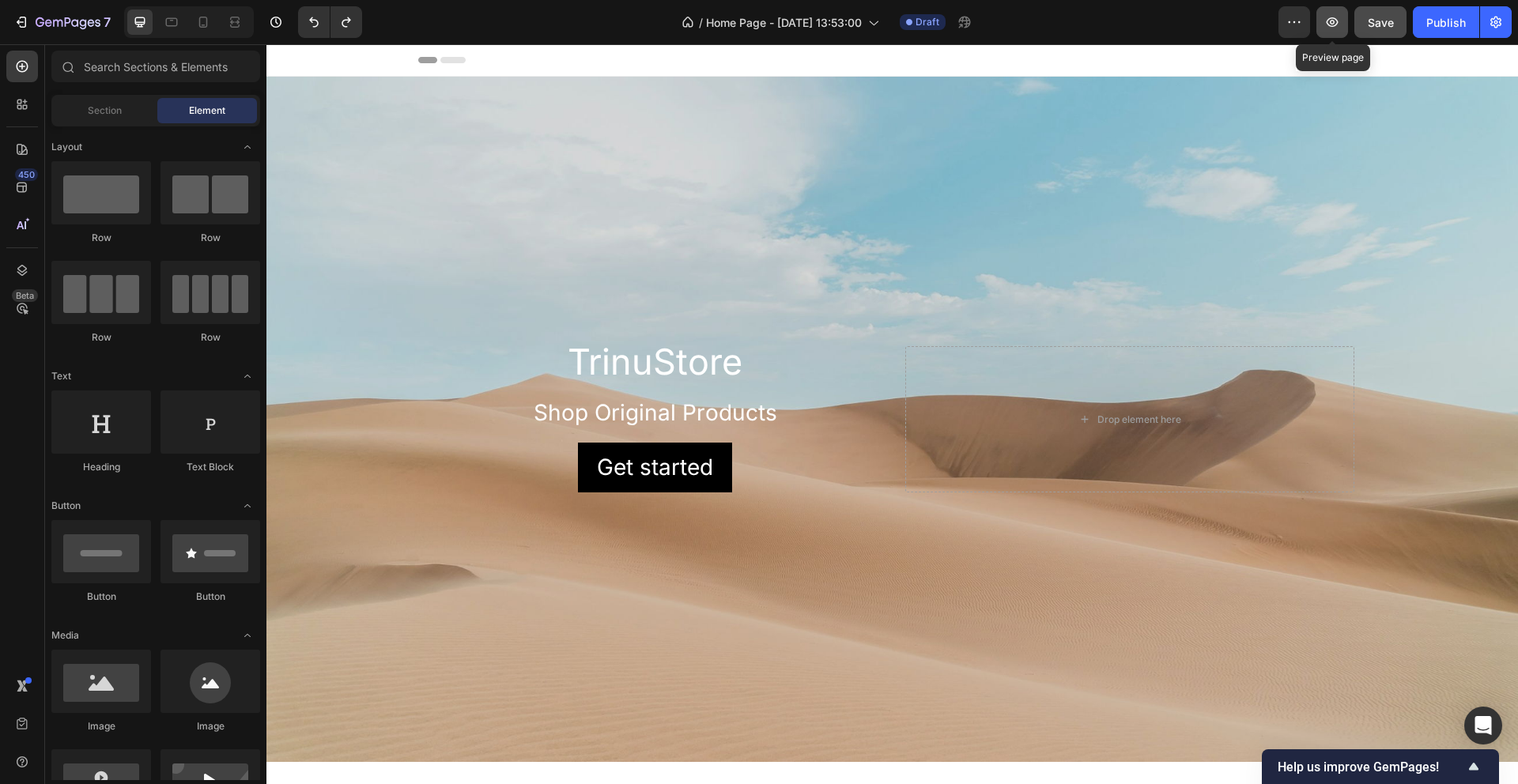
click at [1337, 18] on icon "button" at bounding box center [1332, 22] width 16 height 16
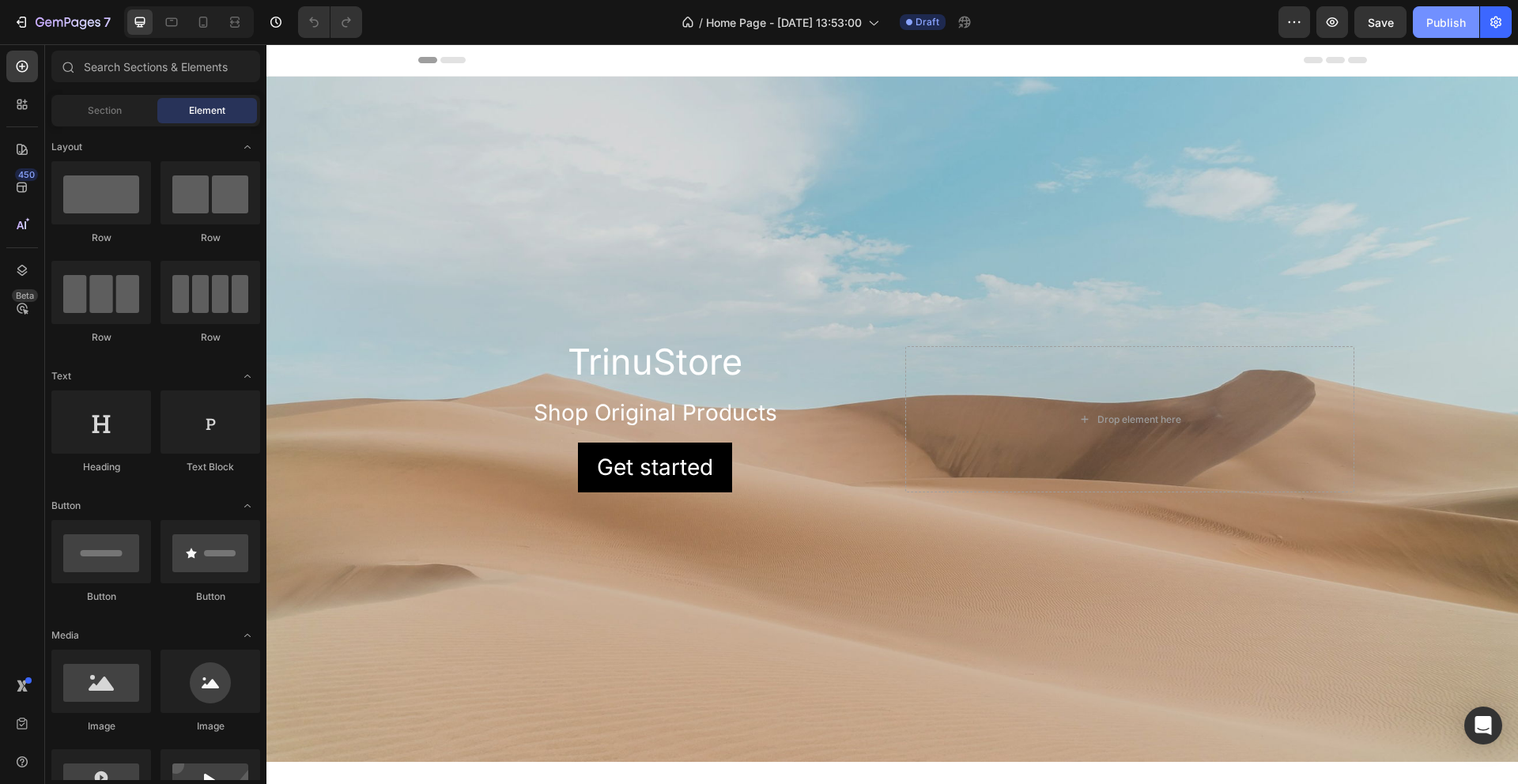
click at [1438, 21] on div "Publish" at bounding box center [1446, 22] width 39 height 17
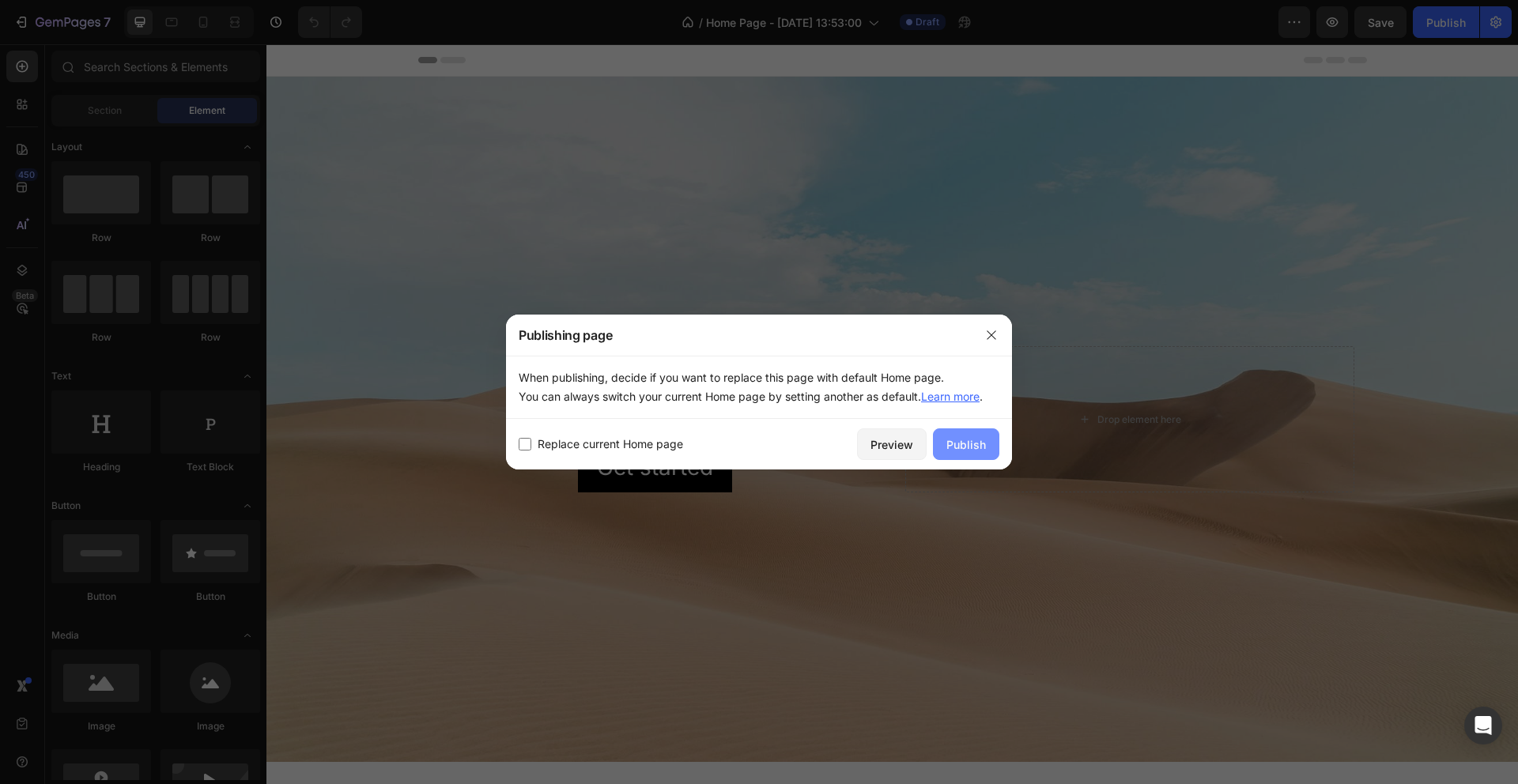
click at [975, 441] on div "Publish" at bounding box center [966, 444] width 39 height 17
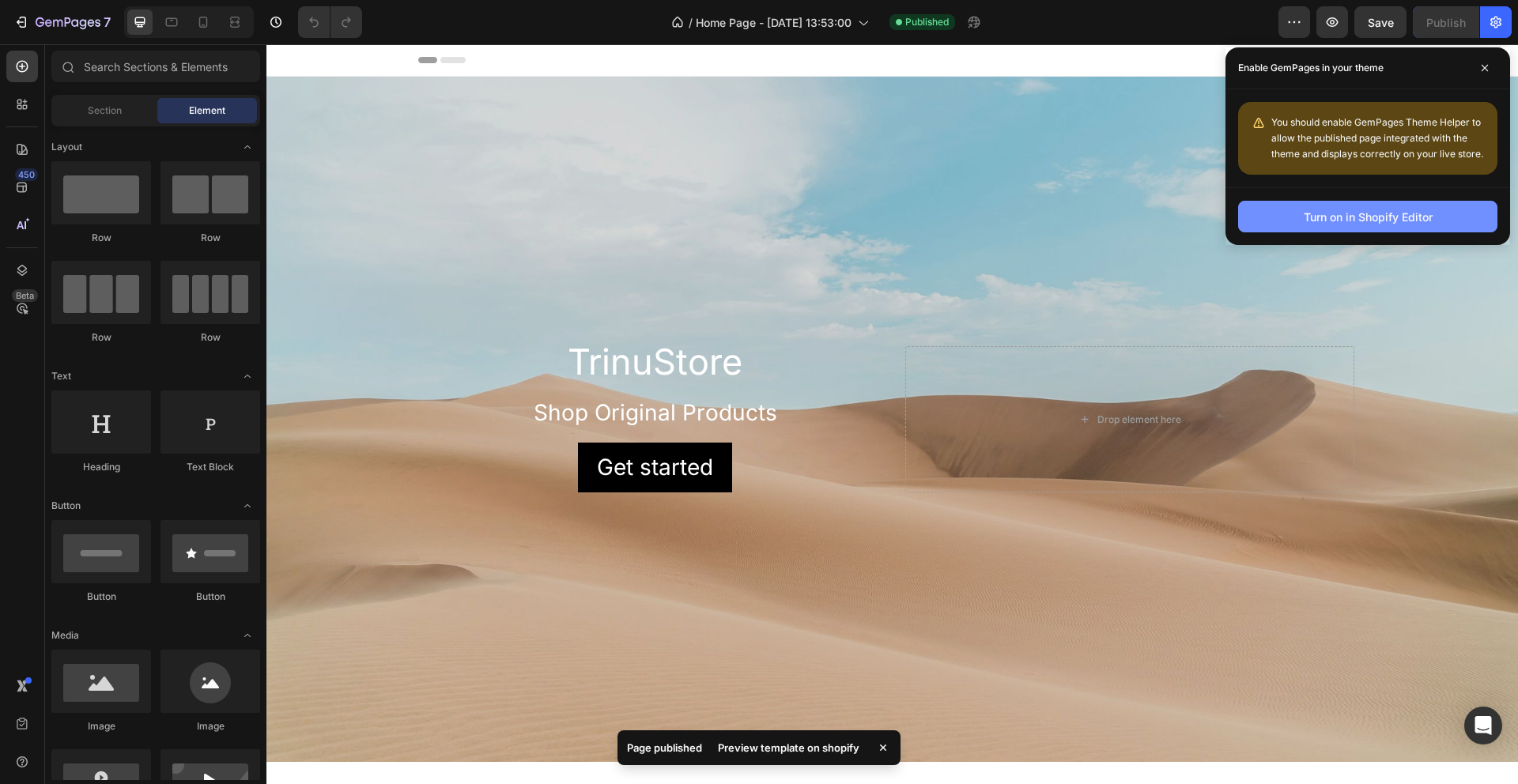
click at [1388, 216] on div "Turn on in Shopify Editor" at bounding box center [1369, 216] width 129 height 17
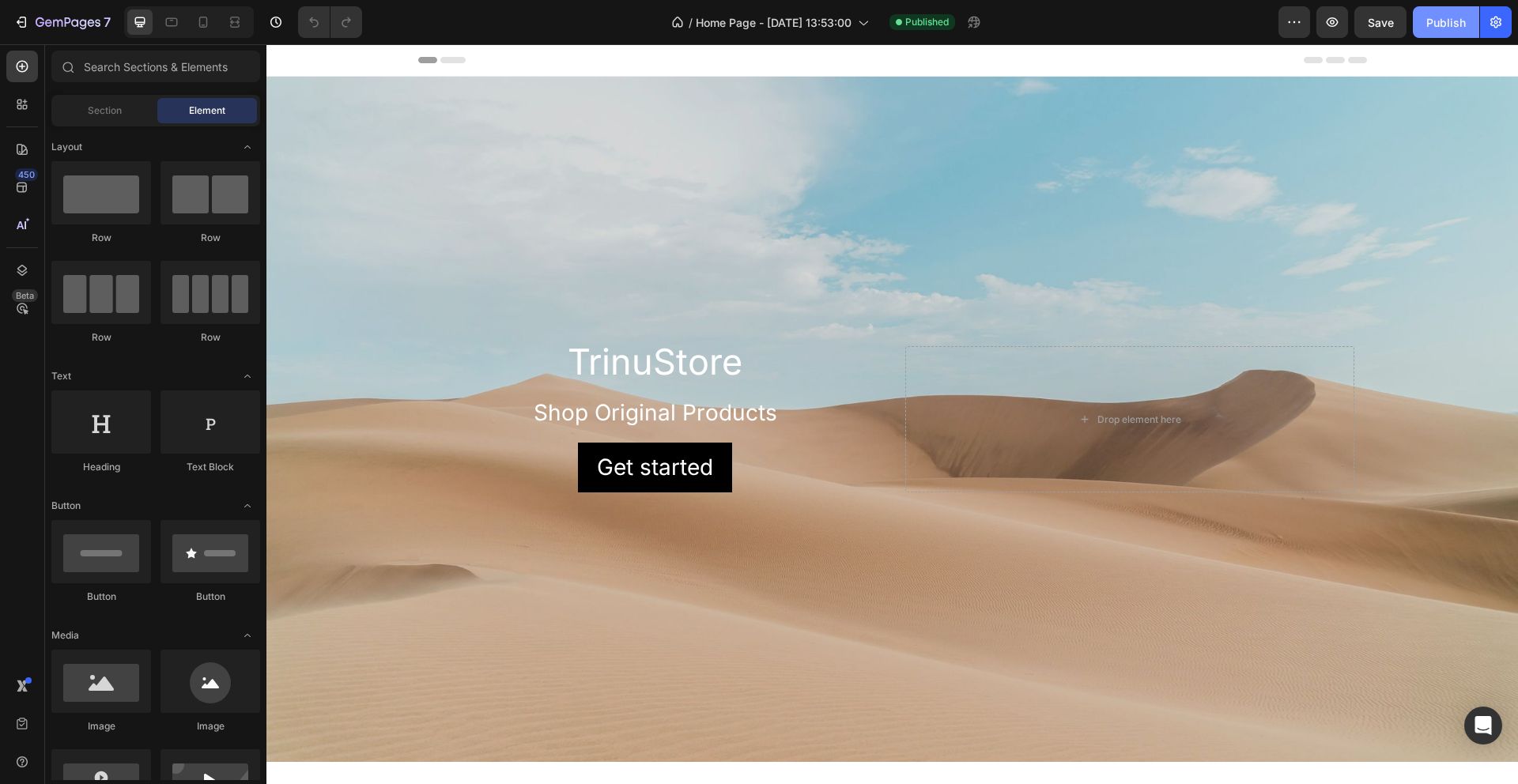
click at [1443, 21] on div "Publish" at bounding box center [1446, 22] width 39 height 17
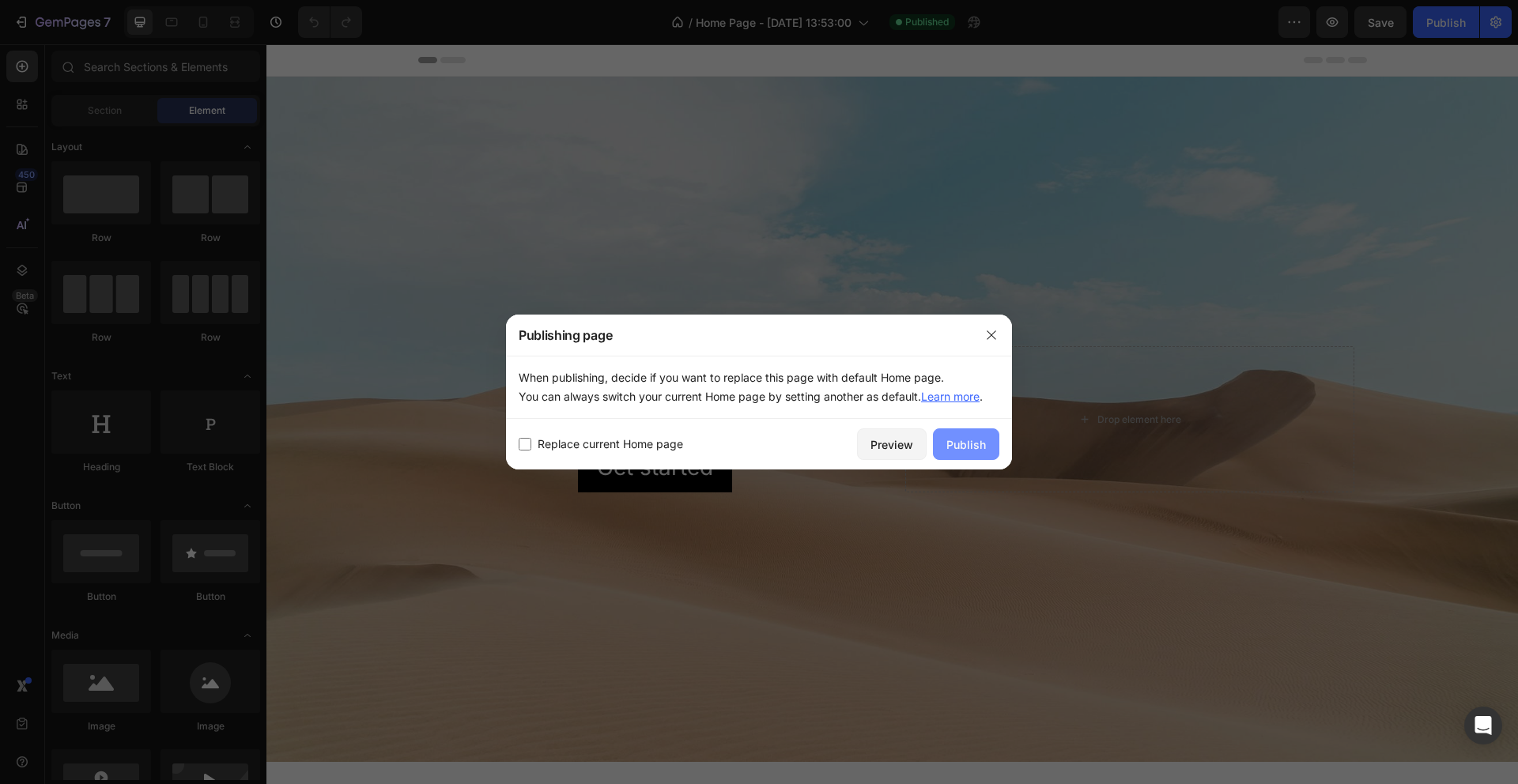
click at [976, 440] on div "Publish" at bounding box center [966, 444] width 39 height 17
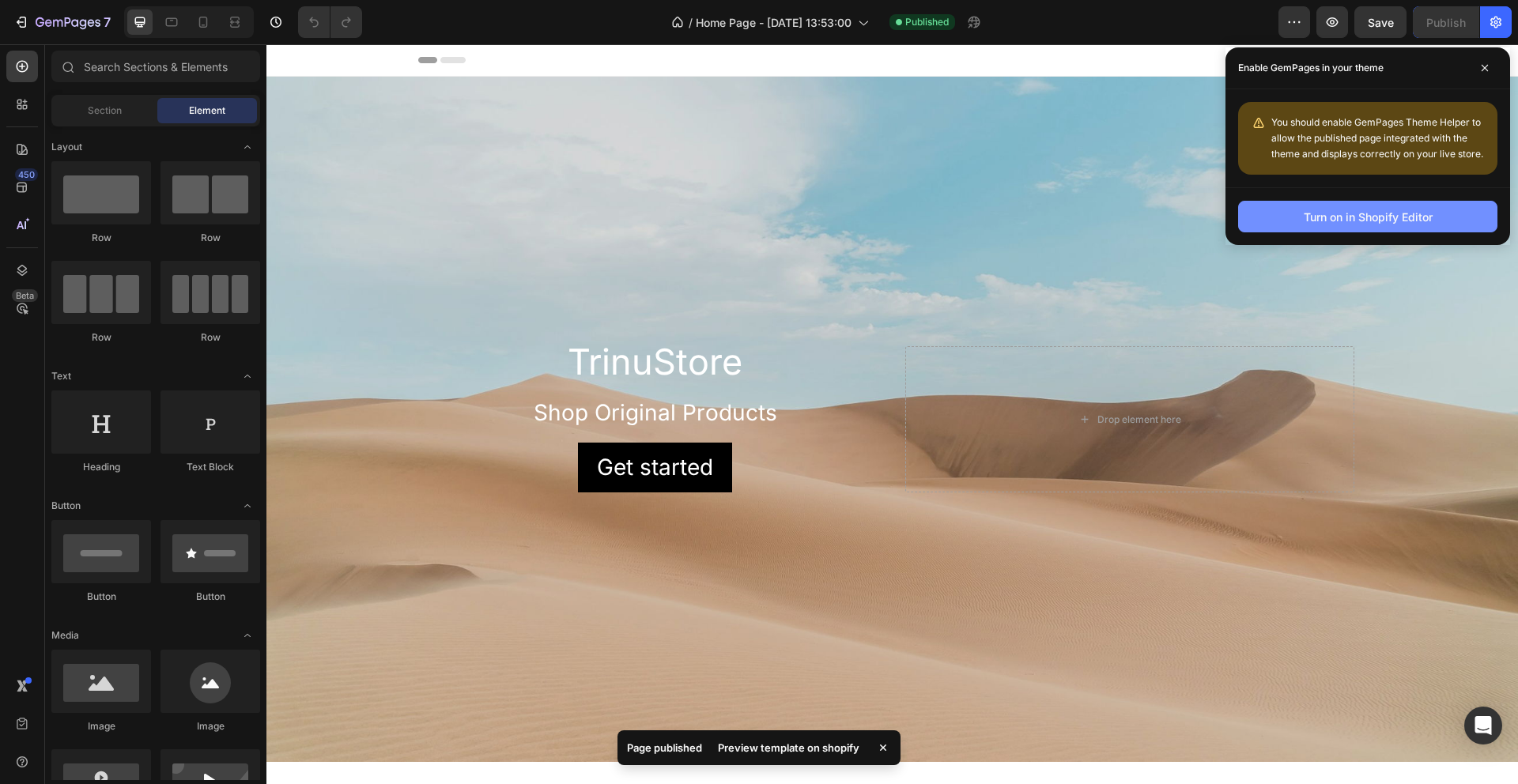
click at [1432, 208] on div "Turn on in Shopify Editor" at bounding box center [1369, 216] width 129 height 17
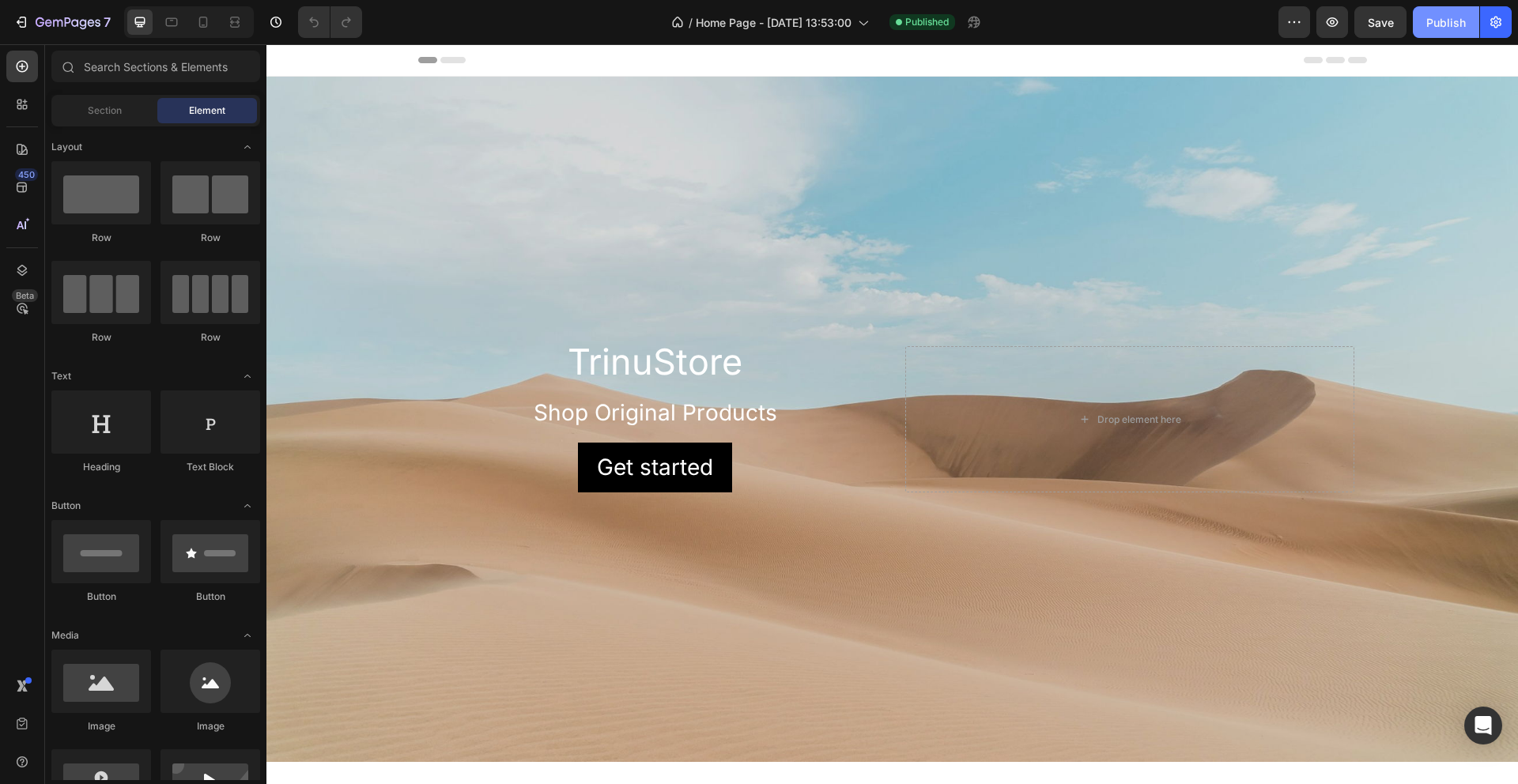
click at [1449, 26] on div "Publish" at bounding box center [1446, 22] width 39 height 17
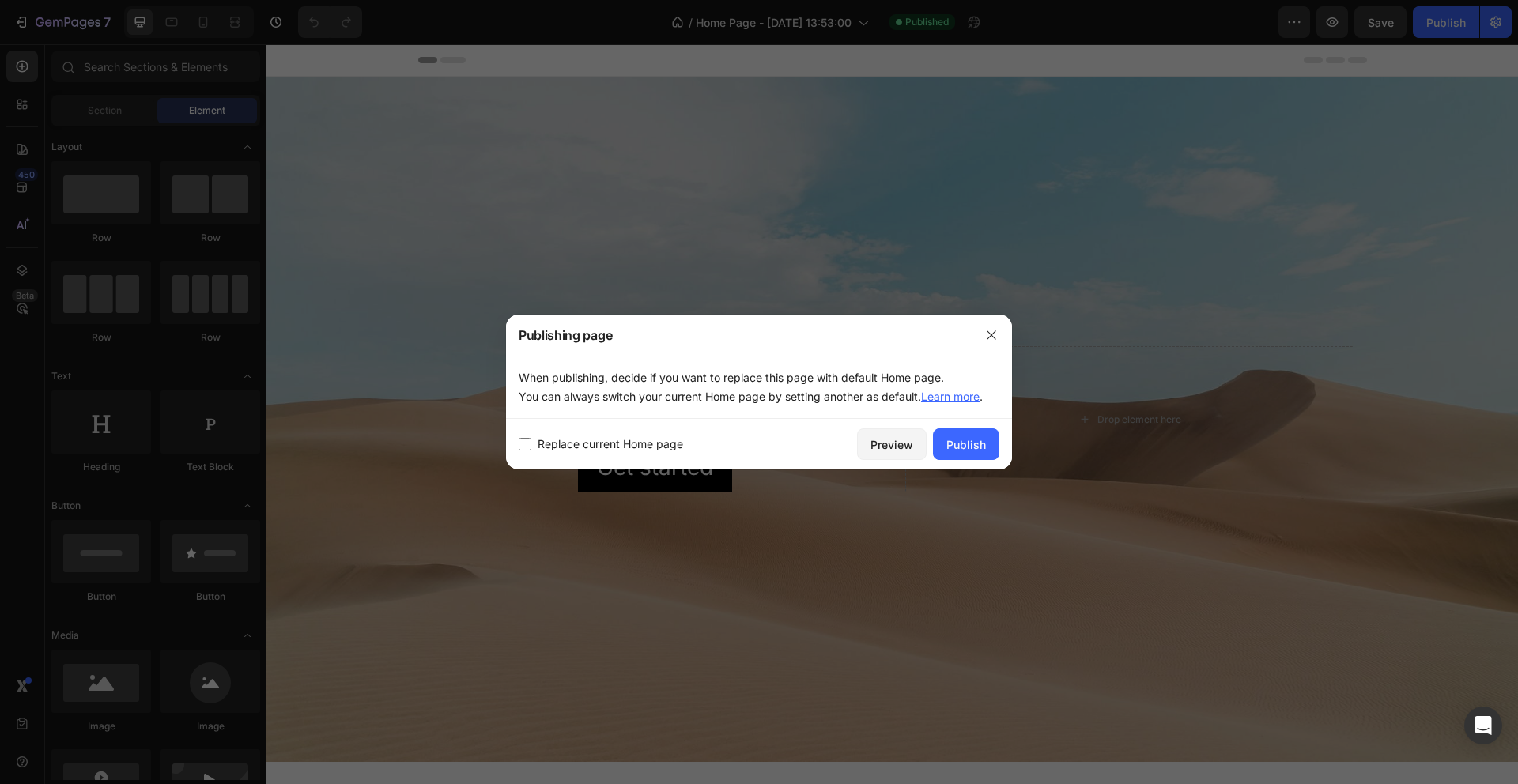
click at [524, 440] on input "checkbox" at bounding box center [525, 444] width 13 height 13
checkbox input "true"
click at [952, 442] on div "Publish" at bounding box center [966, 444] width 39 height 17
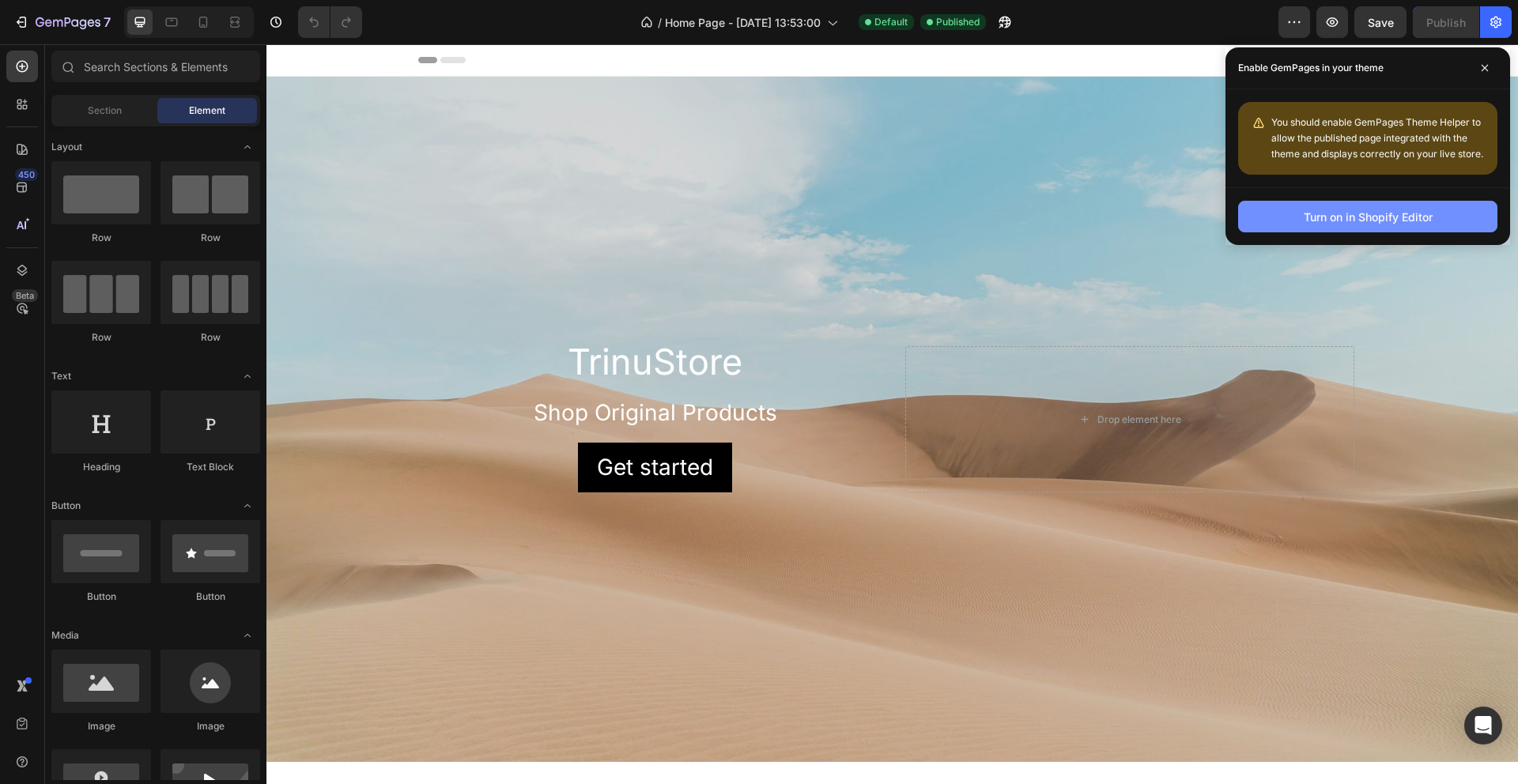
click at [1360, 220] on div "Turn on in Shopify Editor" at bounding box center [1369, 216] width 129 height 17
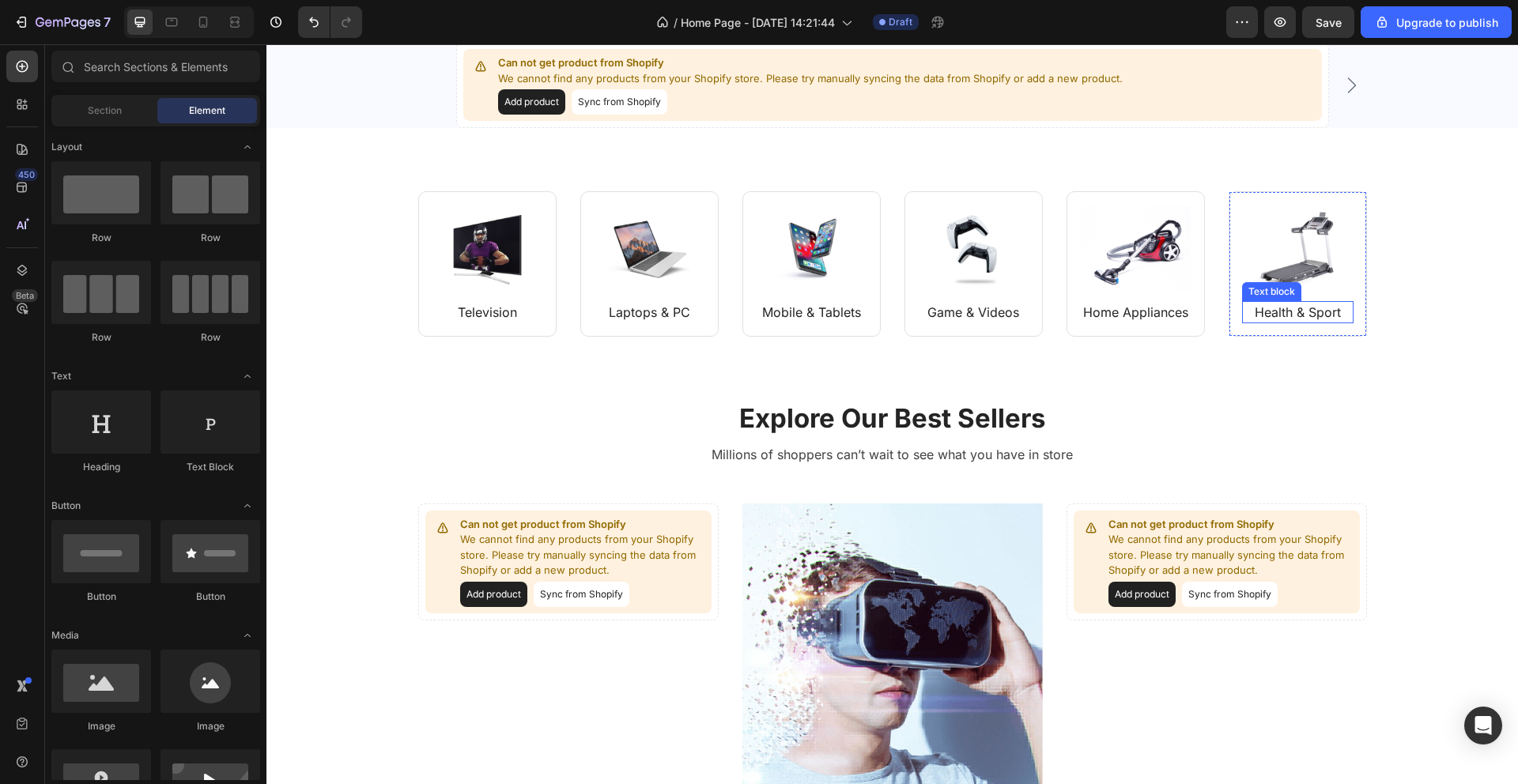
scroll to position [44, 0]
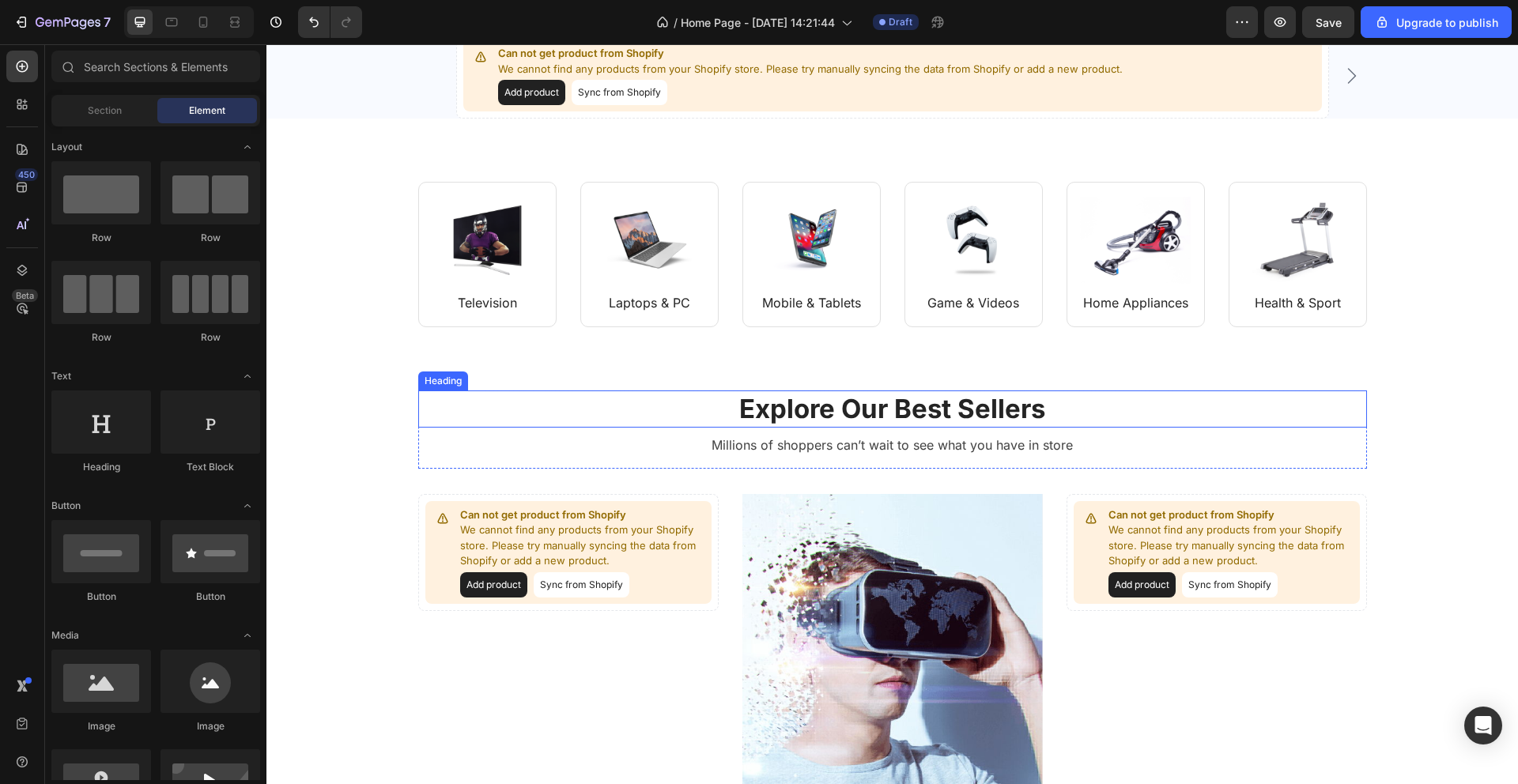
click at [1018, 412] on p "Explore Our Best Sellers" at bounding box center [892, 409] width 946 height 34
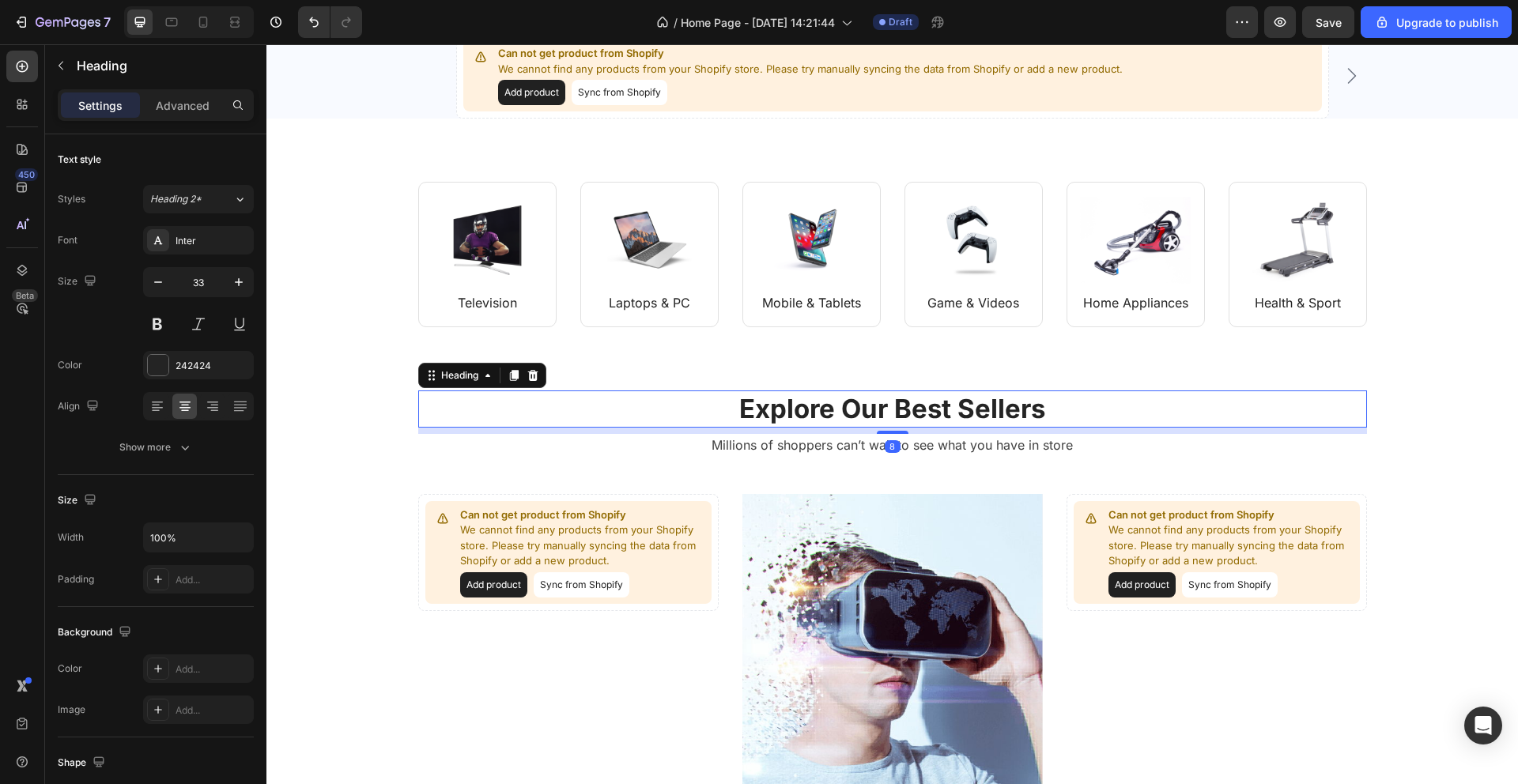
click at [1018, 412] on p "Explore Our Best Sellers" at bounding box center [892, 409] width 946 height 34
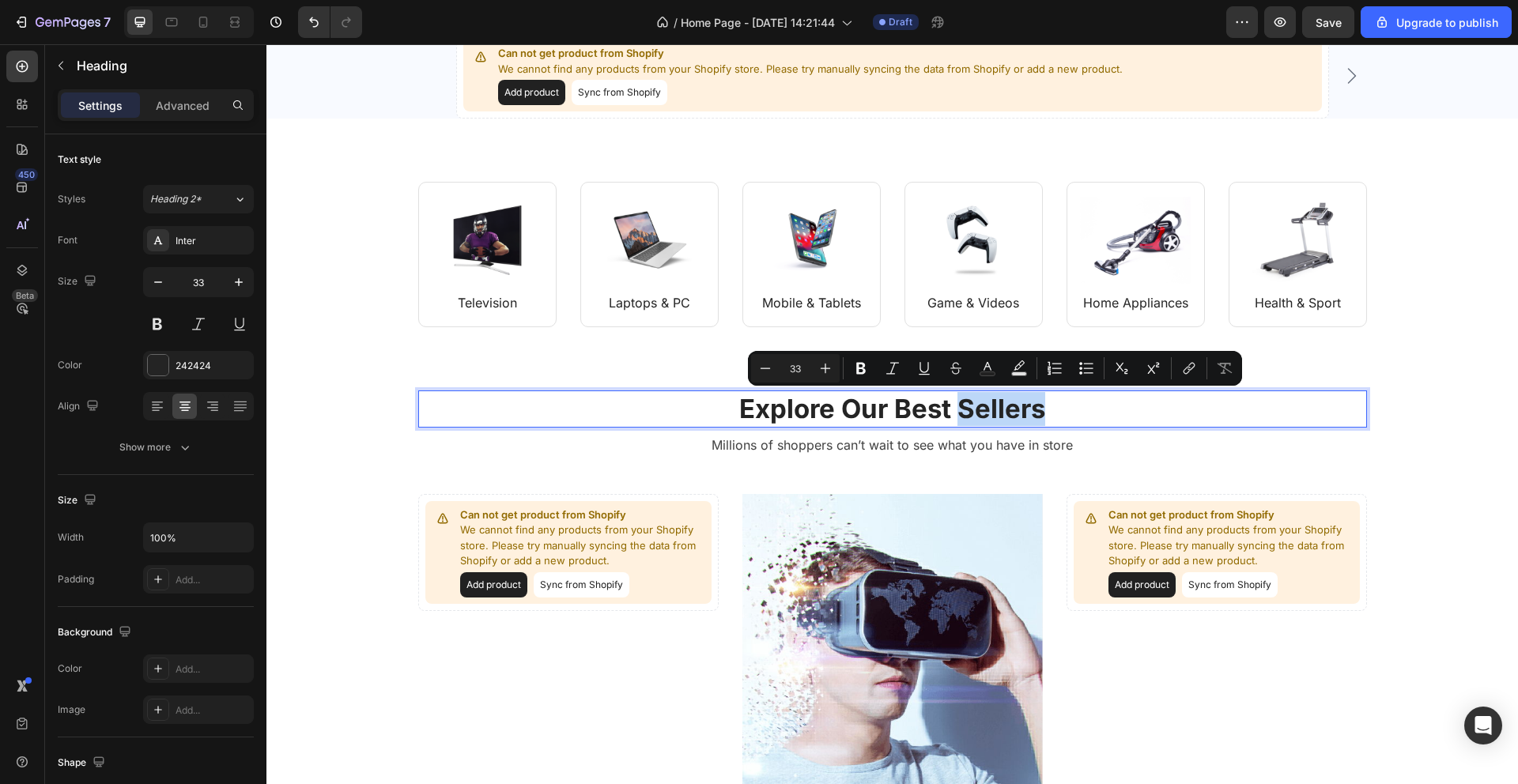
click at [1077, 411] on p "Explore Our Best Sellers" at bounding box center [892, 409] width 946 height 34
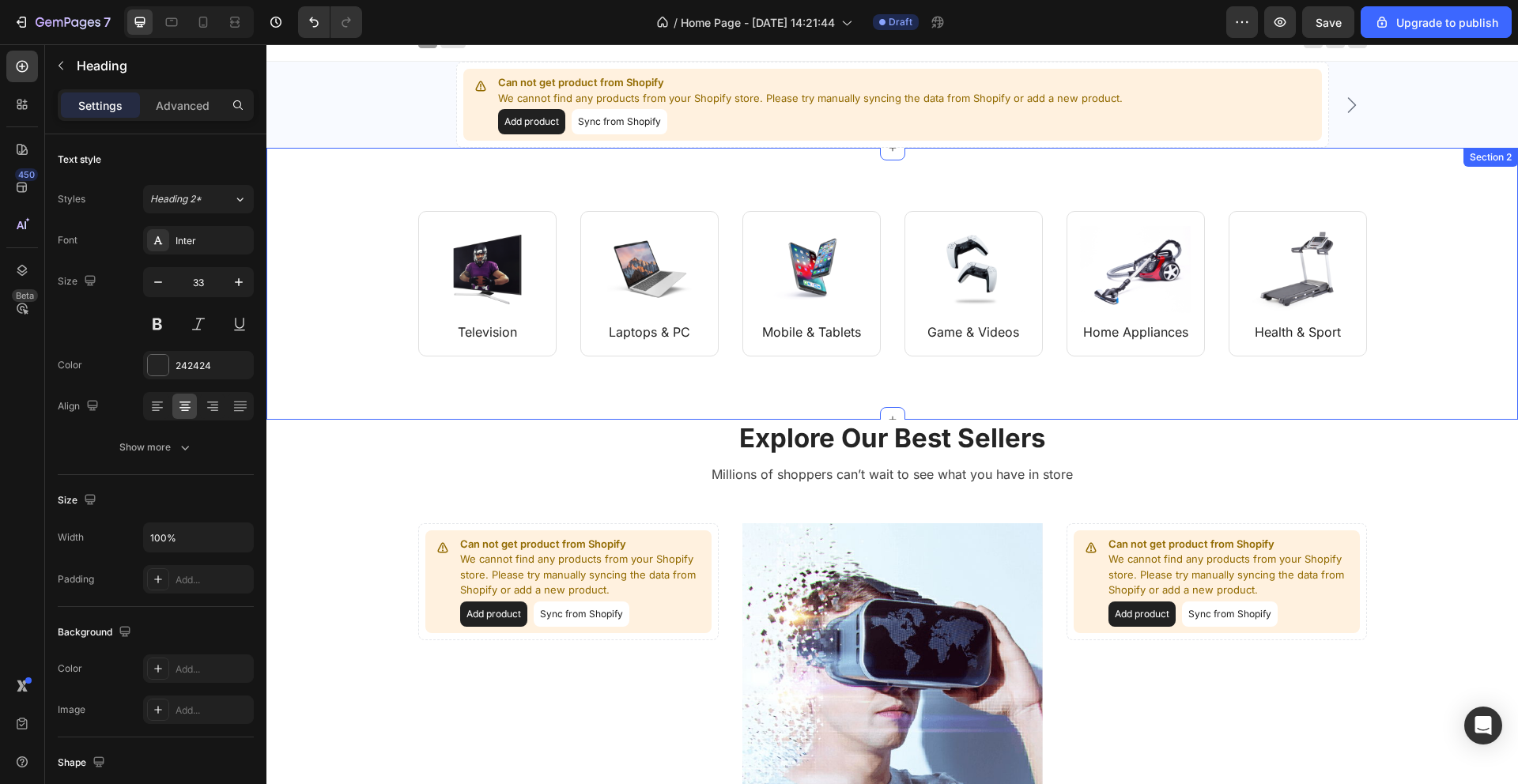
scroll to position [0, 0]
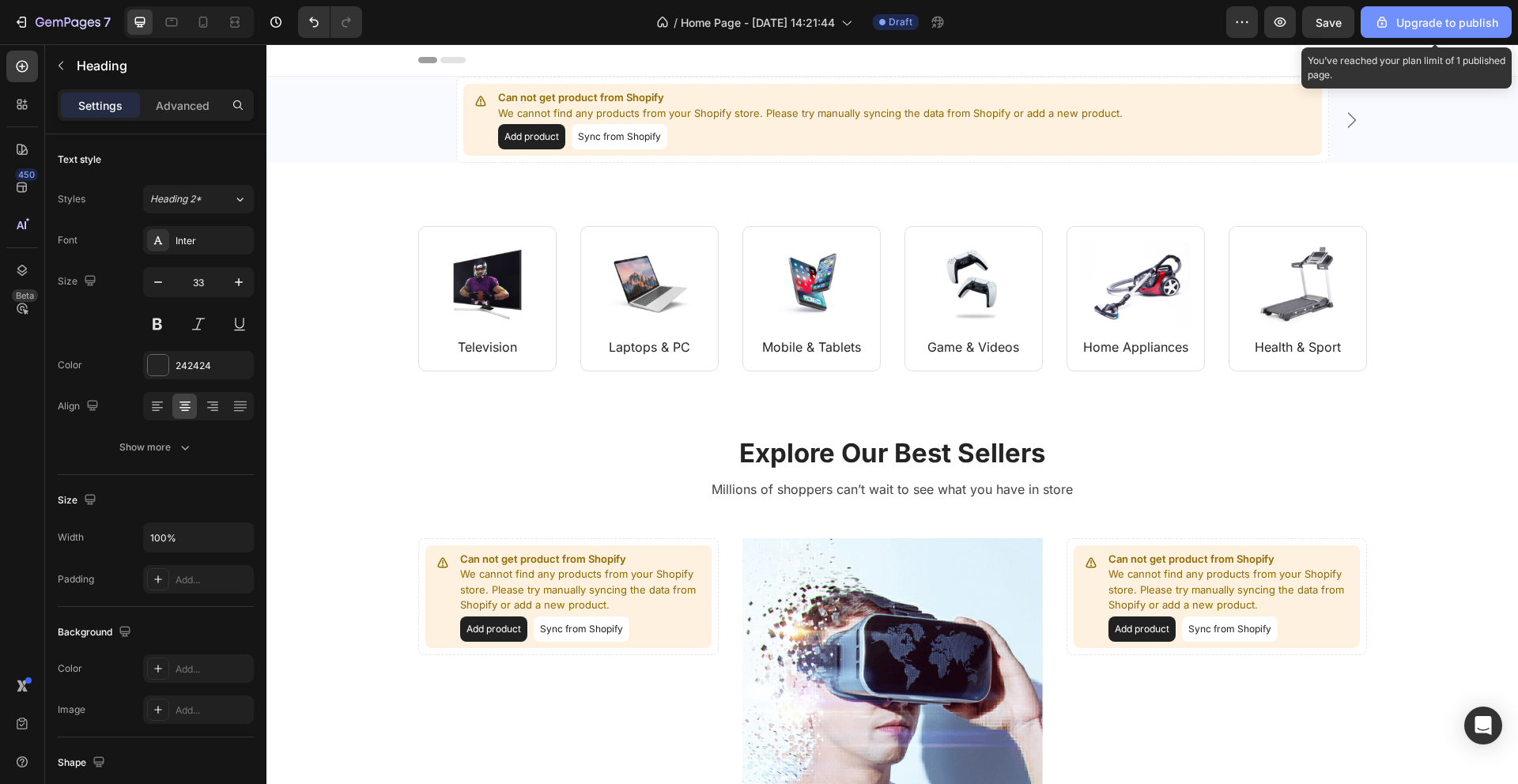
click at [1438, 26] on div "Upgrade to publish" at bounding box center [1436, 22] width 124 height 17
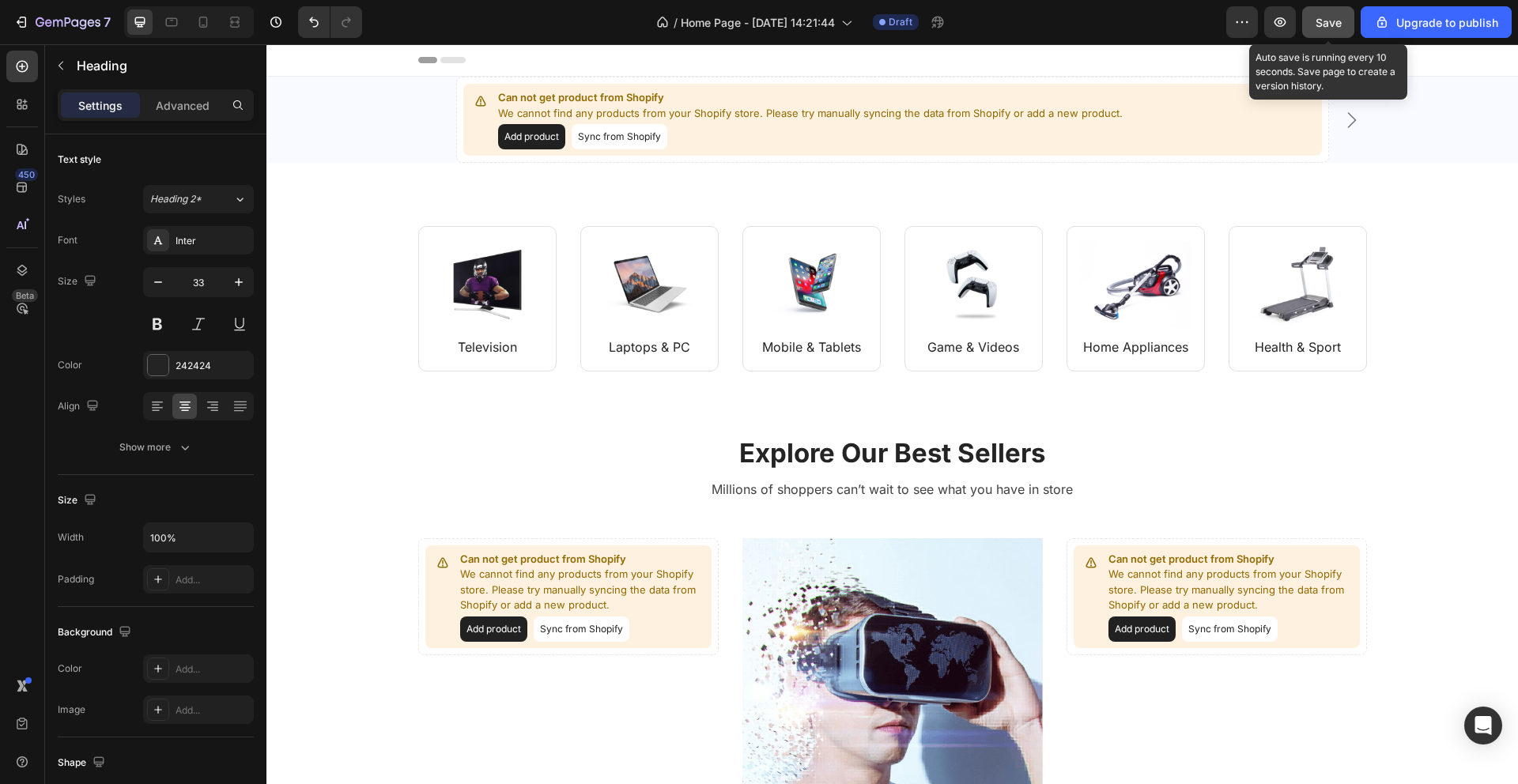
click at [1320, 28] on span "Save" at bounding box center [1329, 22] width 26 height 13
